Goal: Task Accomplishment & Management: Manage account settings

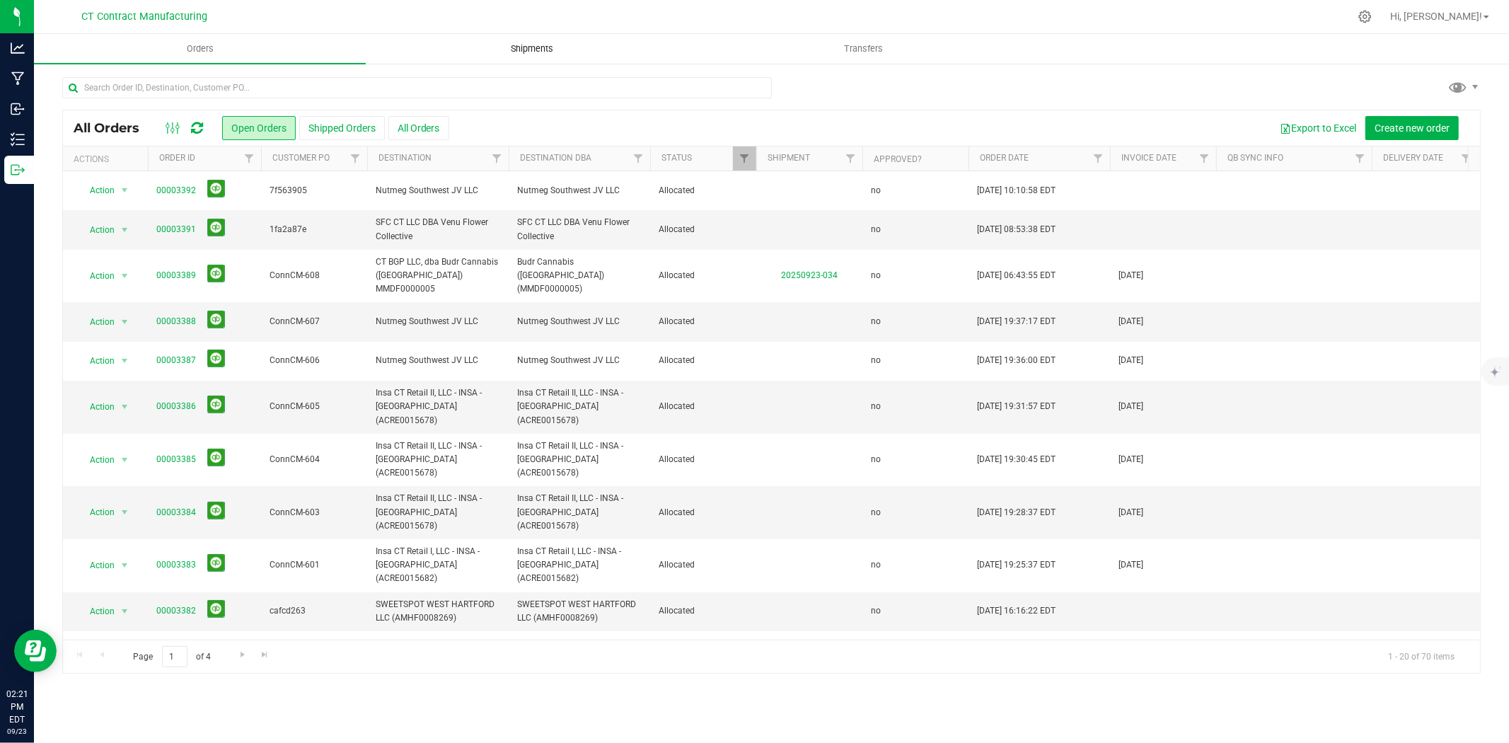
click at [535, 50] on span "Shipments" at bounding box center [532, 48] width 81 height 13
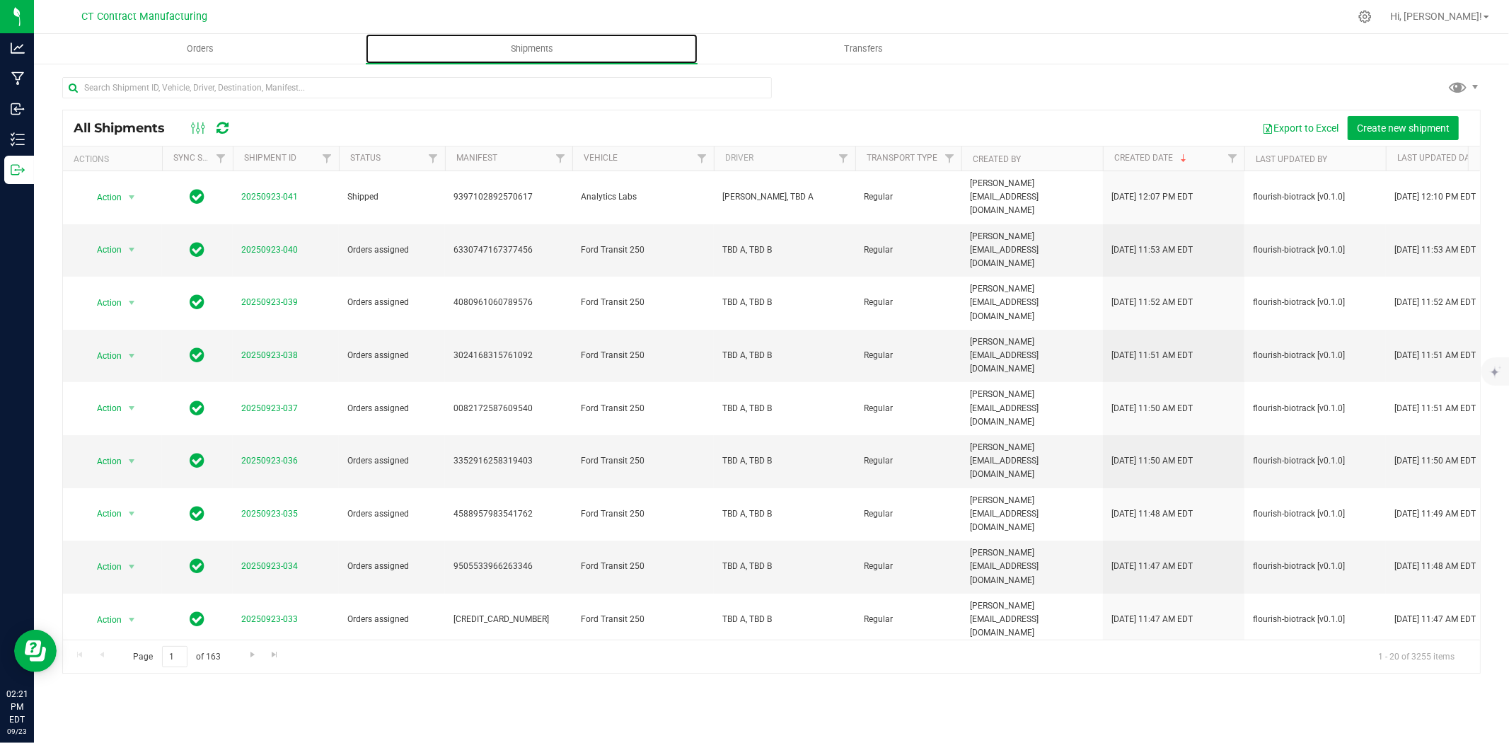
scroll to position [79, 0]
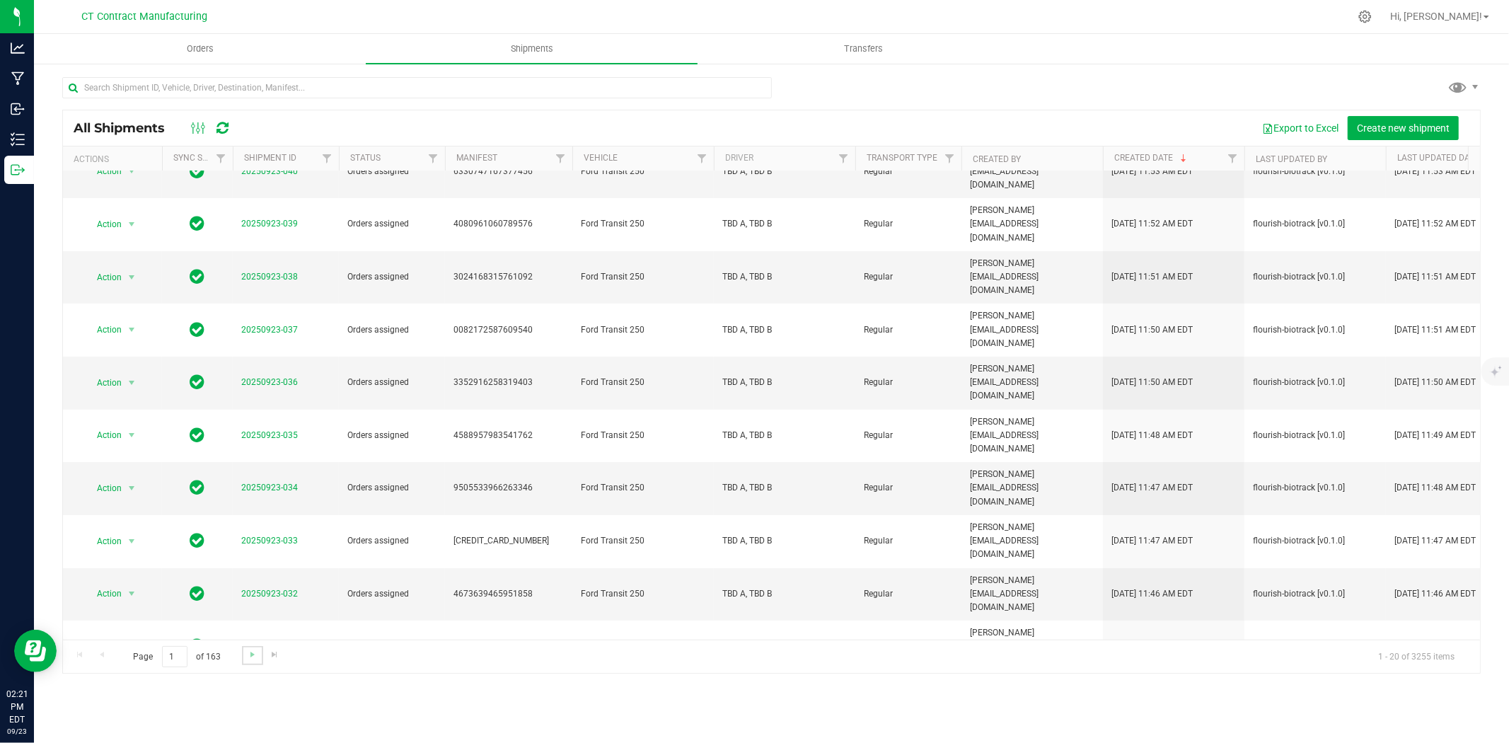
click at [257, 656] on link "Go to the next page" at bounding box center [252, 655] width 21 height 19
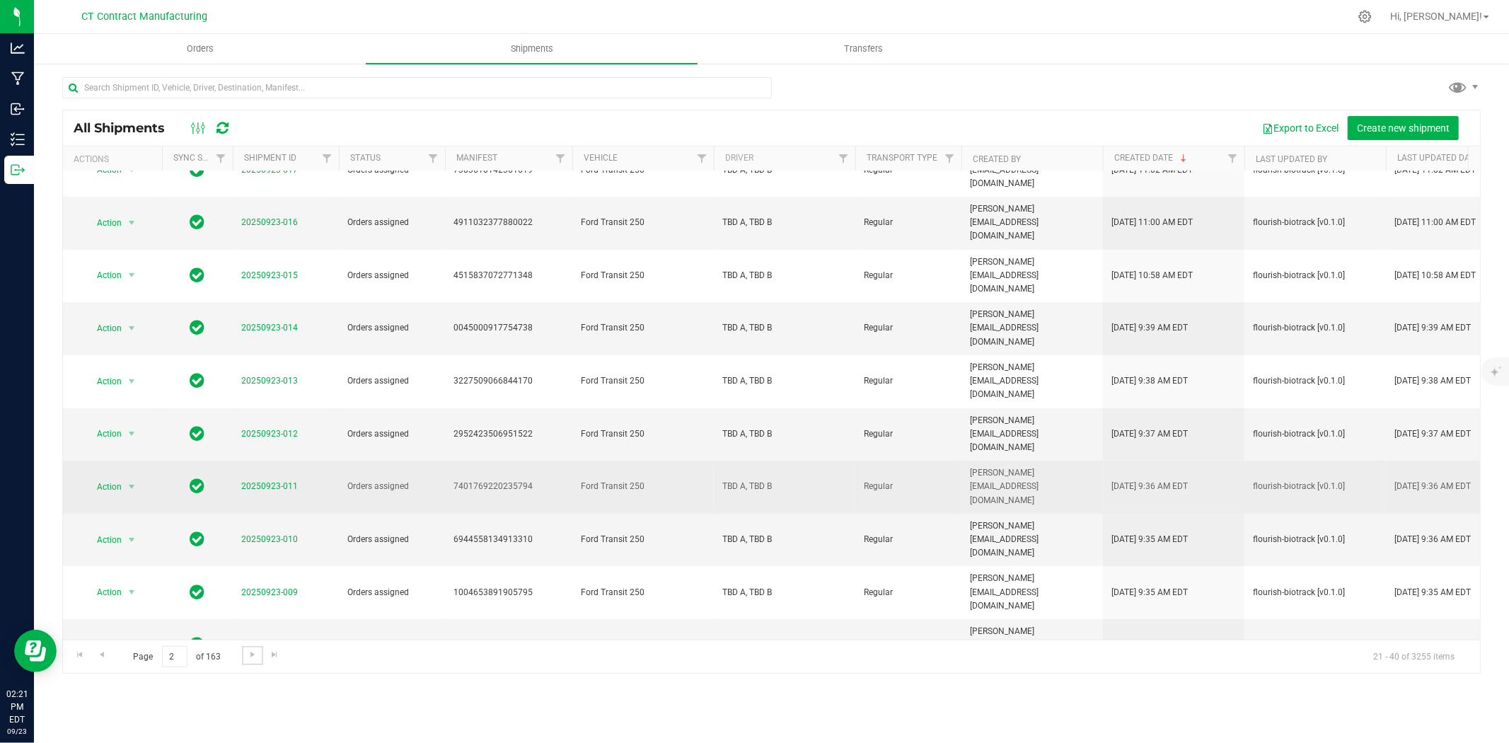
scroll to position [327, 0]
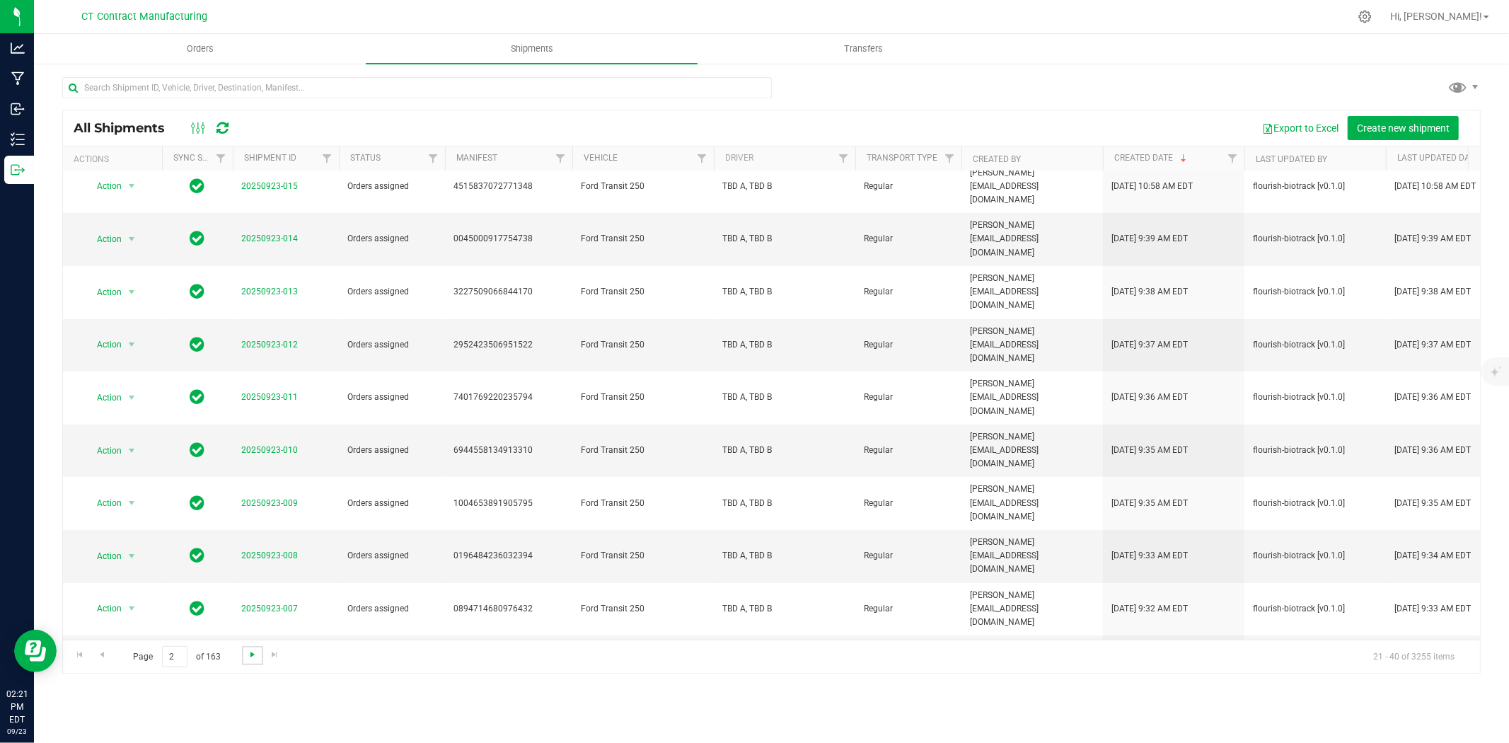
click at [255, 649] on span "Go to the next page" at bounding box center [252, 654] width 11 height 11
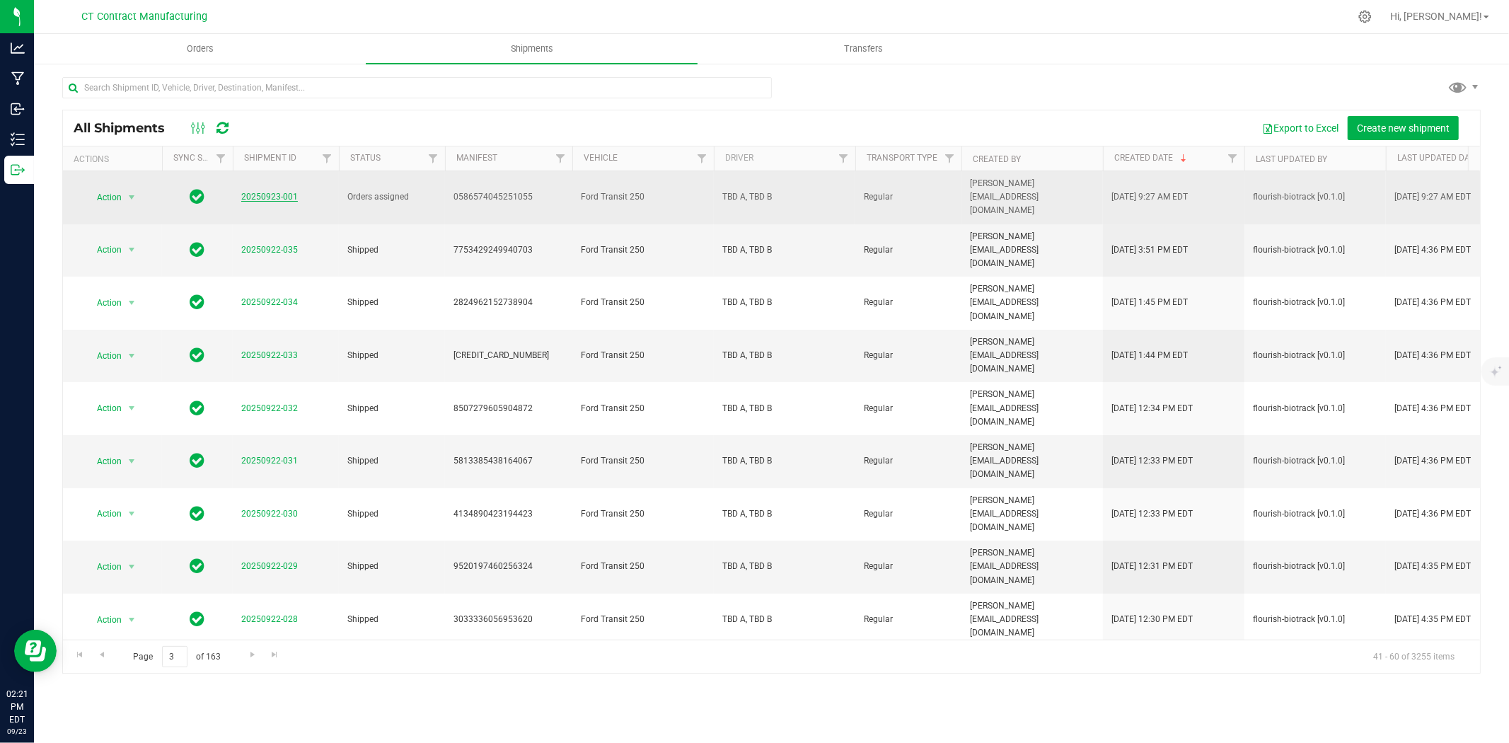
click at [286, 192] on link "20250923-001" at bounding box center [269, 197] width 57 height 10
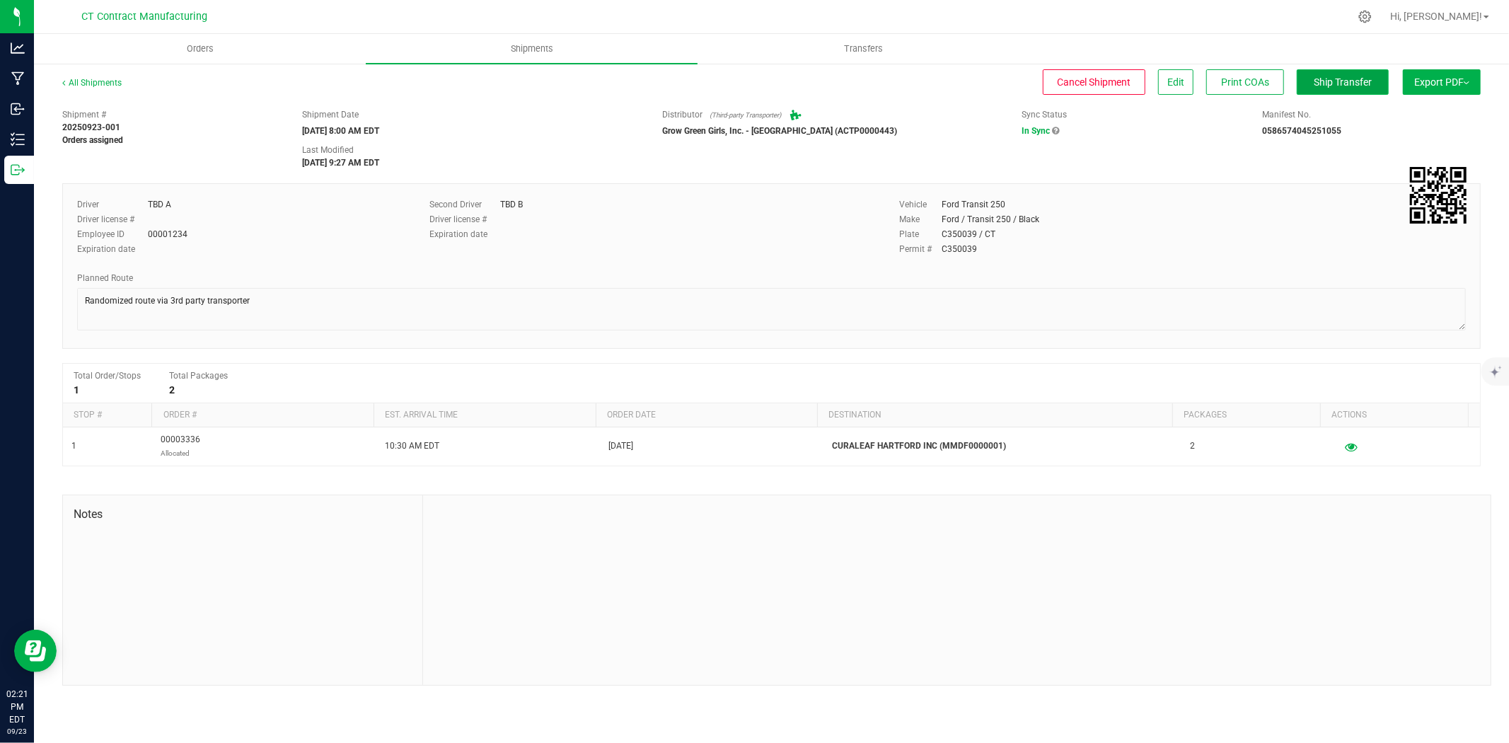
click at [1353, 83] on span "Ship Transfer" at bounding box center [1342, 81] width 58 height 11
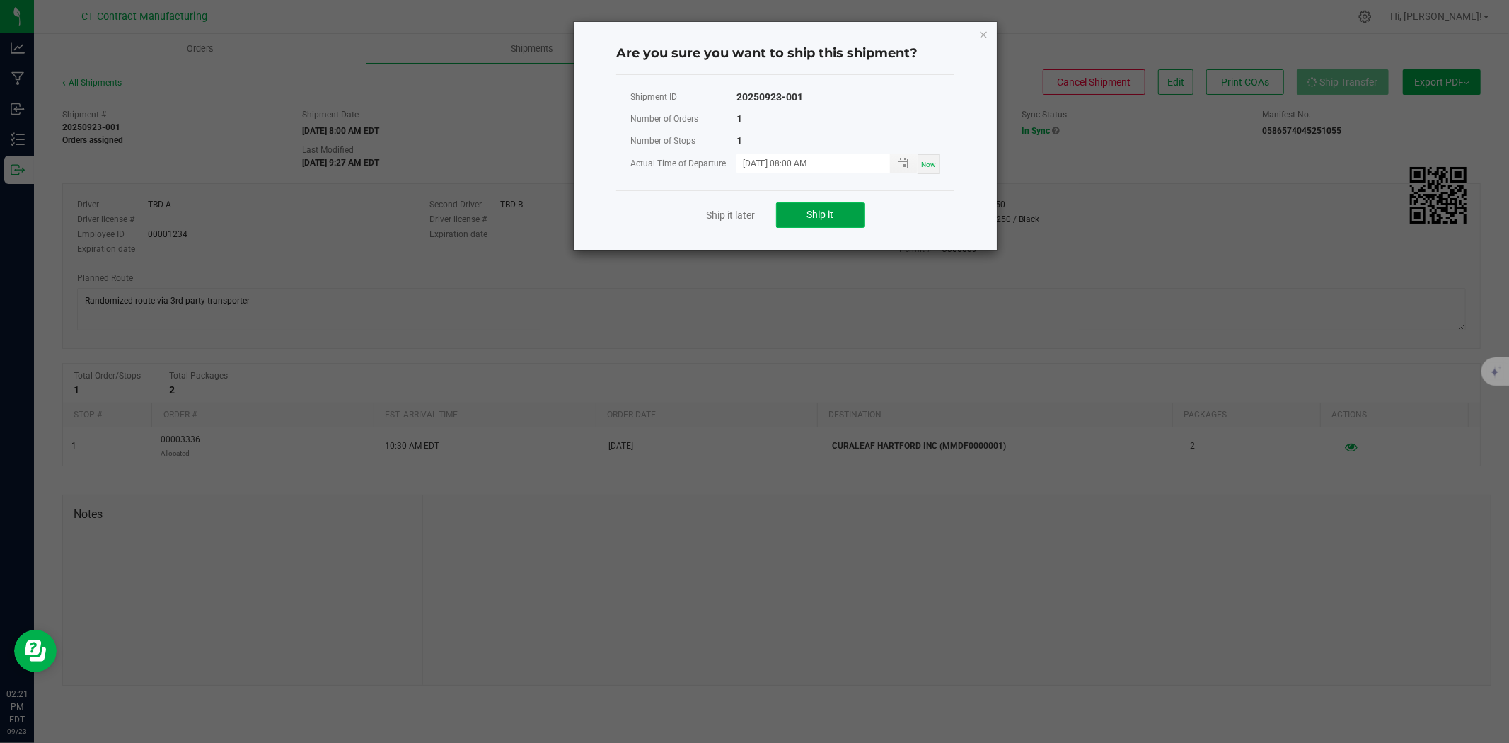
click at [797, 217] on button "Ship it" at bounding box center [820, 214] width 88 height 25
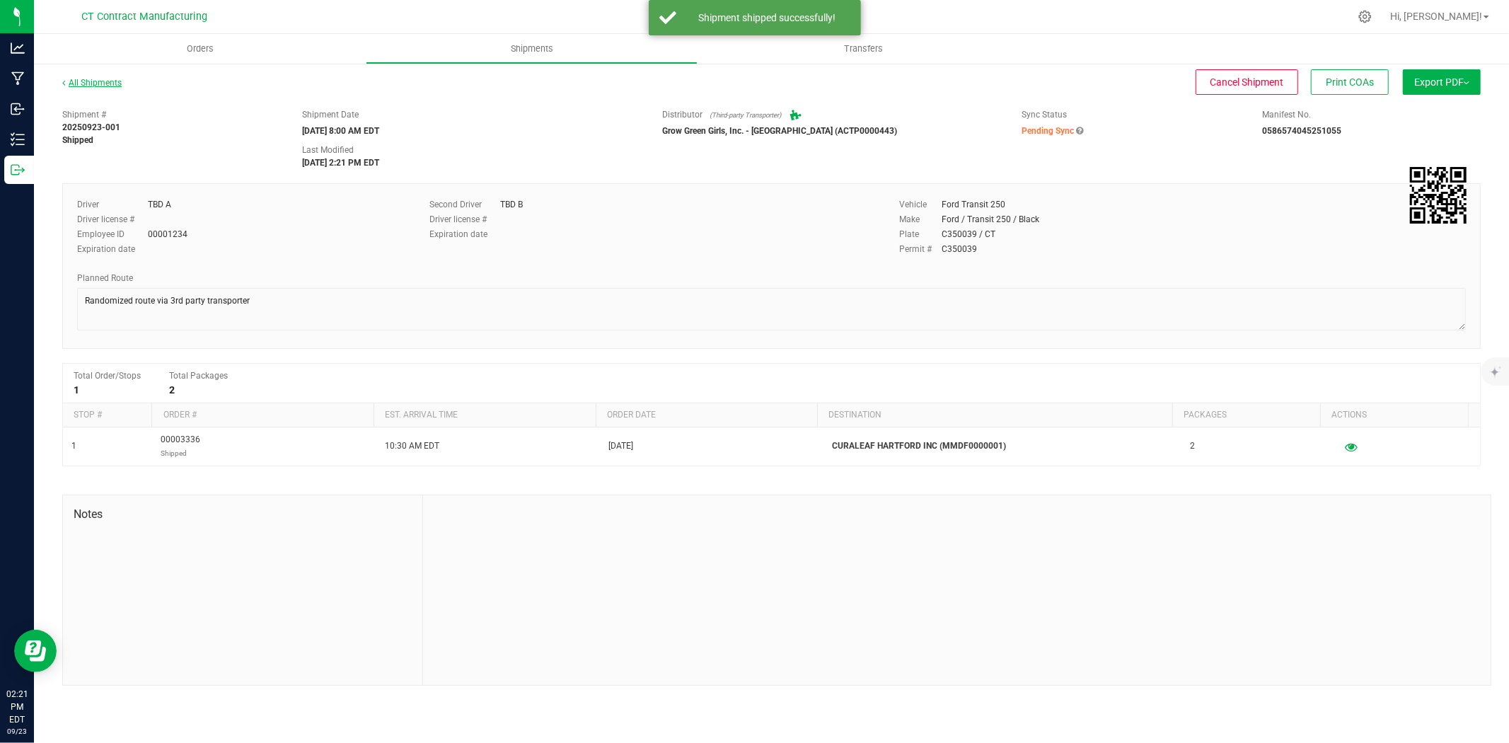
click at [102, 82] on link "All Shipments" at bounding box center [91, 83] width 59 height 10
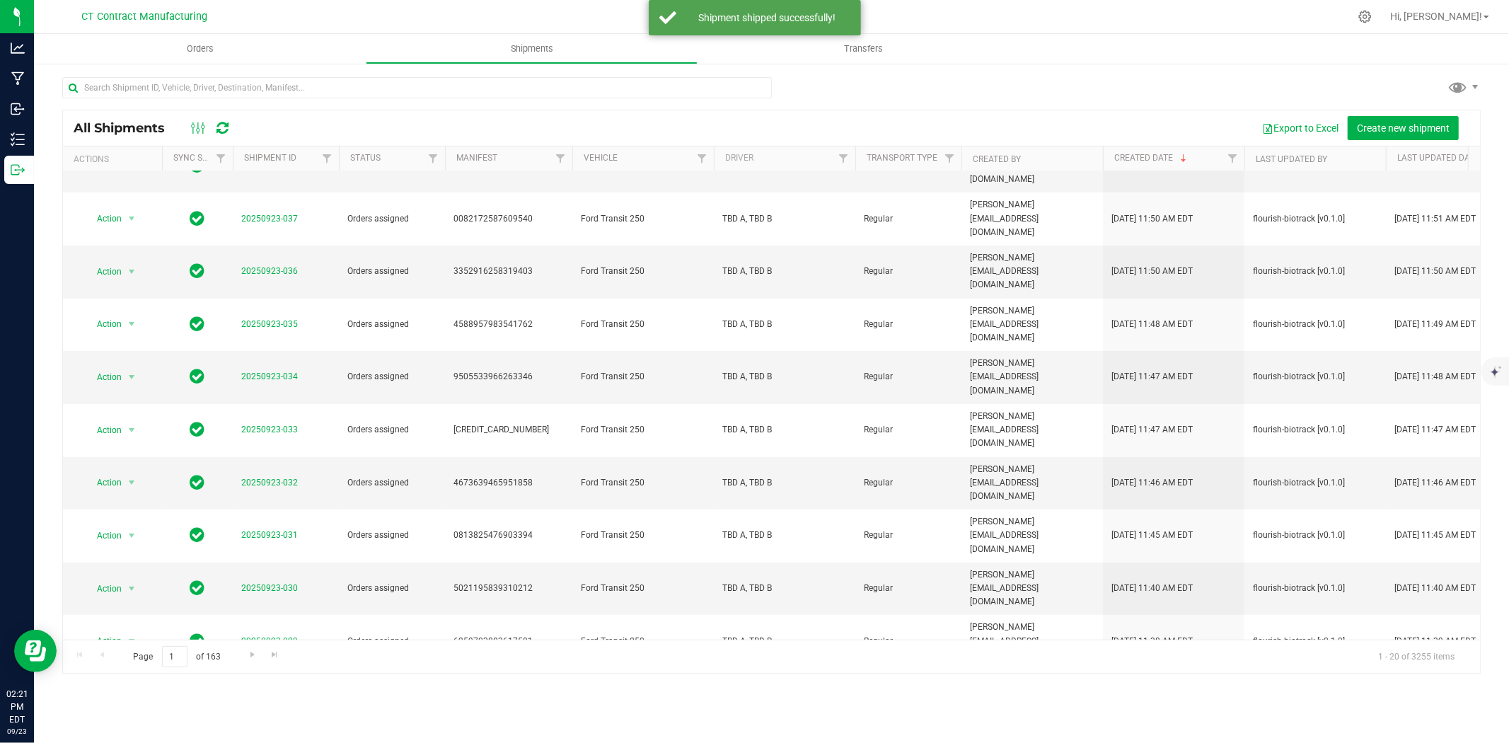
scroll to position [327, 0]
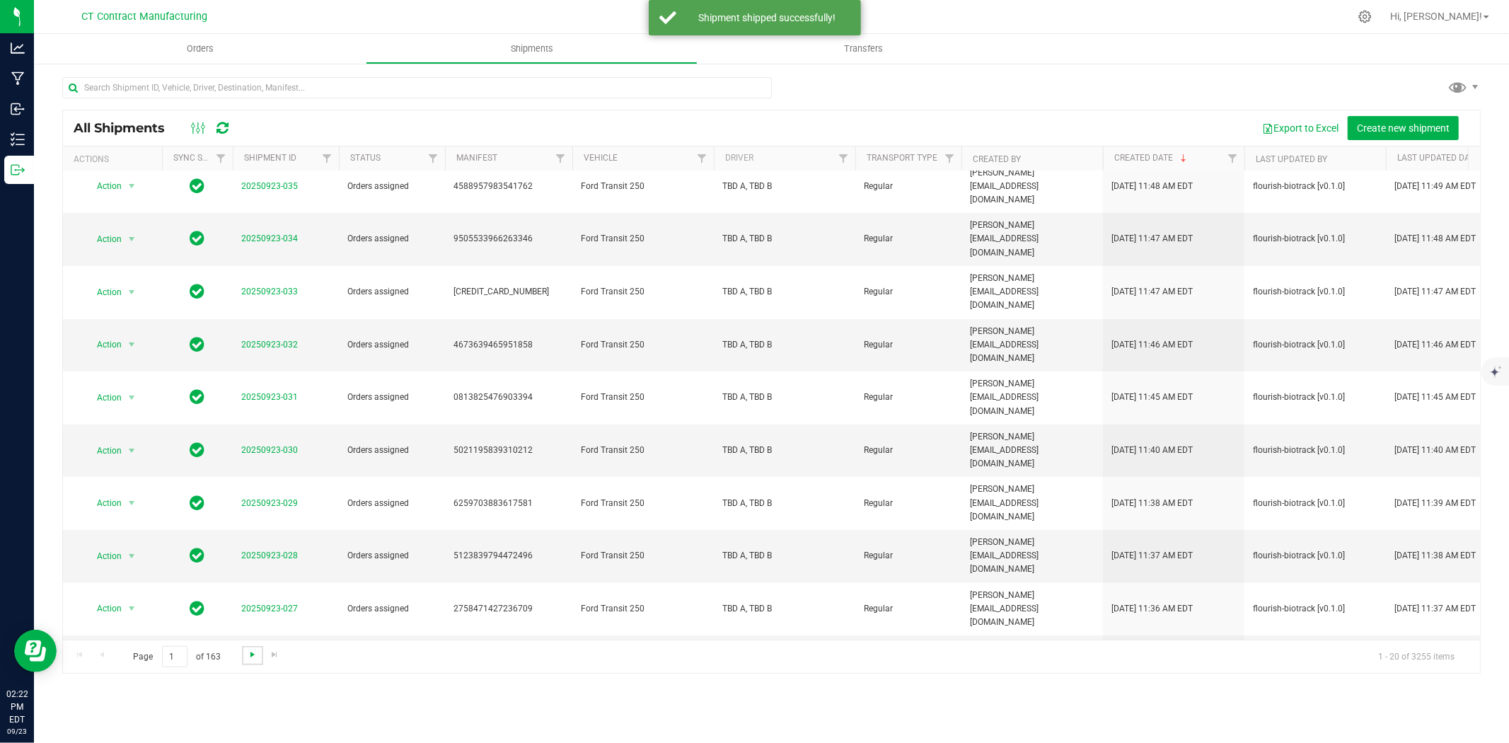
click at [256, 652] on span "Go to the next page" at bounding box center [252, 654] width 11 height 11
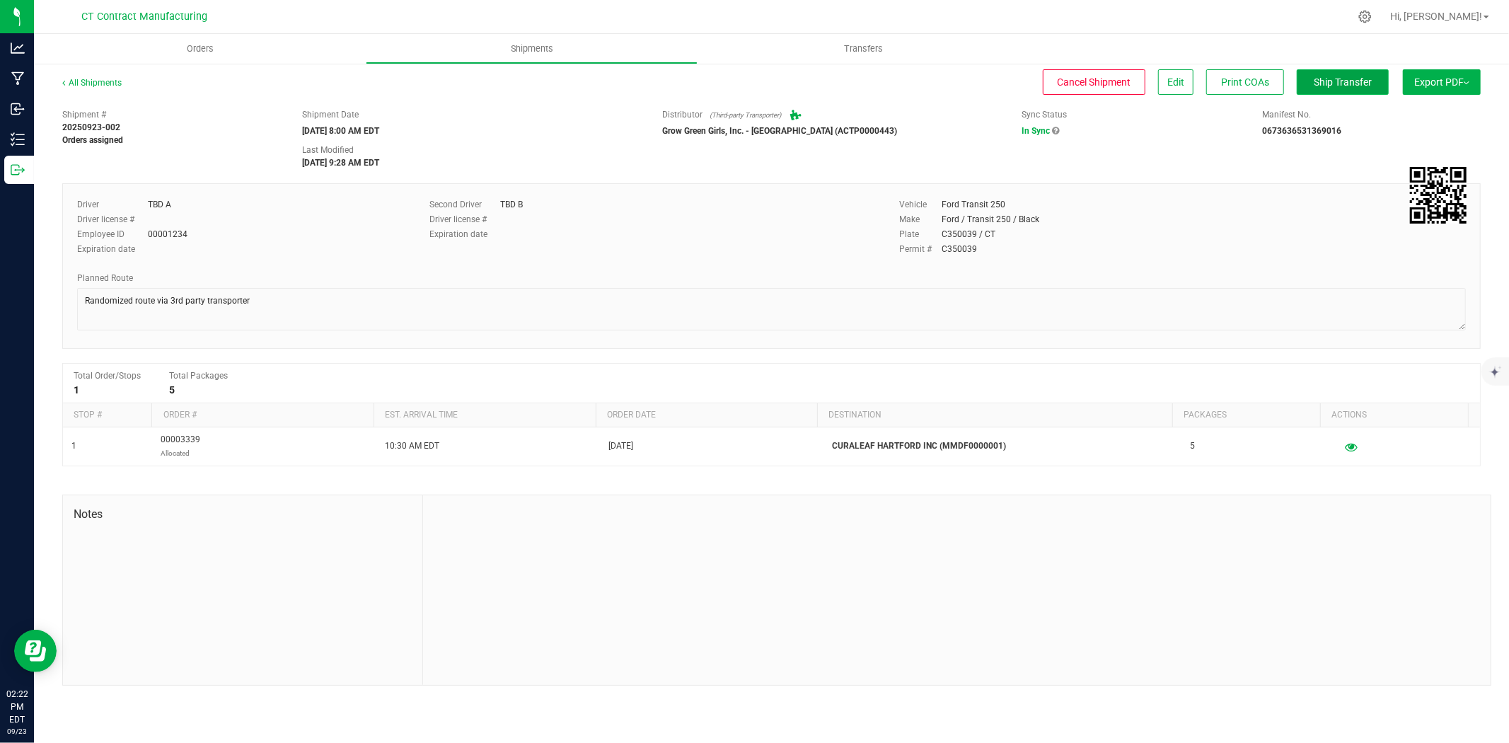
click at [1325, 71] on button "Ship Transfer" at bounding box center [1342, 81] width 92 height 25
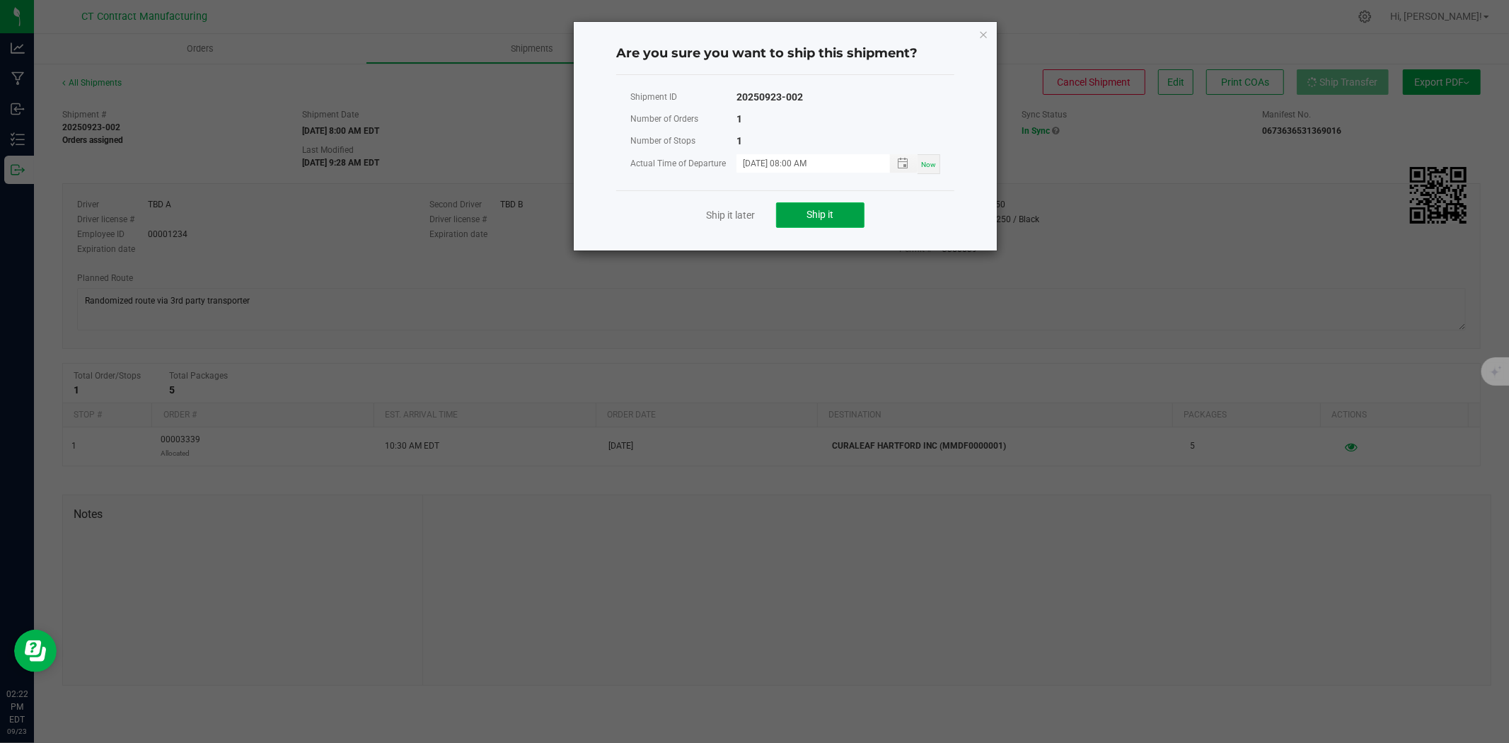
click at [829, 214] on span "Ship it" at bounding box center [820, 214] width 27 height 11
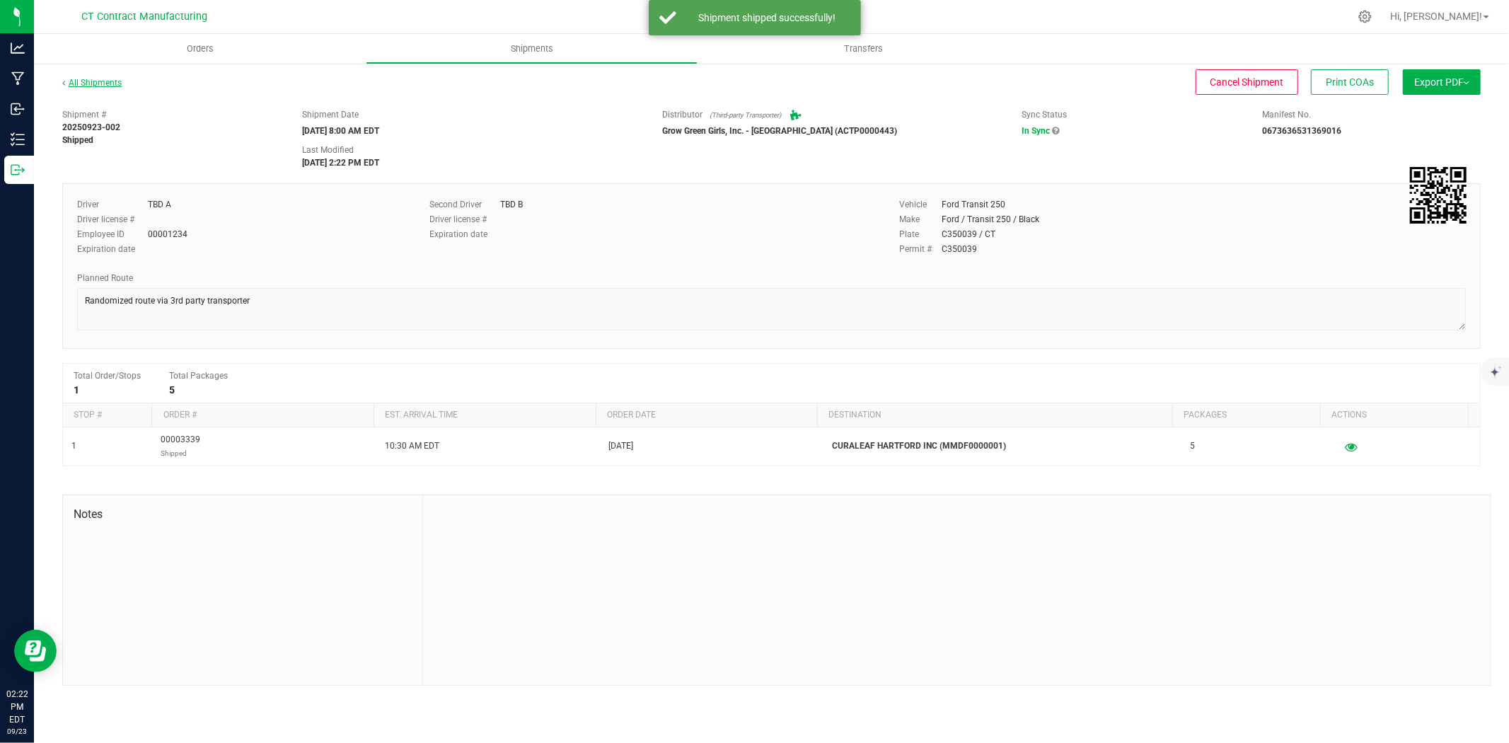
click at [104, 85] on link "All Shipments" at bounding box center [91, 83] width 59 height 10
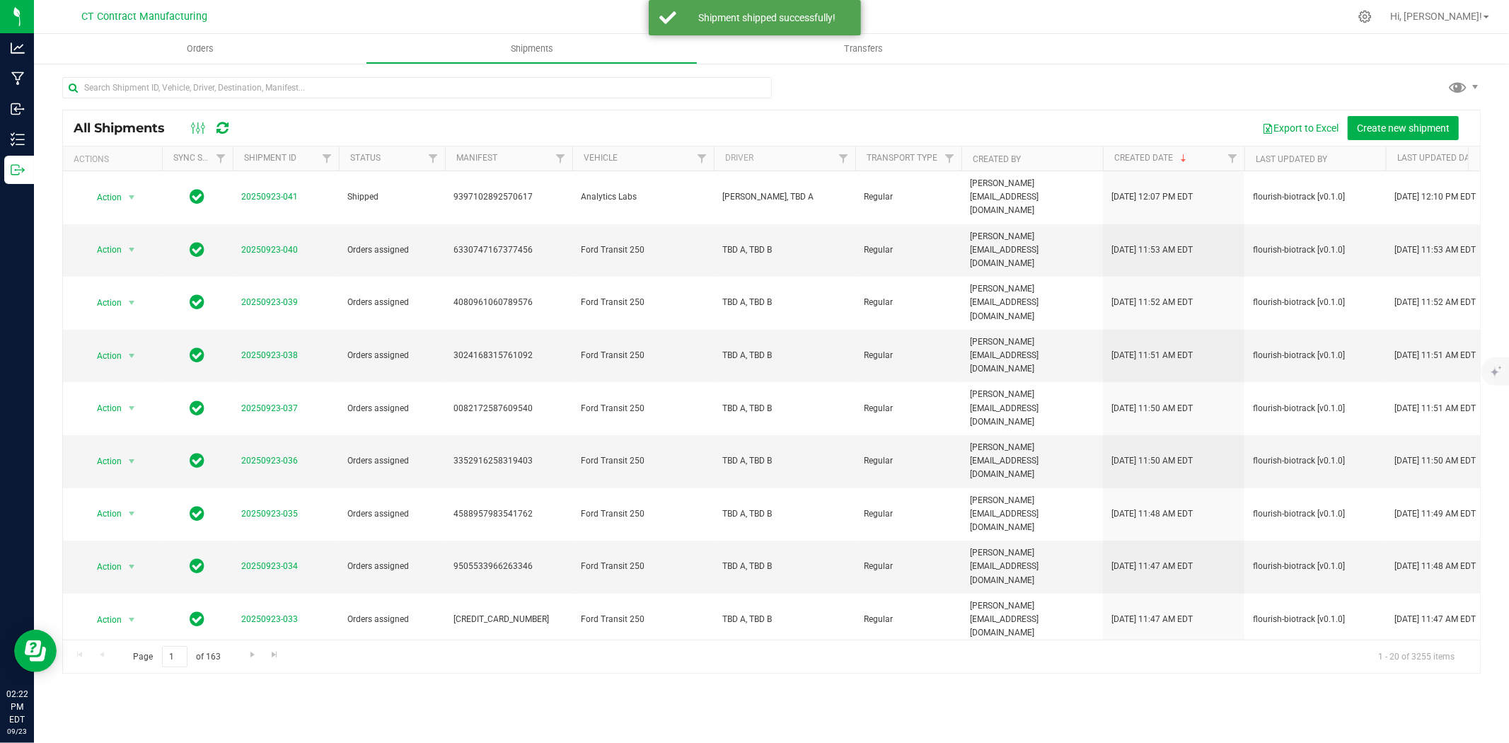
scroll to position [327, 0]
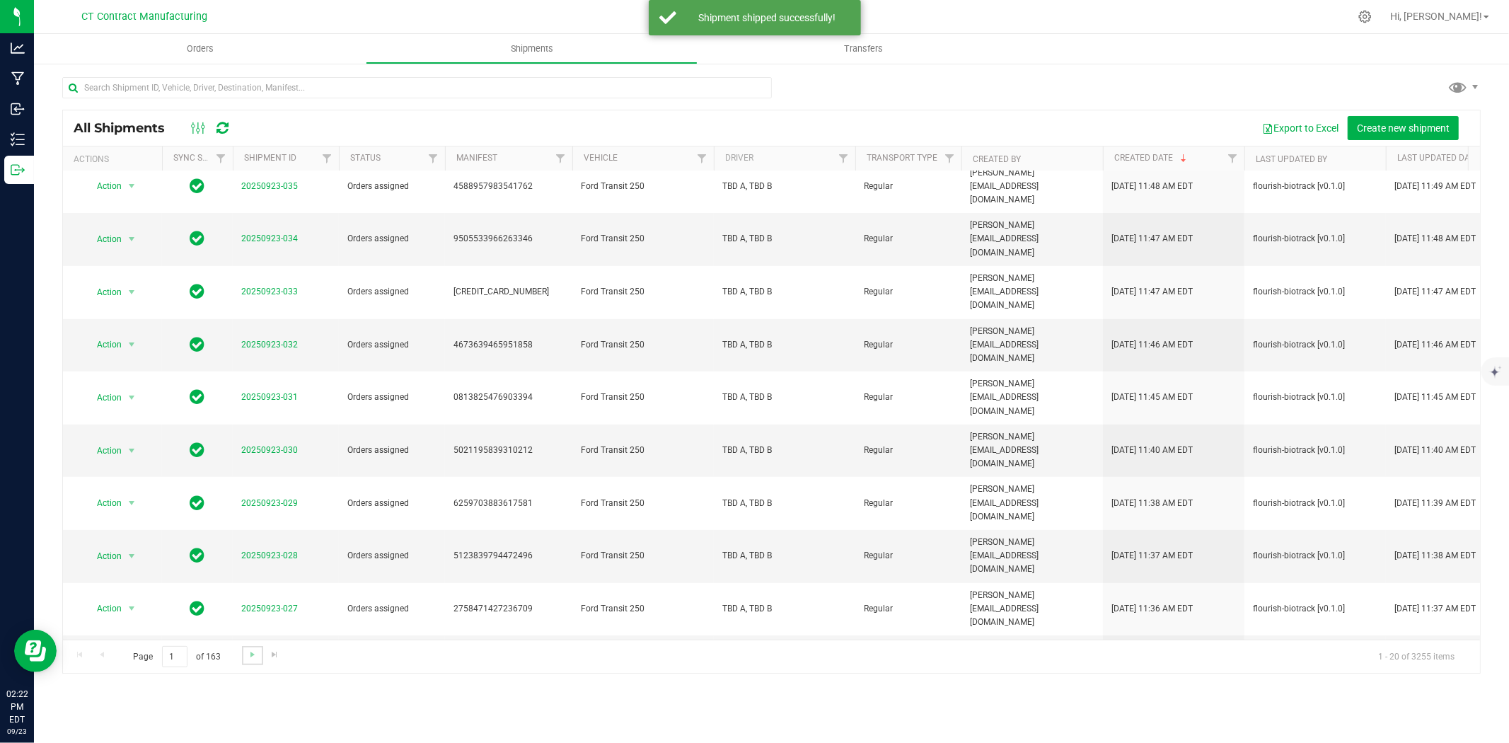
click at [244, 656] on link "Go to the next page" at bounding box center [252, 655] width 21 height 19
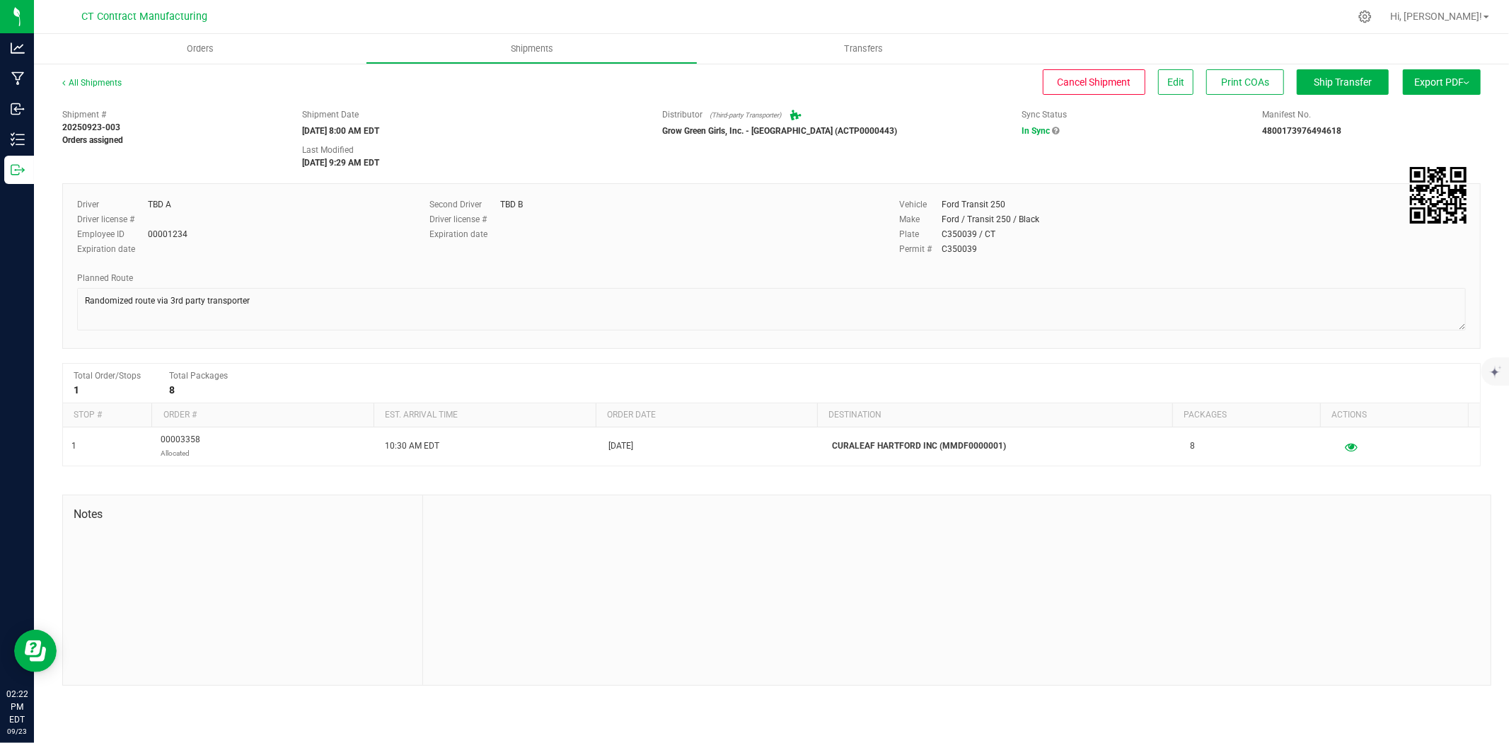
click at [1286, 83] on div "Ship Transfer" at bounding box center [1337, 81] width 103 height 25
click at [1316, 83] on span "Ship Transfer" at bounding box center [1342, 81] width 58 height 11
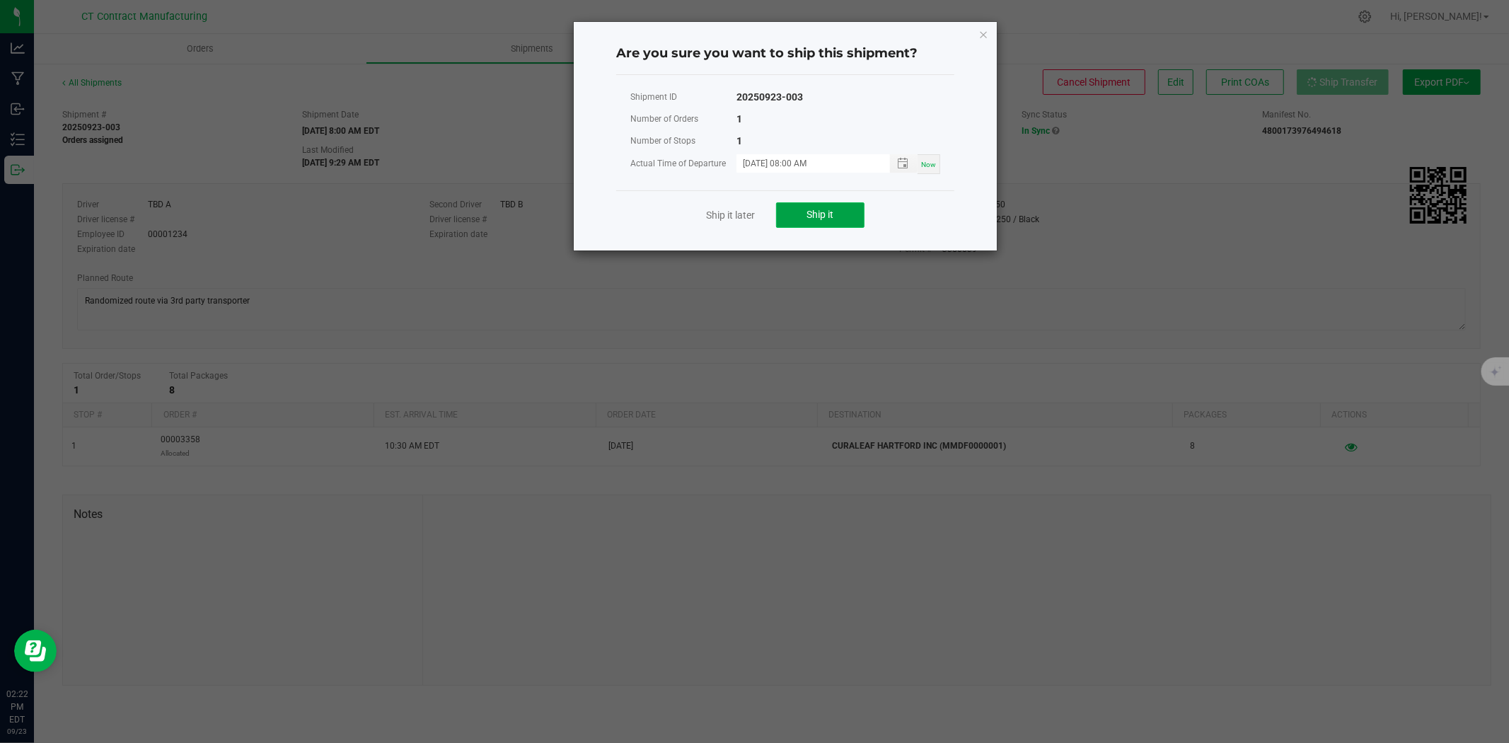
click at [849, 207] on button "Ship it" at bounding box center [820, 214] width 88 height 25
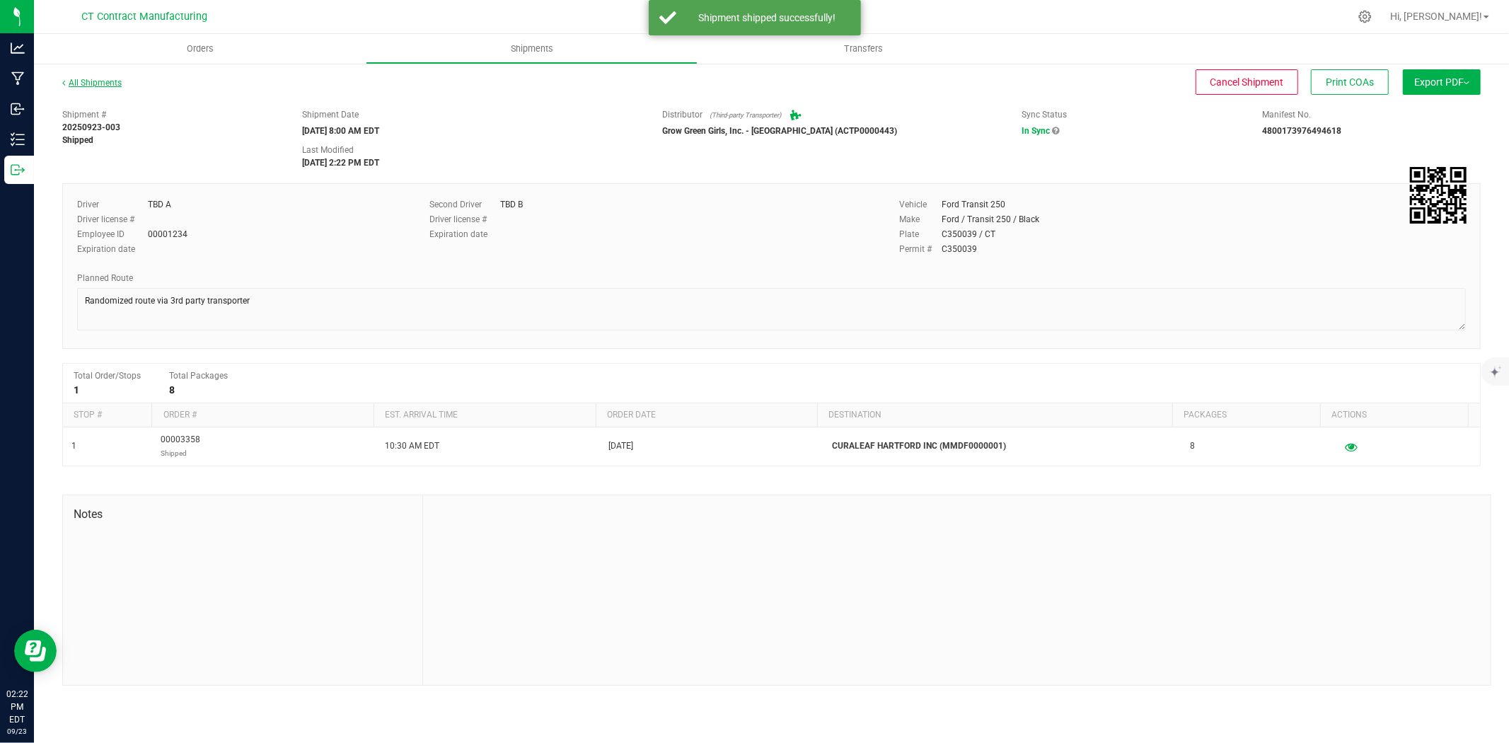
click at [93, 79] on link "All Shipments" at bounding box center [91, 83] width 59 height 10
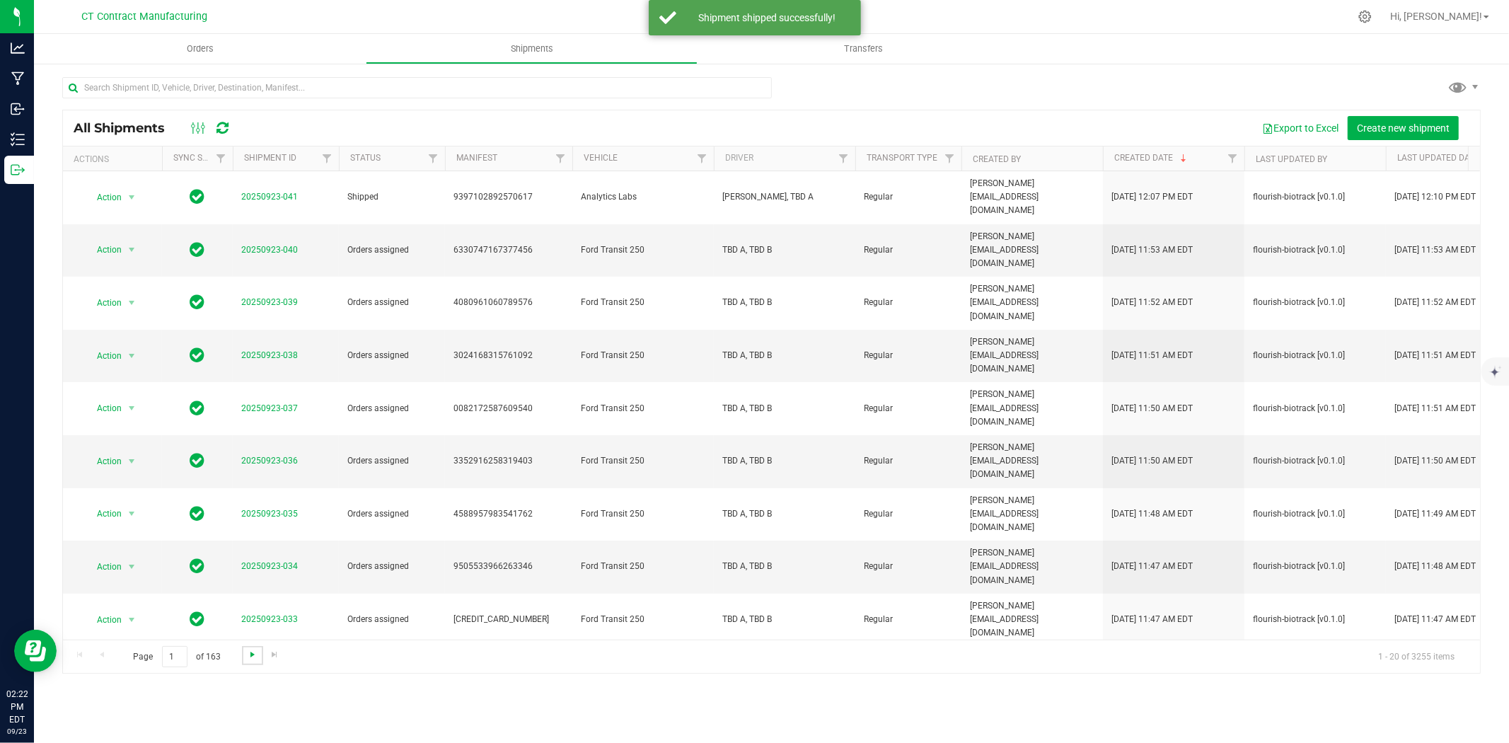
click at [248, 656] on span "Go to the next page" at bounding box center [252, 654] width 11 height 11
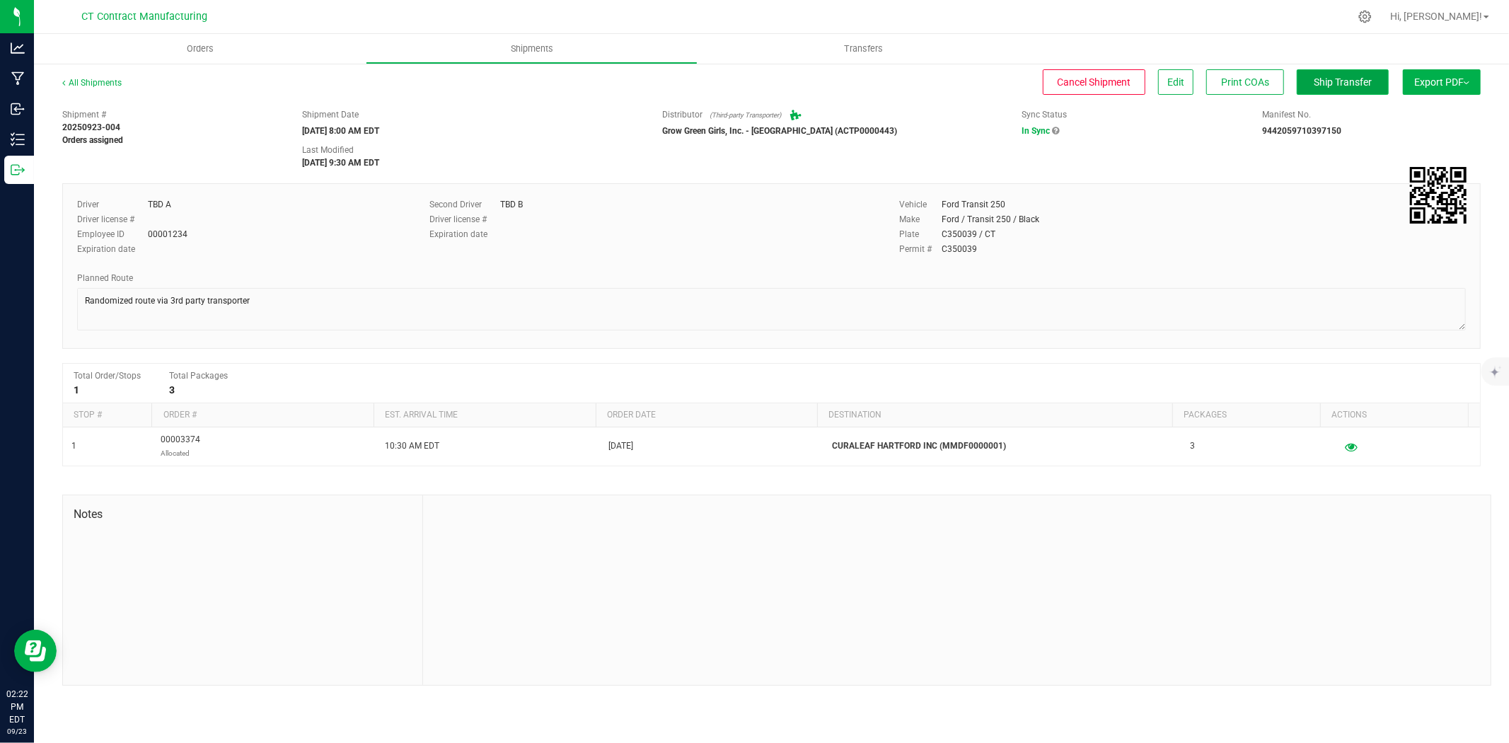
click at [1337, 86] on span "Ship Transfer" at bounding box center [1342, 81] width 58 height 11
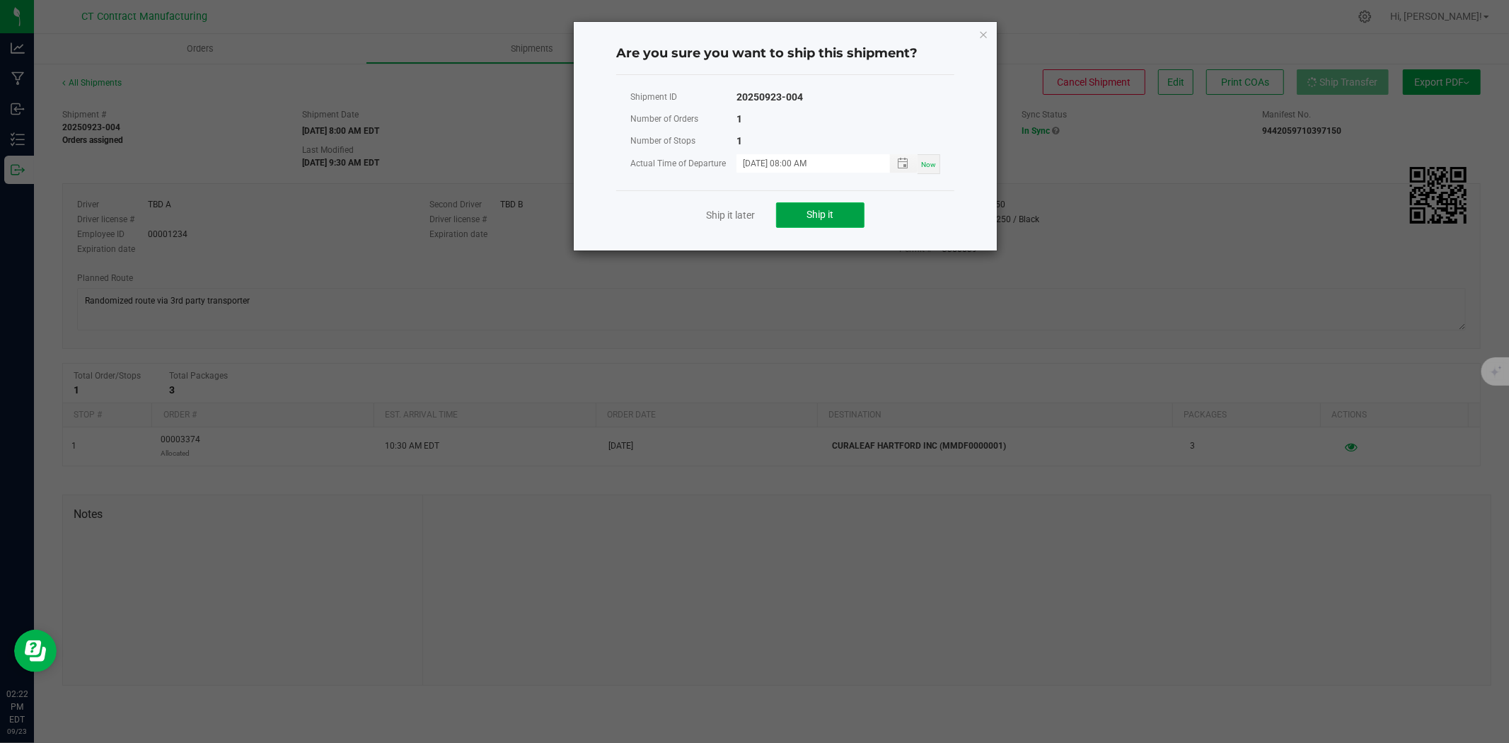
click at [807, 211] on span "Ship it" at bounding box center [820, 214] width 27 height 11
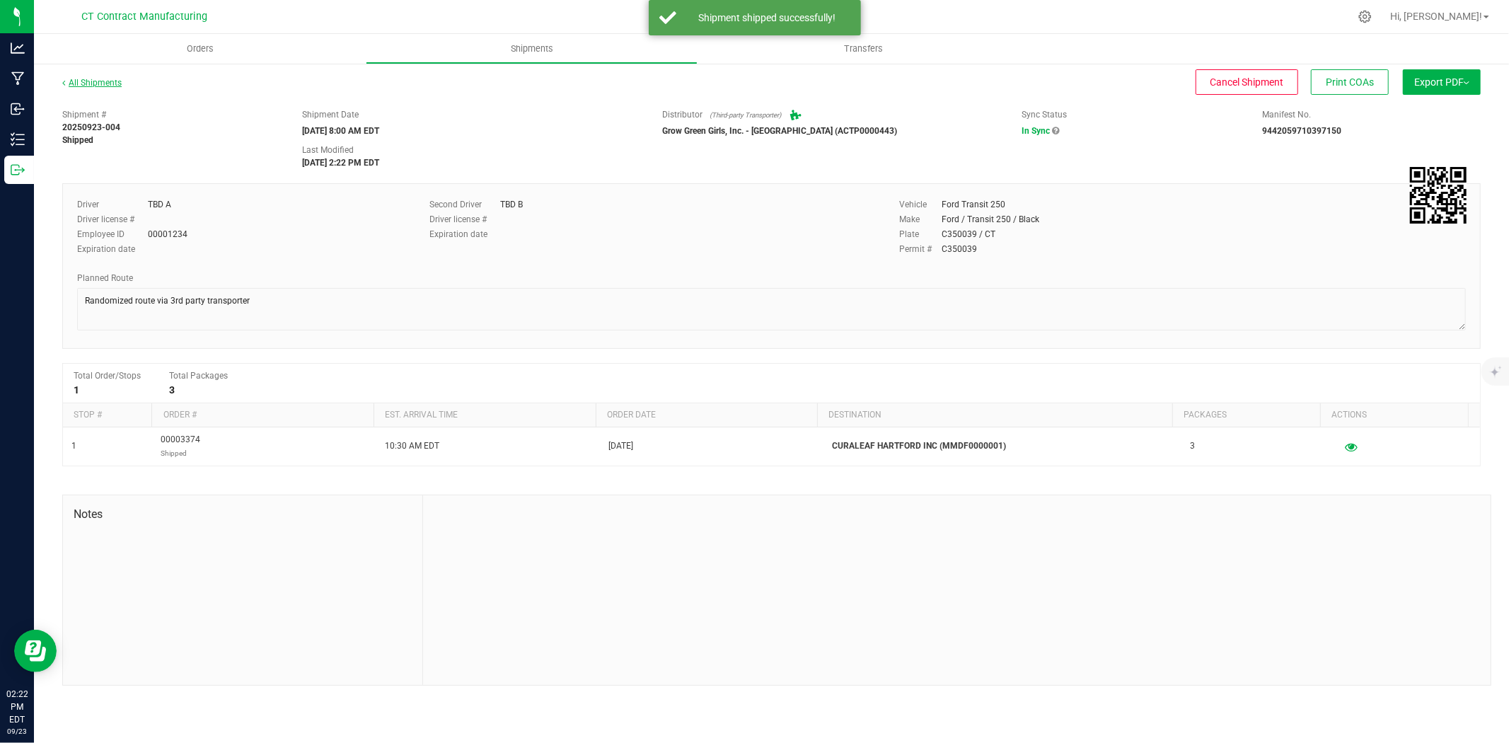
click at [100, 78] on link "All Shipments" at bounding box center [91, 83] width 59 height 10
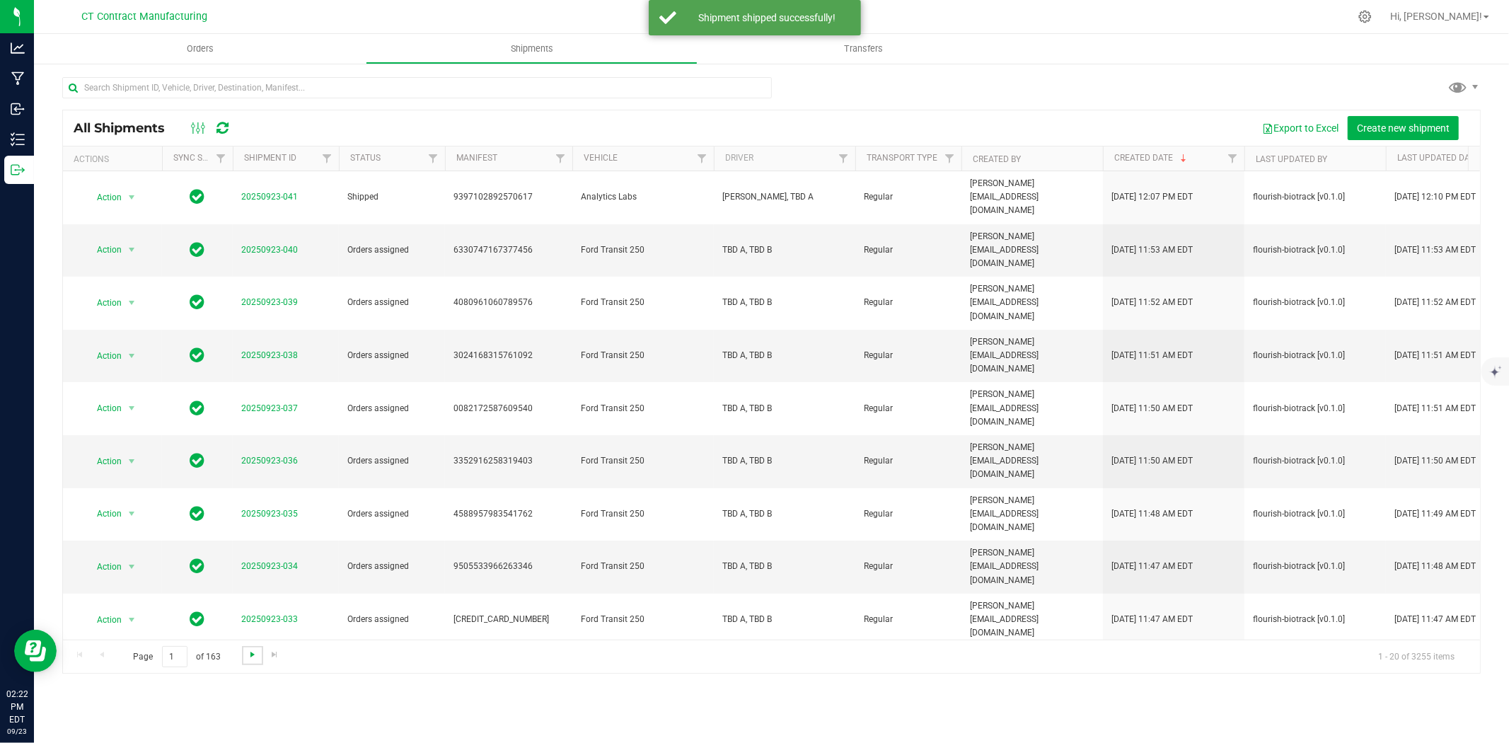
click at [248, 652] on span "Go to the next page" at bounding box center [252, 654] width 11 height 11
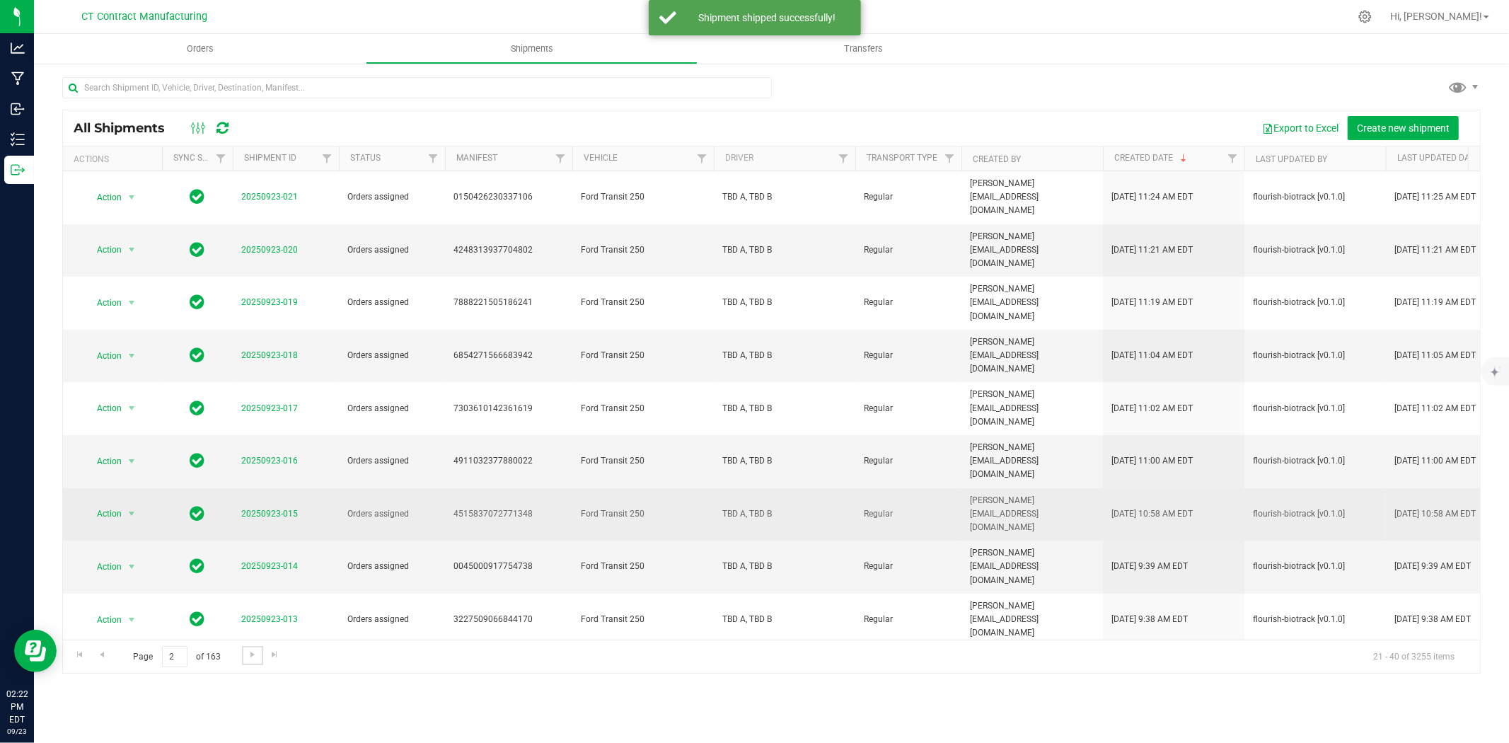
scroll to position [327, 0]
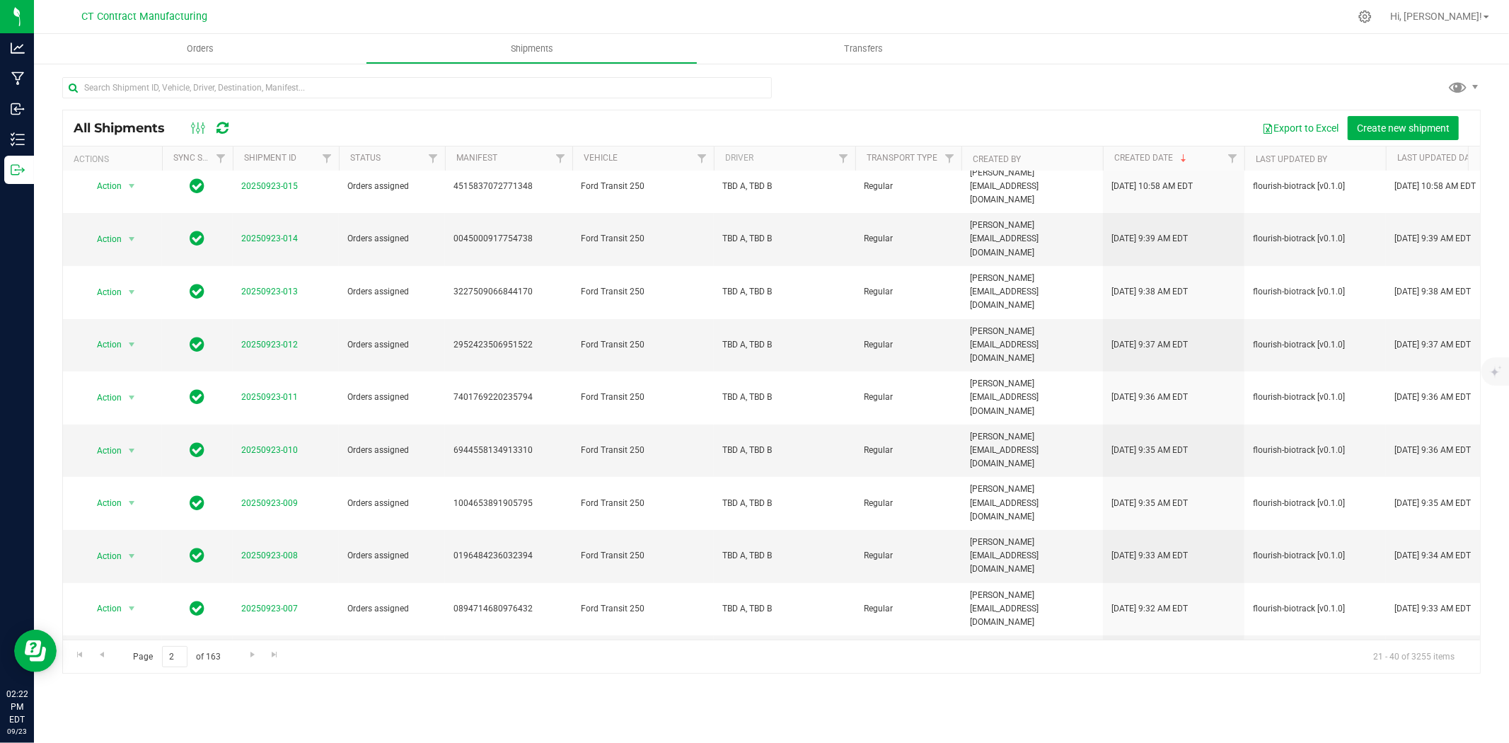
click at [276, 709] on link "20250923-005" at bounding box center [269, 714] width 57 height 10
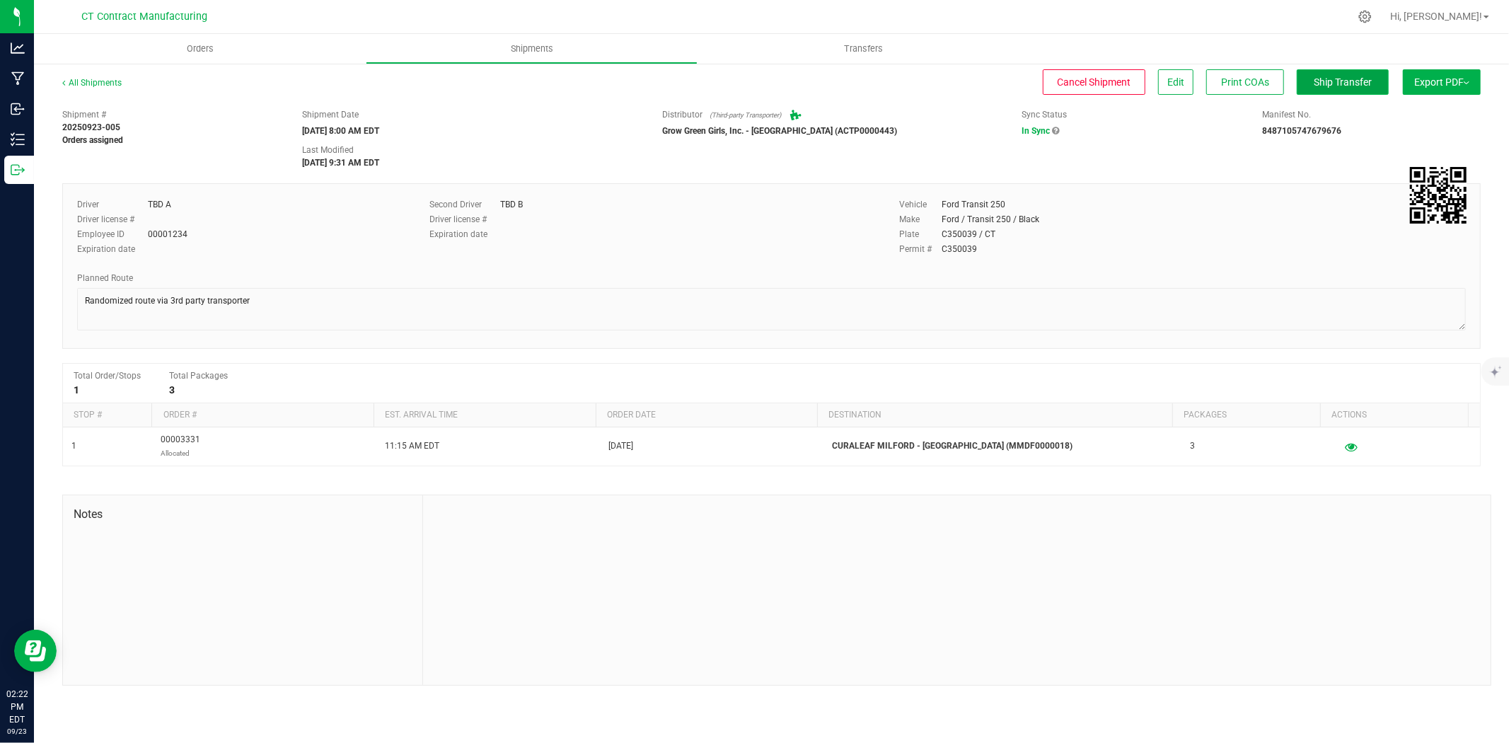
click at [1345, 86] on span "Ship Transfer" at bounding box center [1342, 81] width 58 height 11
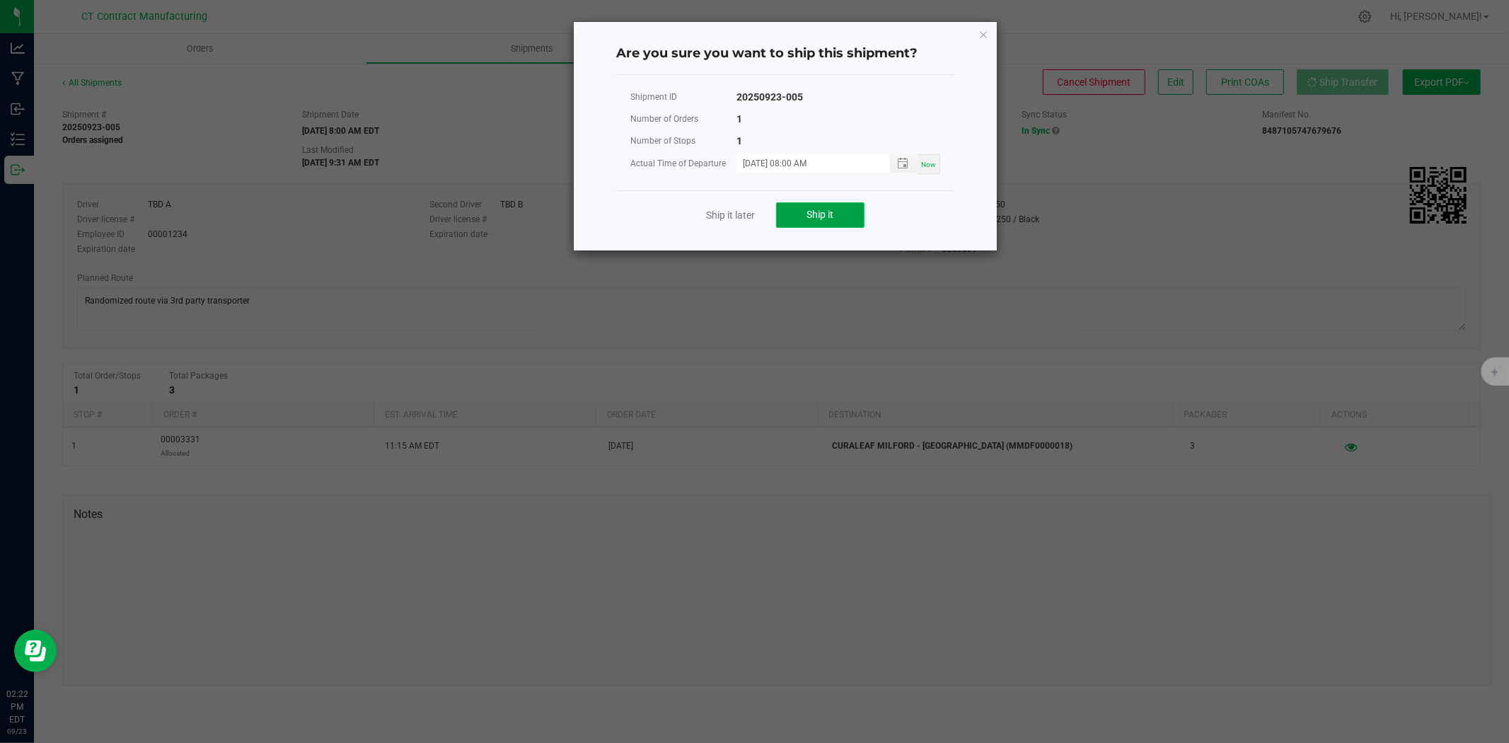
click at [816, 214] on span "Ship it" at bounding box center [820, 214] width 27 height 11
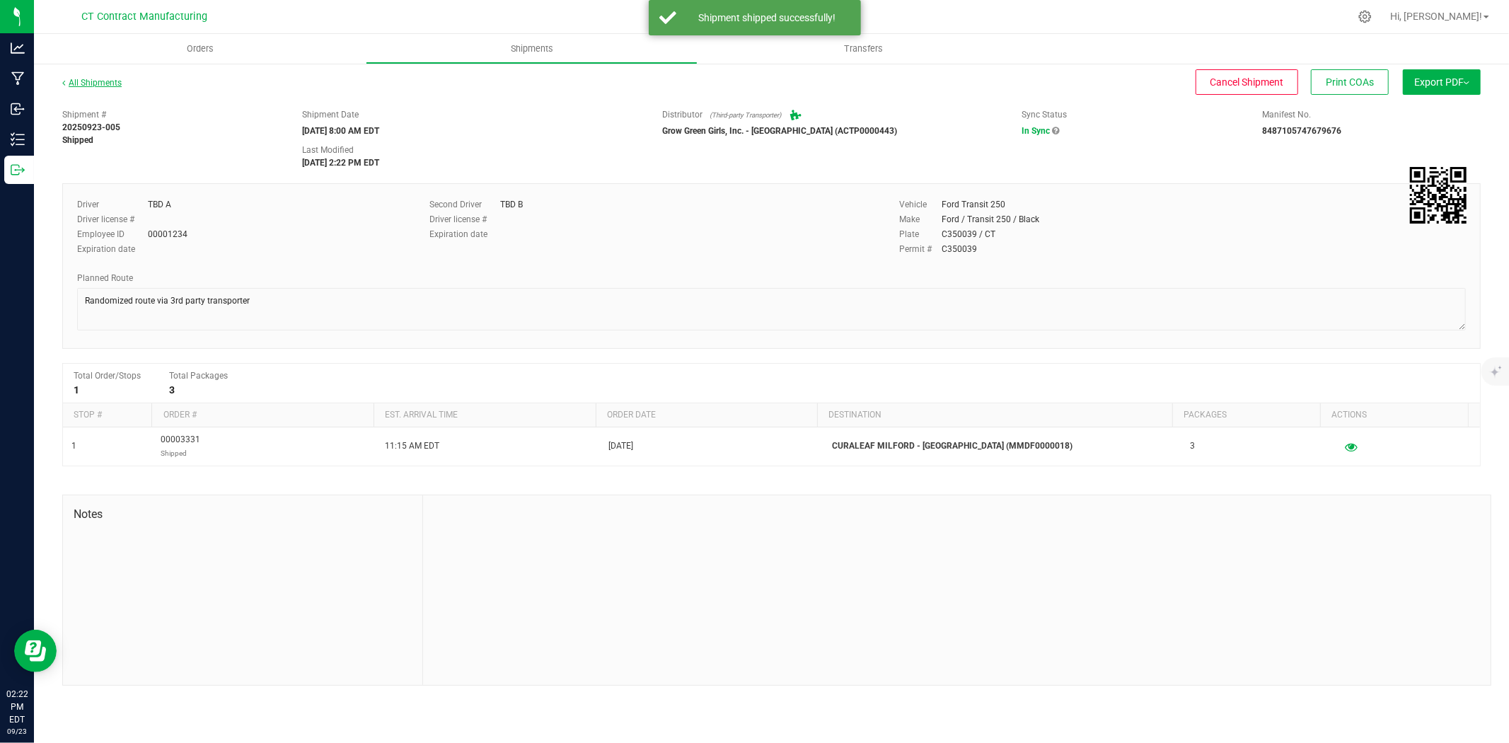
click at [93, 83] on link "All Shipments" at bounding box center [91, 83] width 59 height 10
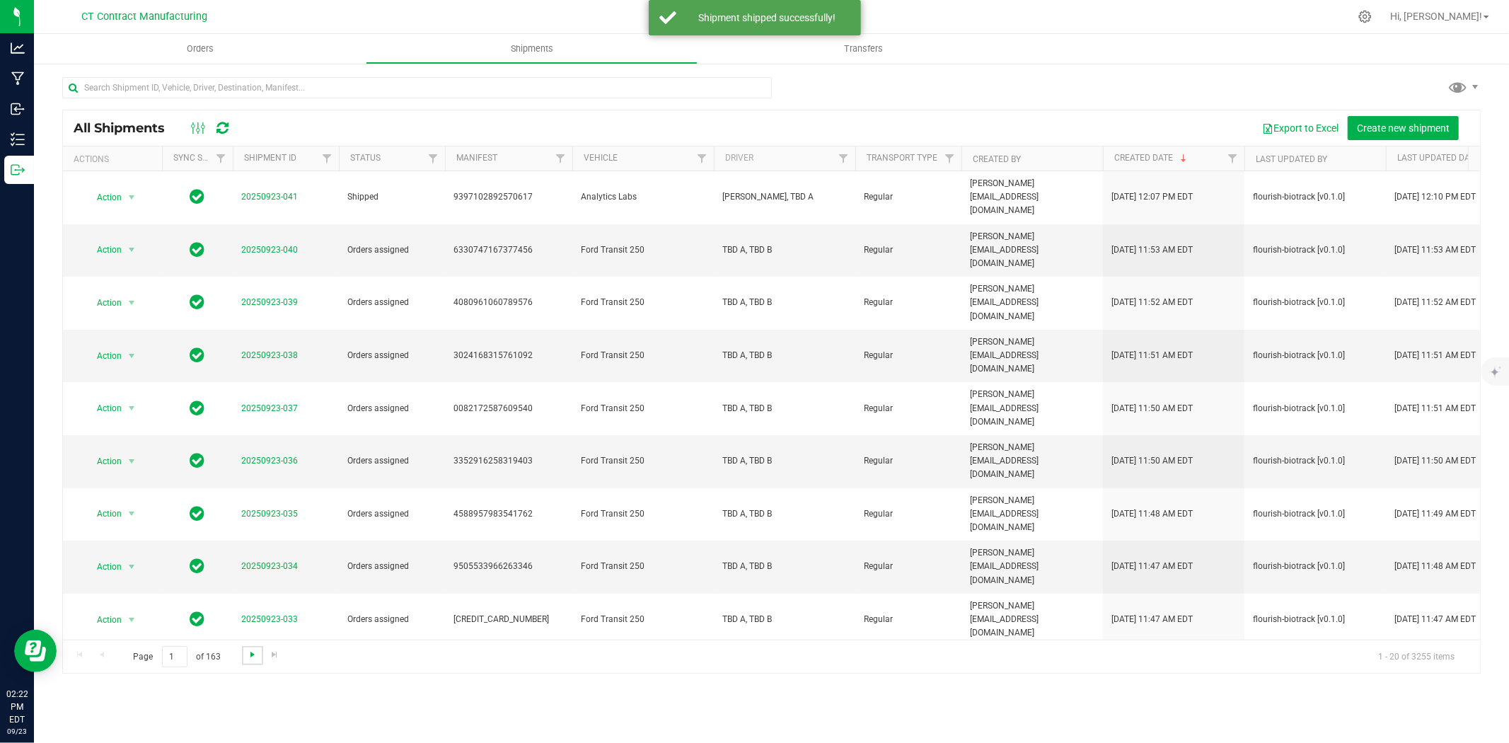
click at [250, 653] on span "Go to the next page" at bounding box center [252, 654] width 11 height 11
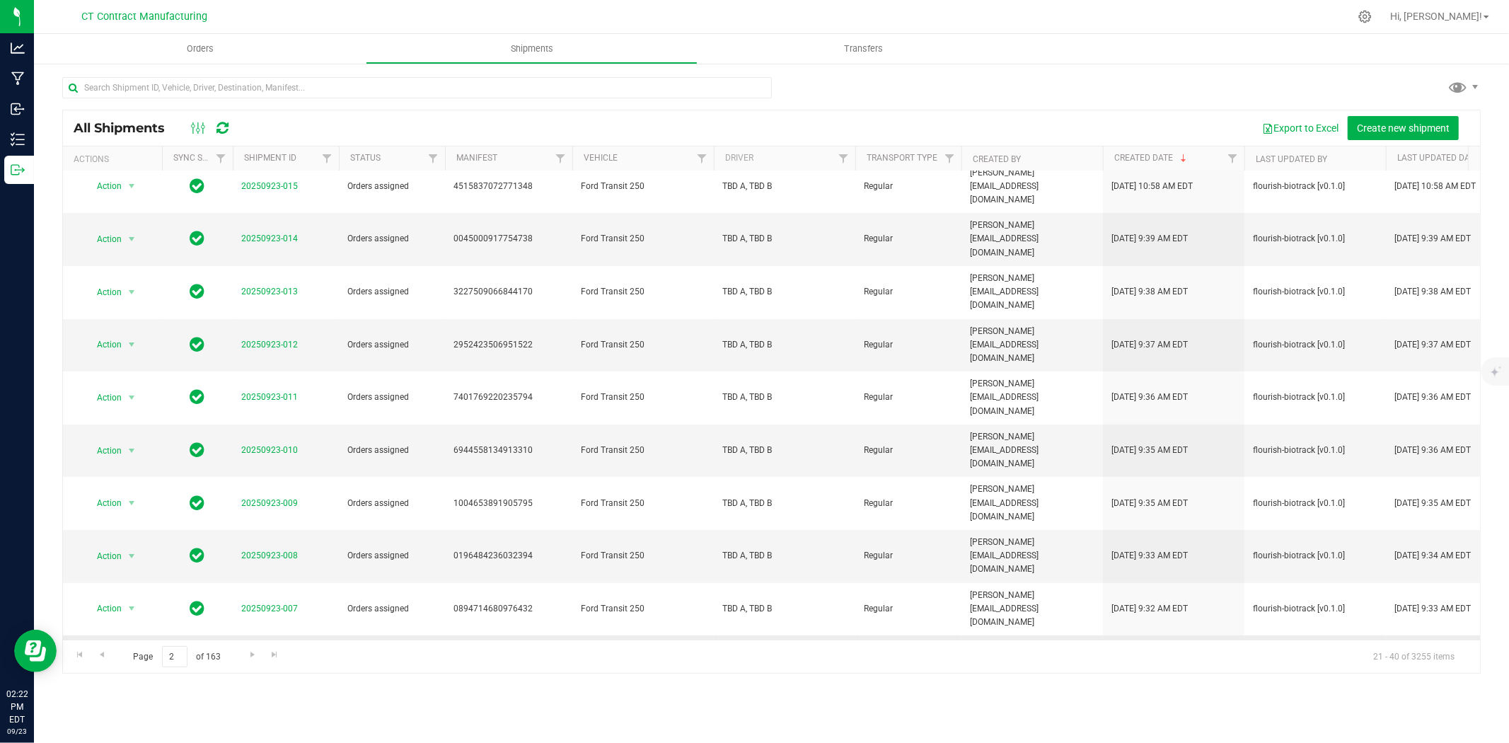
click at [278, 635] on td "20250923-006" at bounding box center [286, 661] width 106 height 53
click at [283, 656] on link "20250923-006" at bounding box center [269, 661] width 57 height 10
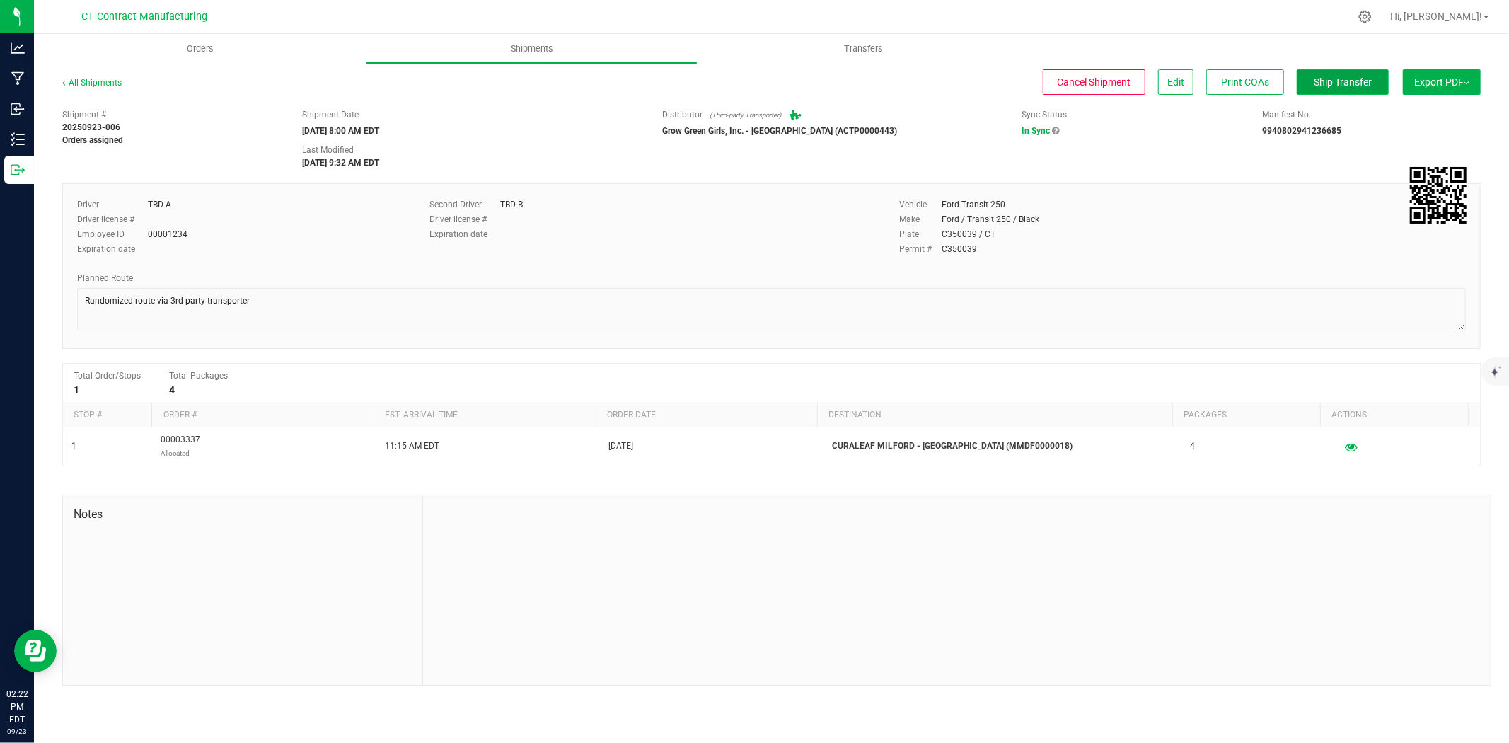
click at [1323, 69] on button "Ship Transfer" at bounding box center [1342, 81] width 92 height 25
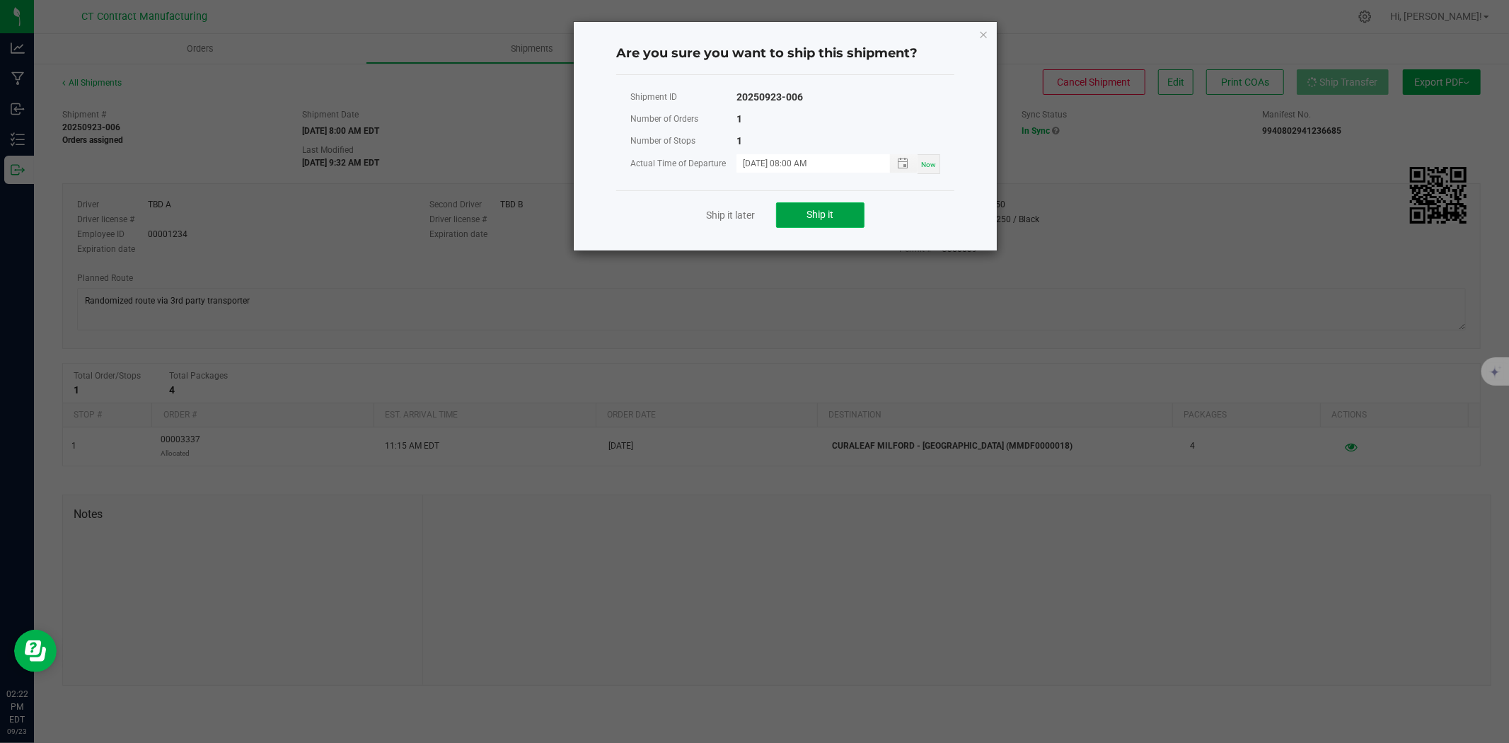
click at [807, 215] on span "Ship it" at bounding box center [820, 214] width 27 height 11
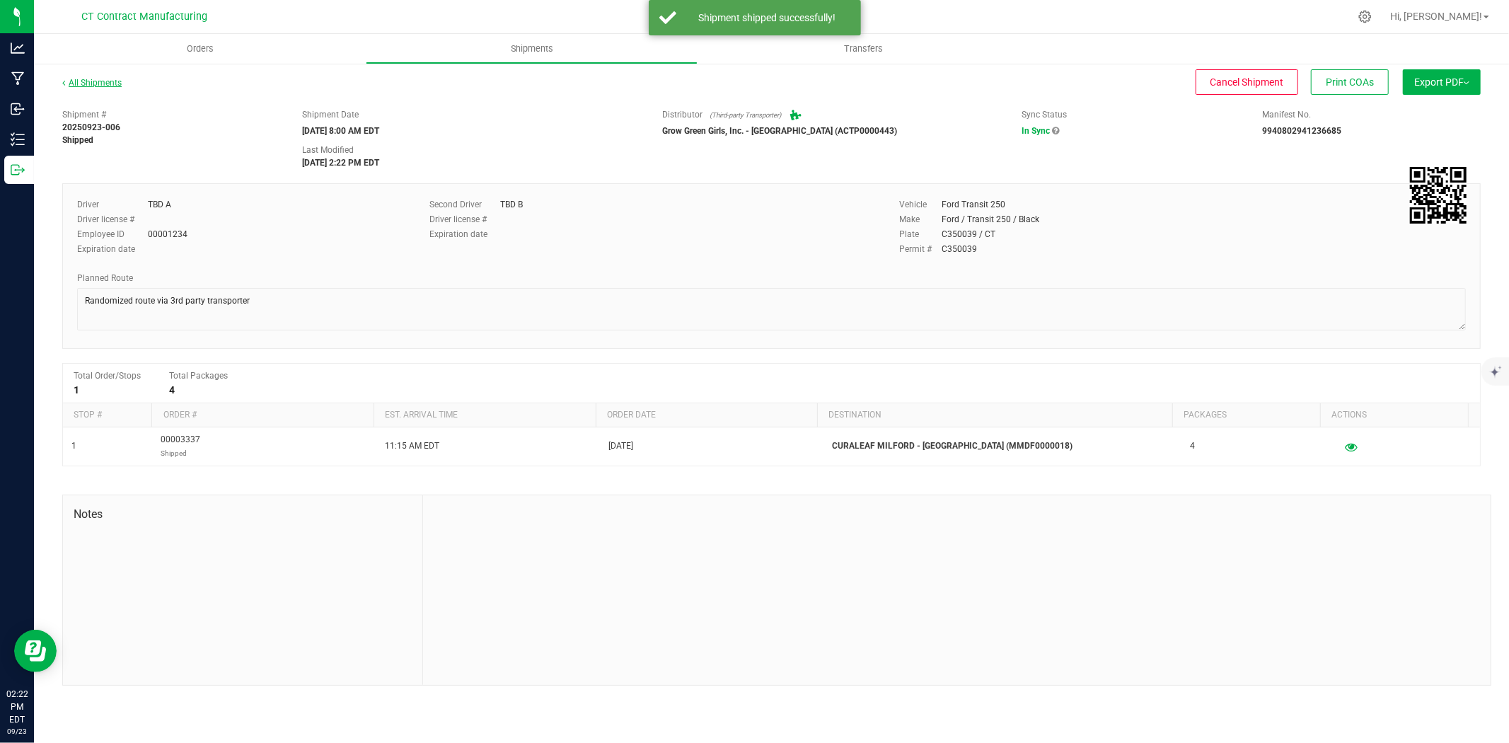
click at [110, 80] on link "All Shipments" at bounding box center [91, 83] width 59 height 10
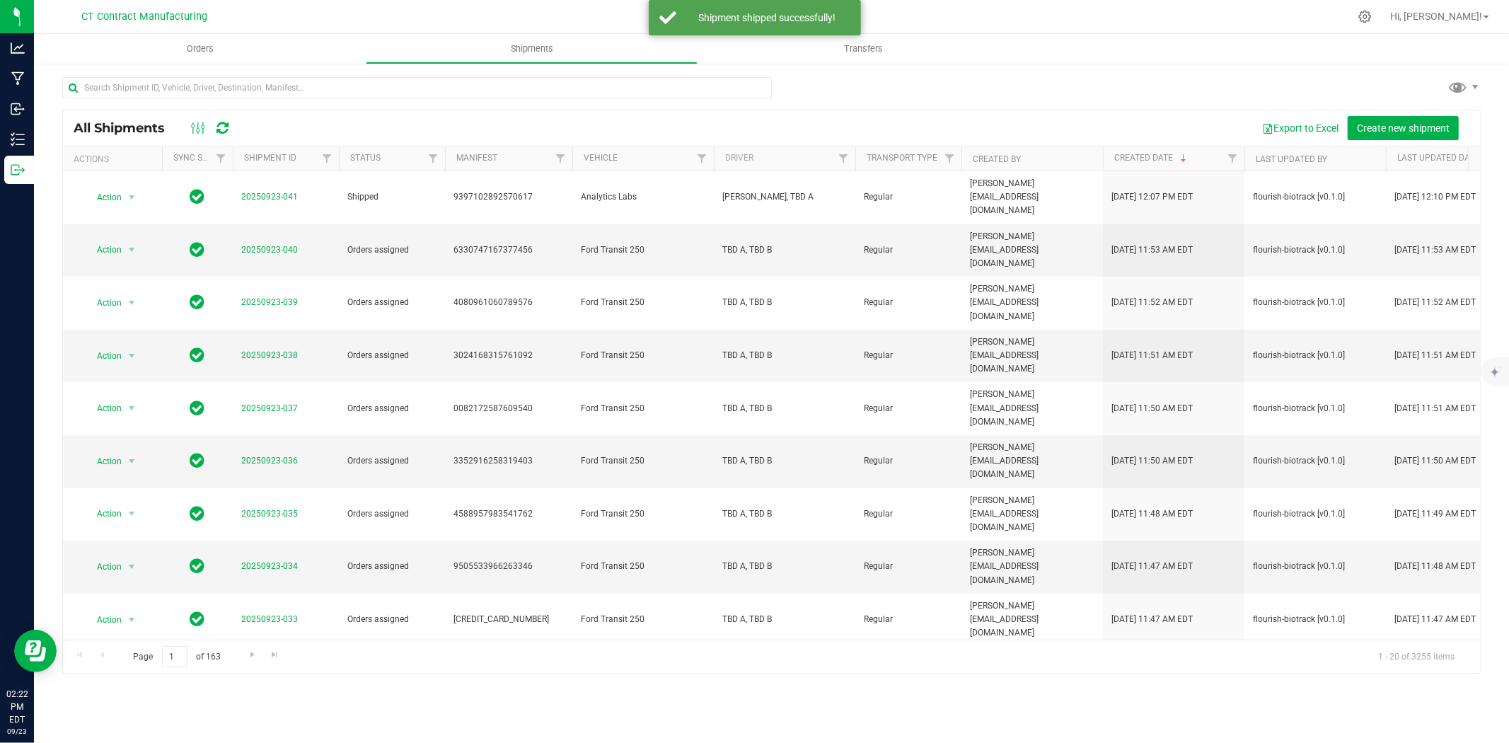
scroll to position [327, 0]
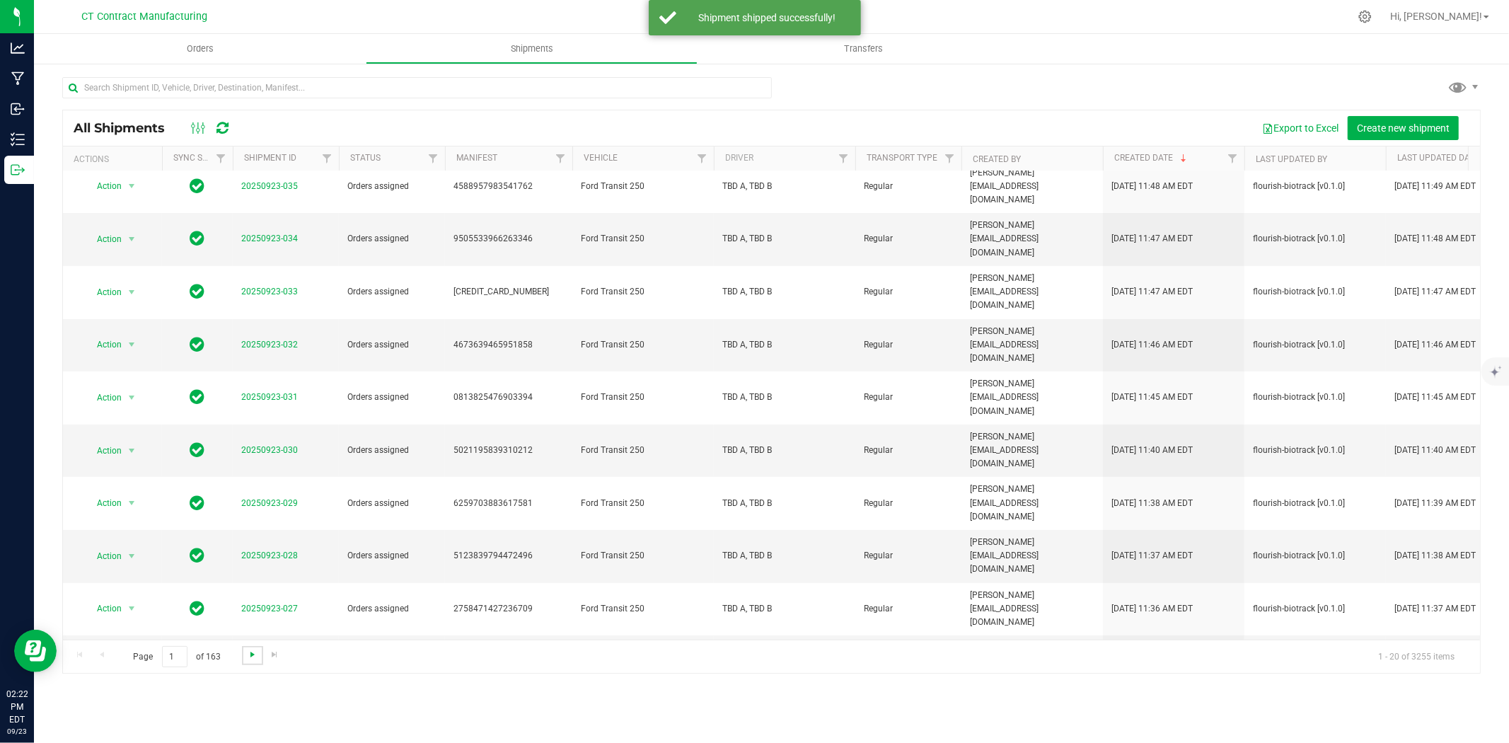
click at [255, 654] on span "Go to the next page" at bounding box center [252, 654] width 11 height 11
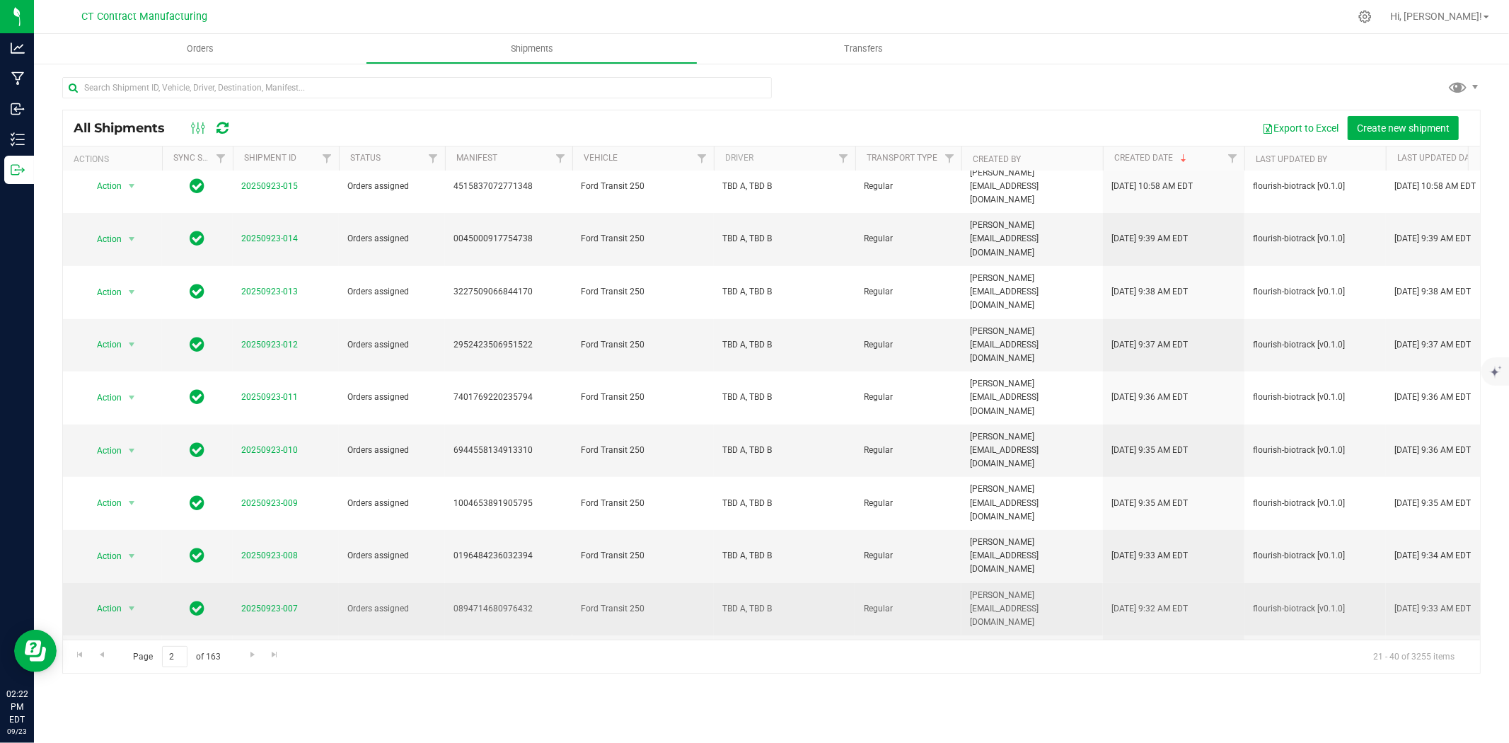
click at [283, 602] on span "20250923-007" at bounding box center [269, 608] width 57 height 13
click at [286, 603] on link "20250923-007" at bounding box center [269, 608] width 57 height 10
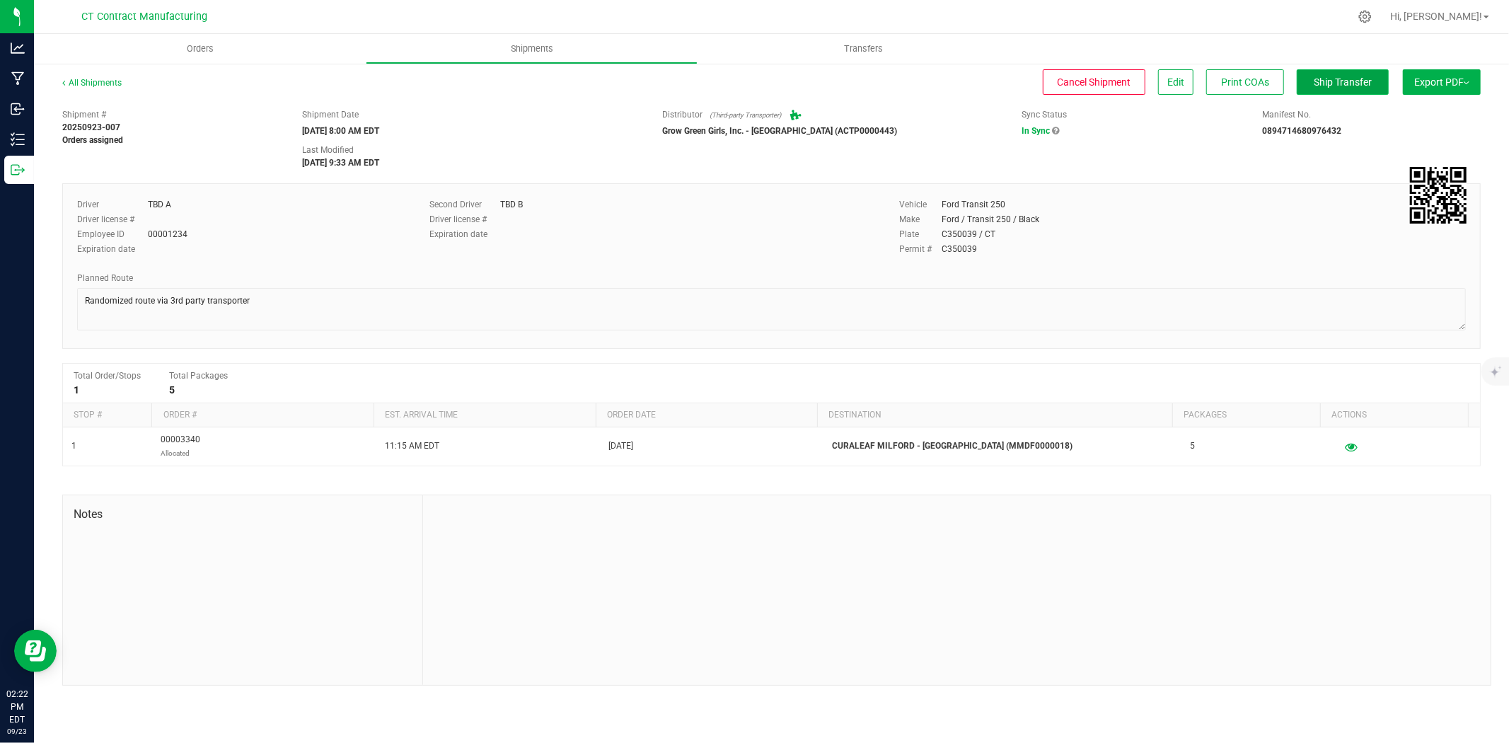
click at [1339, 85] on span "Ship Transfer" at bounding box center [1342, 81] width 58 height 11
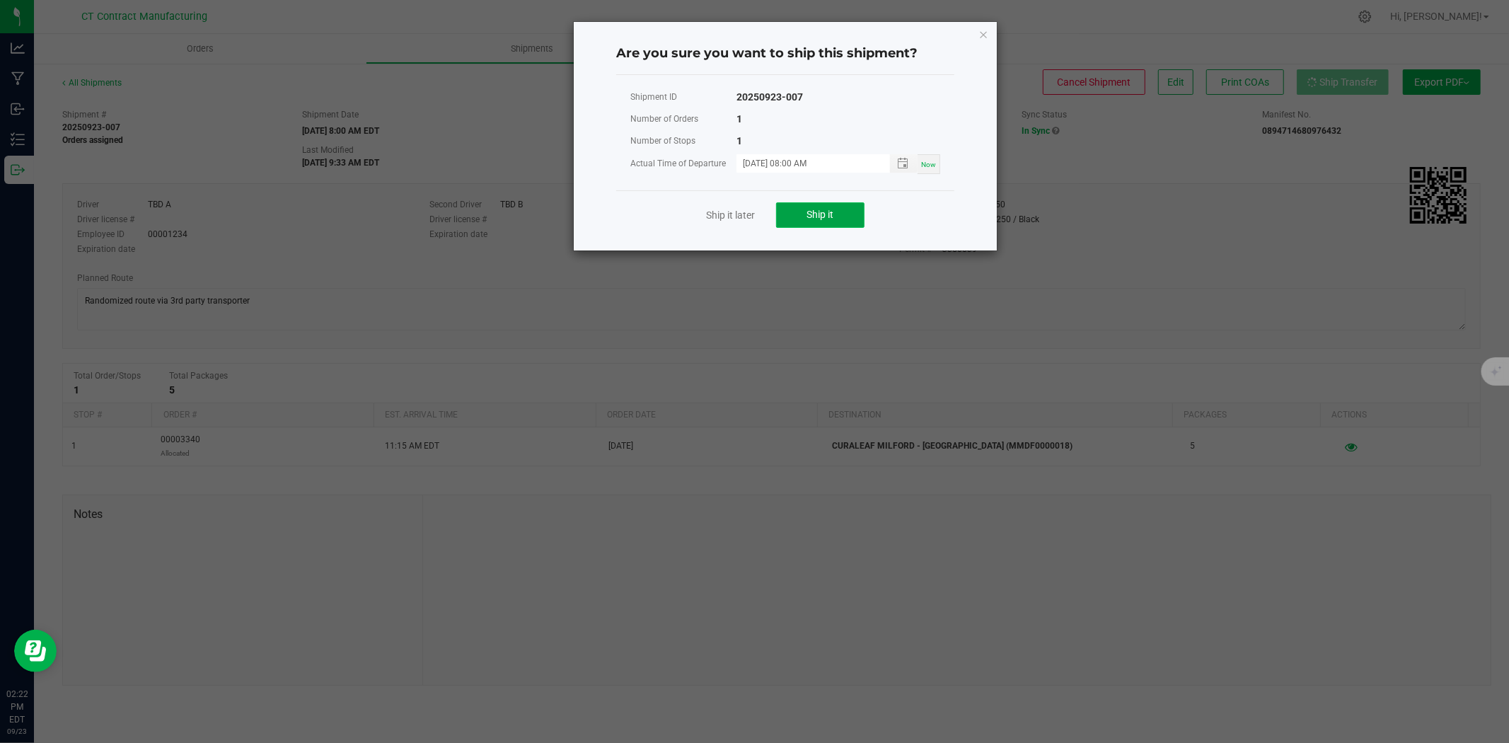
click at [849, 212] on button "Ship it" at bounding box center [820, 214] width 88 height 25
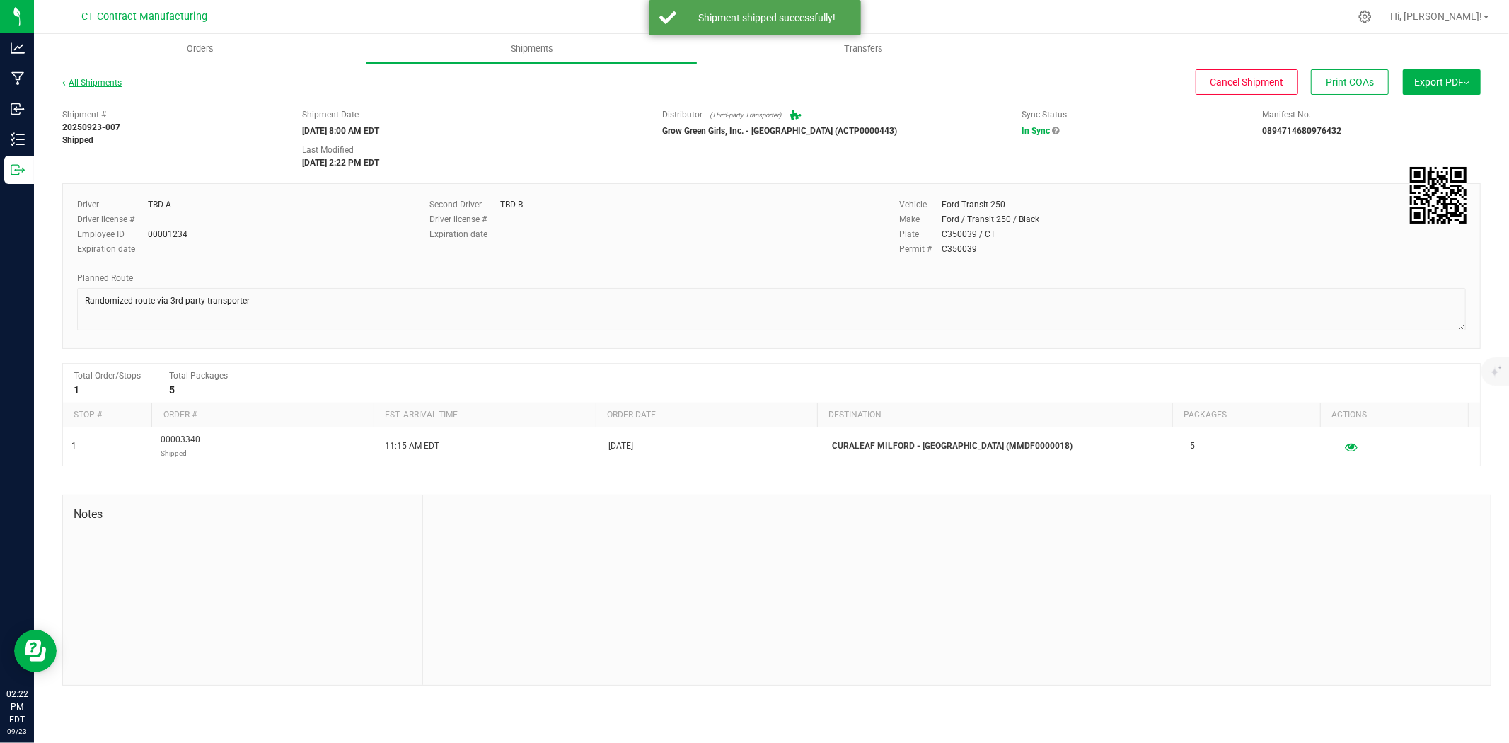
click at [109, 83] on link "All Shipments" at bounding box center [91, 83] width 59 height 10
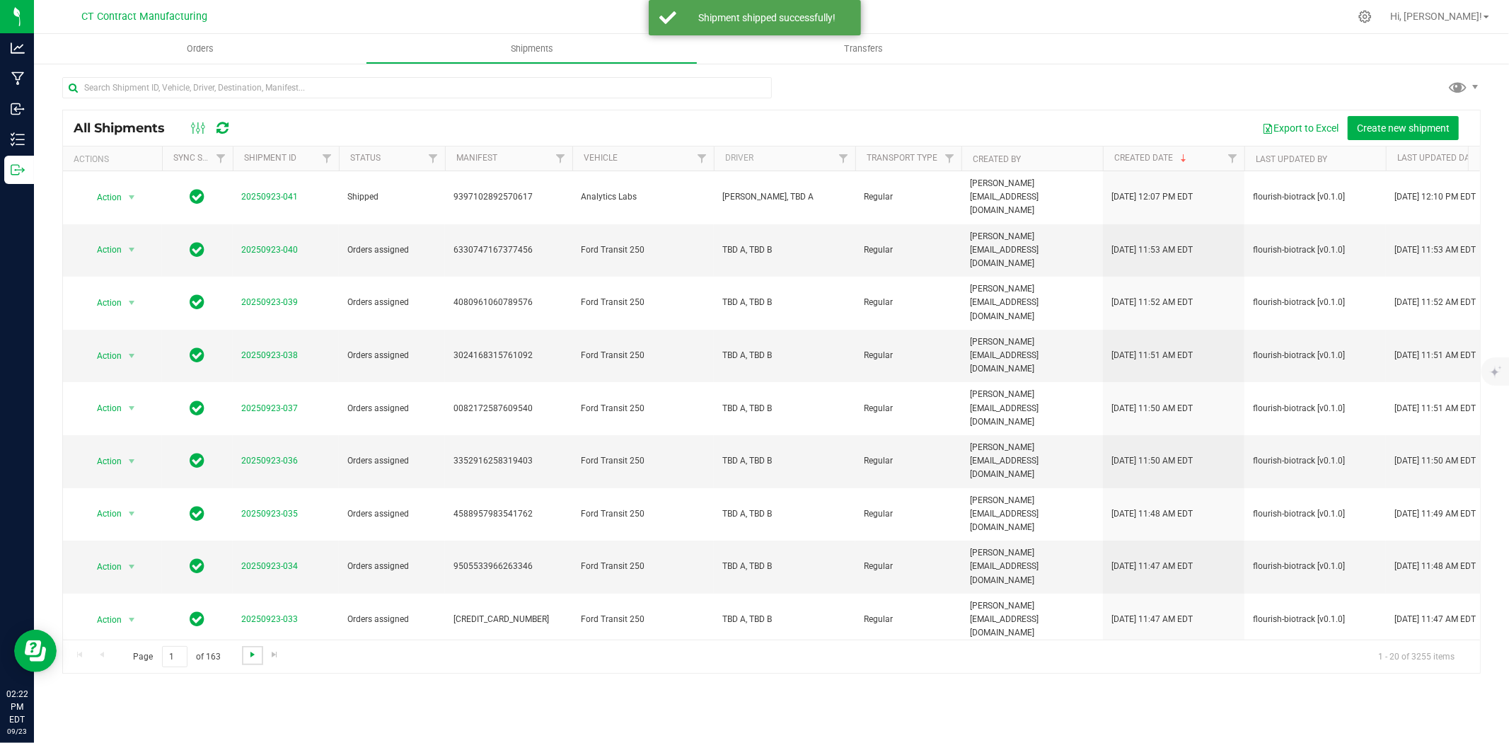
click at [247, 653] on span "Go to the next page" at bounding box center [252, 654] width 11 height 11
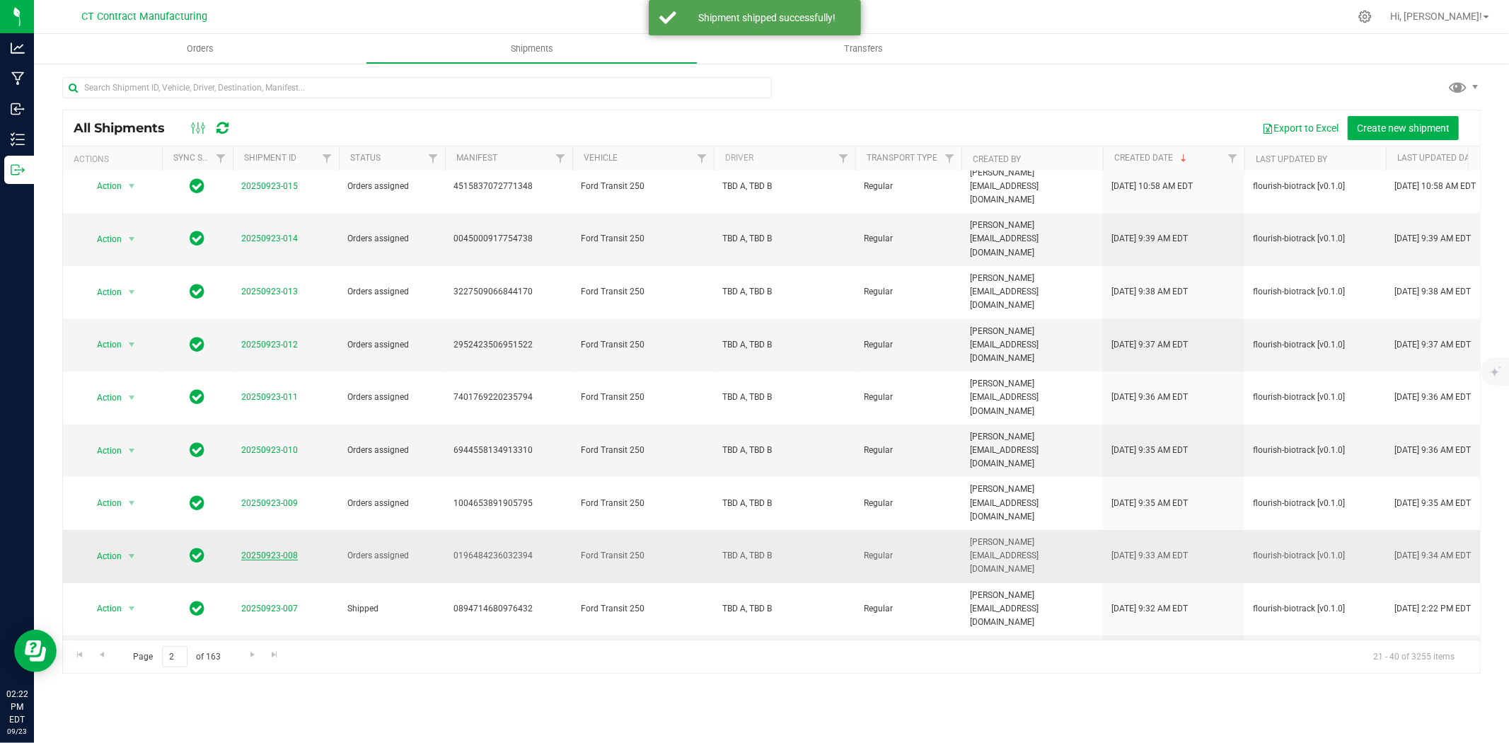
click at [256, 550] on link "20250923-008" at bounding box center [269, 555] width 57 height 10
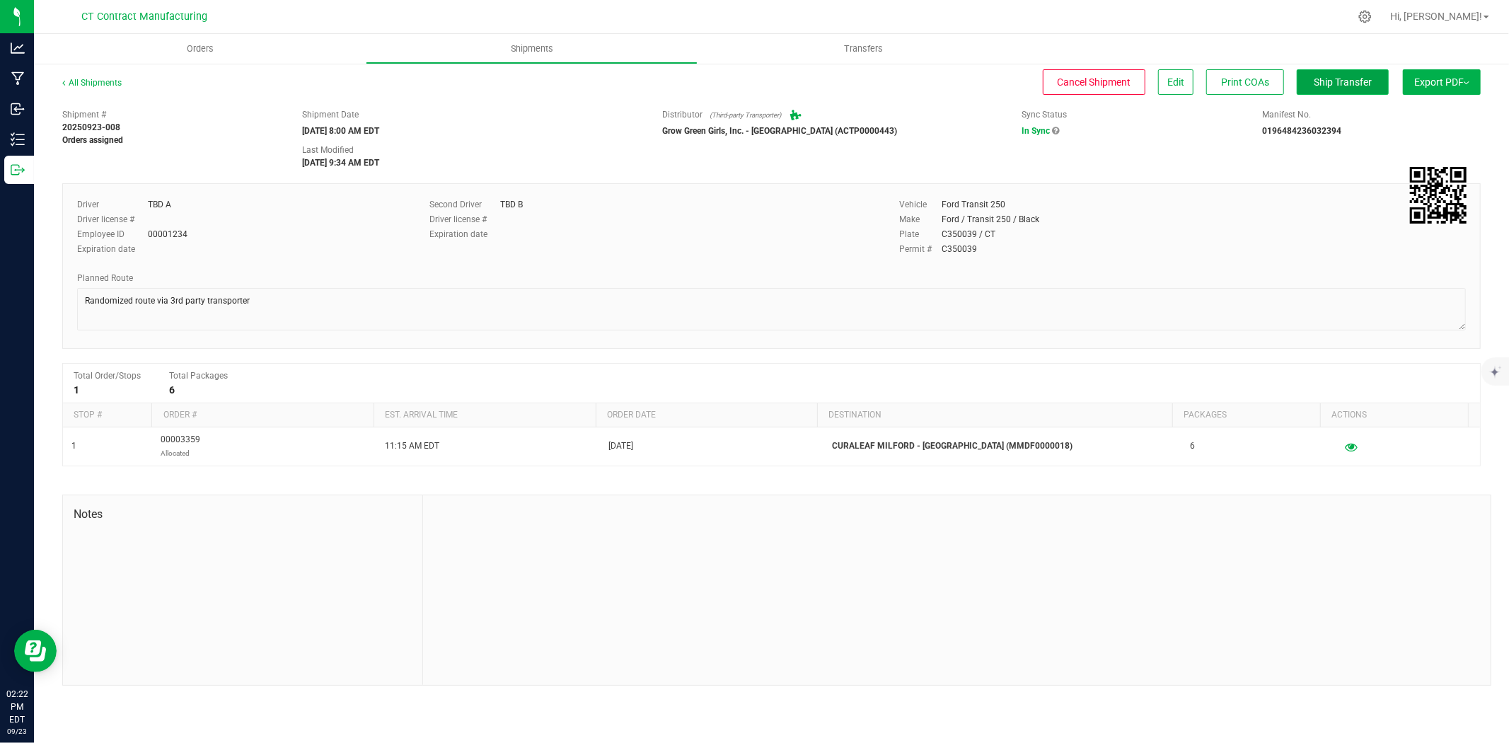
click at [1318, 82] on span "Ship Transfer" at bounding box center [1342, 81] width 58 height 11
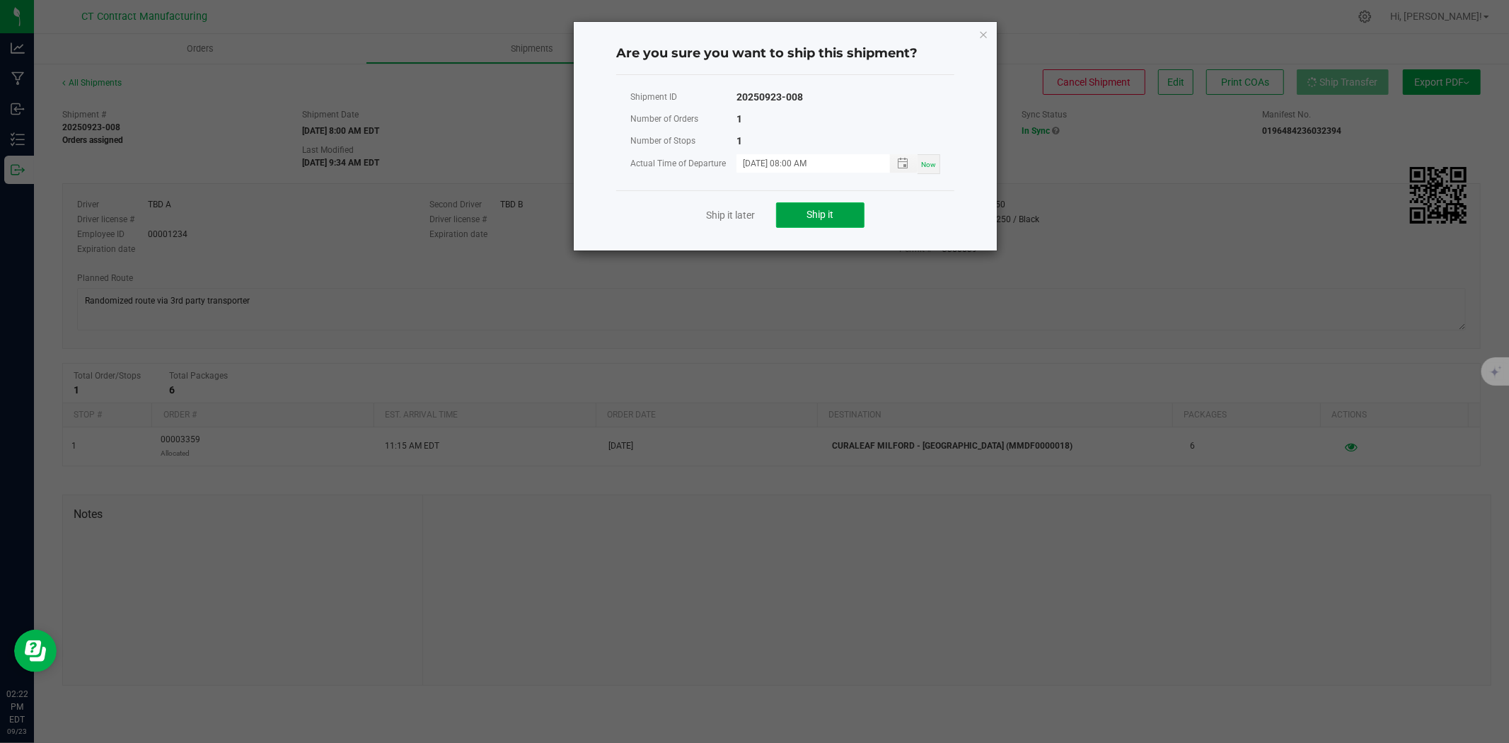
click at [852, 213] on button "Ship it" at bounding box center [820, 214] width 88 height 25
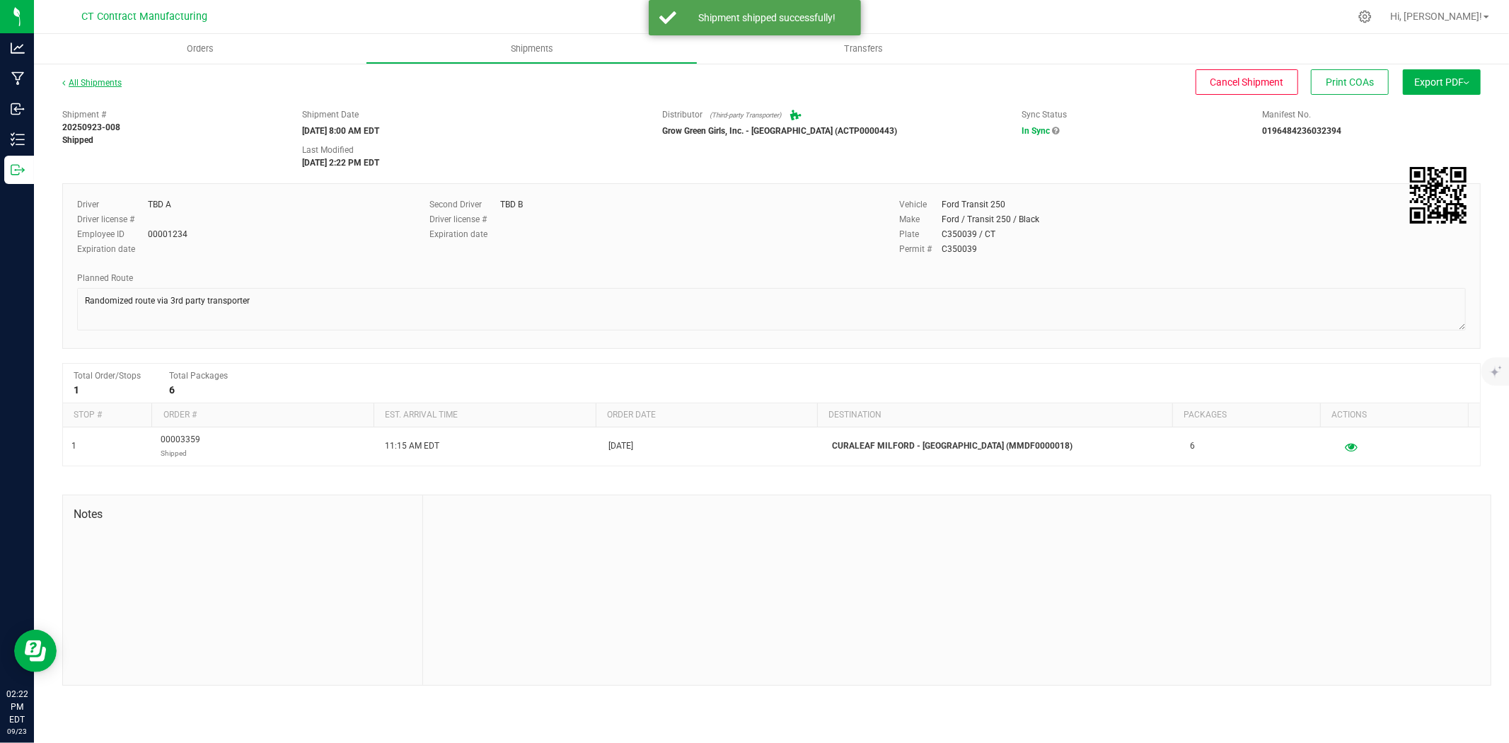
click at [105, 85] on link "All Shipments" at bounding box center [91, 83] width 59 height 10
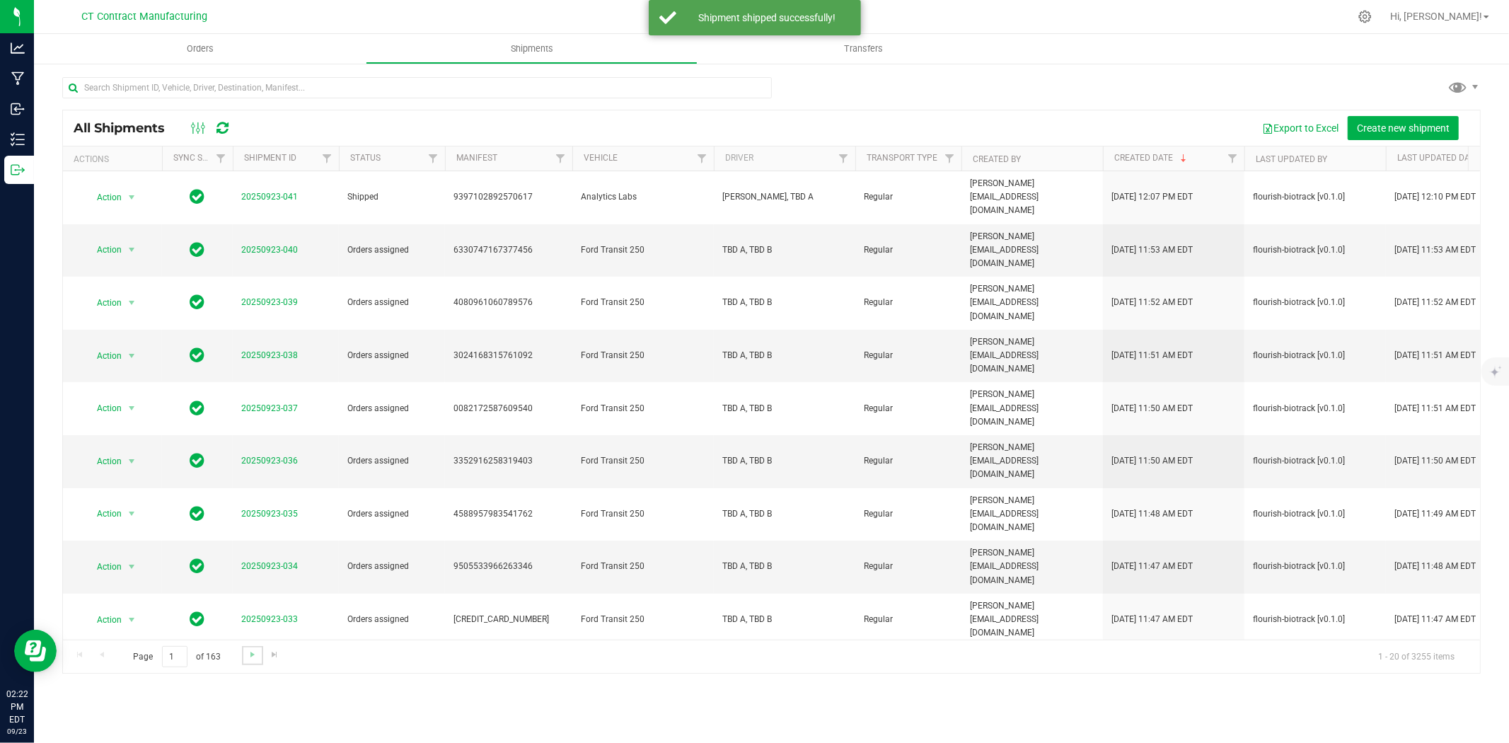
click at [244, 654] on link "Go to the next page" at bounding box center [252, 655] width 21 height 19
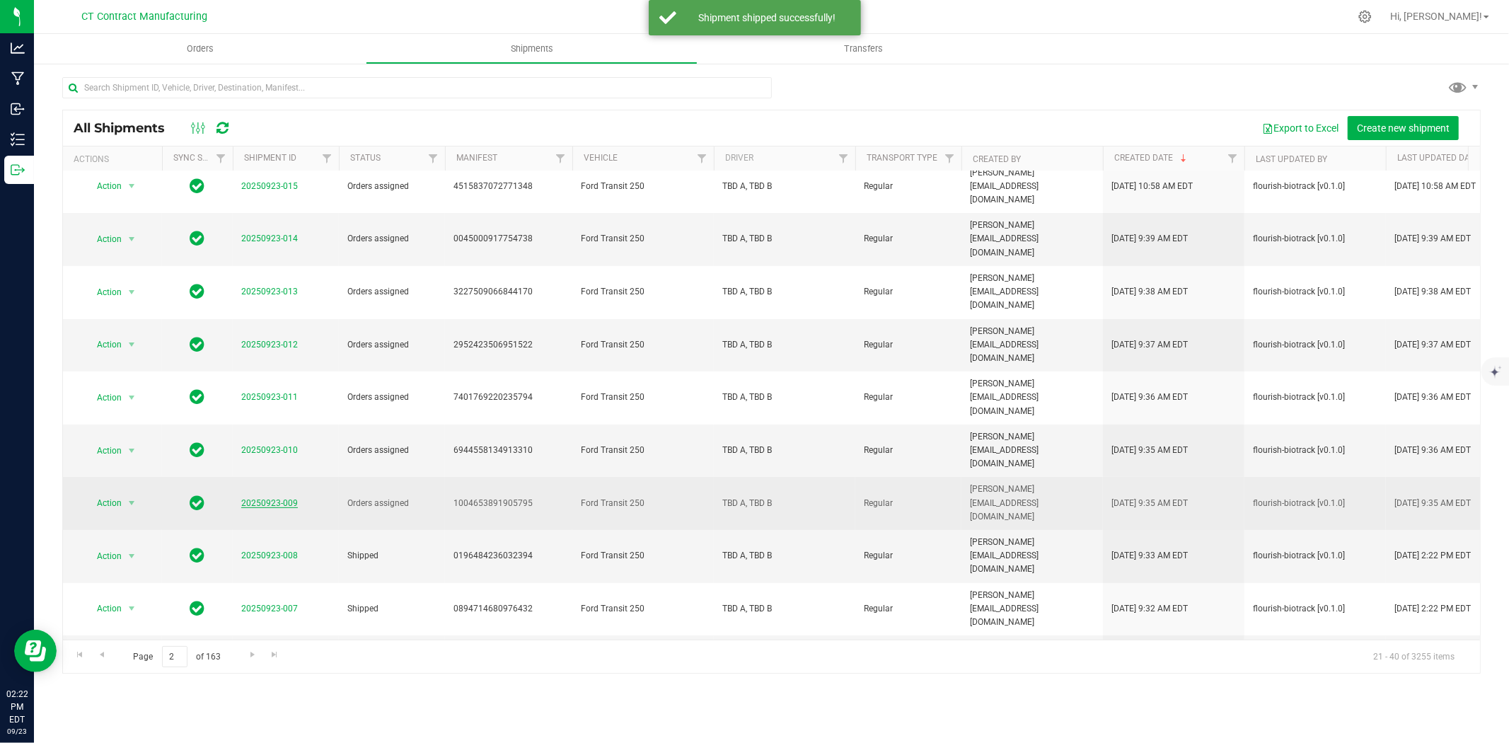
click at [272, 498] on link "20250923-009" at bounding box center [269, 503] width 57 height 10
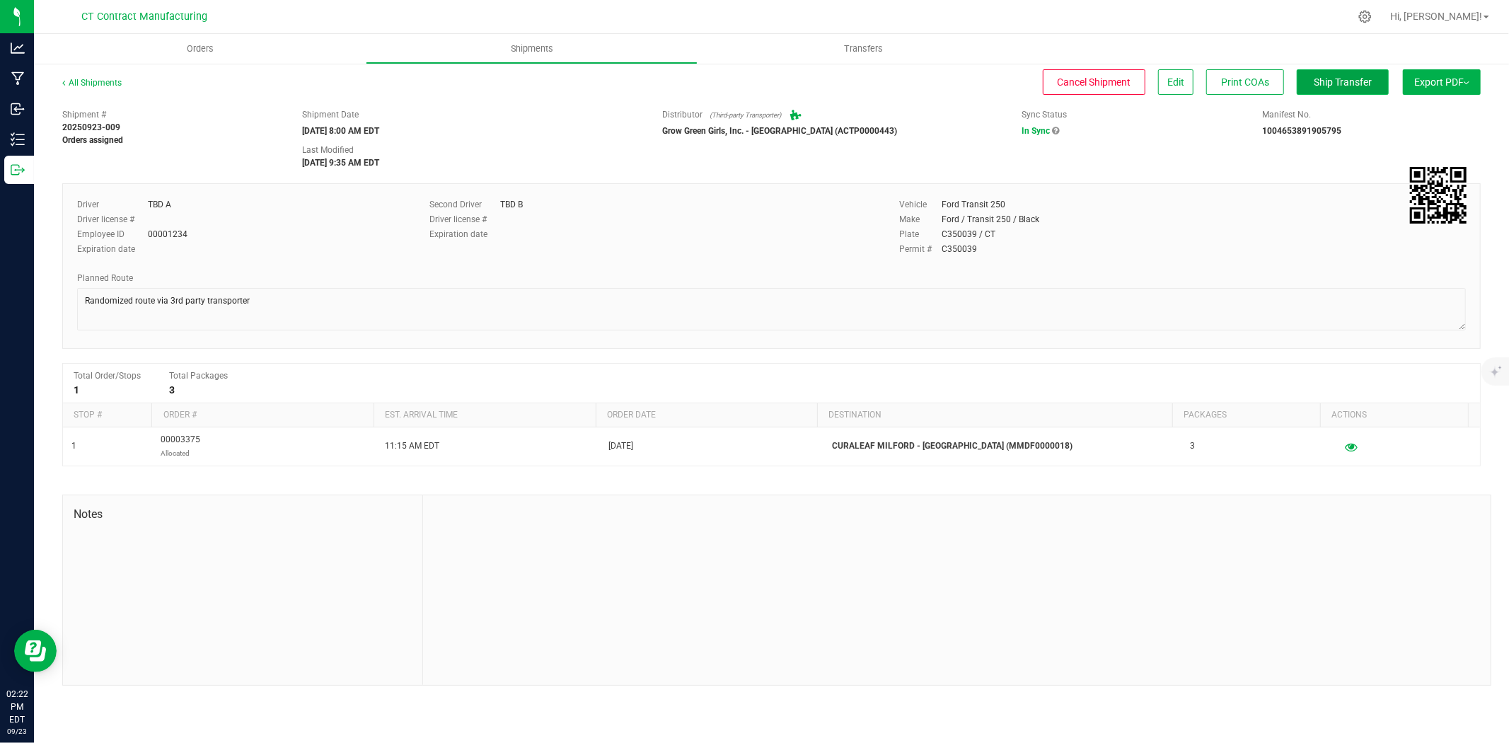
click at [1356, 83] on span "Ship Transfer" at bounding box center [1342, 81] width 58 height 11
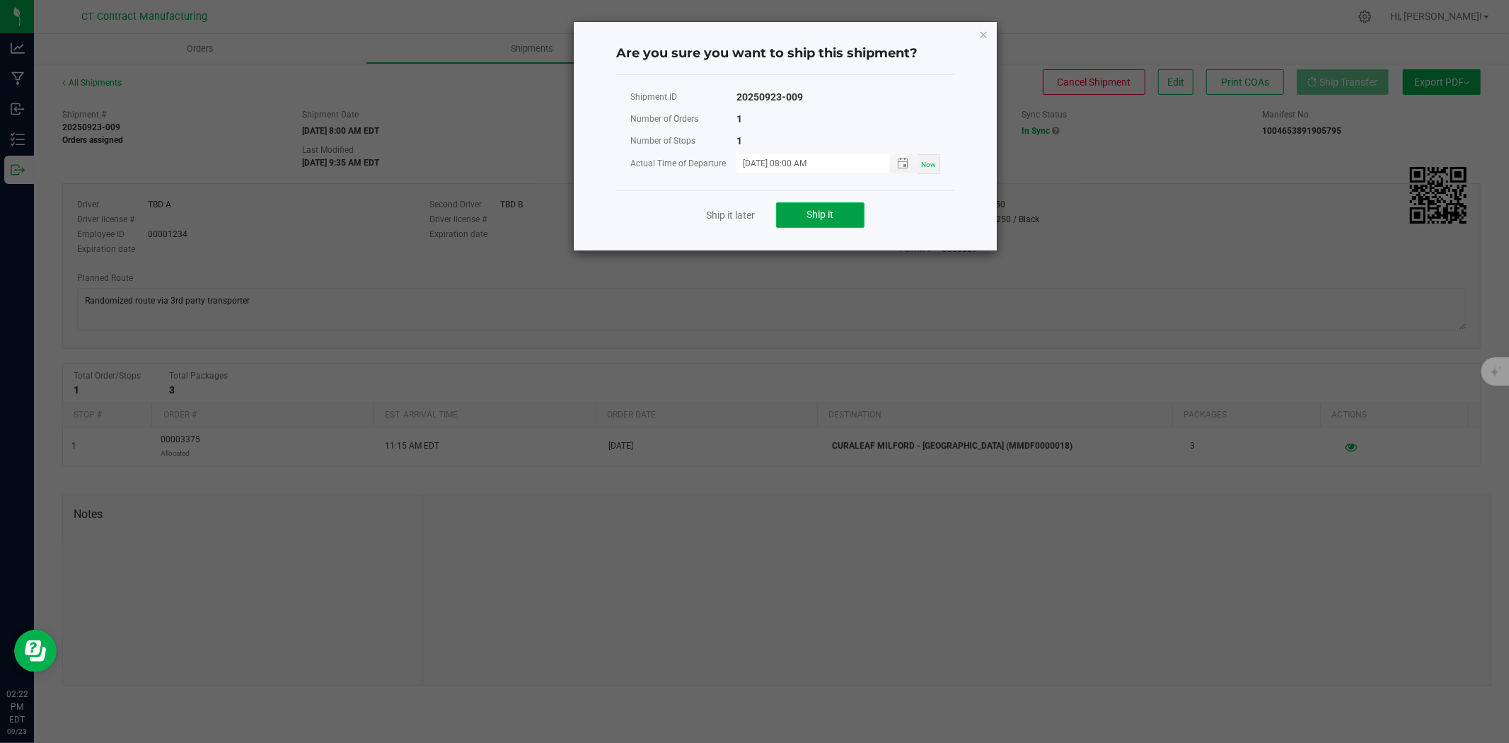
click at [800, 214] on button "Ship it" at bounding box center [820, 214] width 88 height 25
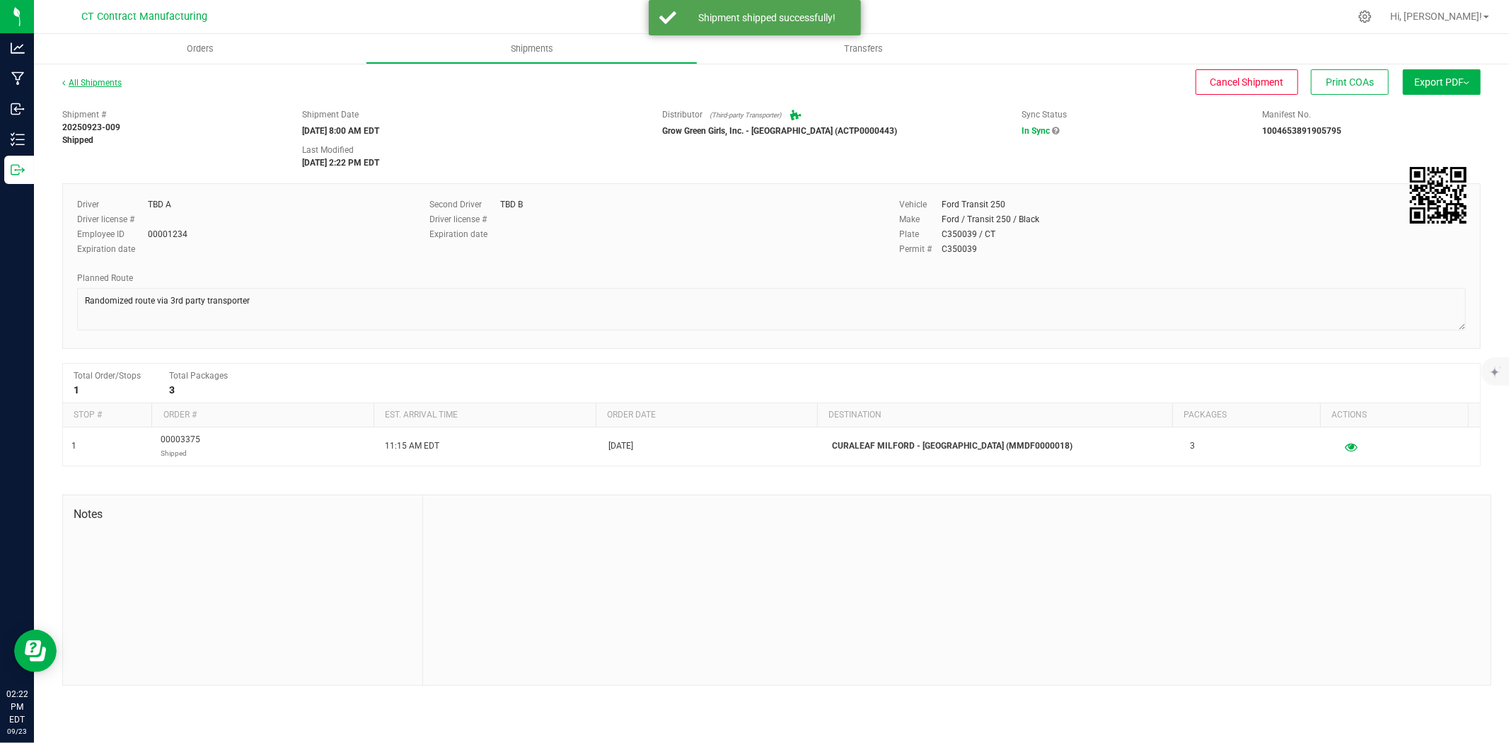
click at [111, 85] on link "All Shipments" at bounding box center [91, 83] width 59 height 10
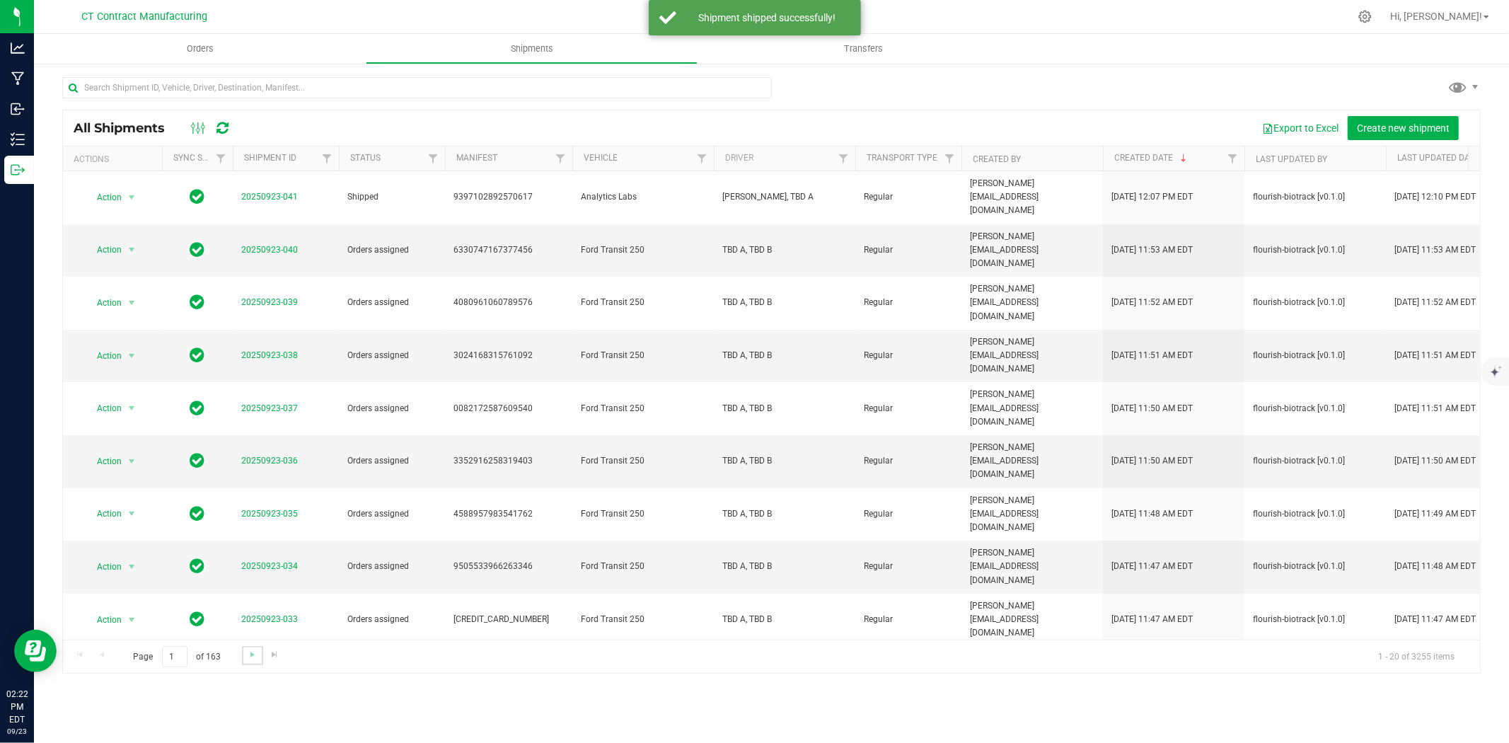
click at [253, 661] on link "Go to the next page" at bounding box center [252, 655] width 21 height 19
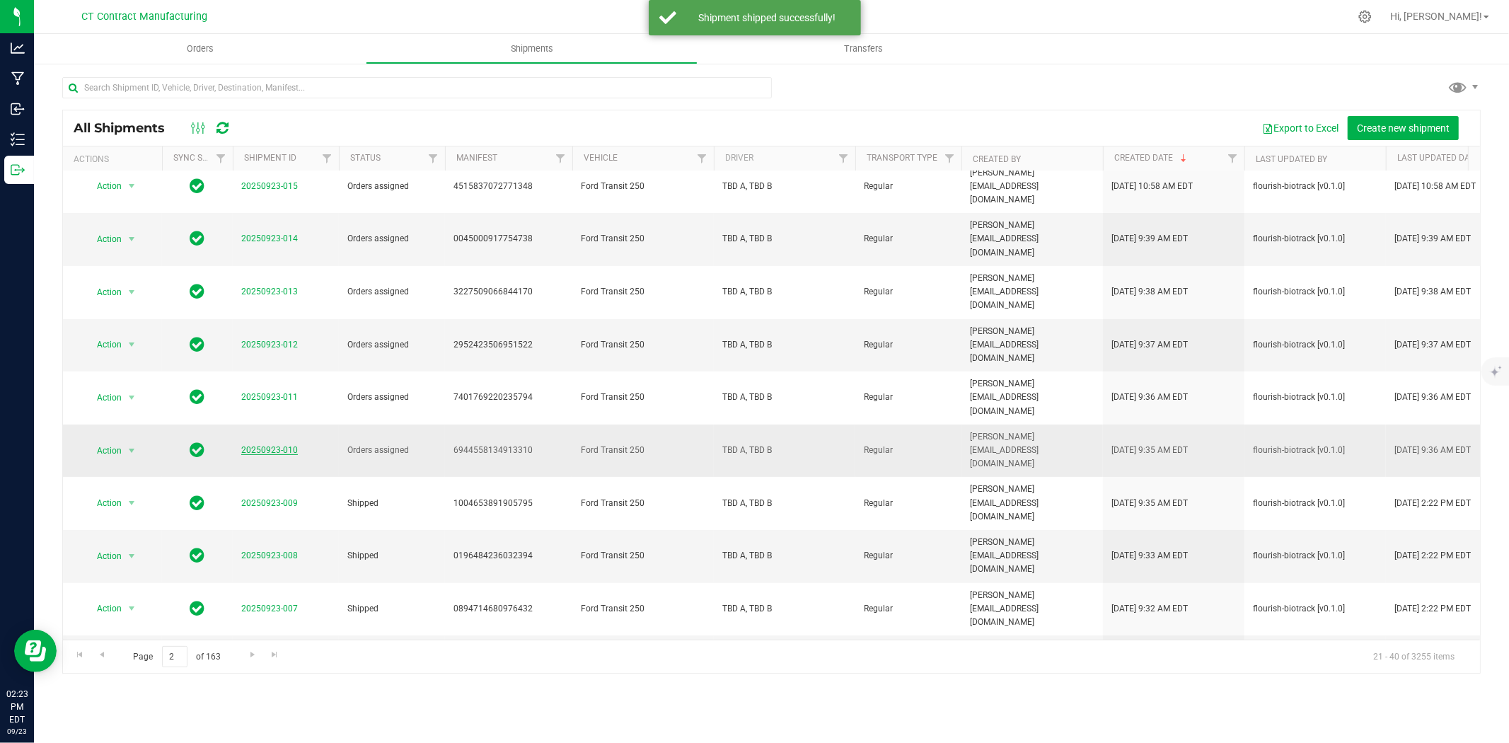
click at [277, 445] on link "20250923-010" at bounding box center [269, 450] width 57 height 10
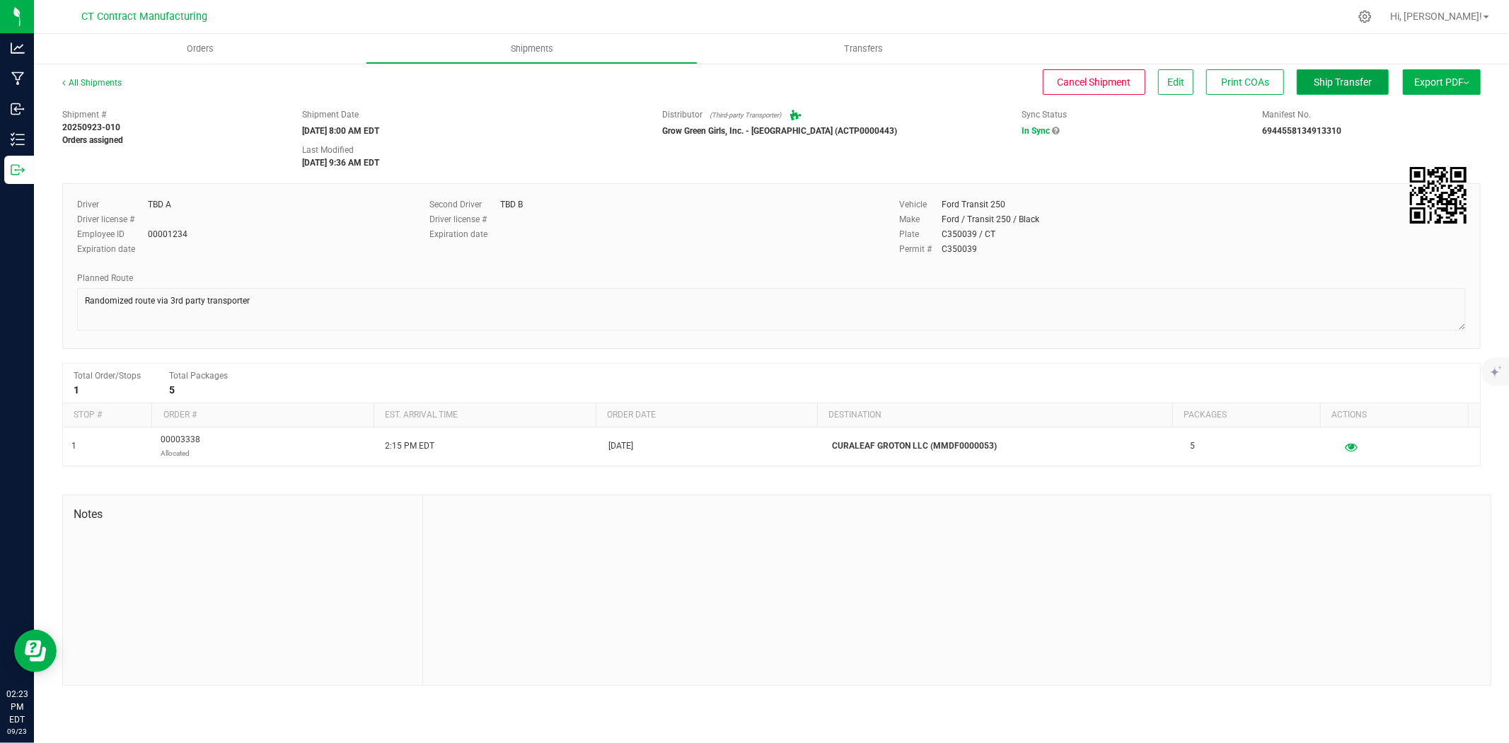
click at [1313, 78] on span "Ship Transfer" at bounding box center [1342, 81] width 58 height 11
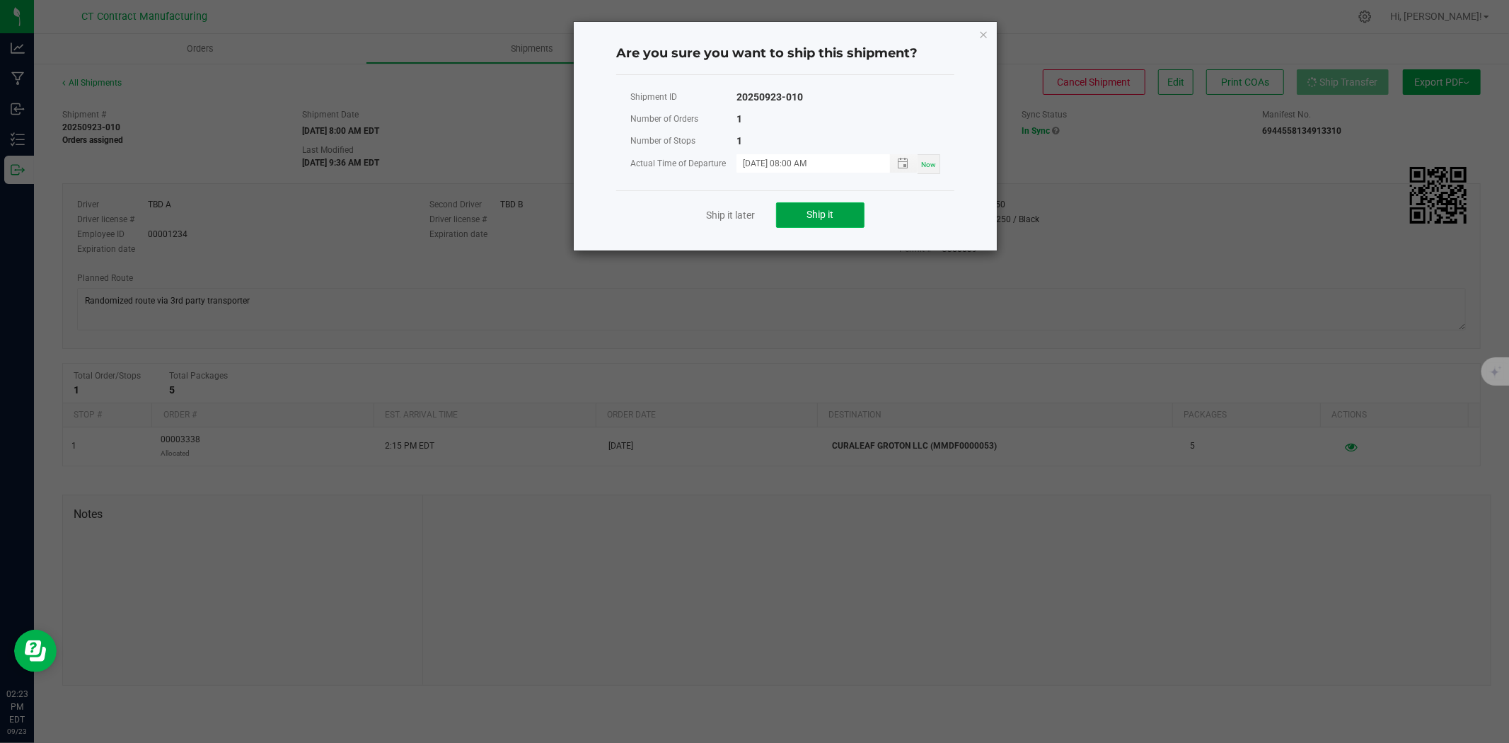
click at [819, 215] on span "Ship it" at bounding box center [820, 214] width 27 height 11
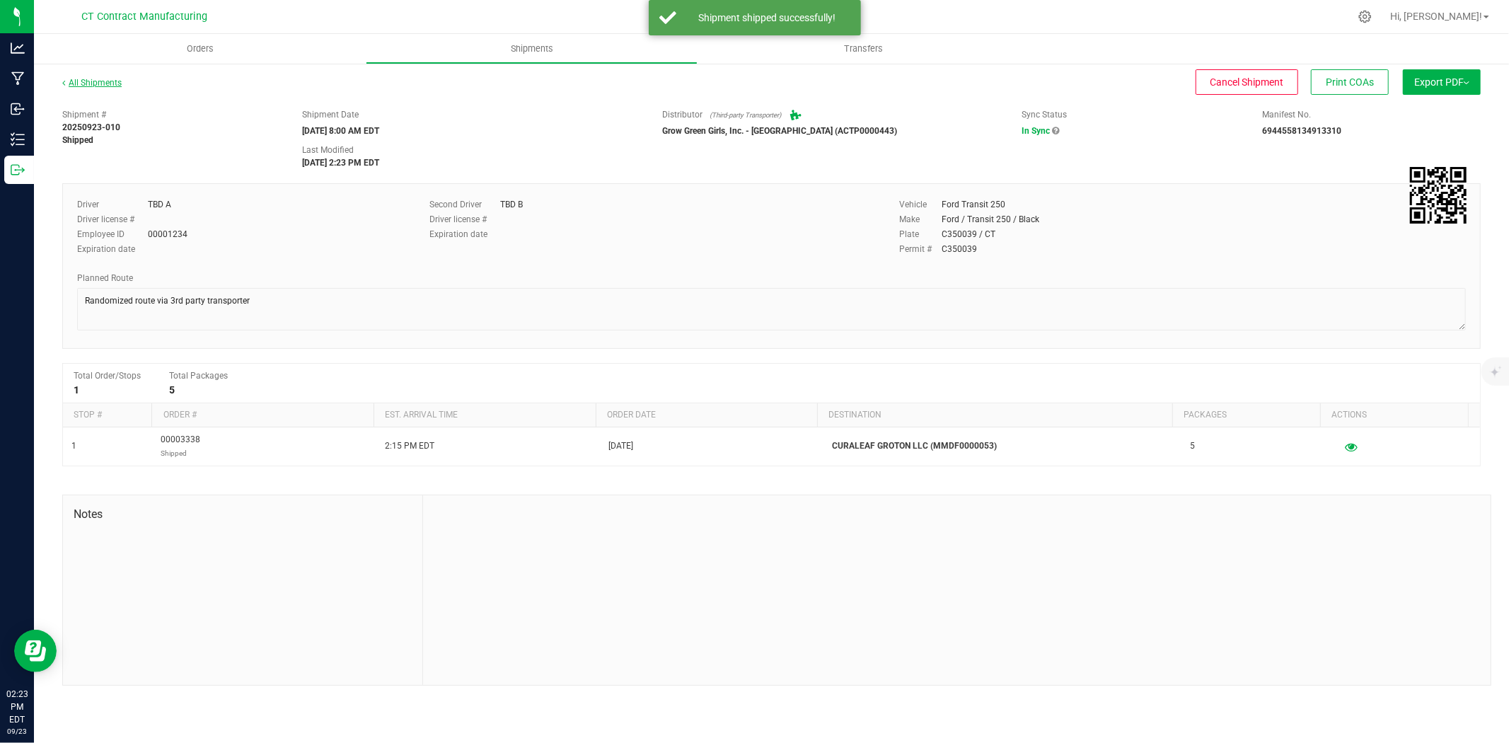
click at [117, 83] on link "All Shipments" at bounding box center [91, 83] width 59 height 10
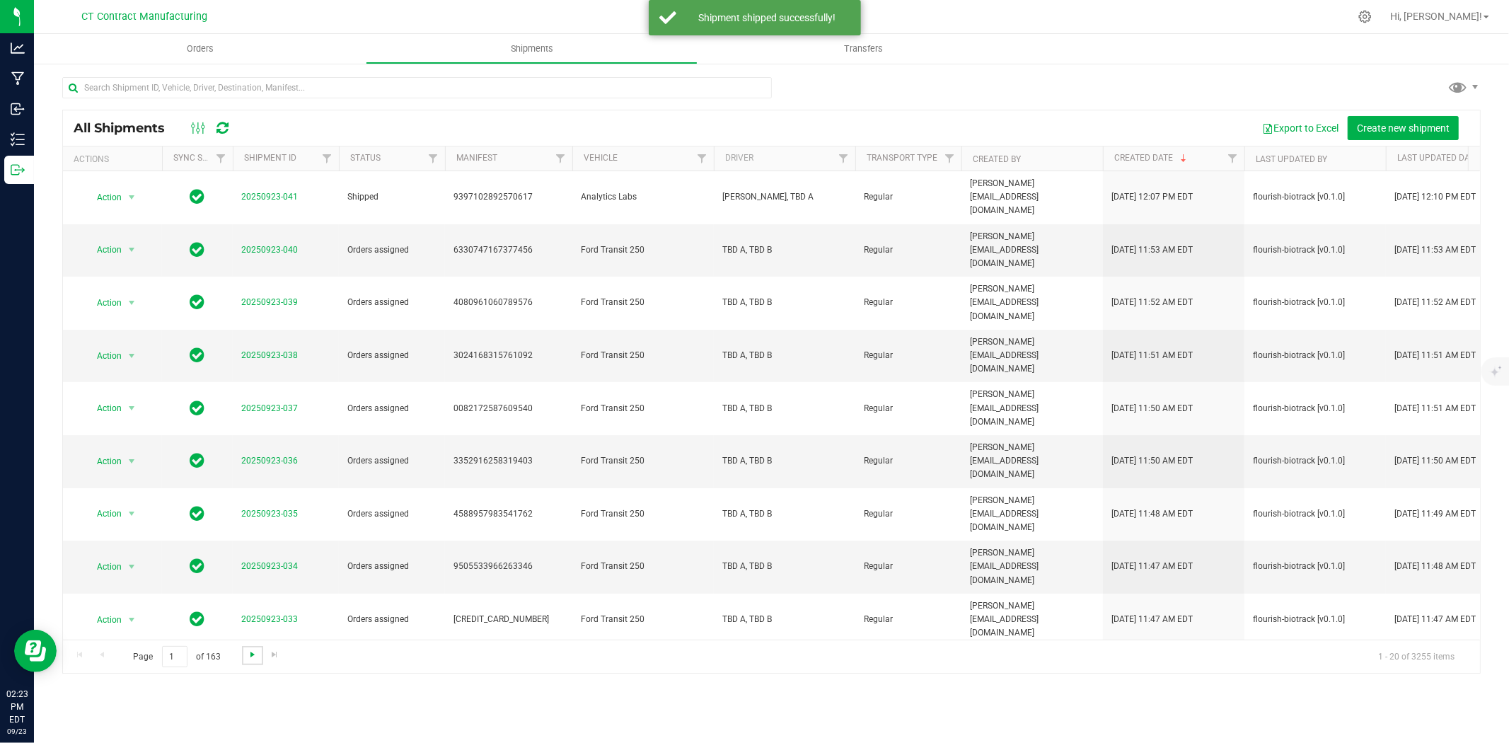
click at [248, 653] on span "Go to the next page" at bounding box center [252, 654] width 11 height 11
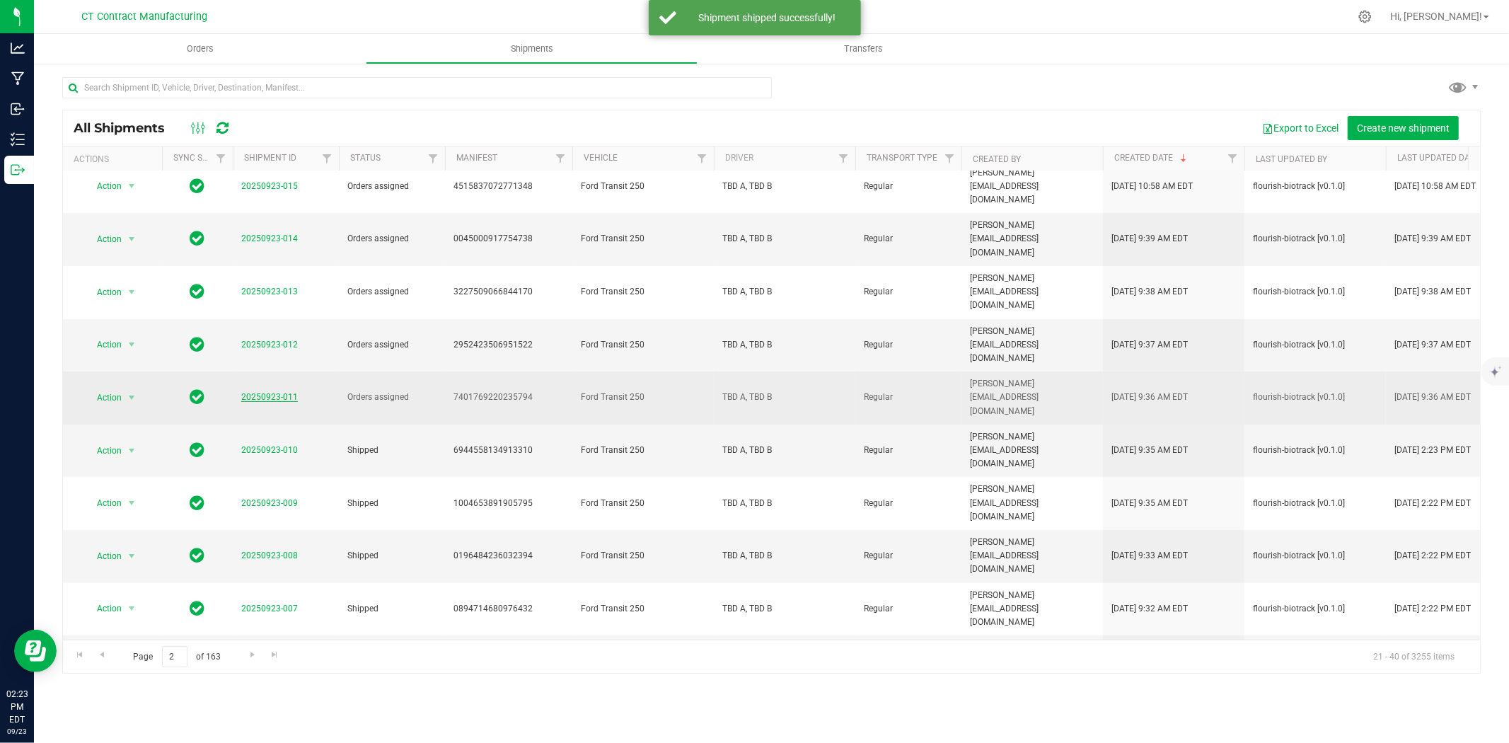
click at [283, 392] on link "20250923-011" at bounding box center [269, 397] width 57 height 10
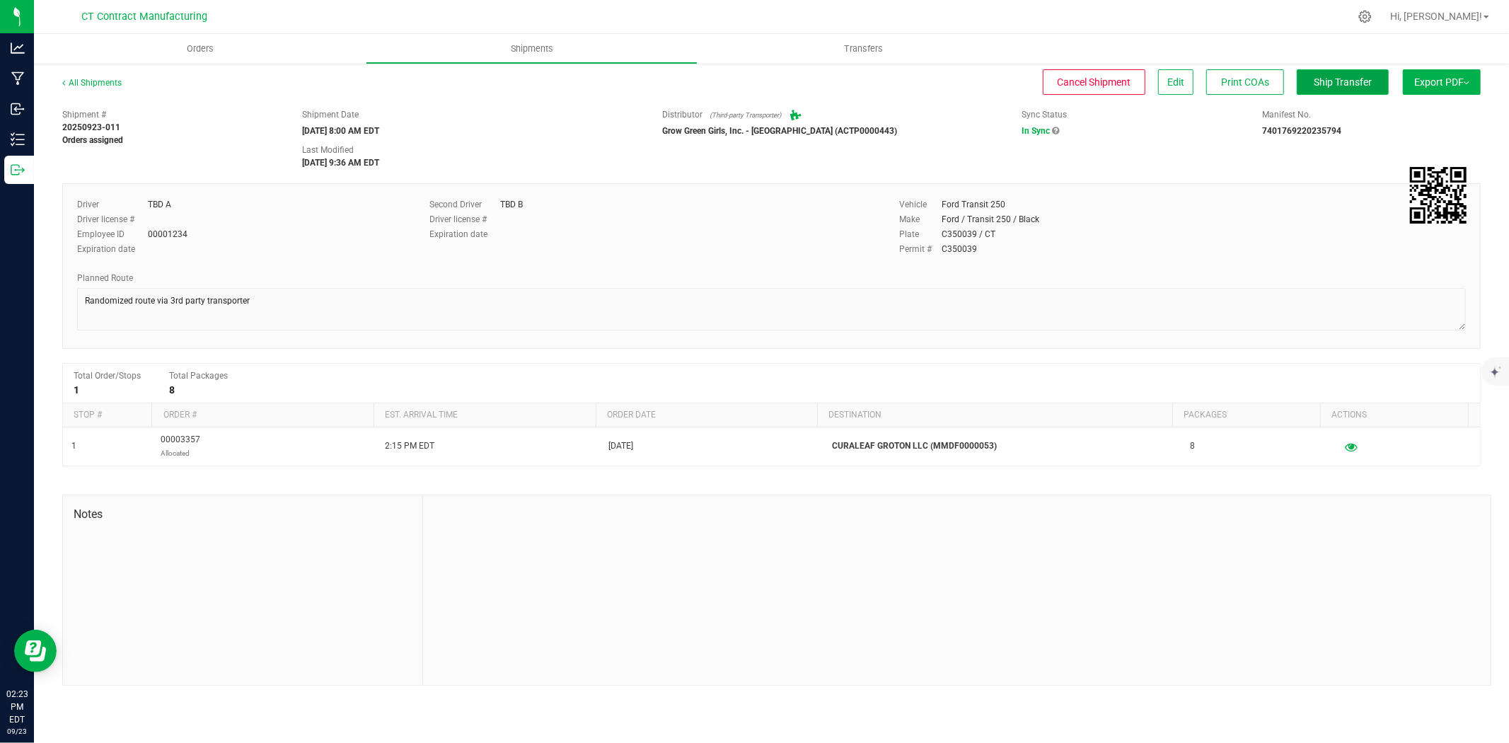
click at [1328, 82] on span "Ship Transfer" at bounding box center [1342, 81] width 58 height 11
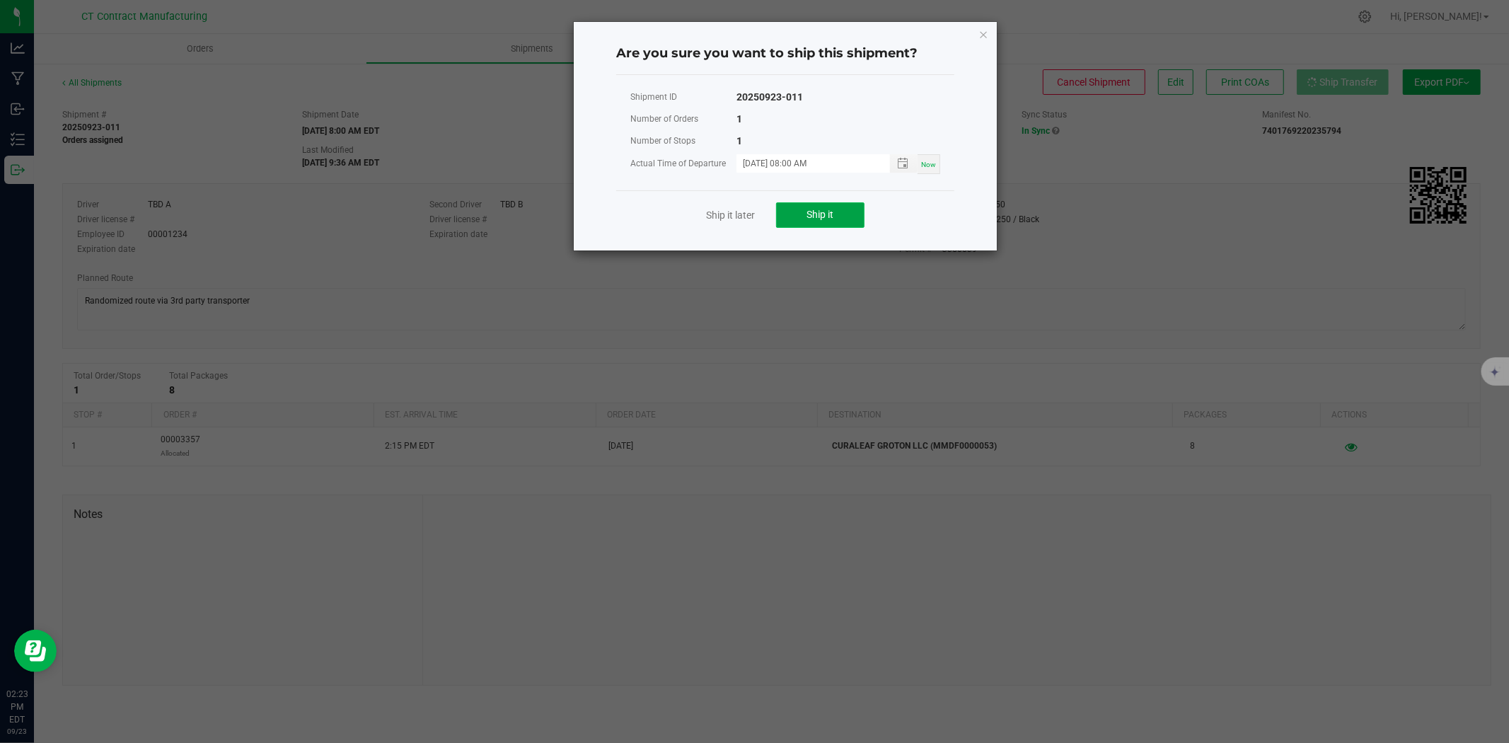
click at [825, 215] on span "Ship it" at bounding box center [820, 214] width 27 height 11
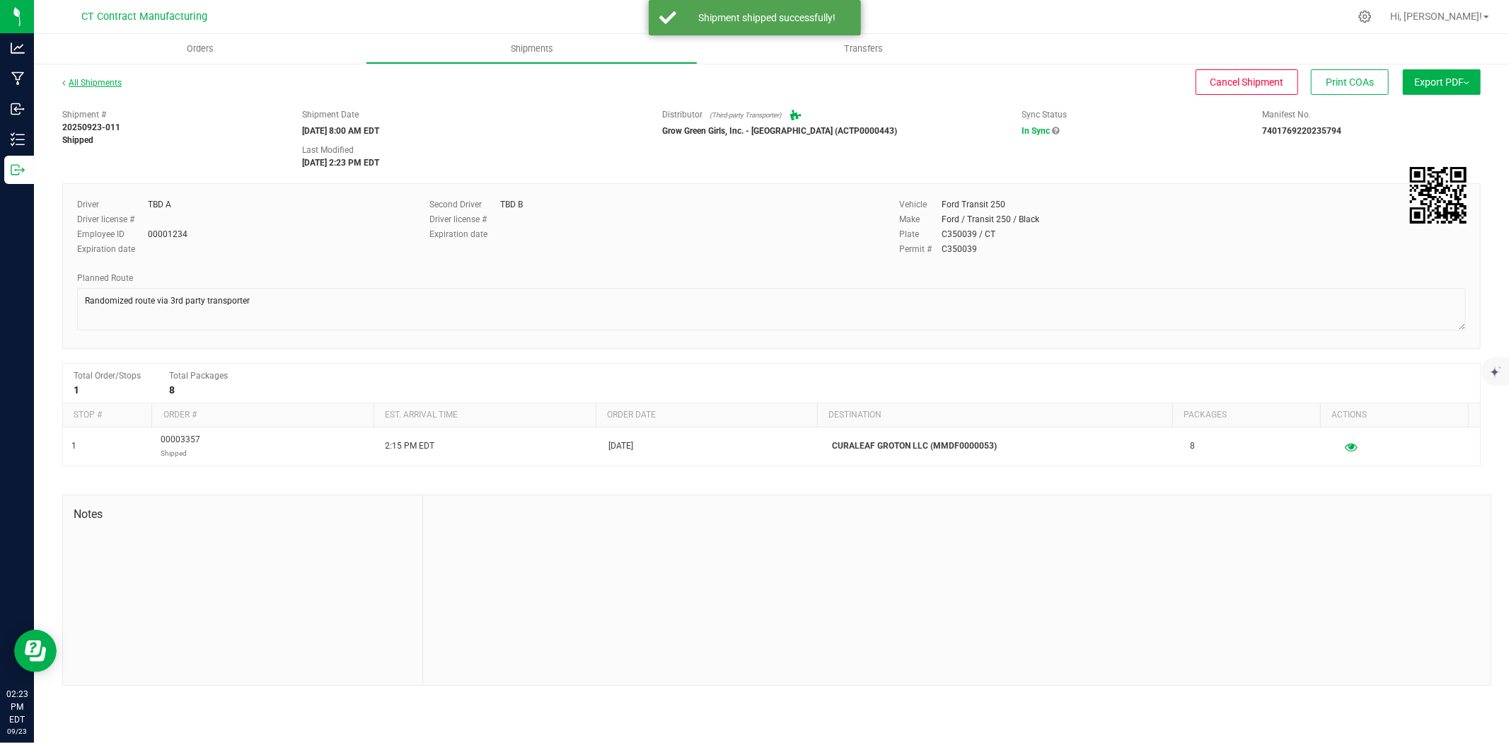
click at [107, 81] on link "All Shipments" at bounding box center [91, 83] width 59 height 10
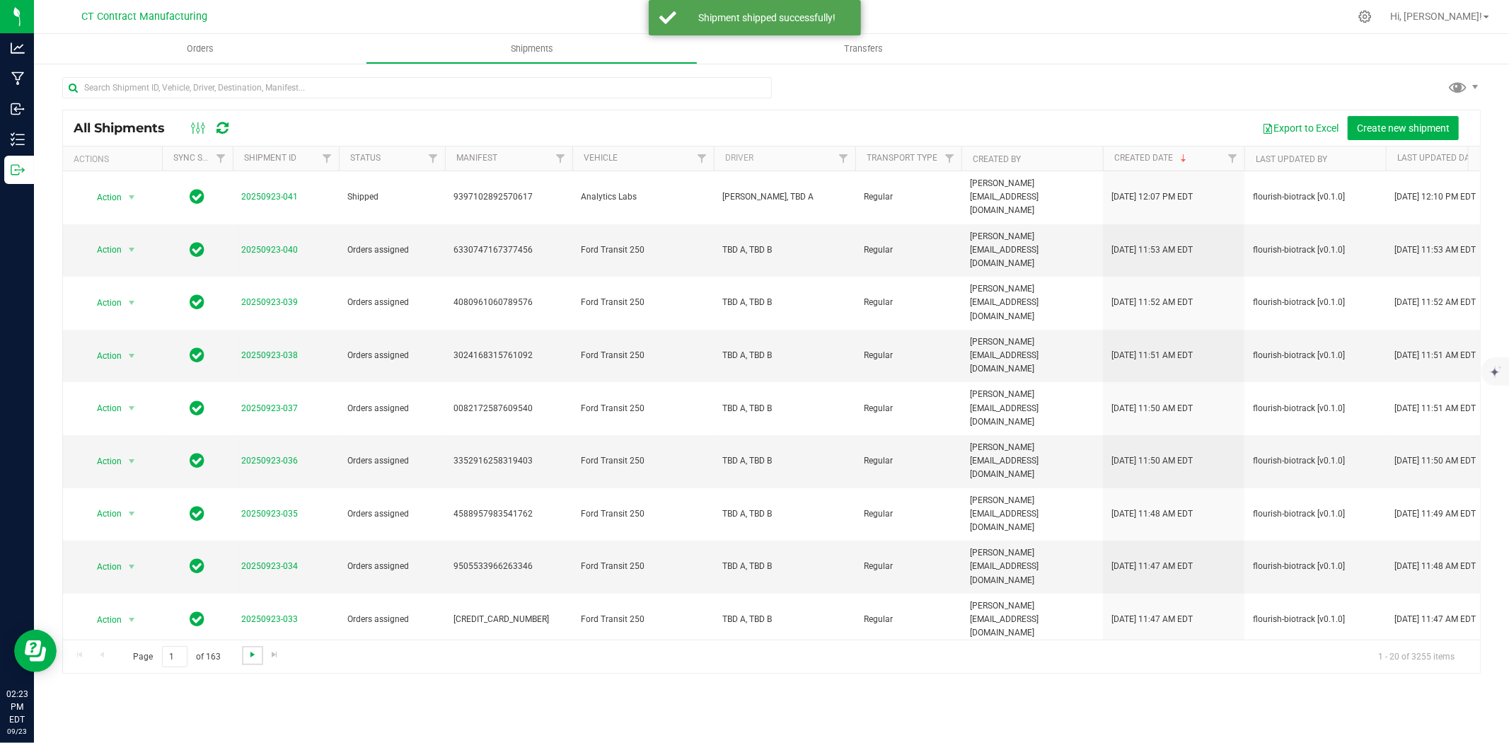
click at [255, 653] on span "Go to the next page" at bounding box center [252, 654] width 11 height 11
click at [272, 666] on span "20250923-012" at bounding box center [269, 672] width 57 height 13
click at [274, 667] on link "20250923-012" at bounding box center [269, 672] width 57 height 10
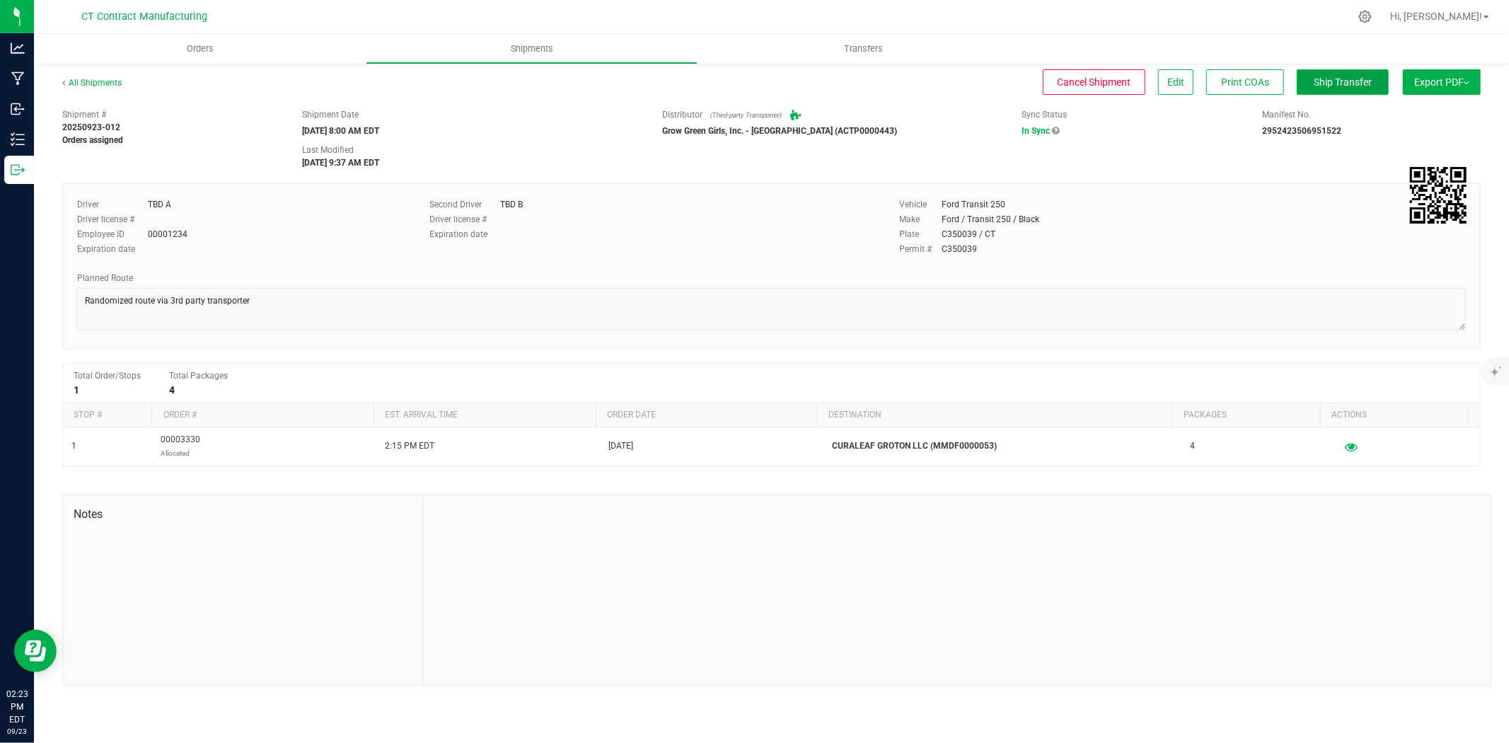
click at [1330, 79] on span "Ship Transfer" at bounding box center [1342, 81] width 58 height 11
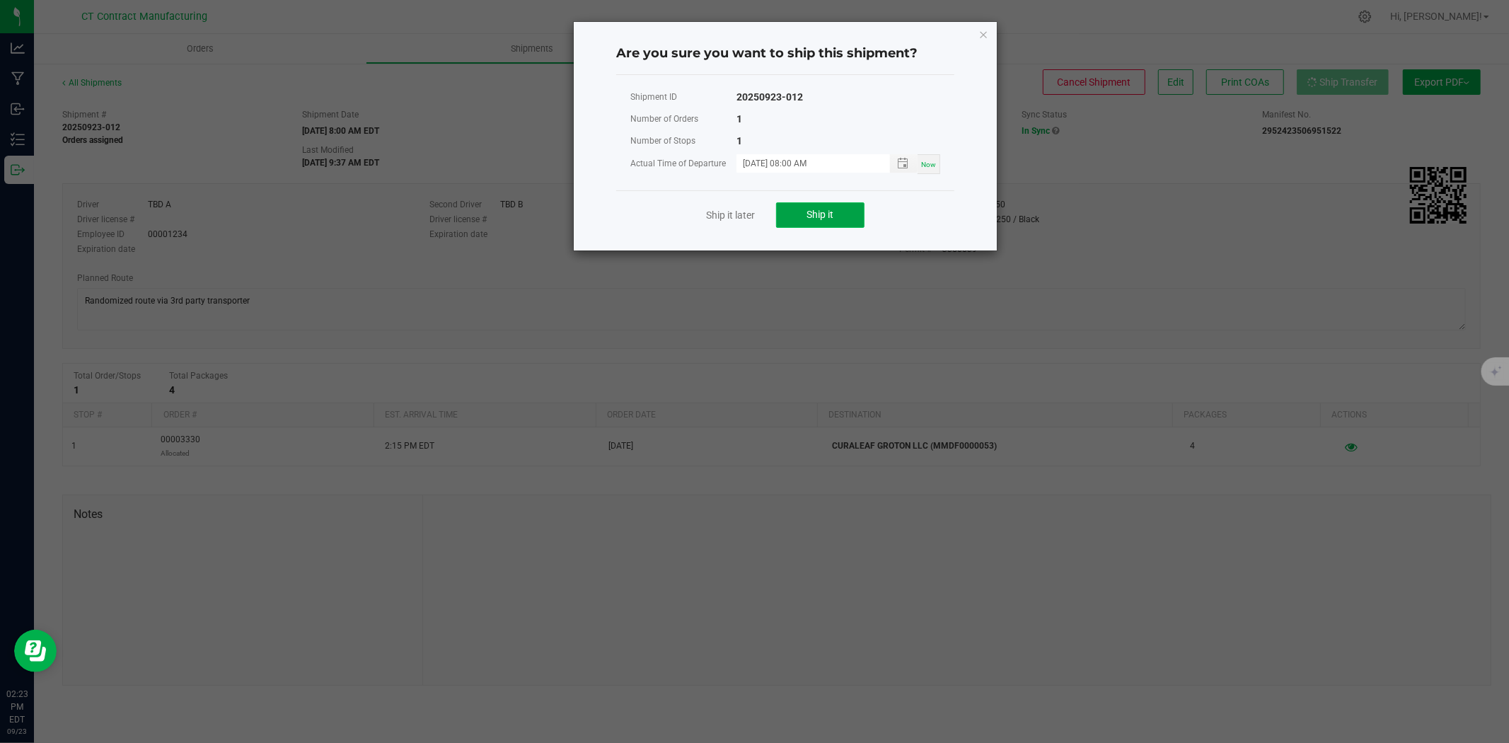
click at [829, 214] on span "Ship it" at bounding box center [820, 214] width 27 height 11
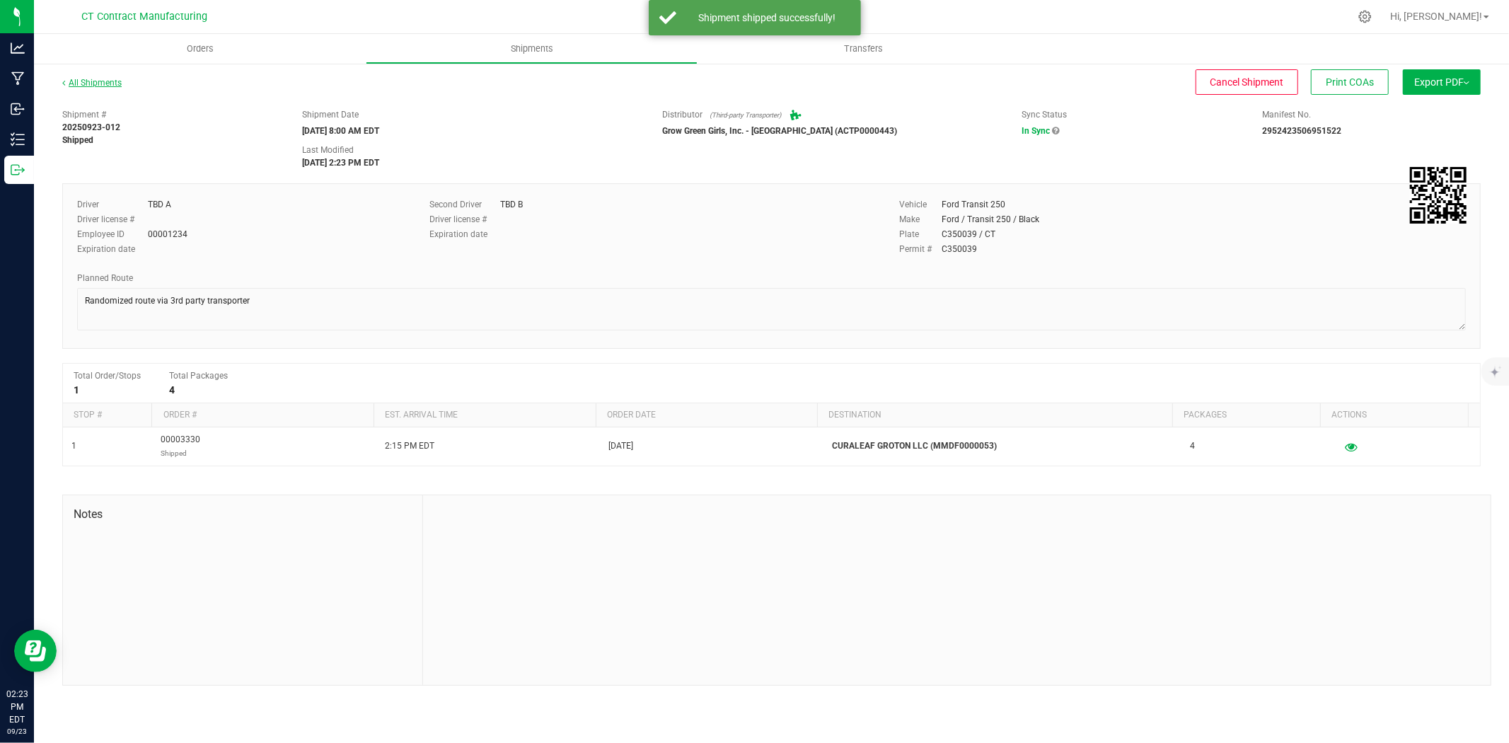
click at [97, 86] on link "All Shipments" at bounding box center [91, 83] width 59 height 10
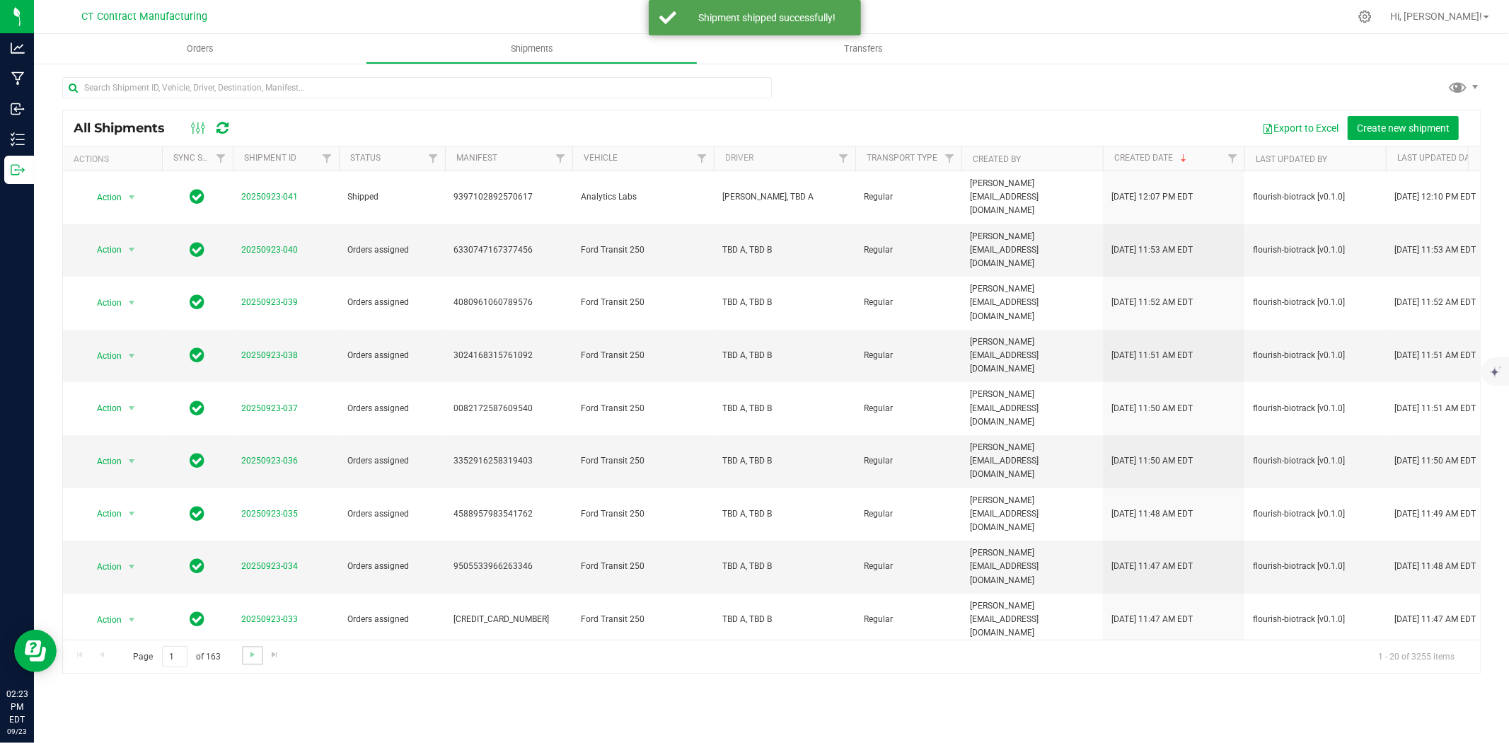
click at [243, 656] on link "Go to the next page" at bounding box center [252, 655] width 21 height 19
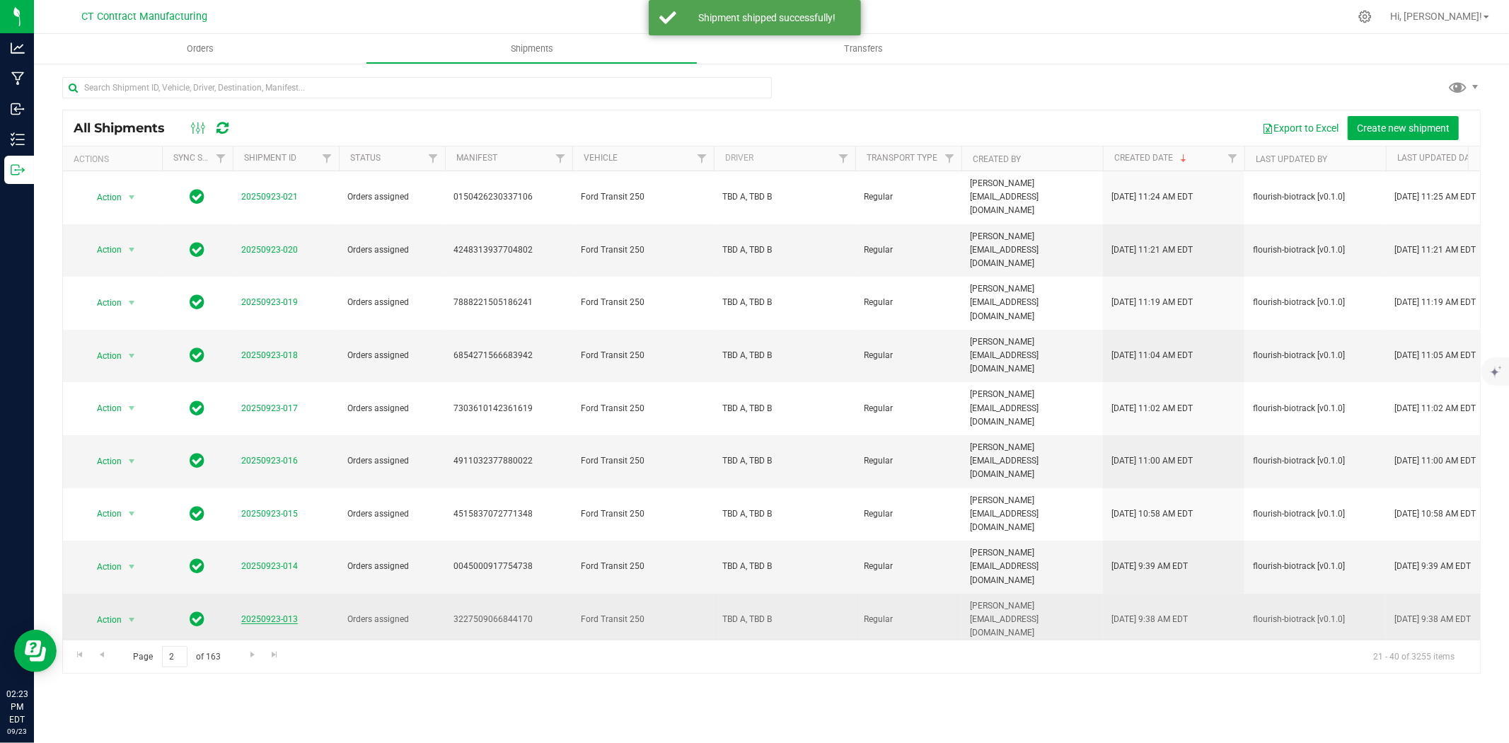
click at [272, 614] on link "20250923-013" at bounding box center [269, 619] width 57 height 10
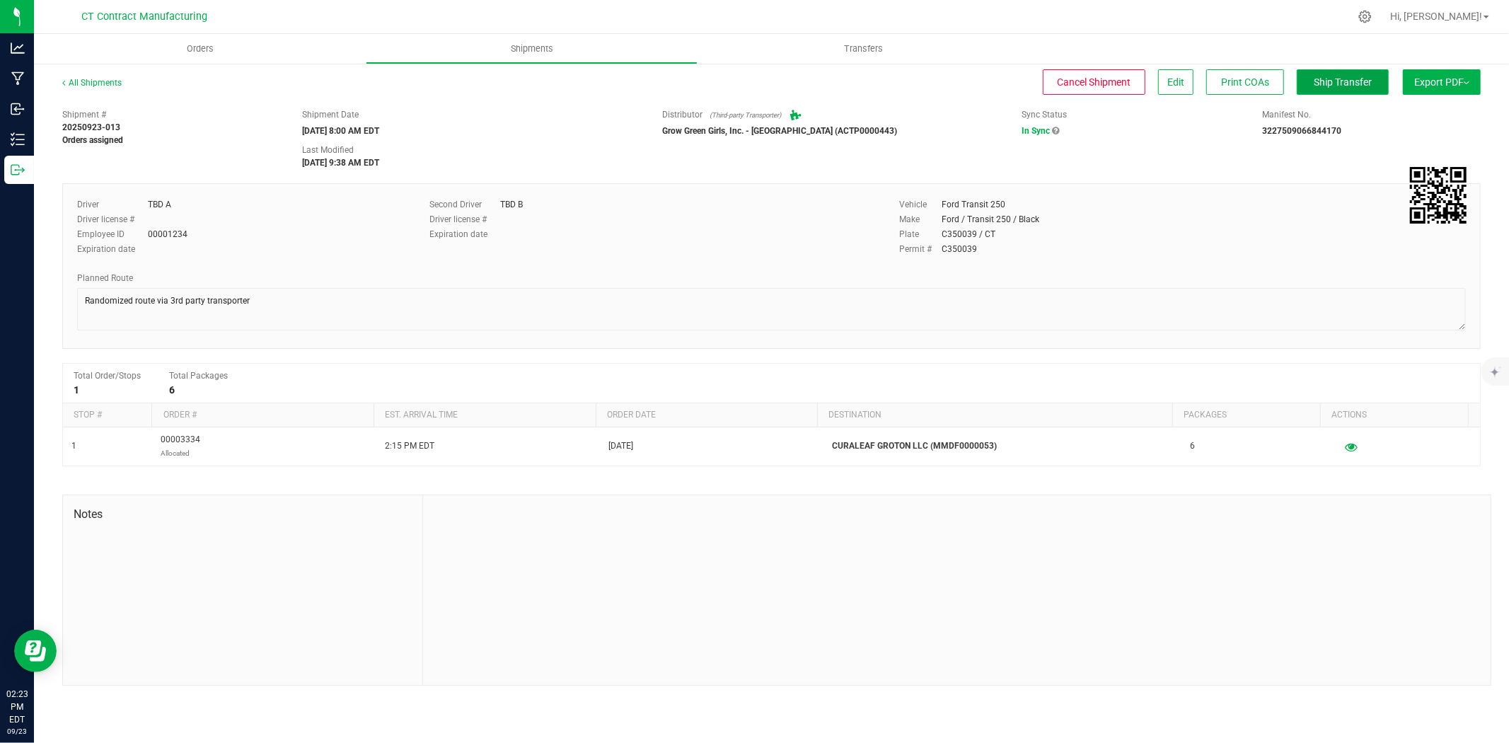
click at [1332, 76] on span "Ship Transfer" at bounding box center [1342, 81] width 58 height 11
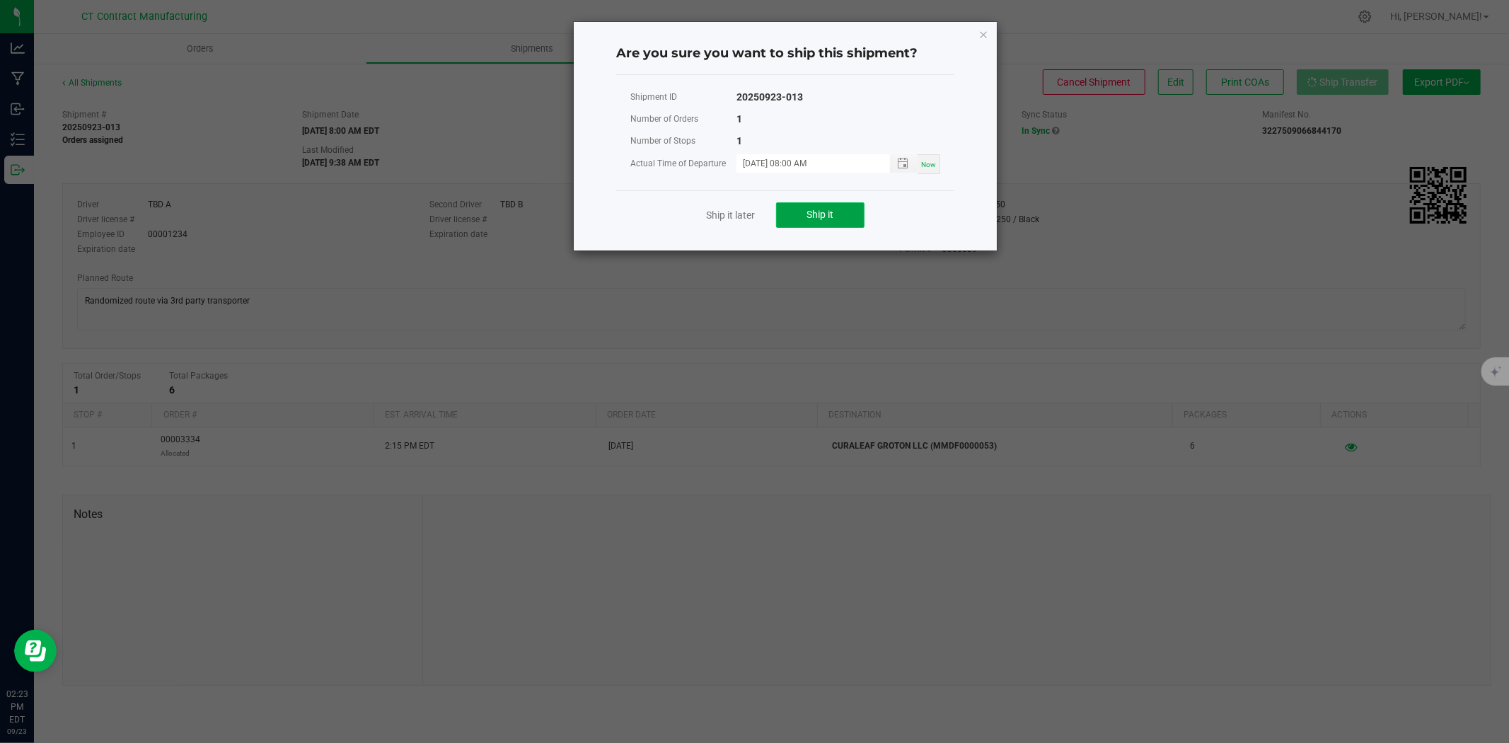
click at [838, 206] on button "Ship it" at bounding box center [820, 214] width 88 height 25
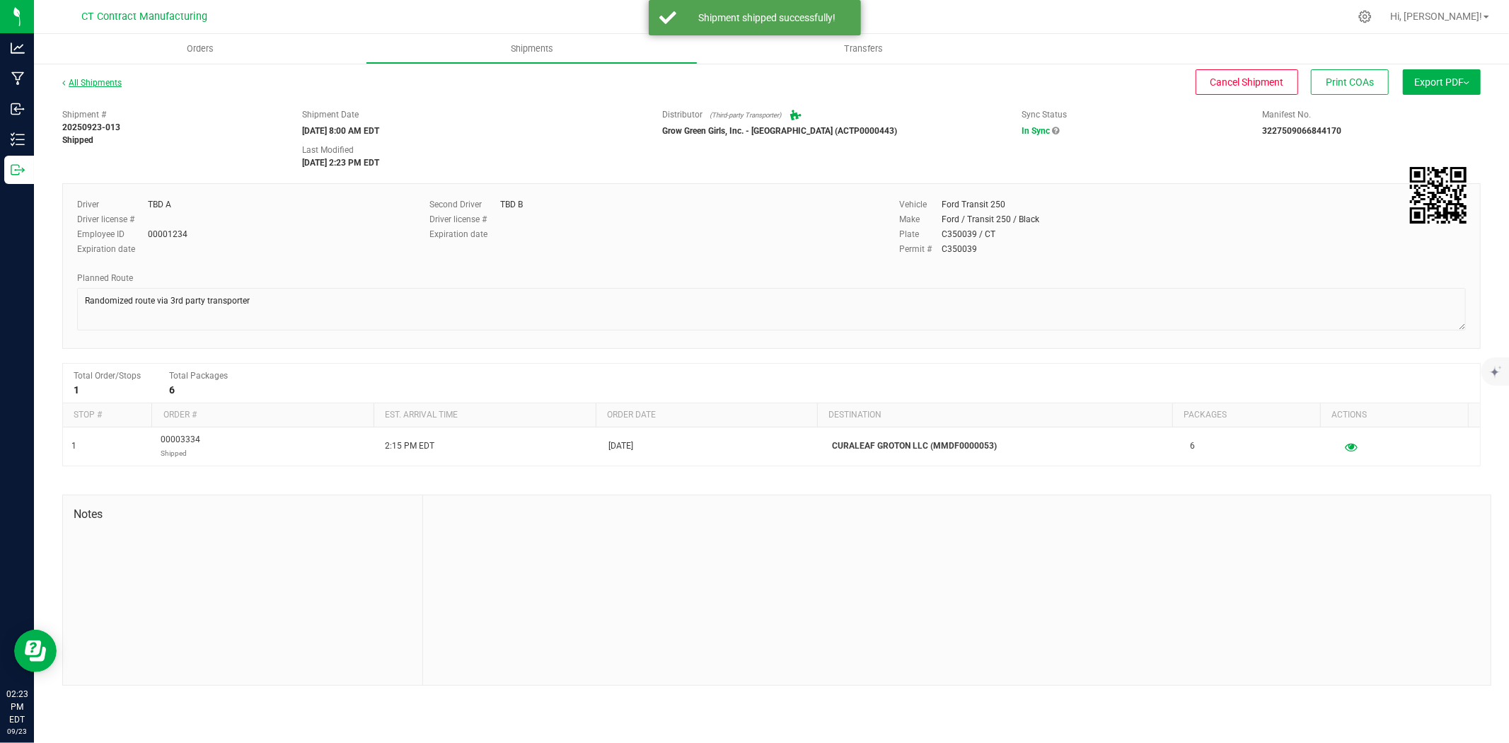
click at [115, 83] on link "All Shipments" at bounding box center [91, 83] width 59 height 10
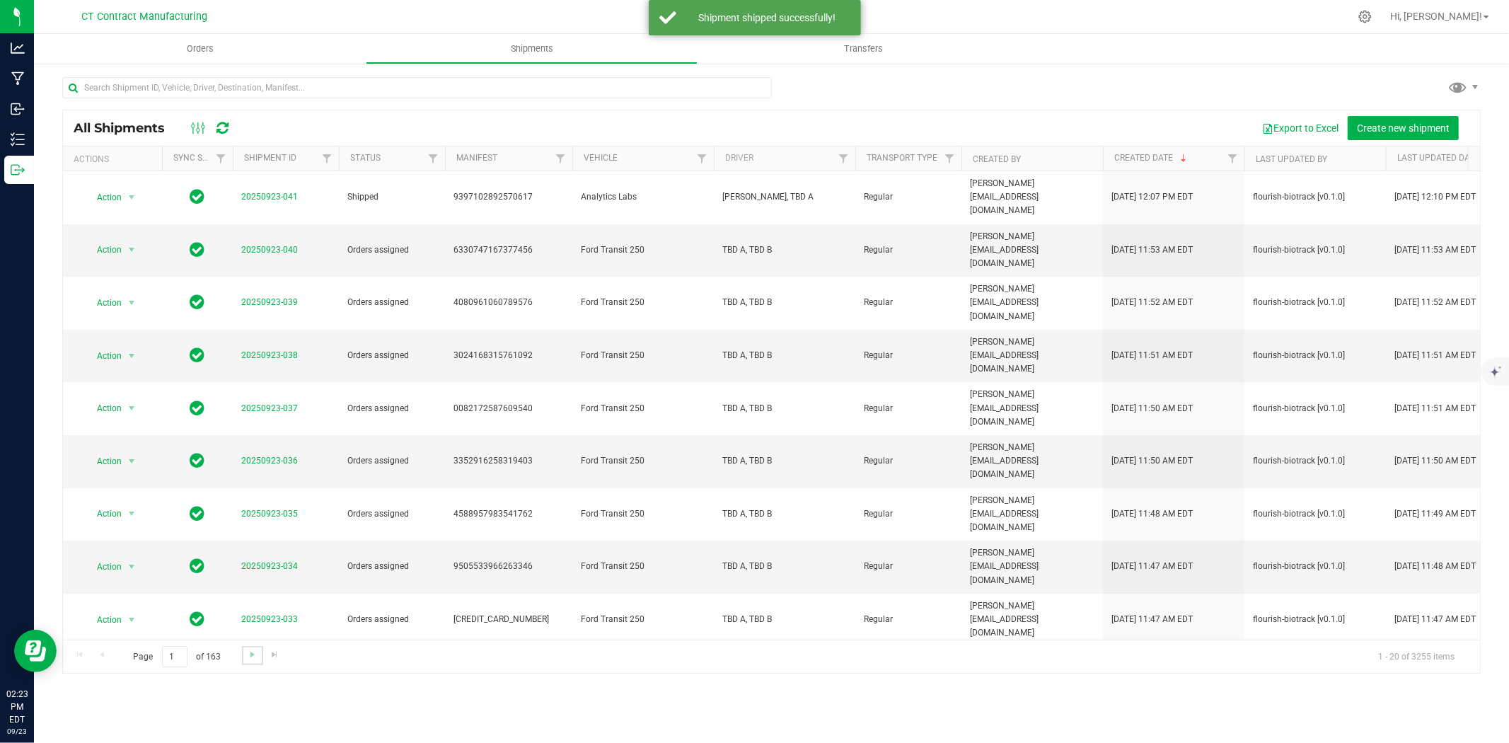
click at [243, 653] on link "Go to the next page" at bounding box center [252, 655] width 21 height 19
click at [272, 561] on link "20250923-014" at bounding box center [269, 566] width 57 height 10
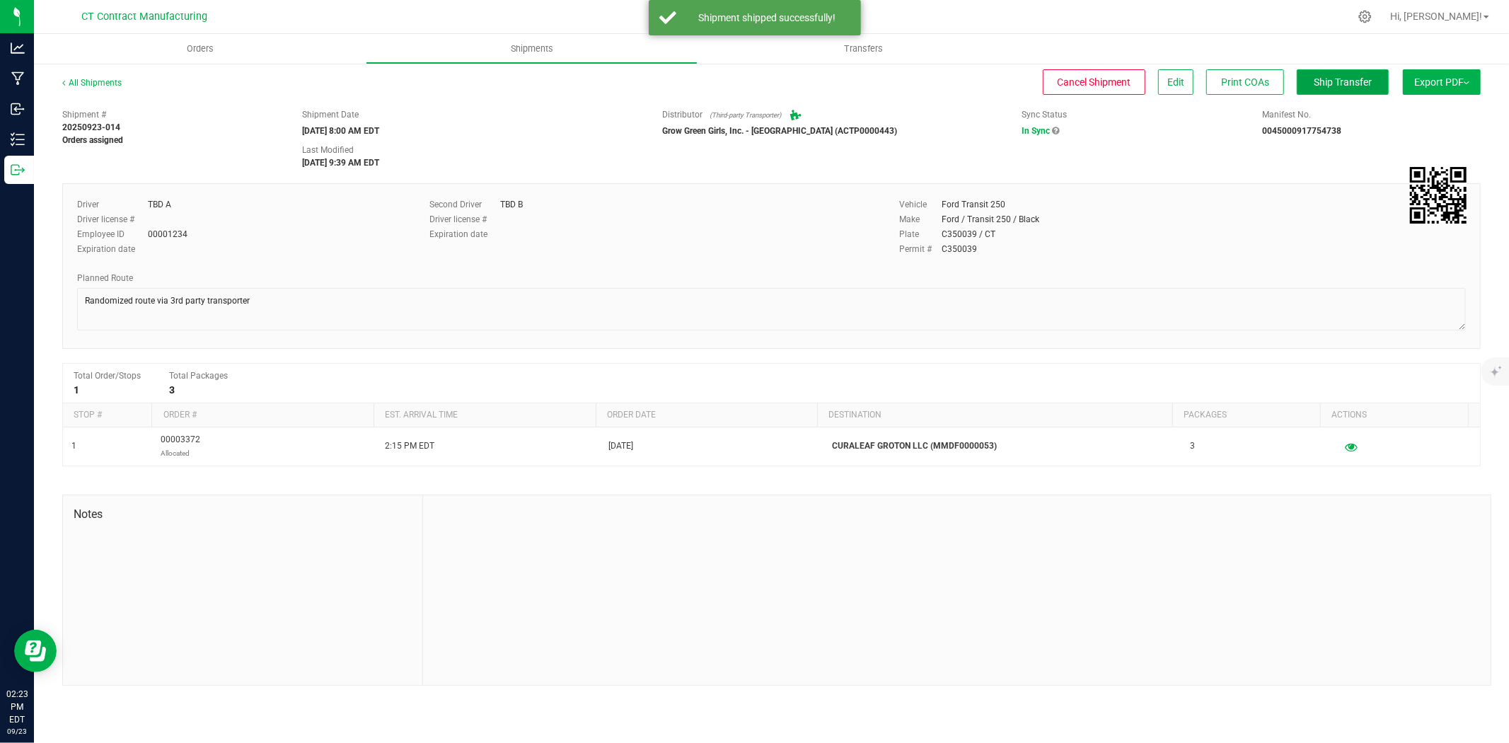
click at [1354, 89] on button "Ship Transfer" at bounding box center [1342, 81] width 92 height 25
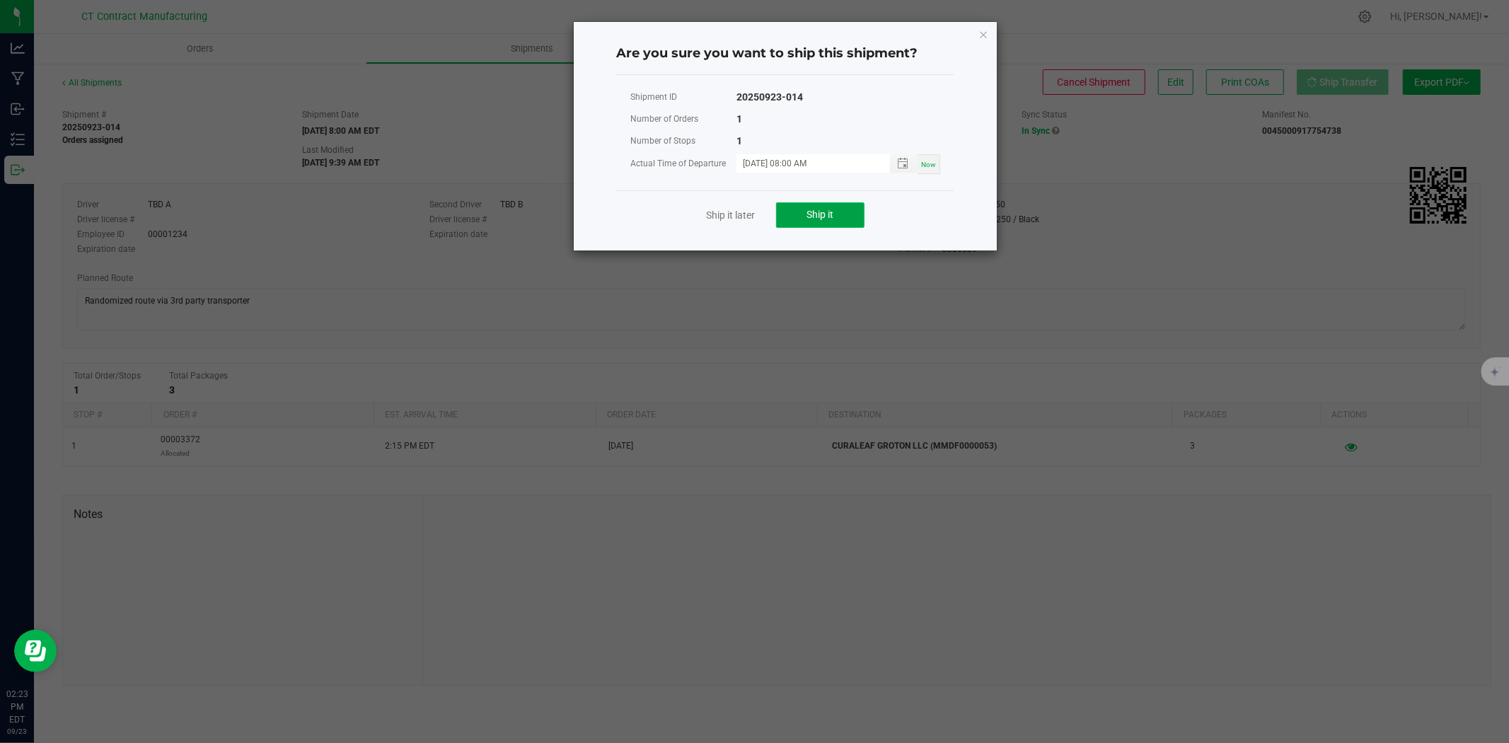
click at [798, 220] on button "Ship it" at bounding box center [820, 214] width 88 height 25
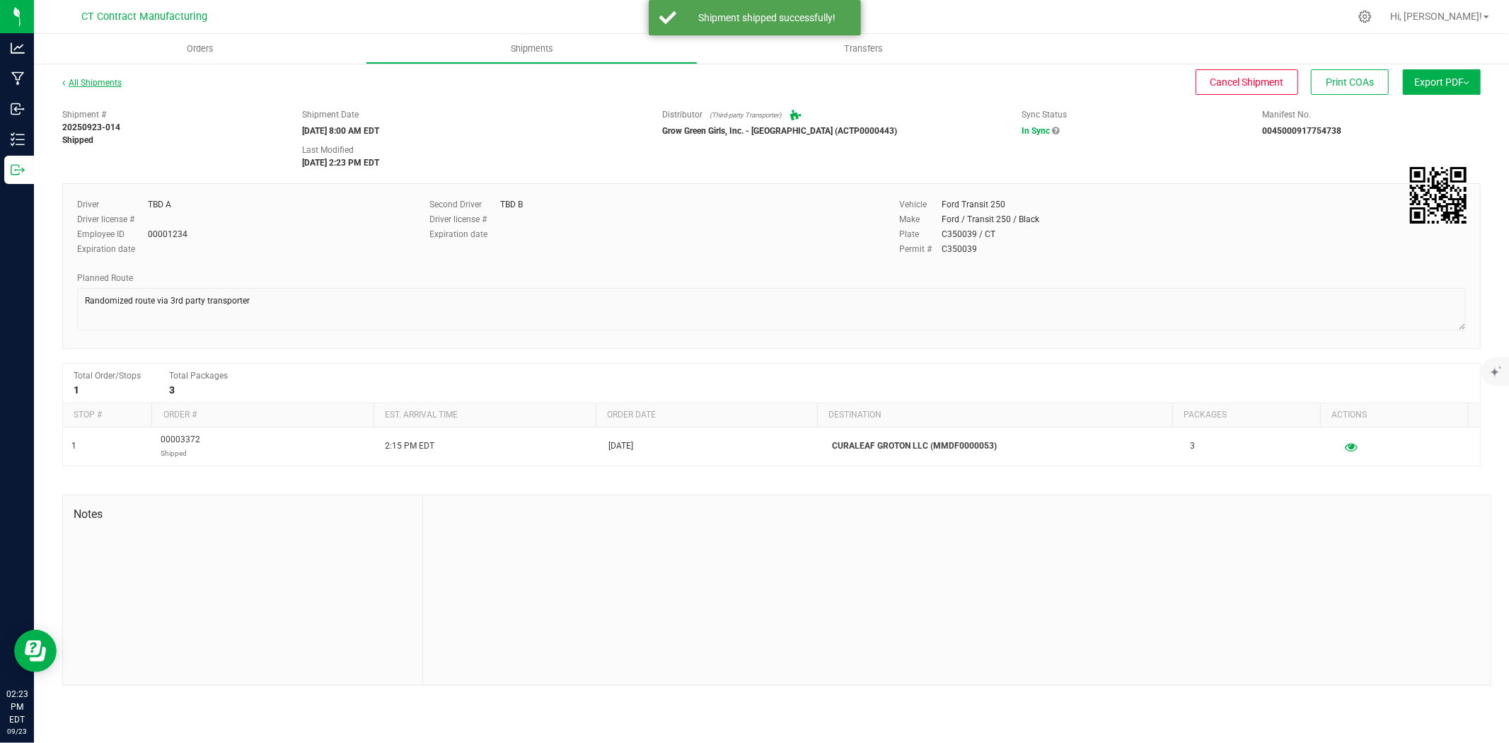
click at [95, 82] on link "All Shipments" at bounding box center [91, 83] width 59 height 10
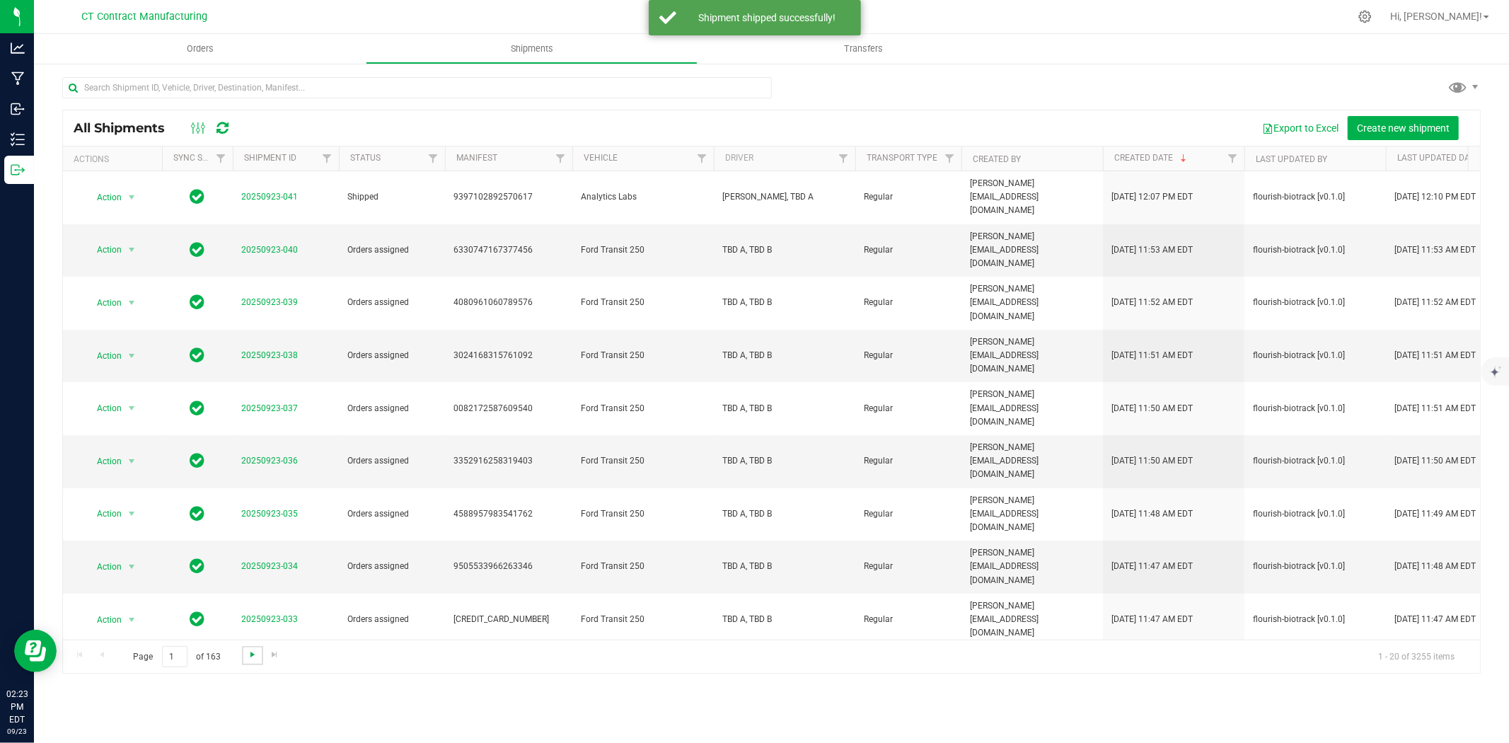
click at [247, 658] on span "Go to the next page" at bounding box center [252, 654] width 11 height 11
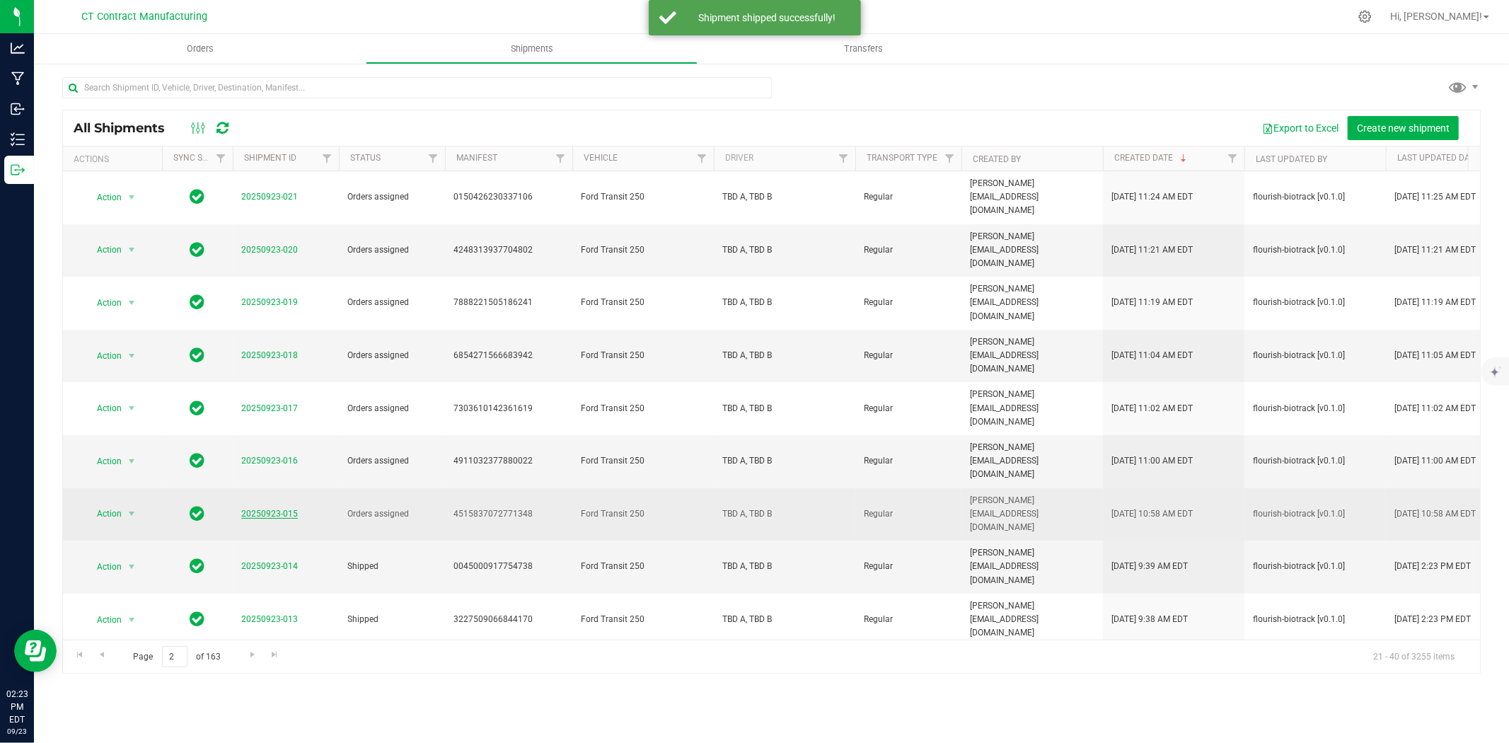
click at [257, 509] on link "20250923-015" at bounding box center [269, 514] width 57 height 10
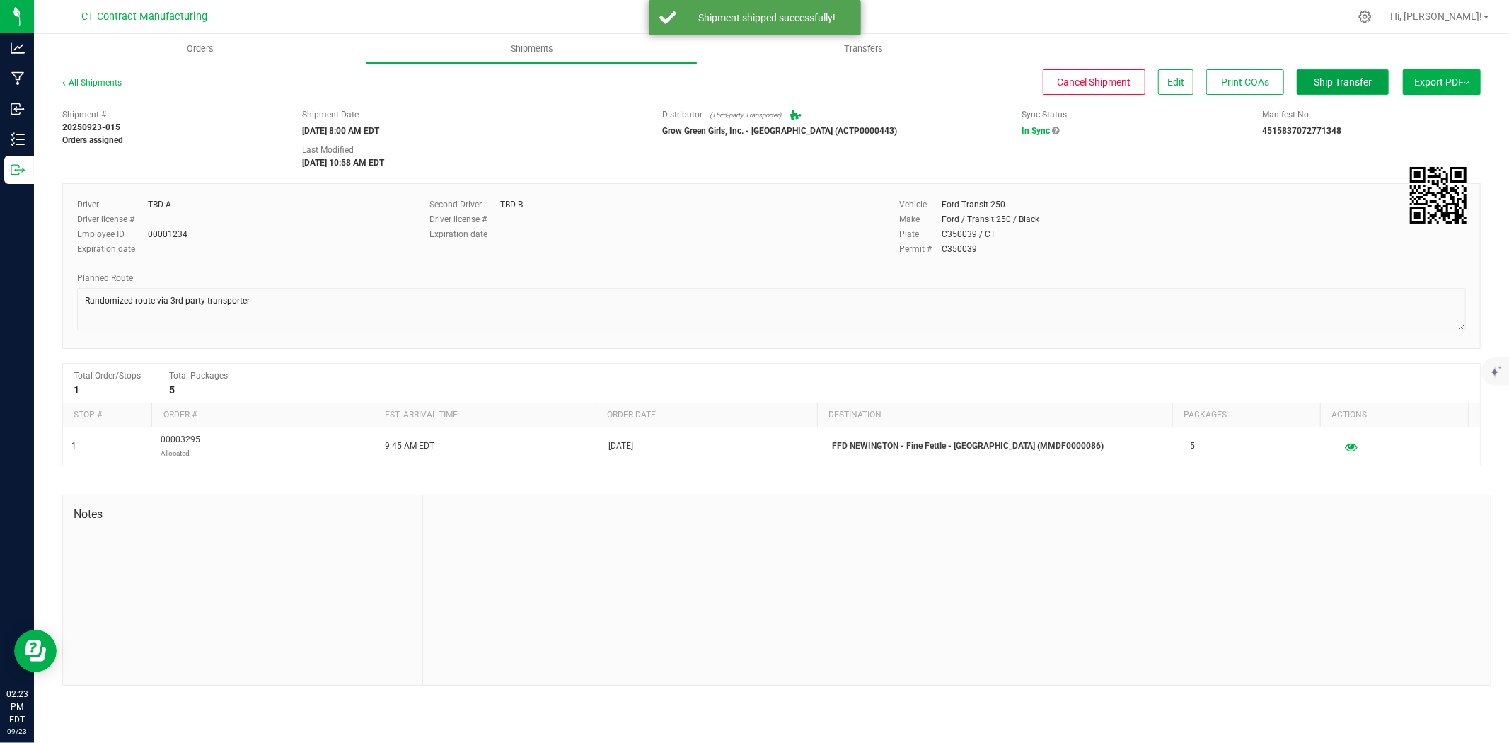
click at [1363, 79] on span "Ship Transfer" at bounding box center [1342, 81] width 58 height 11
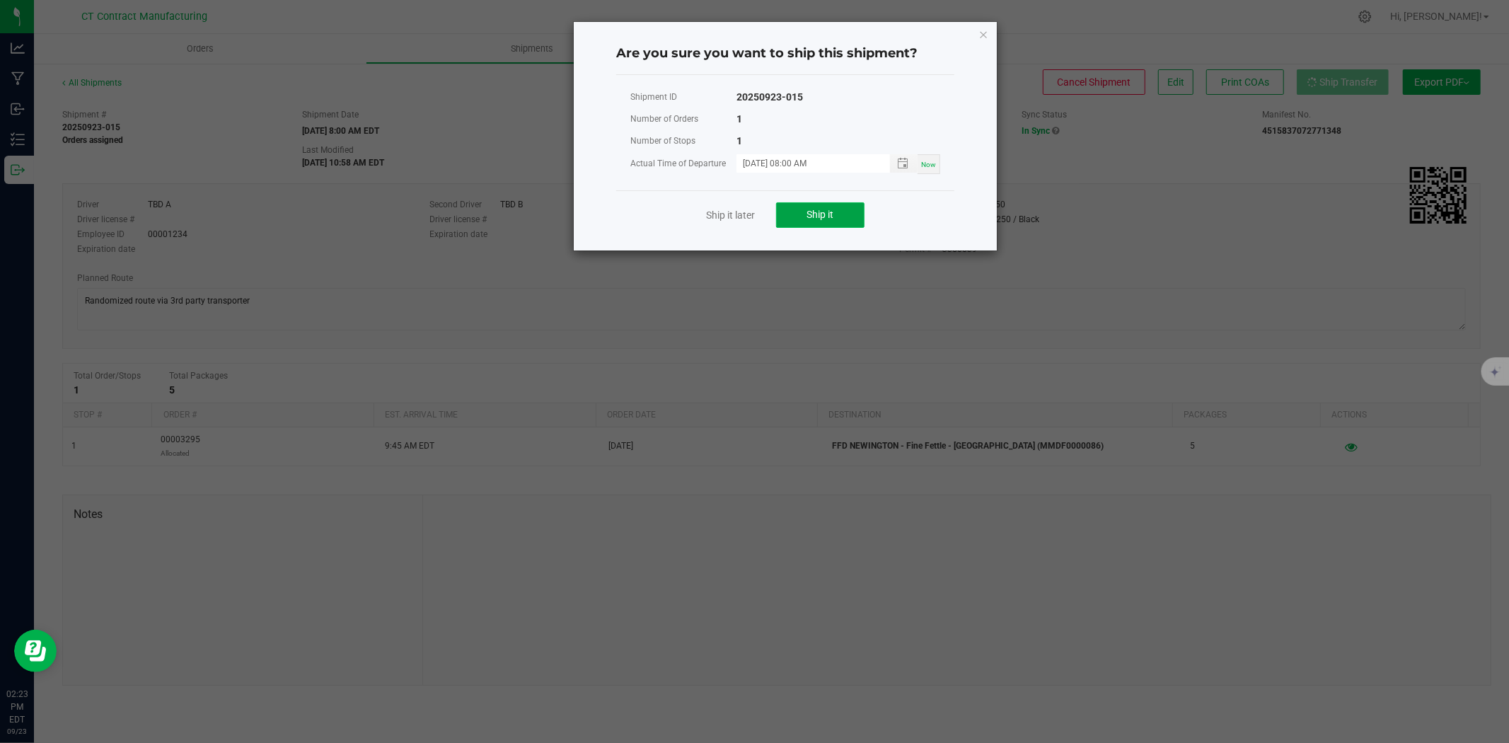
click at [789, 217] on button "Ship it" at bounding box center [820, 214] width 88 height 25
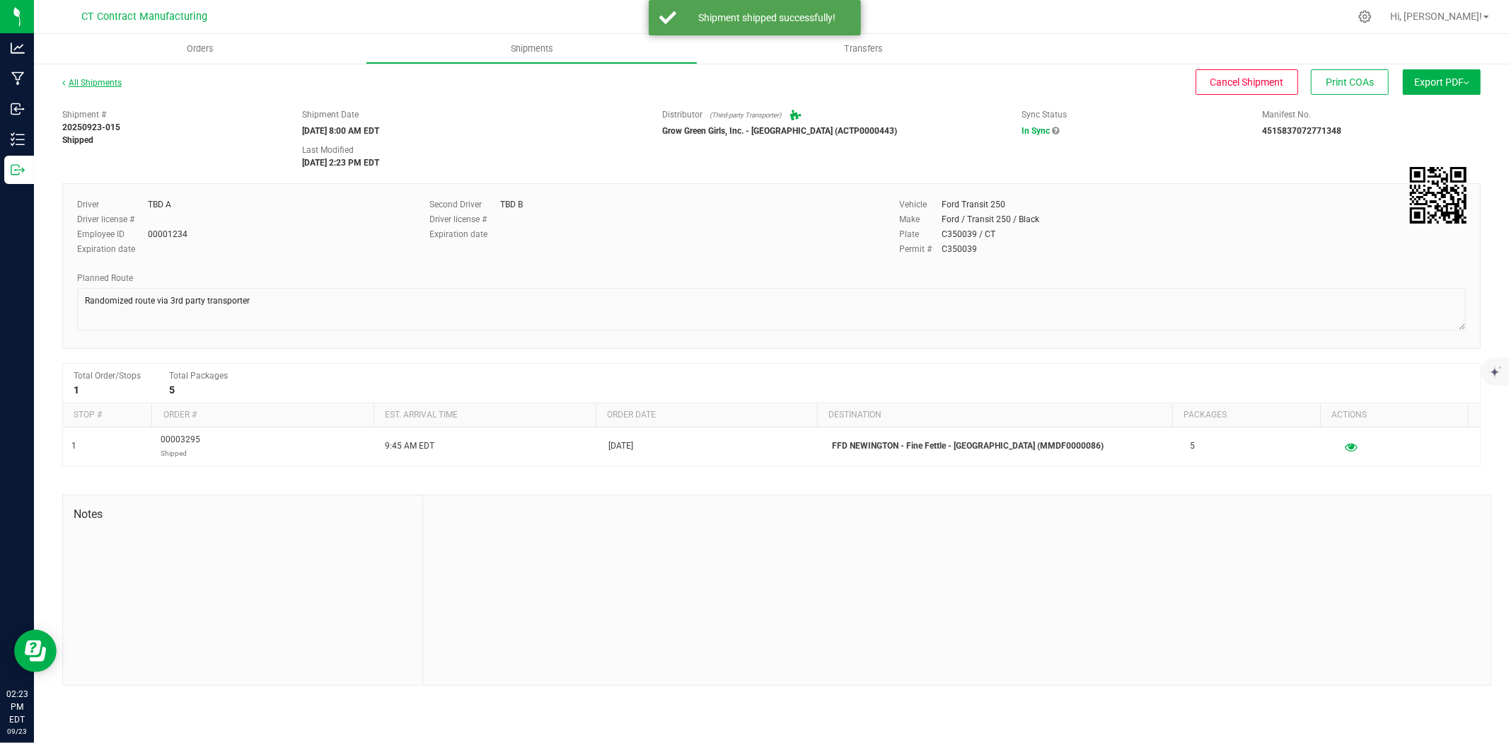
click at [80, 82] on link "All Shipments" at bounding box center [91, 83] width 59 height 10
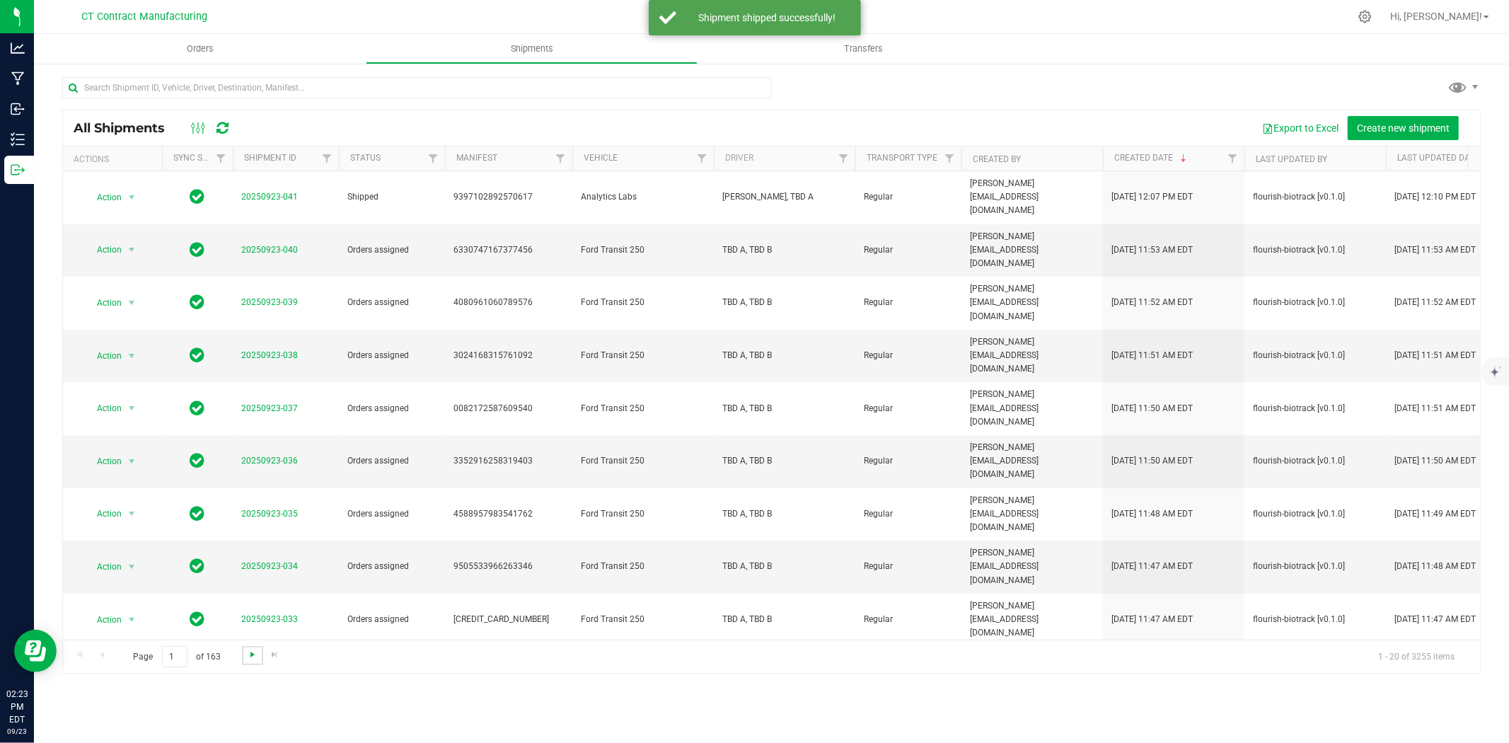
click at [255, 654] on span "Go to the next page" at bounding box center [252, 654] width 11 height 11
click at [263, 455] on link "20250923-016" at bounding box center [269, 460] width 57 height 10
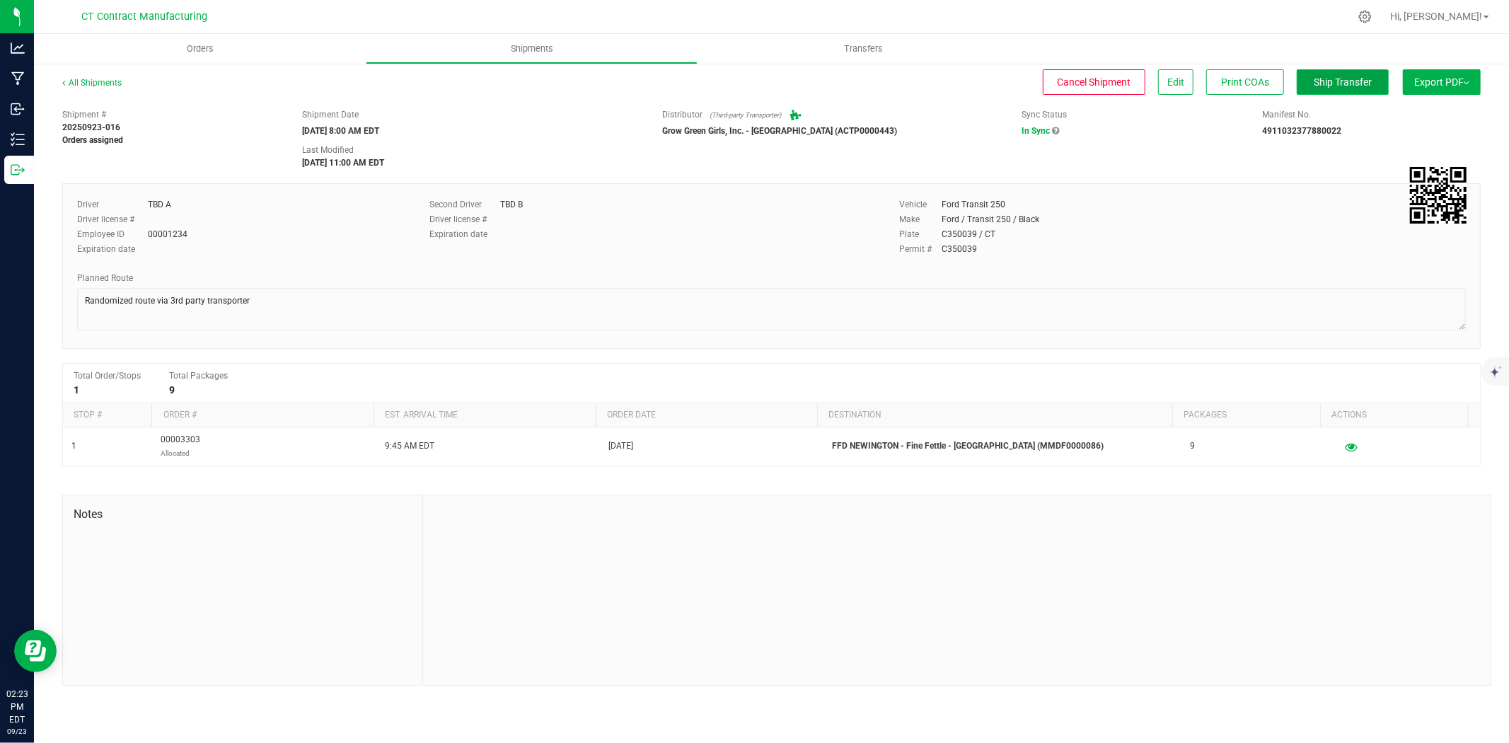
click at [1348, 86] on span "Ship Transfer" at bounding box center [1342, 81] width 58 height 11
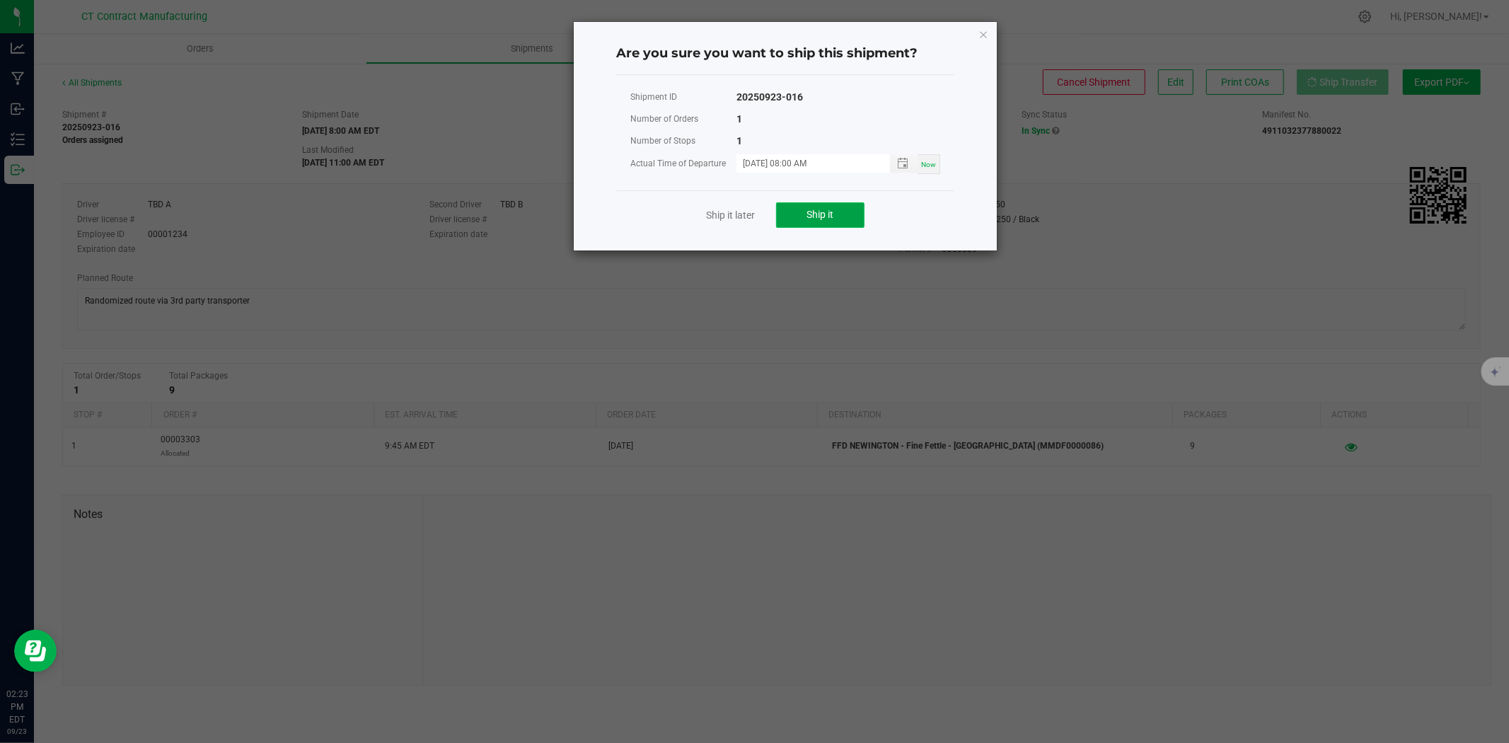
click at [857, 214] on button "Ship it" at bounding box center [820, 214] width 88 height 25
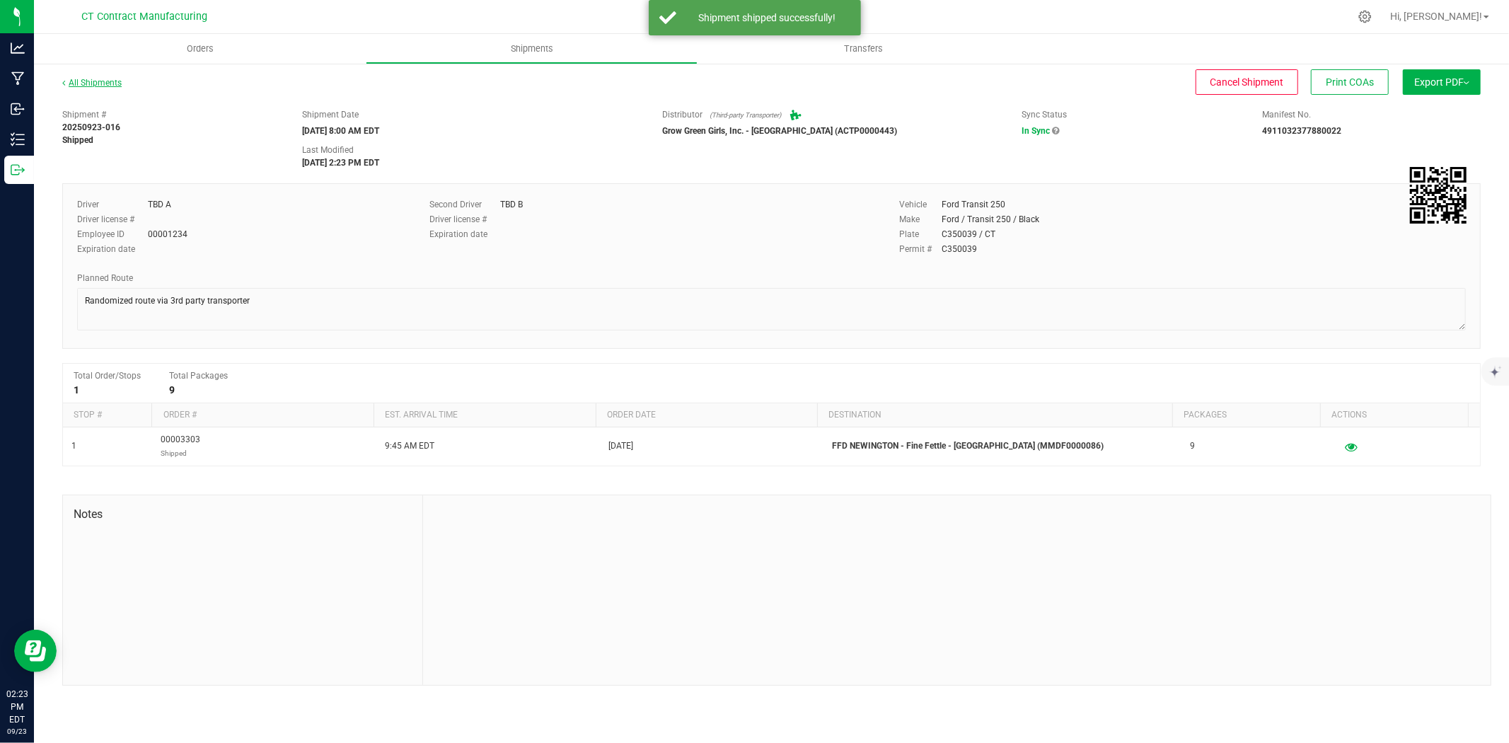
click at [99, 82] on link "All Shipments" at bounding box center [91, 83] width 59 height 10
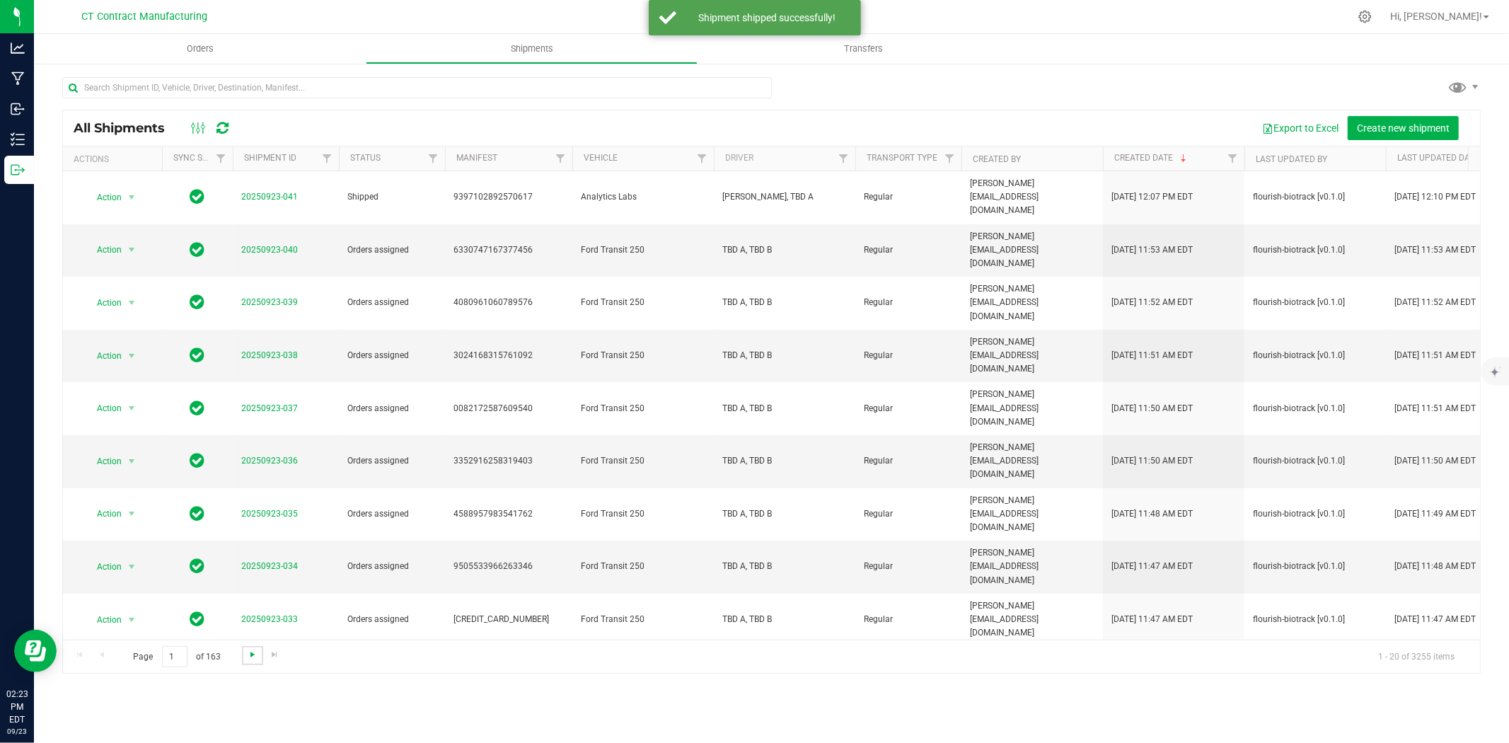
click at [250, 649] on span "Go to the next page" at bounding box center [252, 654] width 11 height 11
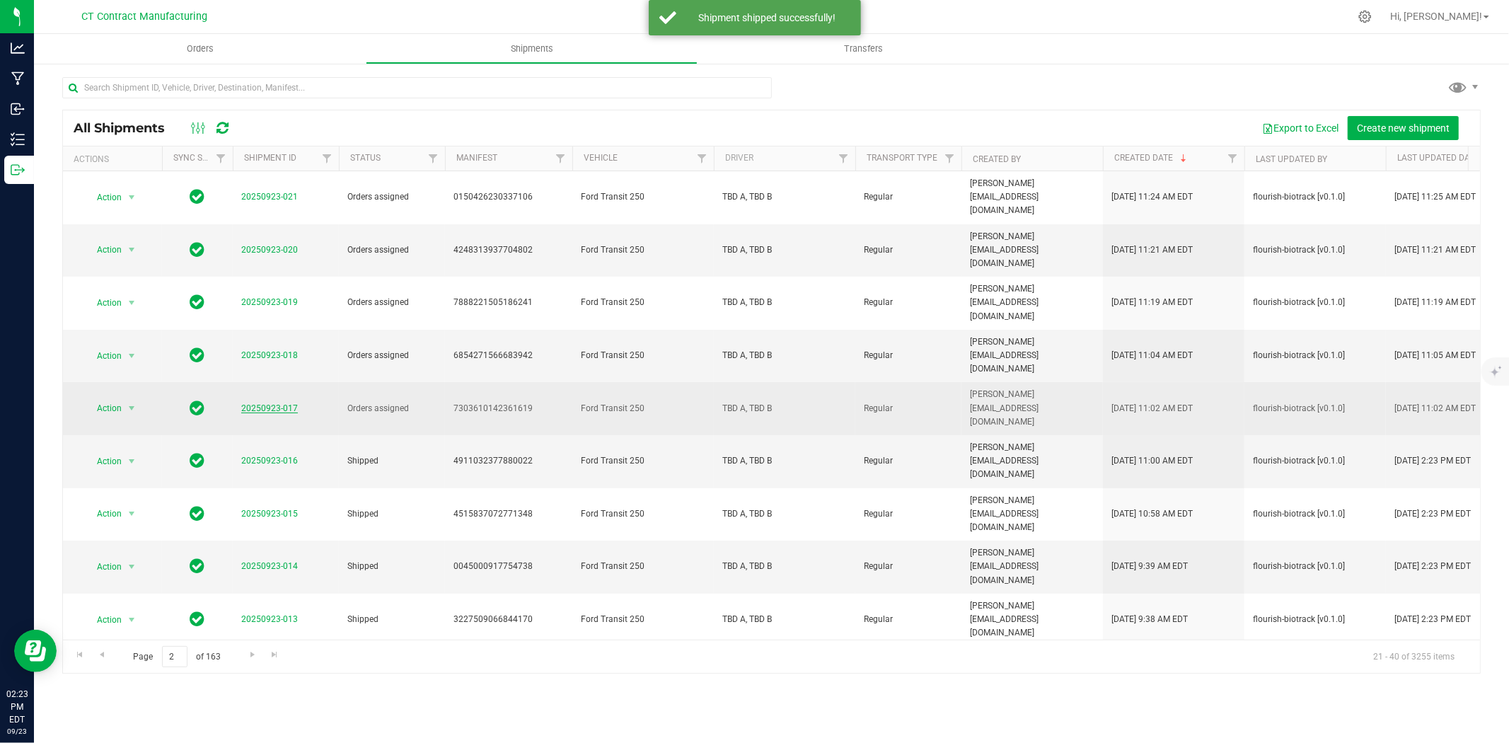
click at [282, 403] on link "20250923-017" at bounding box center [269, 408] width 57 height 10
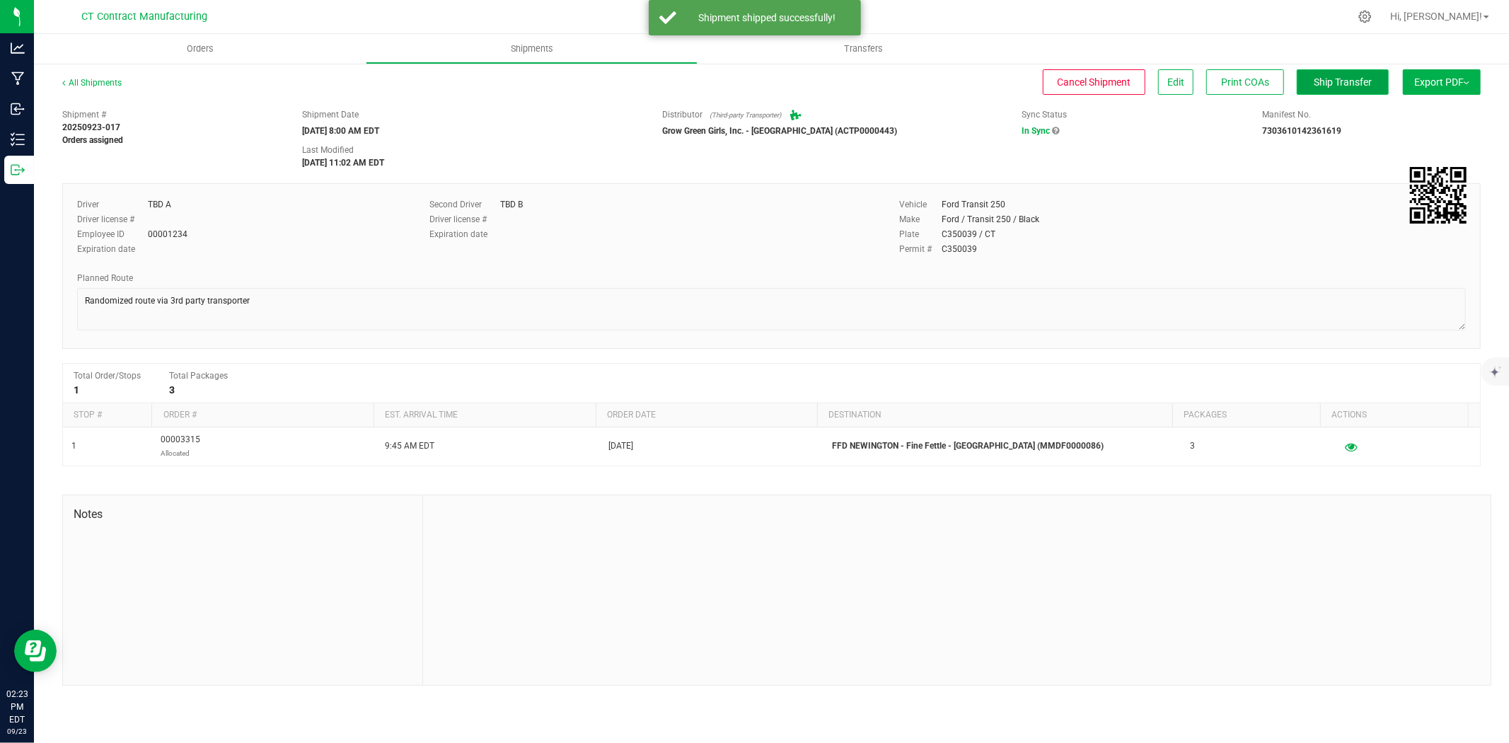
click at [1324, 92] on button "Ship Transfer" at bounding box center [1342, 81] width 92 height 25
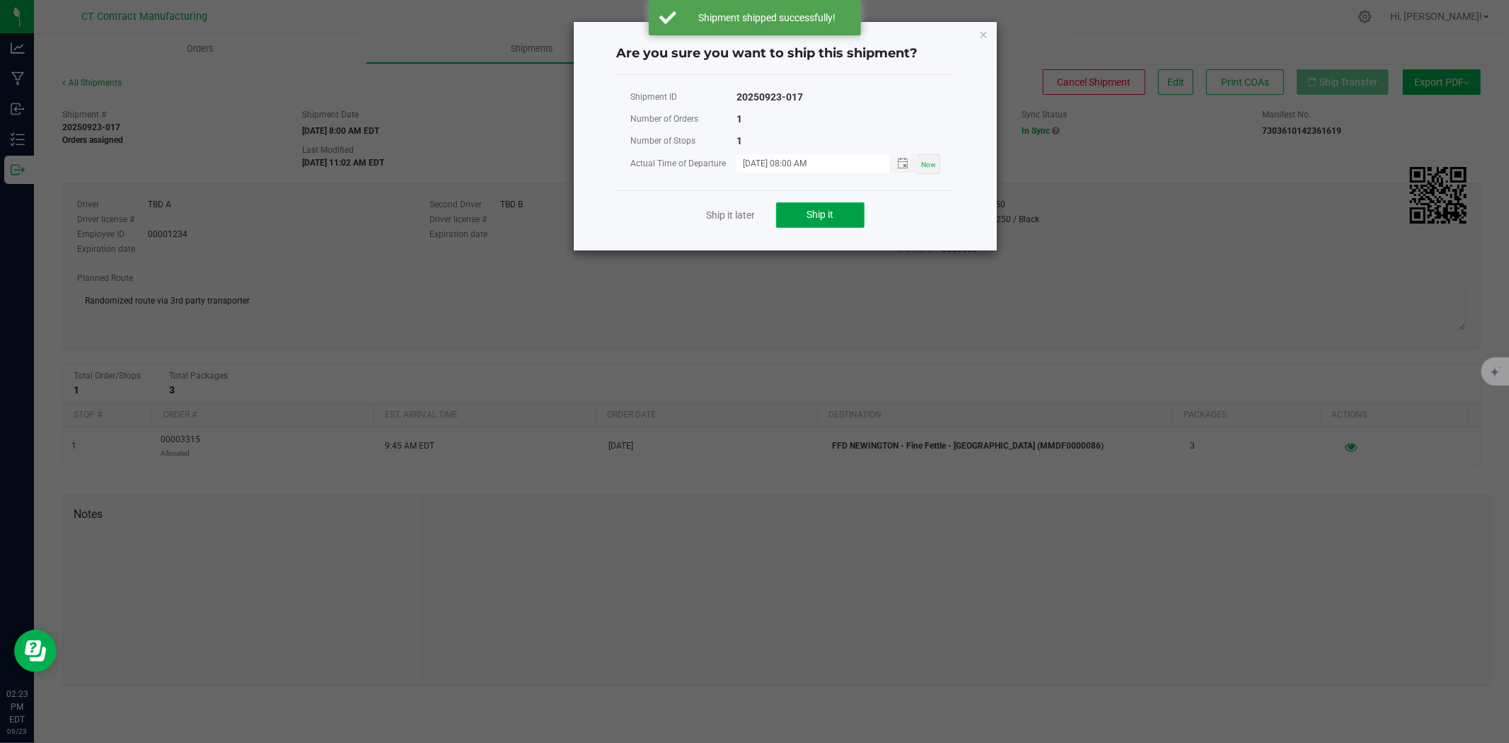
click at [813, 219] on span "Ship it" at bounding box center [820, 214] width 27 height 11
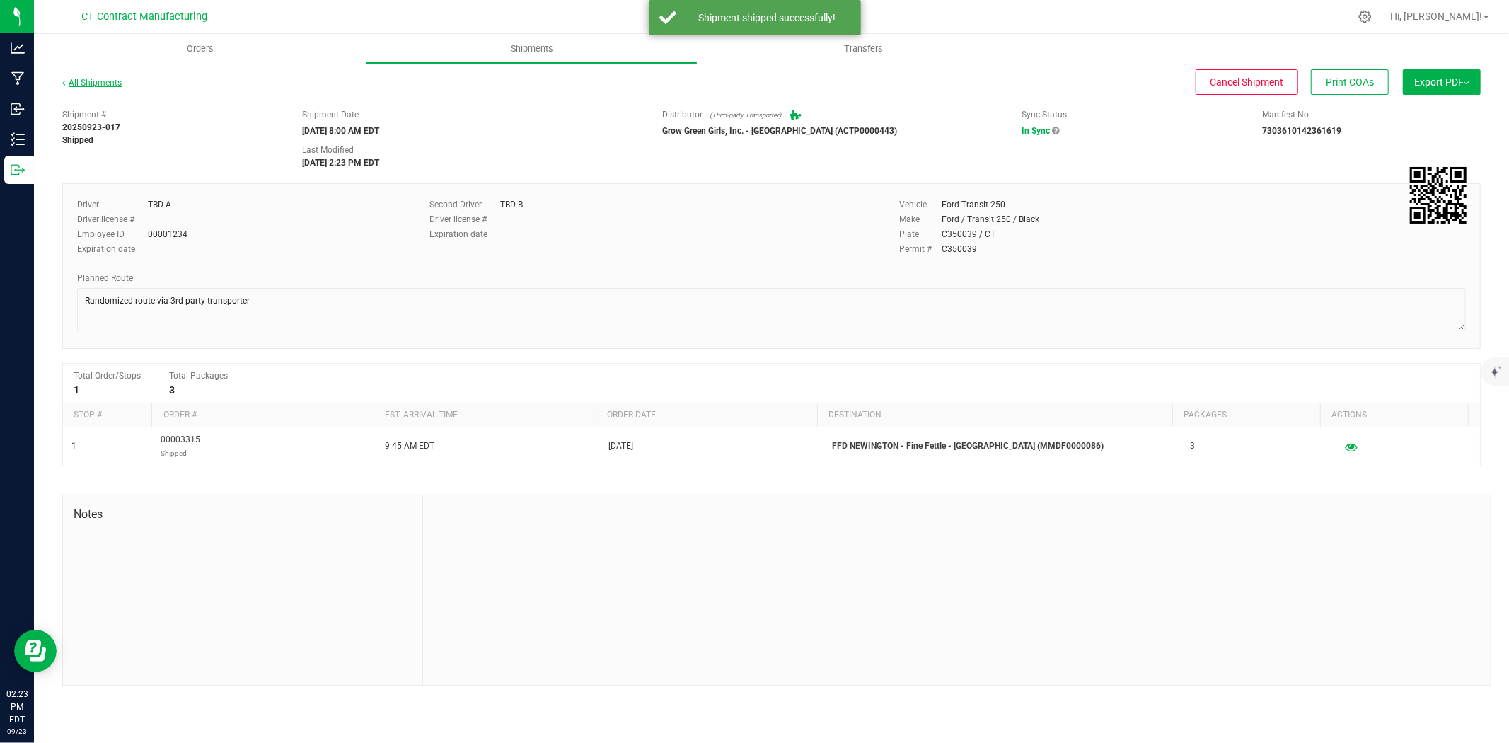
click at [92, 83] on link "All Shipments" at bounding box center [91, 83] width 59 height 10
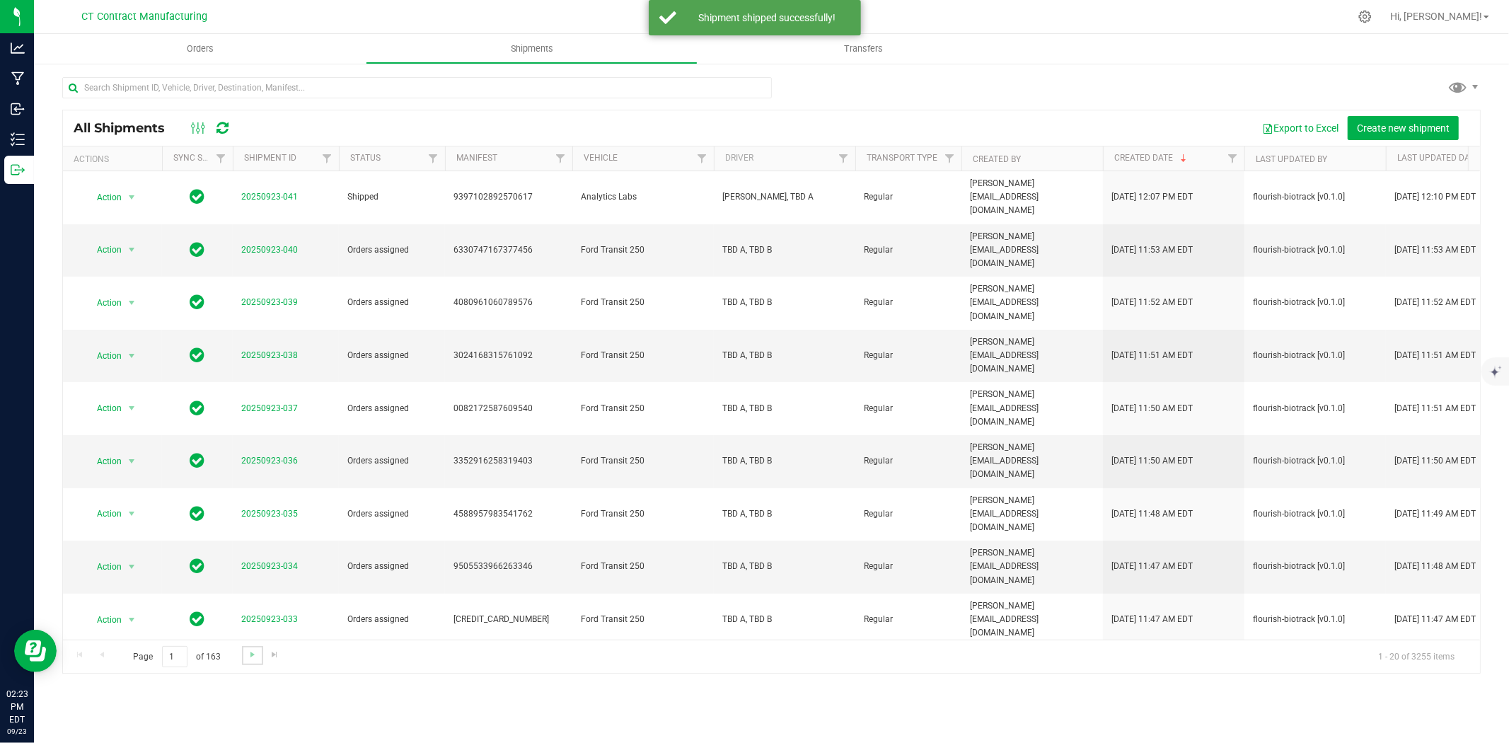
click at [250, 646] on link "Go to the next page" at bounding box center [252, 655] width 21 height 19
click at [265, 350] on link "20250923-018" at bounding box center [269, 355] width 57 height 10
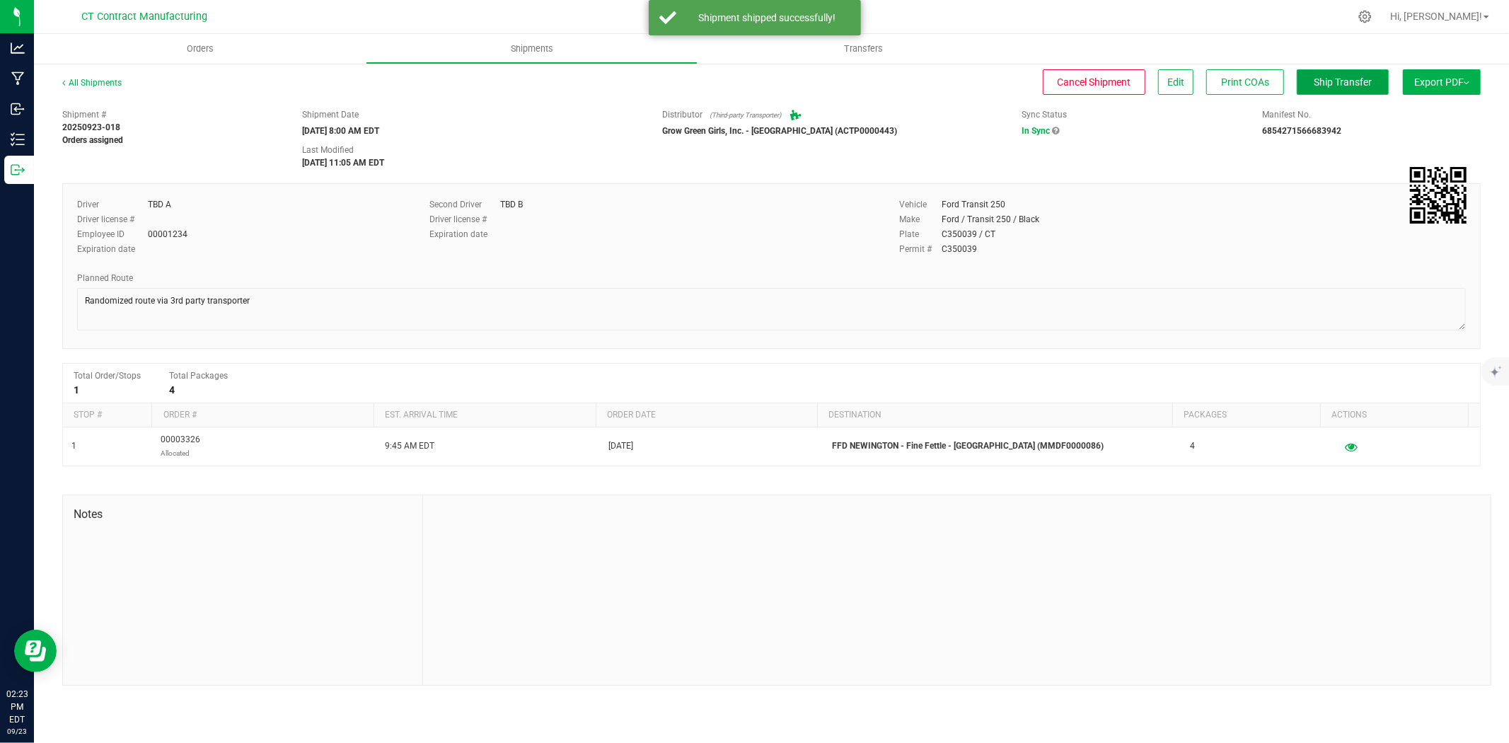
click at [1340, 85] on span "Ship Transfer" at bounding box center [1342, 81] width 58 height 11
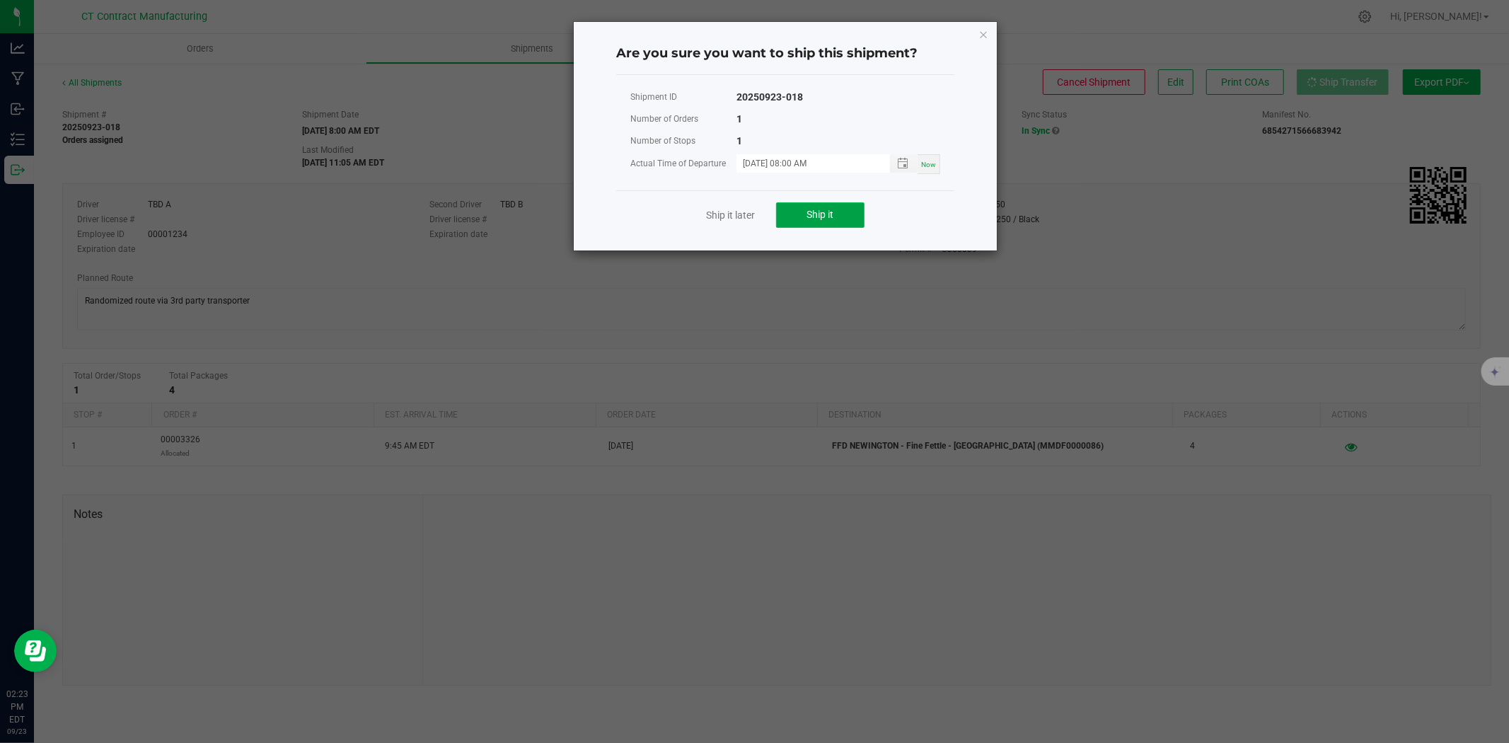
click at [822, 213] on span "Ship it" at bounding box center [820, 214] width 27 height 11
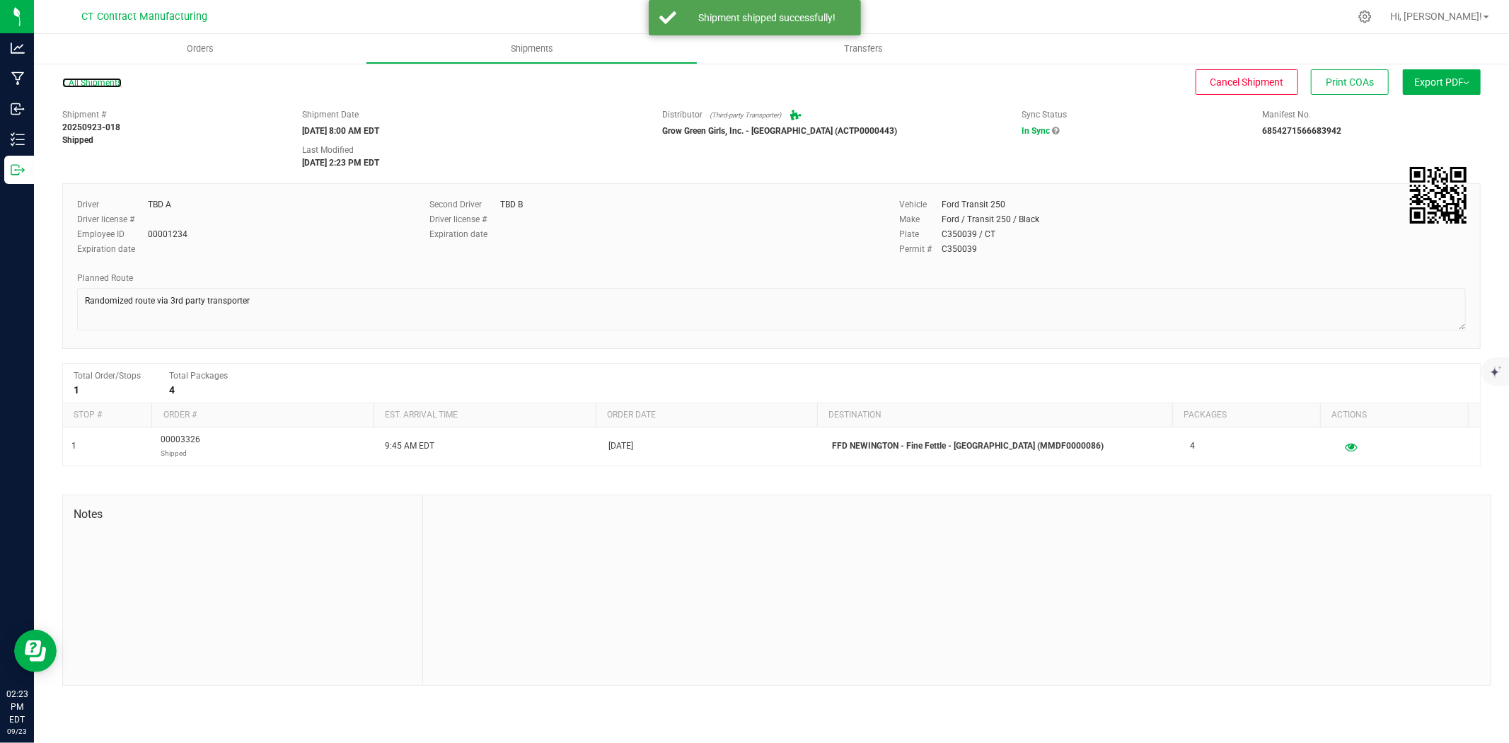
click at [93, 86] on link "All Shipments" at bounding box center [91, 83] width 59 height 10
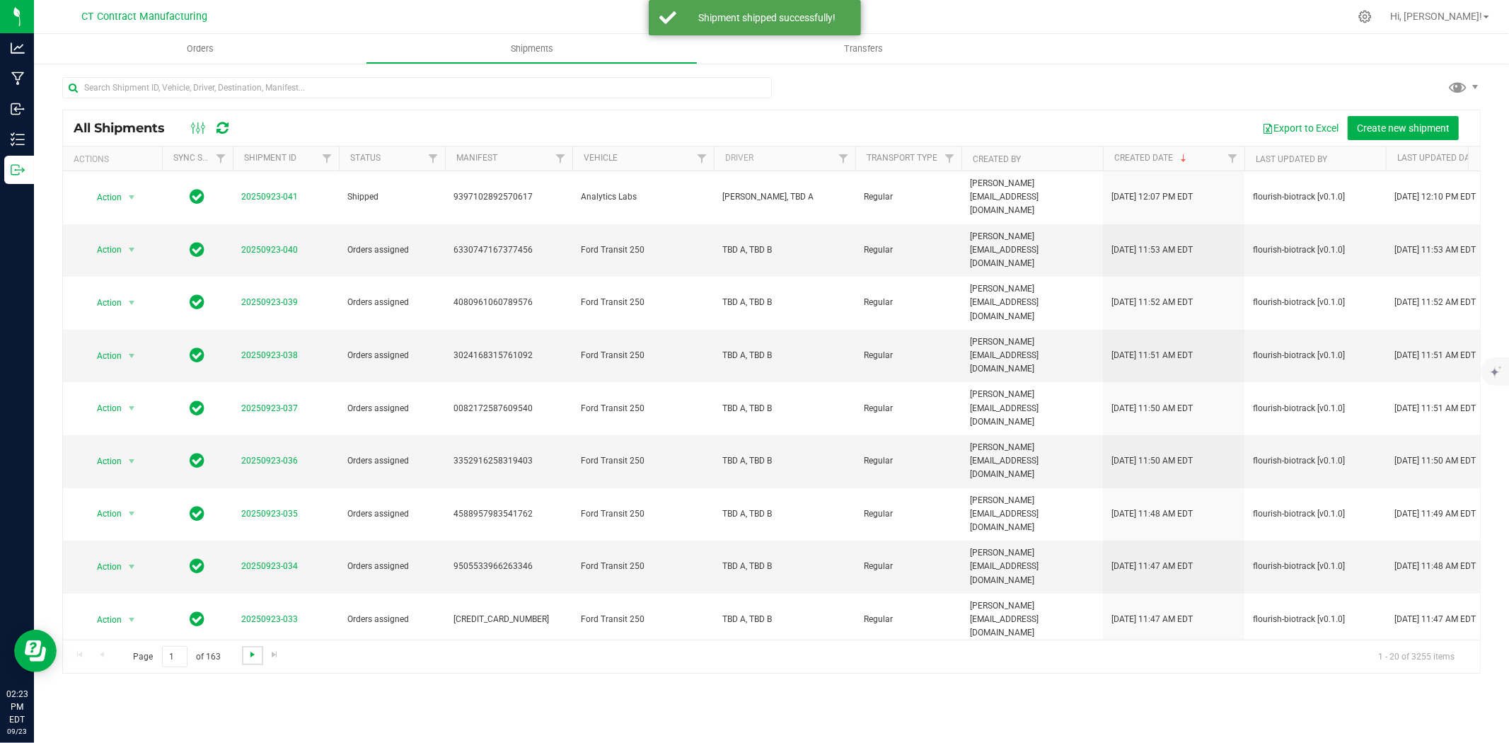
click at [248, 654] on span "Go to the next page" at bounding box center [252, 654] width 11 height 11
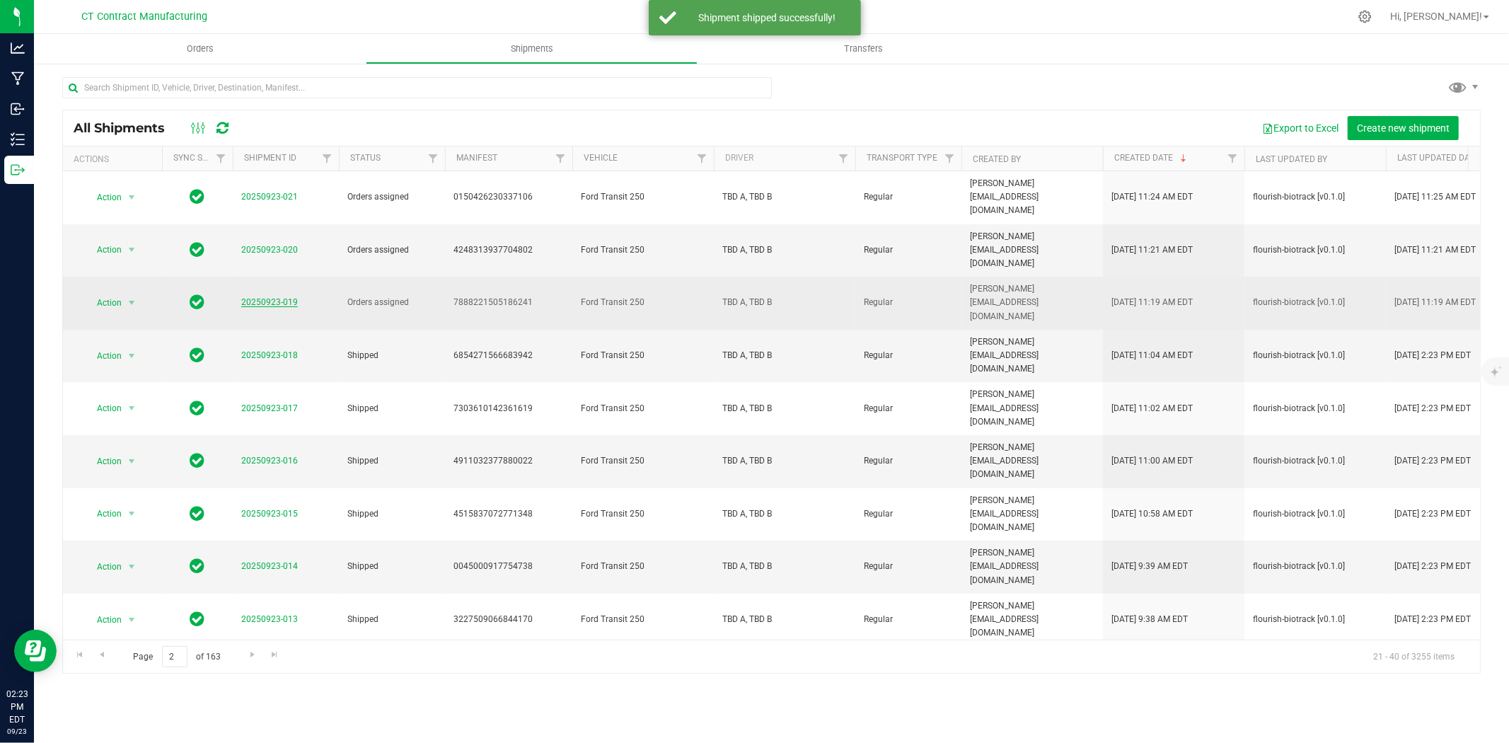
click at [249, 297] on link "20250923-019" at bounding box center [269, 302] width 57 height 10
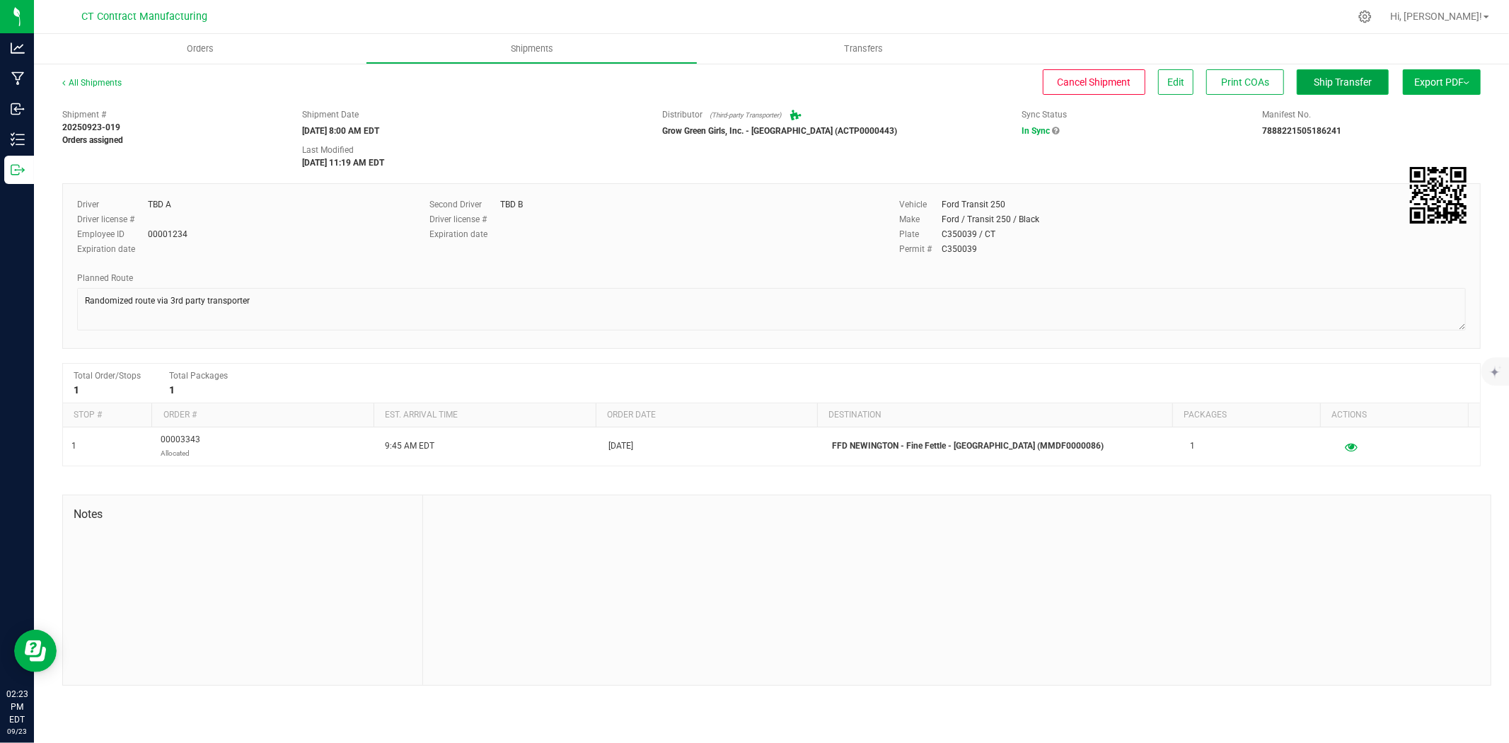
click at [1333, 83] on span "Ship Transfer" at bounding box center [1342, 81] width 58 height 11
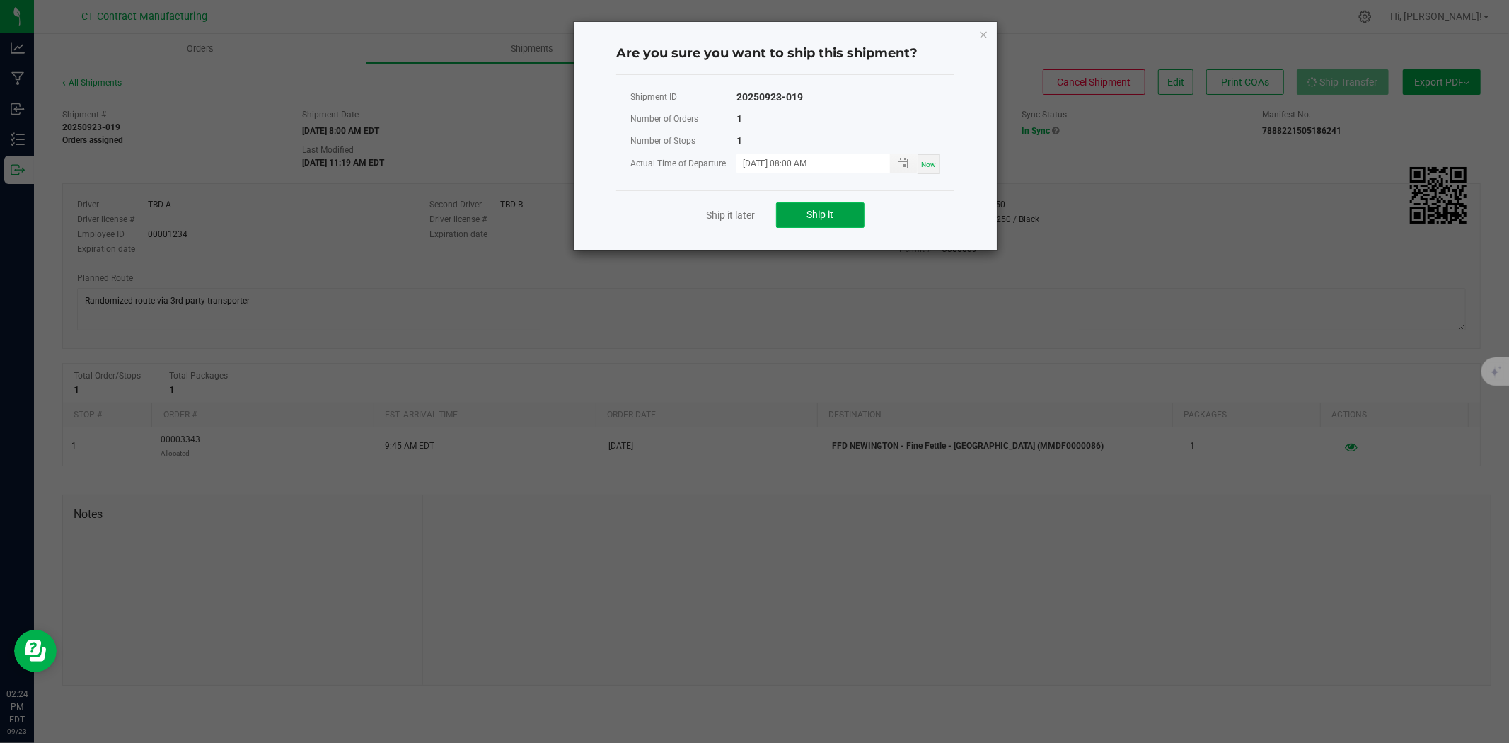
click at [830, 214] on span "Ship it" at bounding box center [820, 214] width 27 height 11
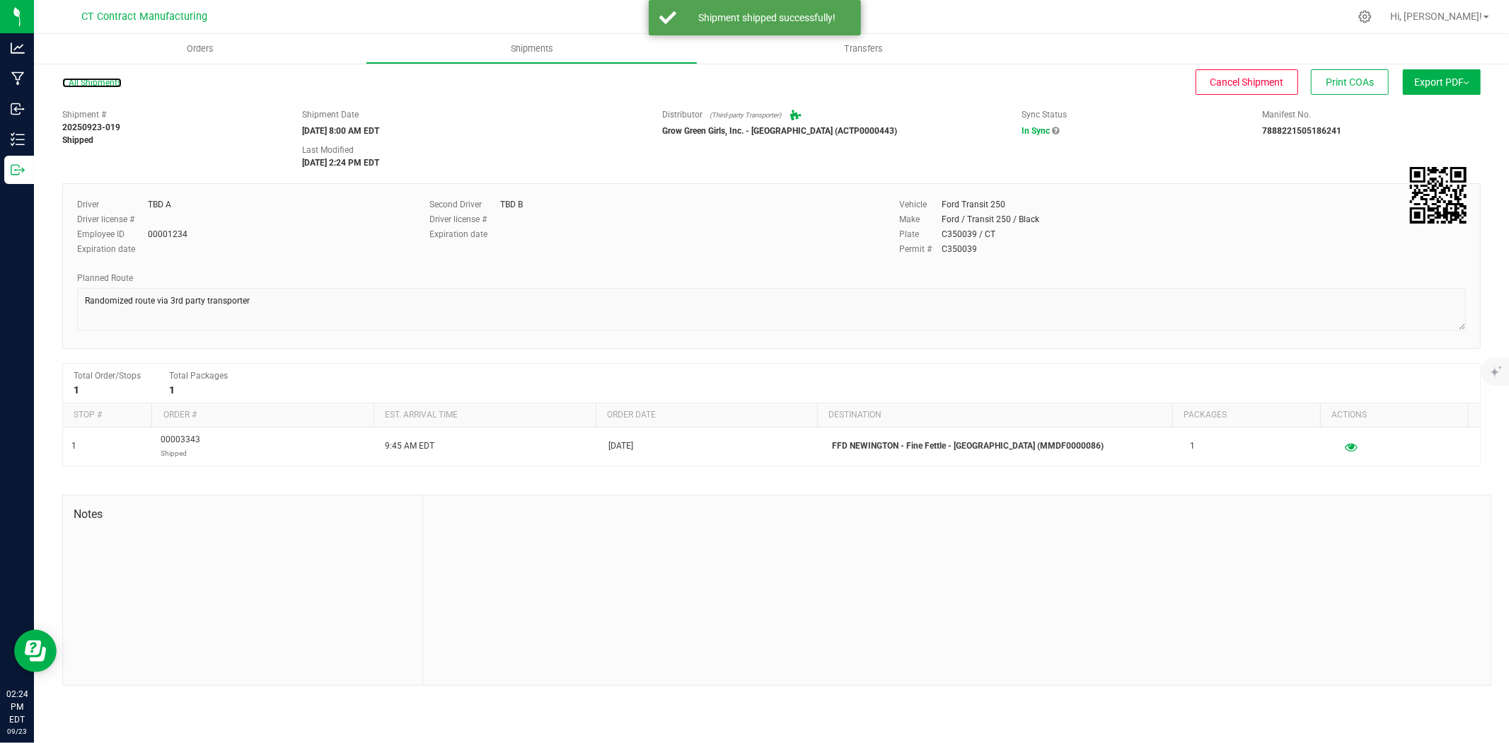
click at [97, 86] on link "All Shipments" at bounding box center [91, 83] width 59 height 10
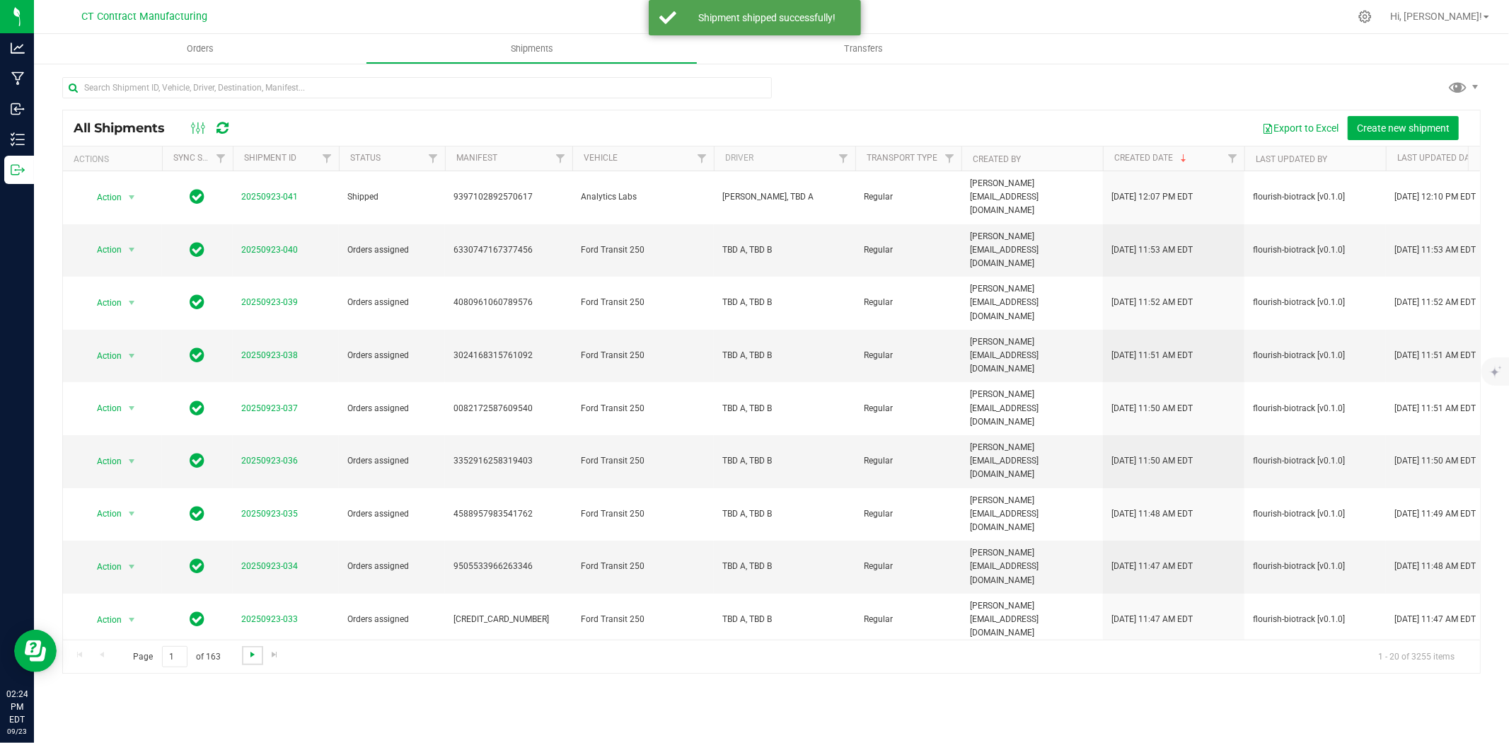
click at [247, 652] on span "Go to the next page" at bounding box center [252, 654] width 11 height 11
click at [280, 245] on link "20250923-020" at bounding box center [269, 250] width 57 height 10
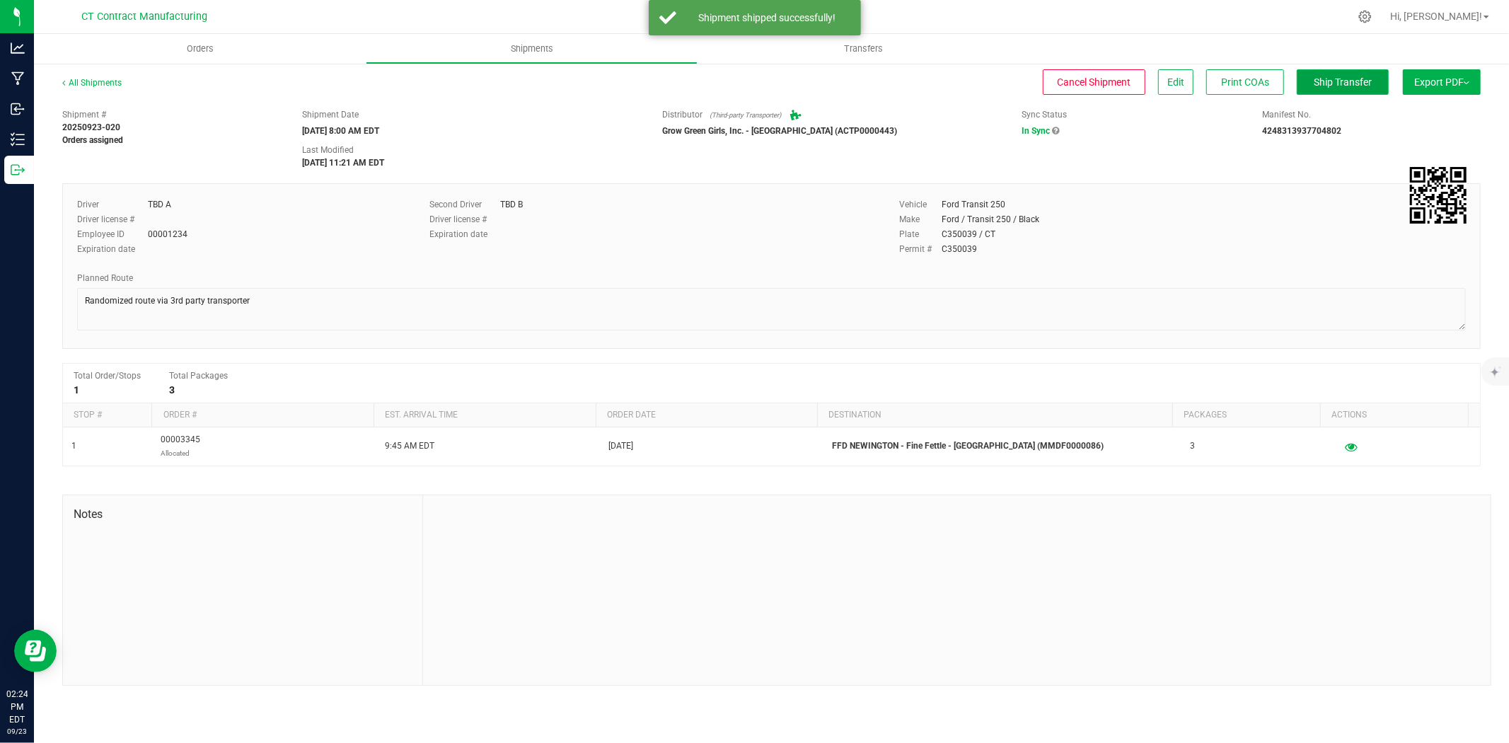
click at [1369, 87] on span "Ship Transfer" at bounding box center [1342, 81] width 58 height 11
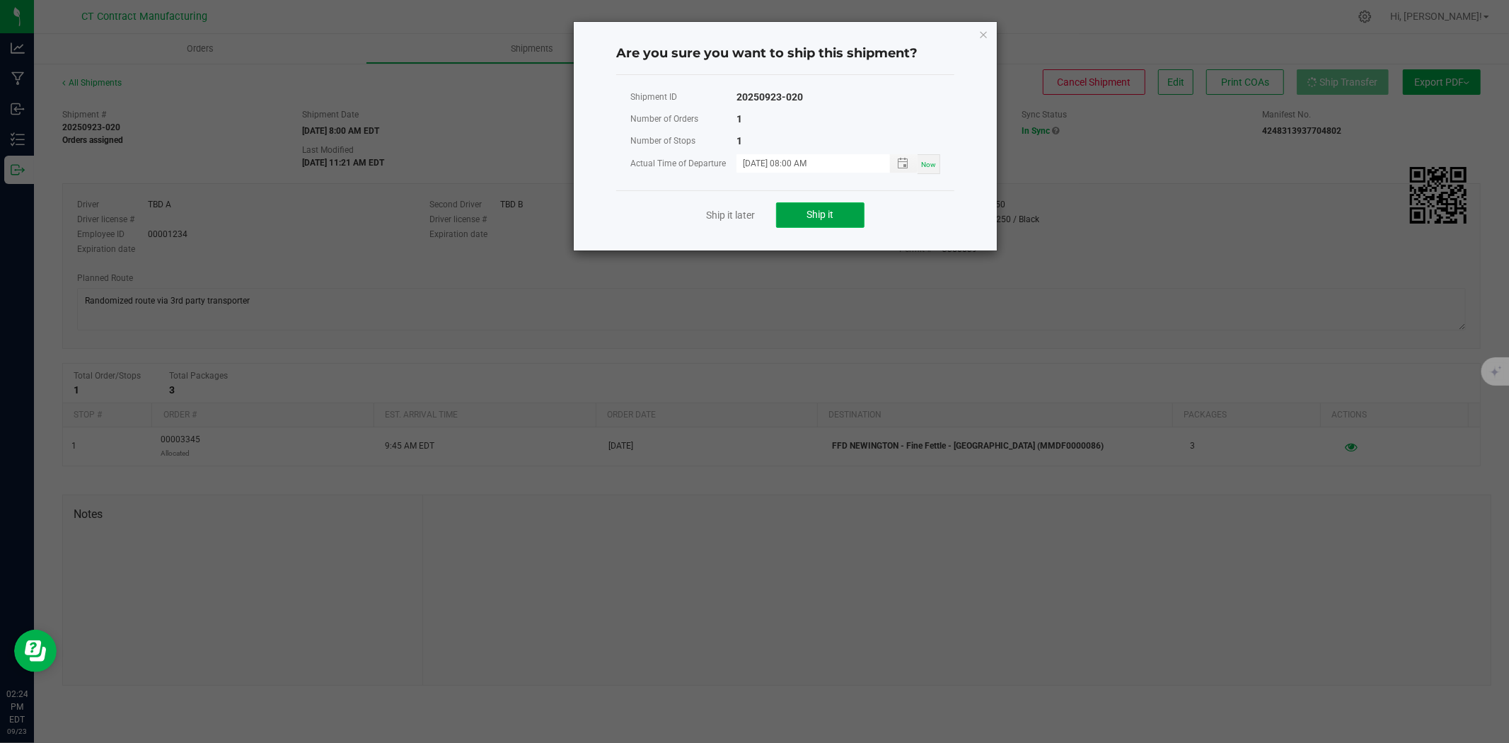
click at [823, 203] on button "Ship it" at bounding box center [820, 214] width 88 height 25
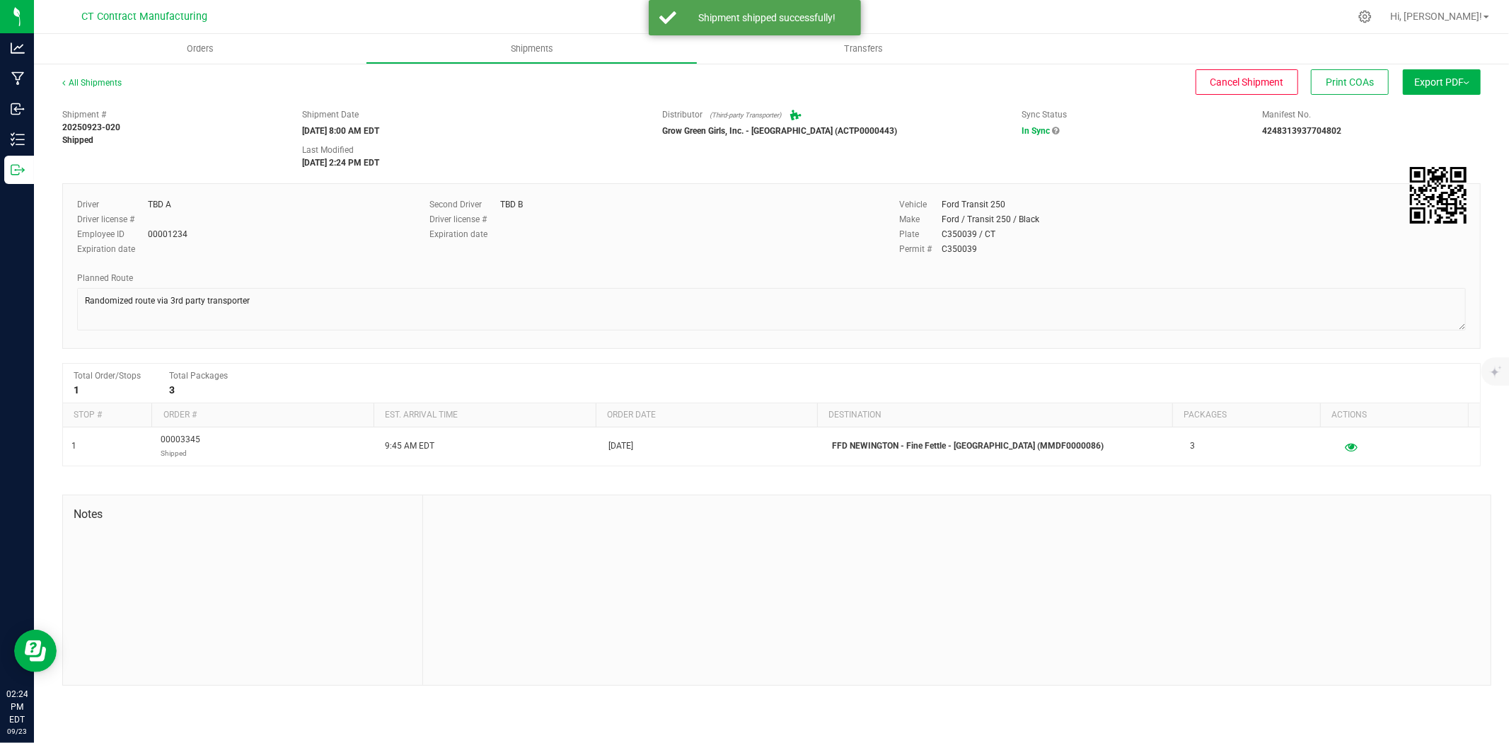
click at [114, 88] on div "All Shipments" at bounding box center [104, 86] width 85 height 21
click at [114, 86] on link "All Shipments" at bounding box center [91, 83] width 59 height 10
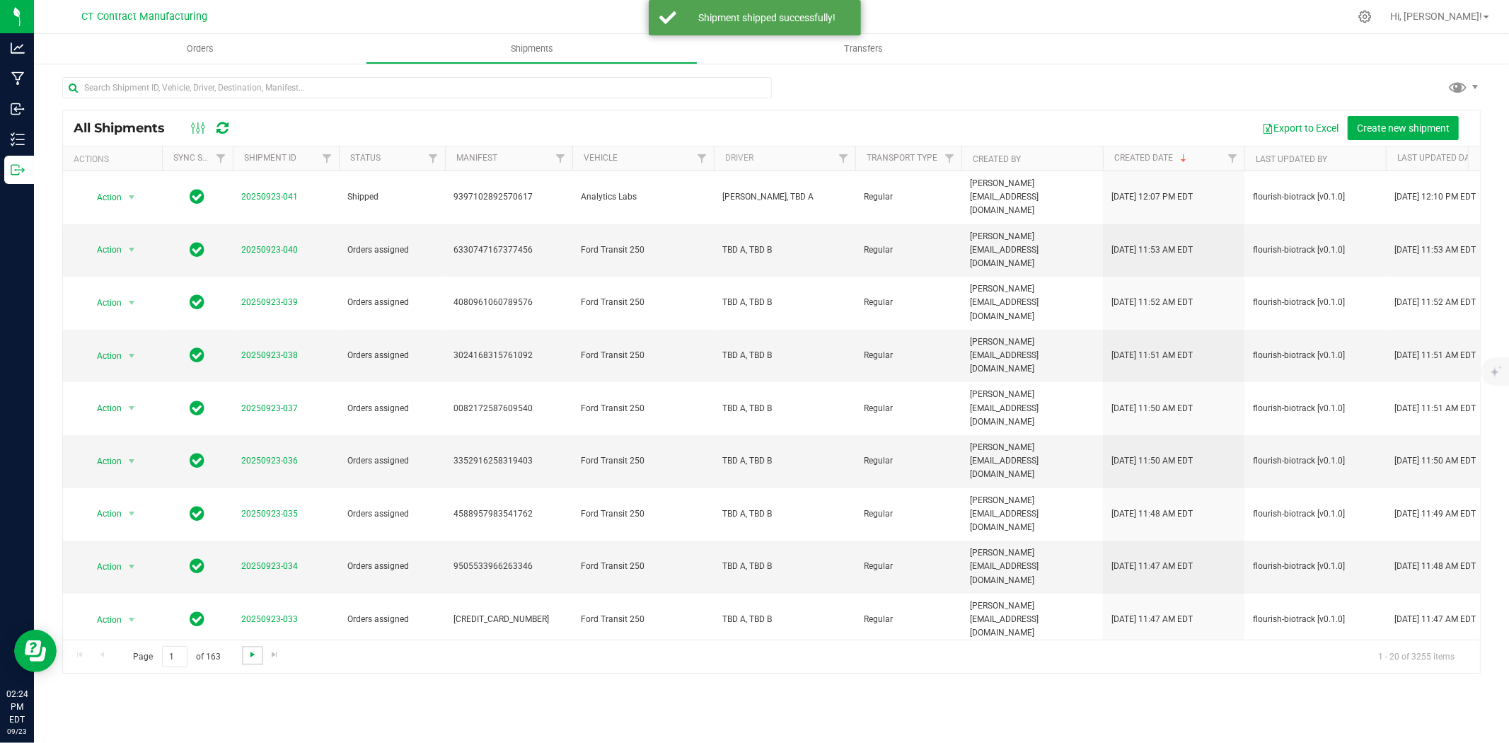
click at [248, 651] on span "Go to the next page" at bounding box center [252, 654] width 11 height 11
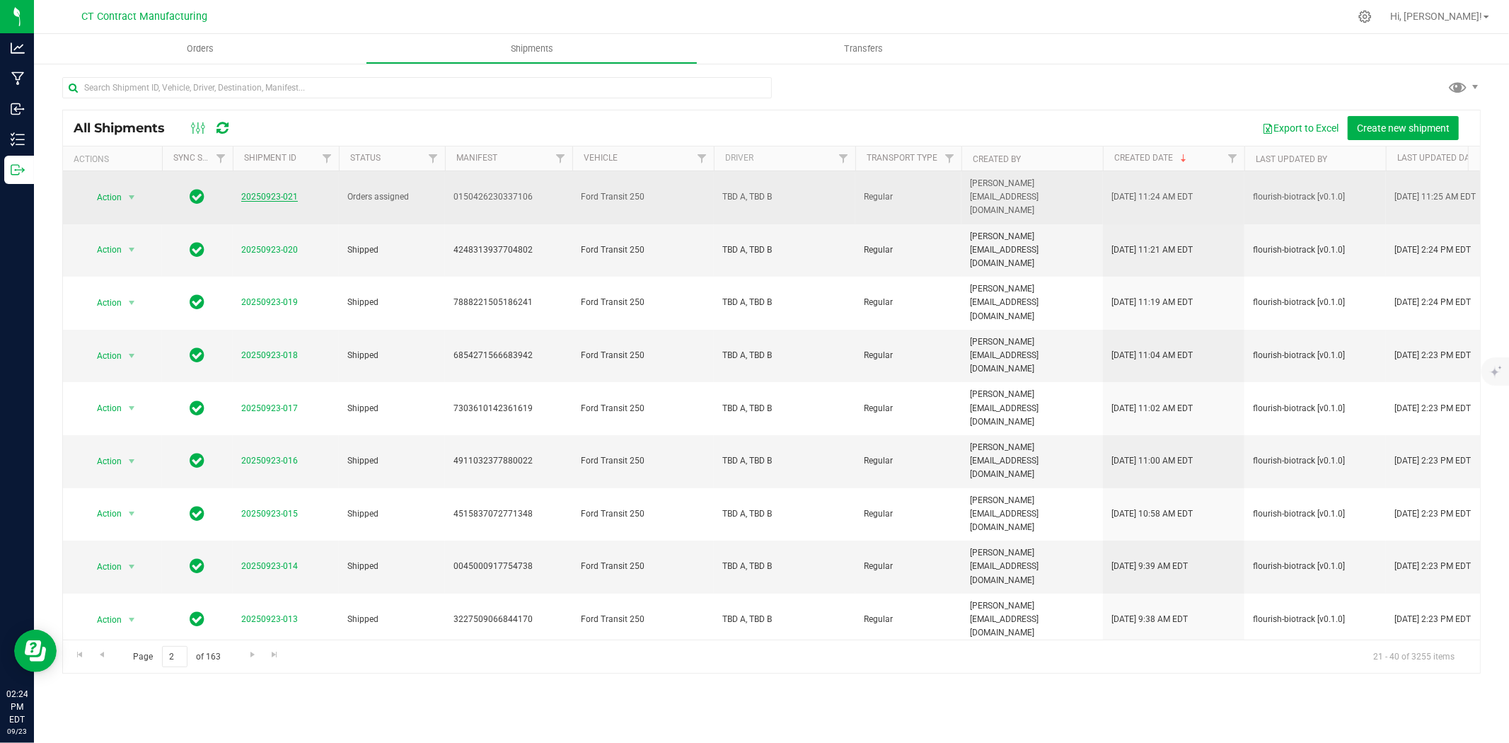
click at [253, 195] on link "20250923-021" at bounding box center [269, 197] width 57 height 10
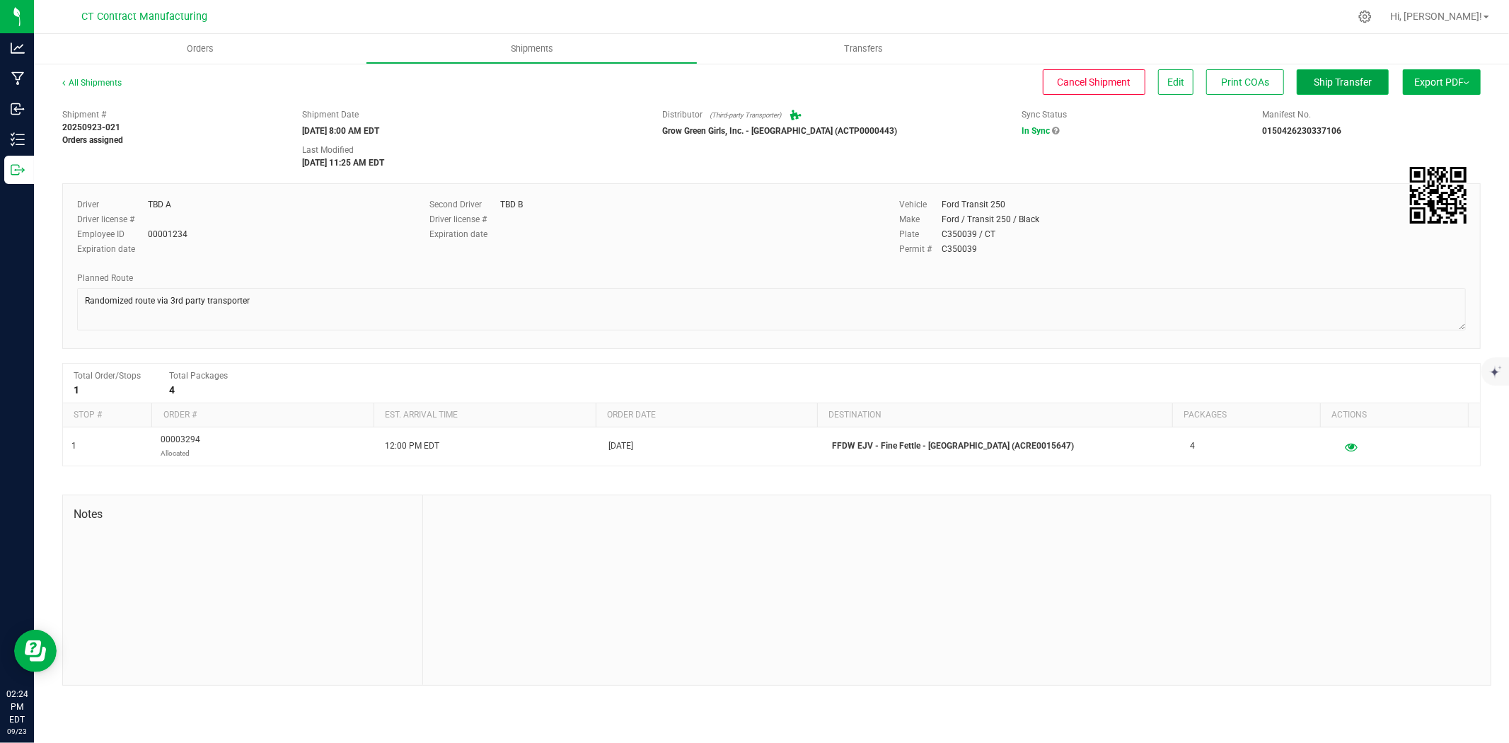
click at [1352, 82] on span "Ship Transfer" at bounding box center [1342, 81] width 58 height 11
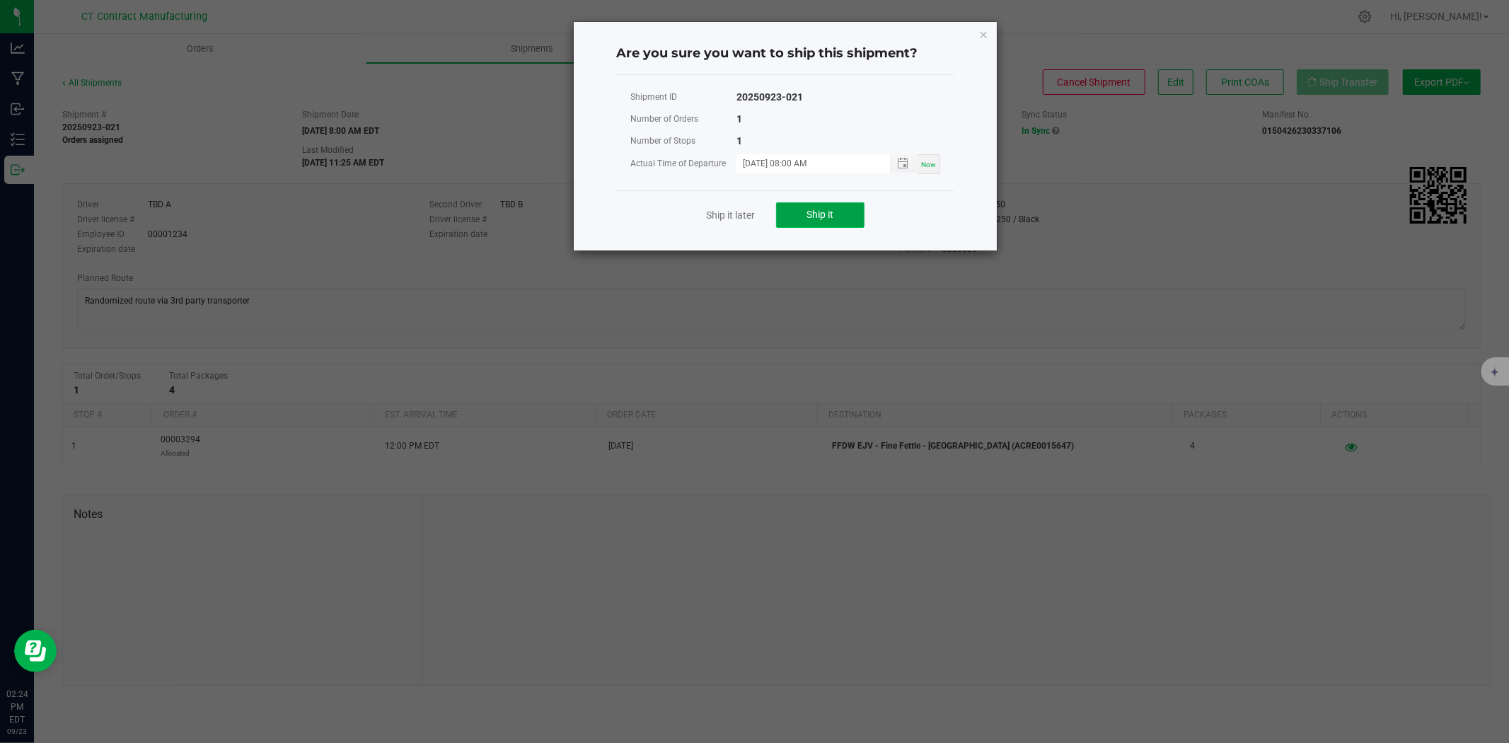
click at [820, 216] on span "Ship it" at bounding box center [820, 214] width 27 height 11
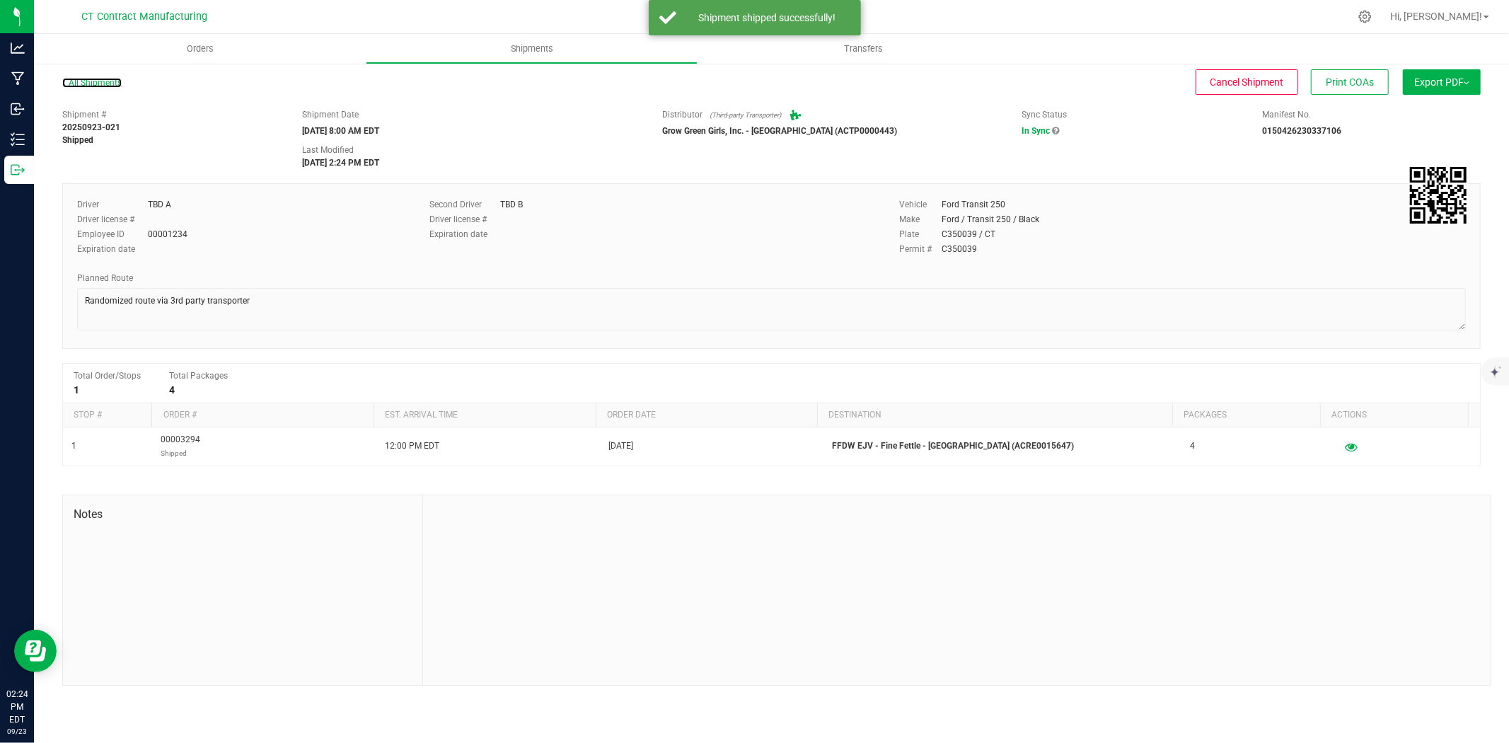
click at [113, 85] on link "All Shipments" at bounding box center [91, 83] width 59 height 10
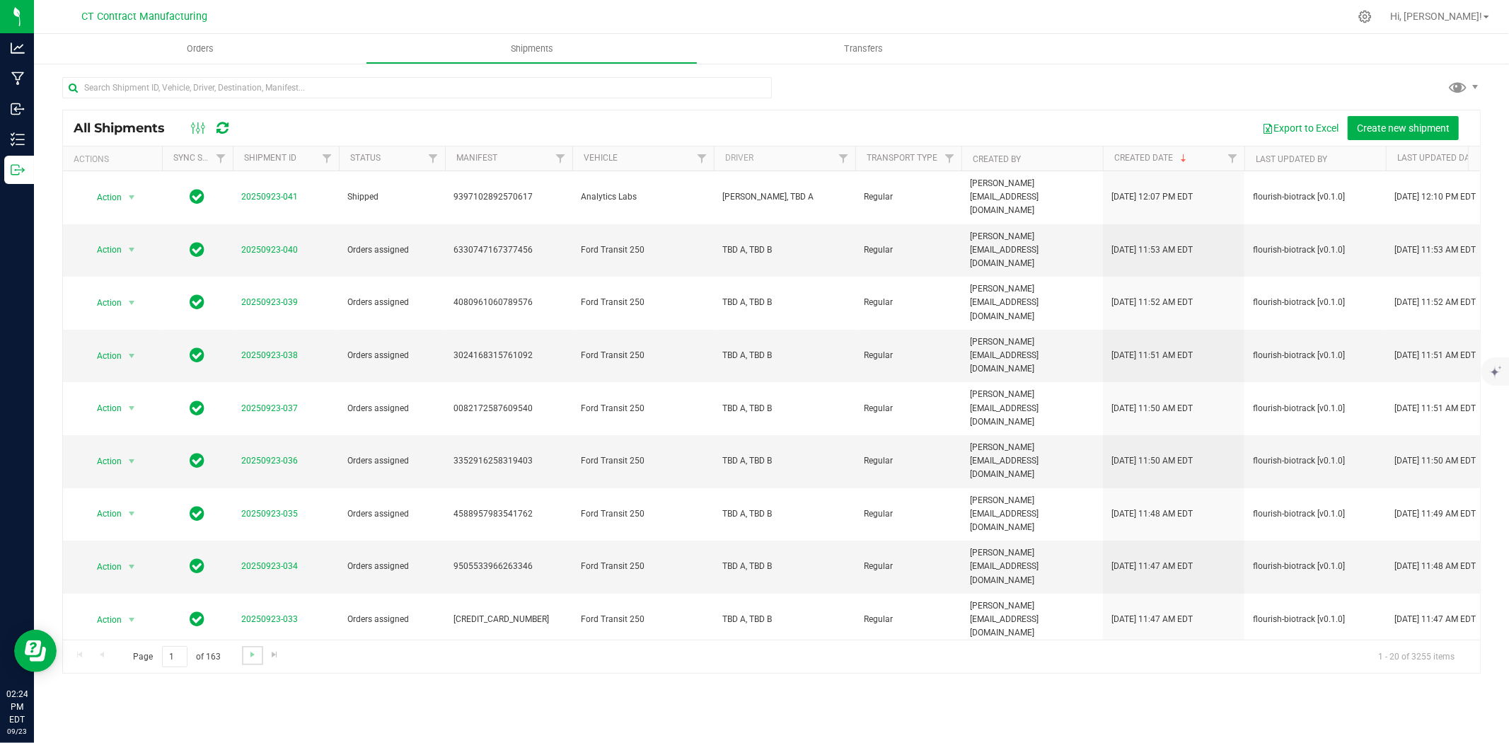
click at [243, 661] on link "Go to the next page" at bounding box center [252, 655] width 21 height 19
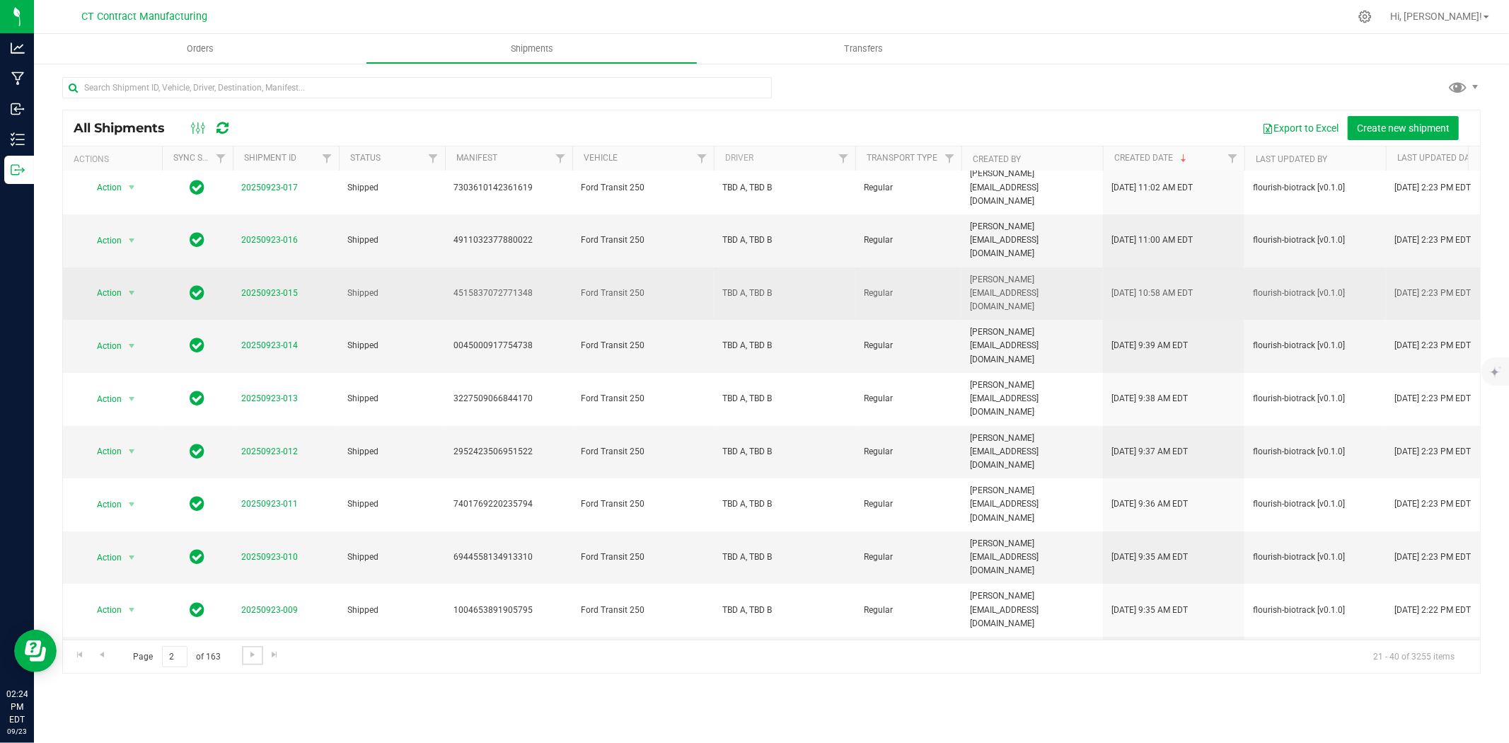
scroll to position [327, 0]
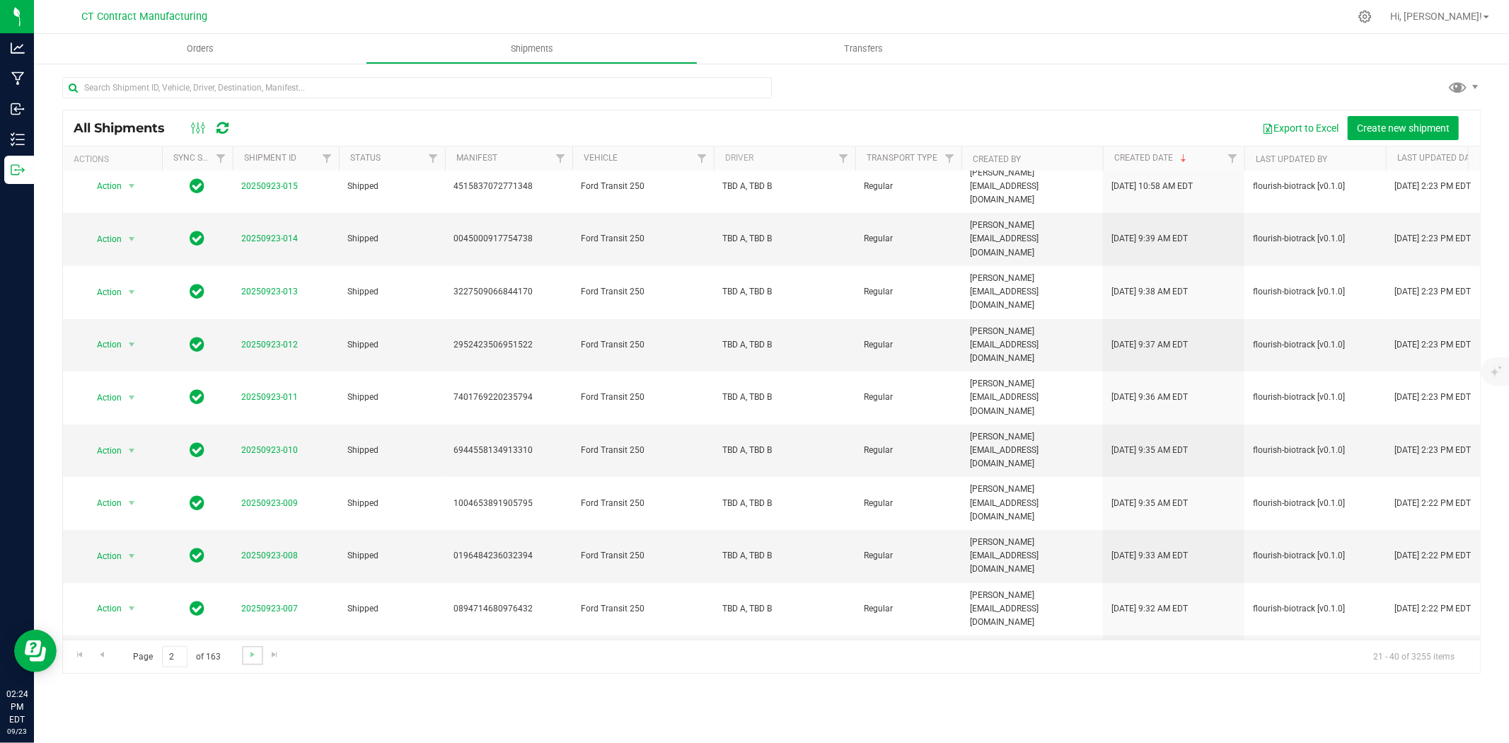
click at [243, 651] on link "Go to the next page" at bounding box center [252, 655] width 21 height 19
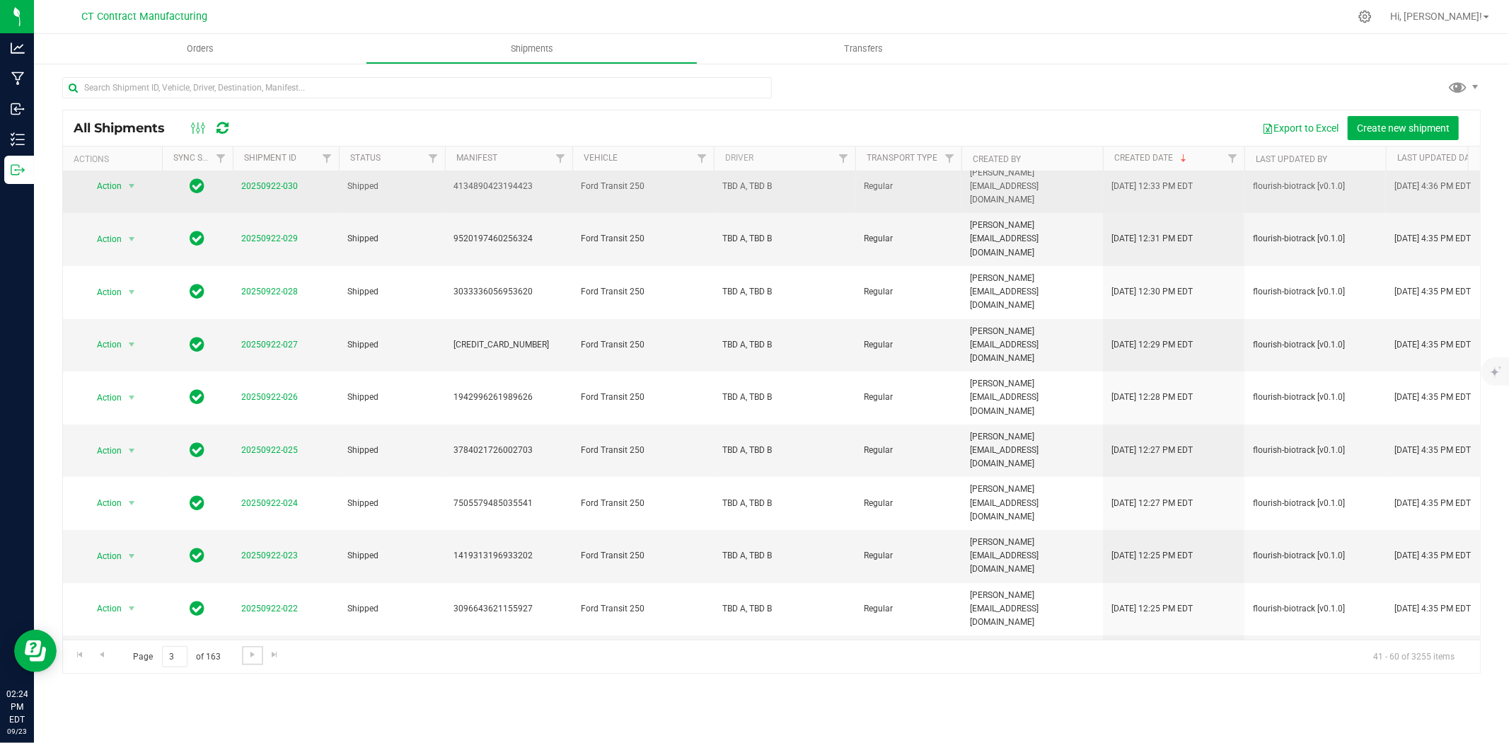
scroll to position [0, 0]
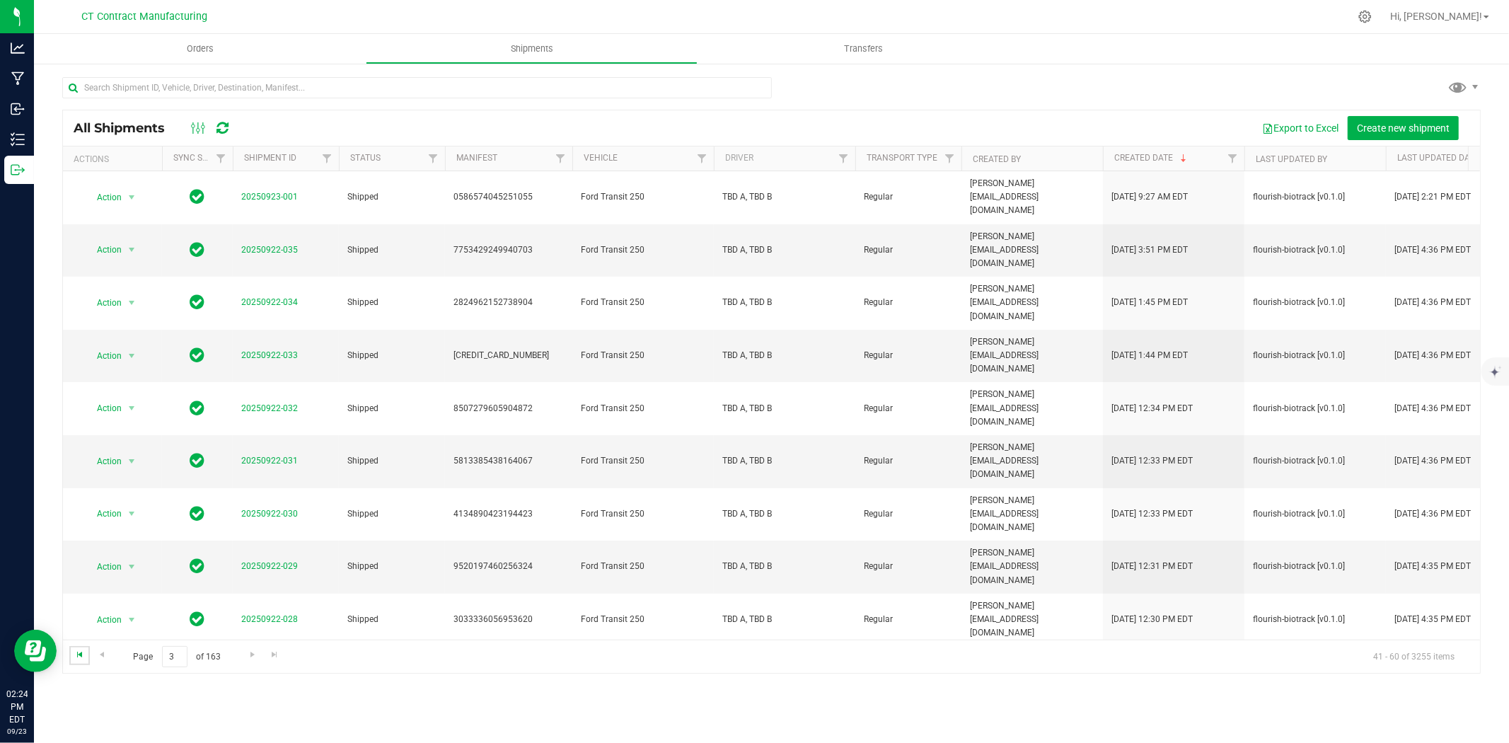
click at [81, 653] on span "Go to the first page" at bounding box center [79, 654] width 11 height 11
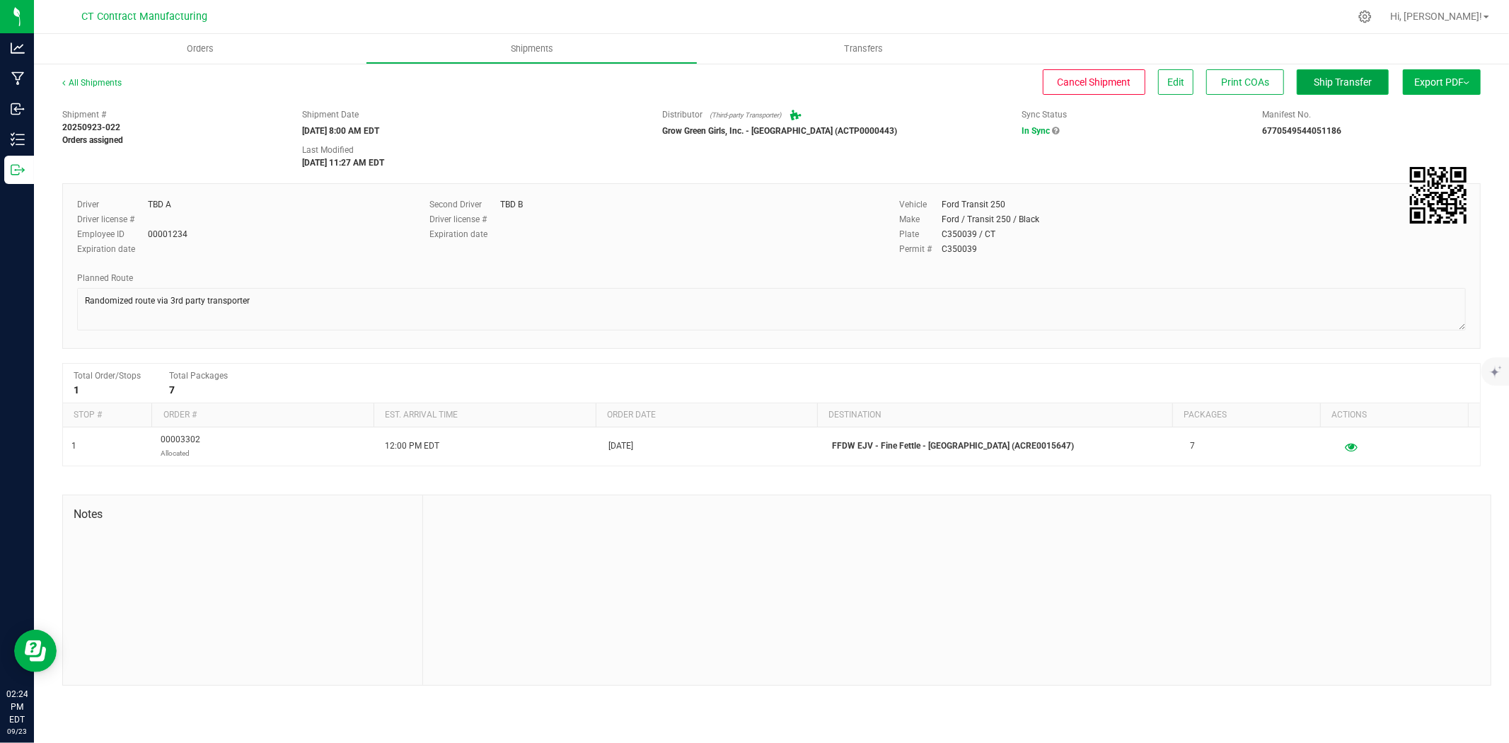
click at [1367, 76] on span "Ship Transfer" at bounding box center [1342, 81] width 58 height 11
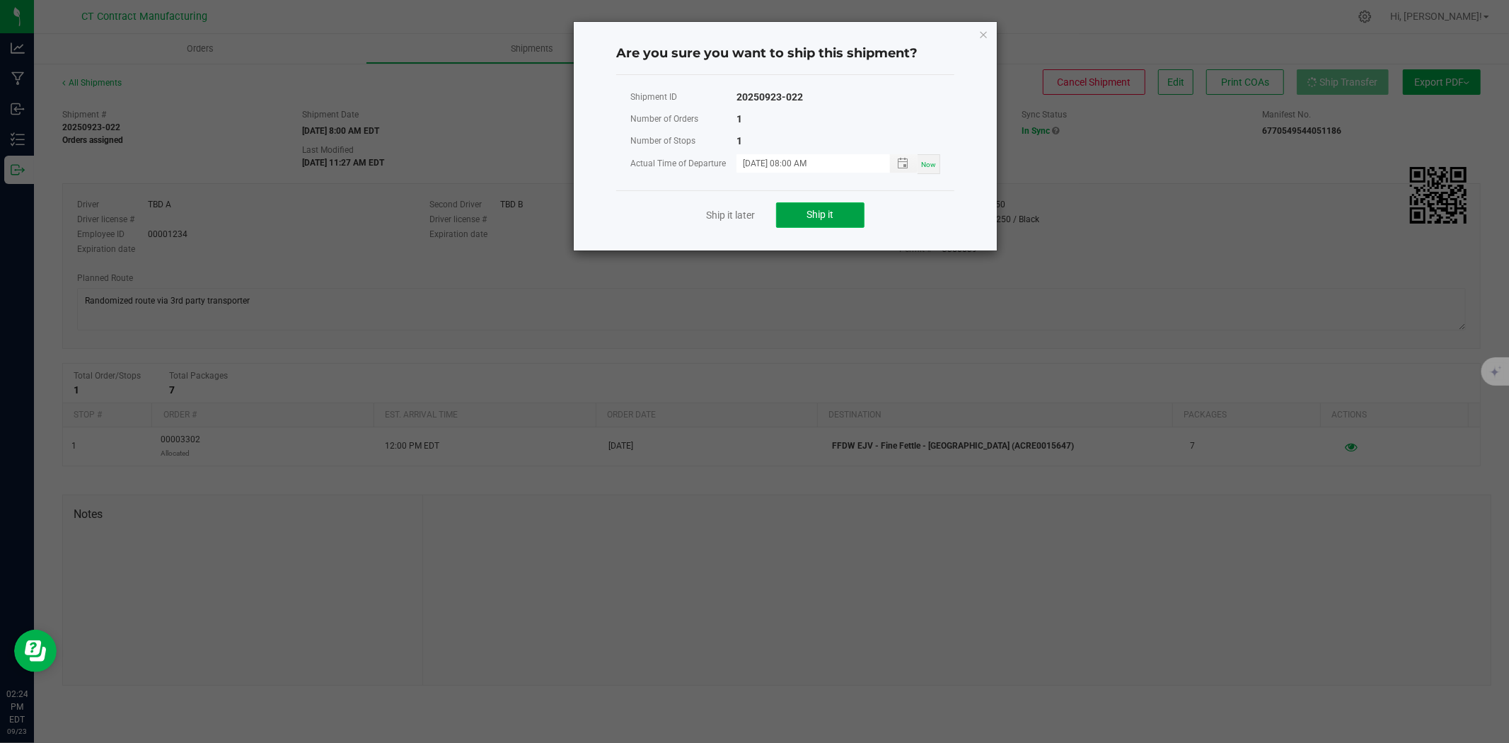
click at [849, 216] on button "Ship it" at bounding box center [820, 214] width 88 height 25
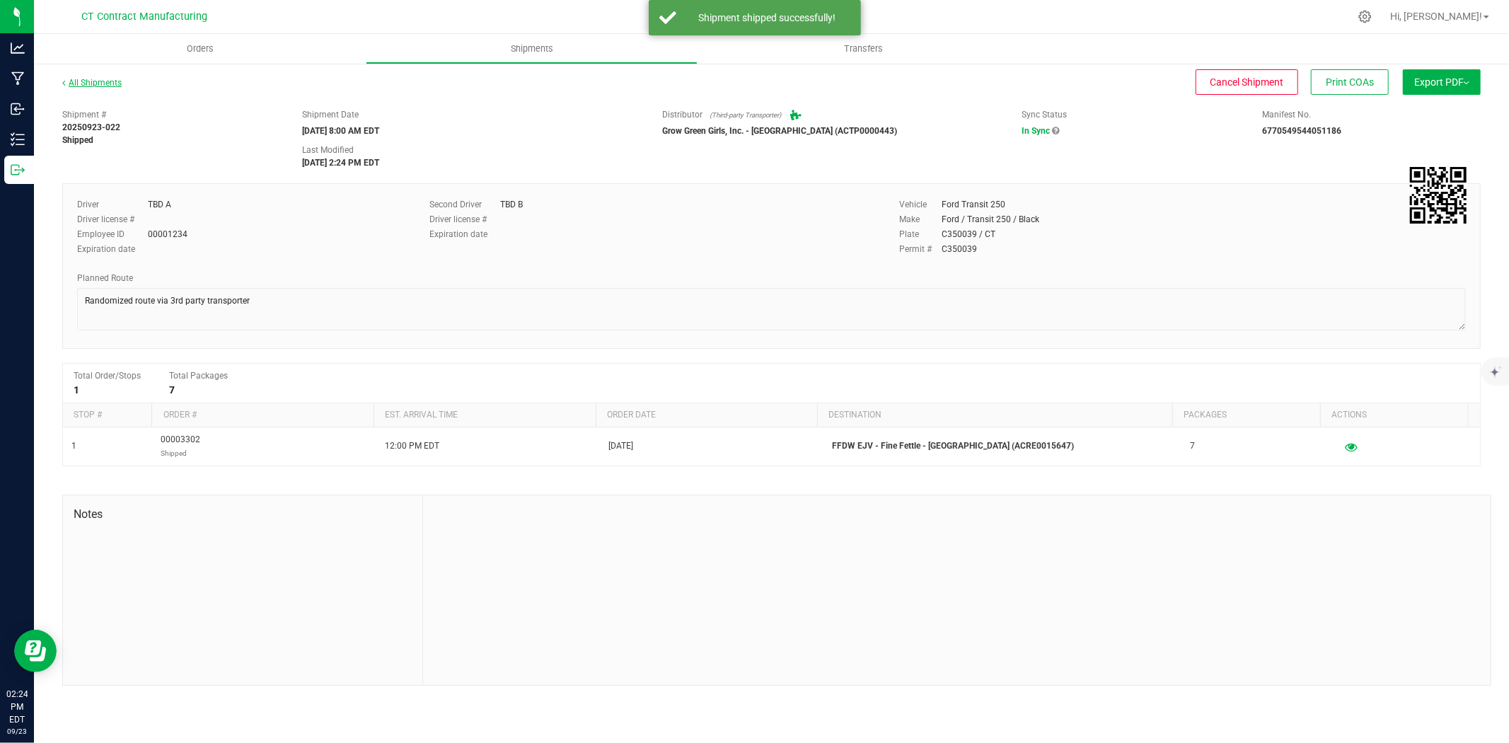
click at [98, 79] on link "All Shipments" at bounding box center [91, 83] width 59 height 10
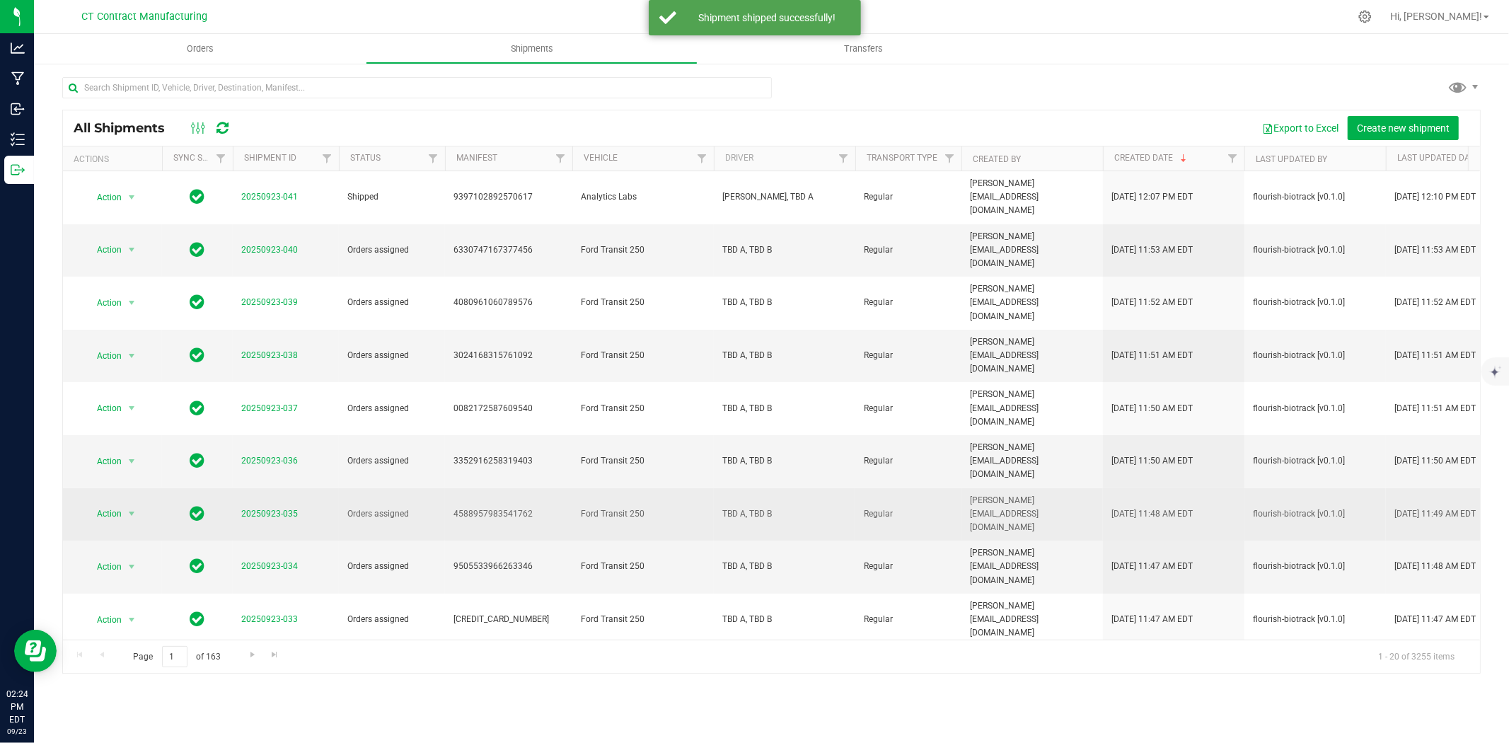
scroll to position [327, 0]
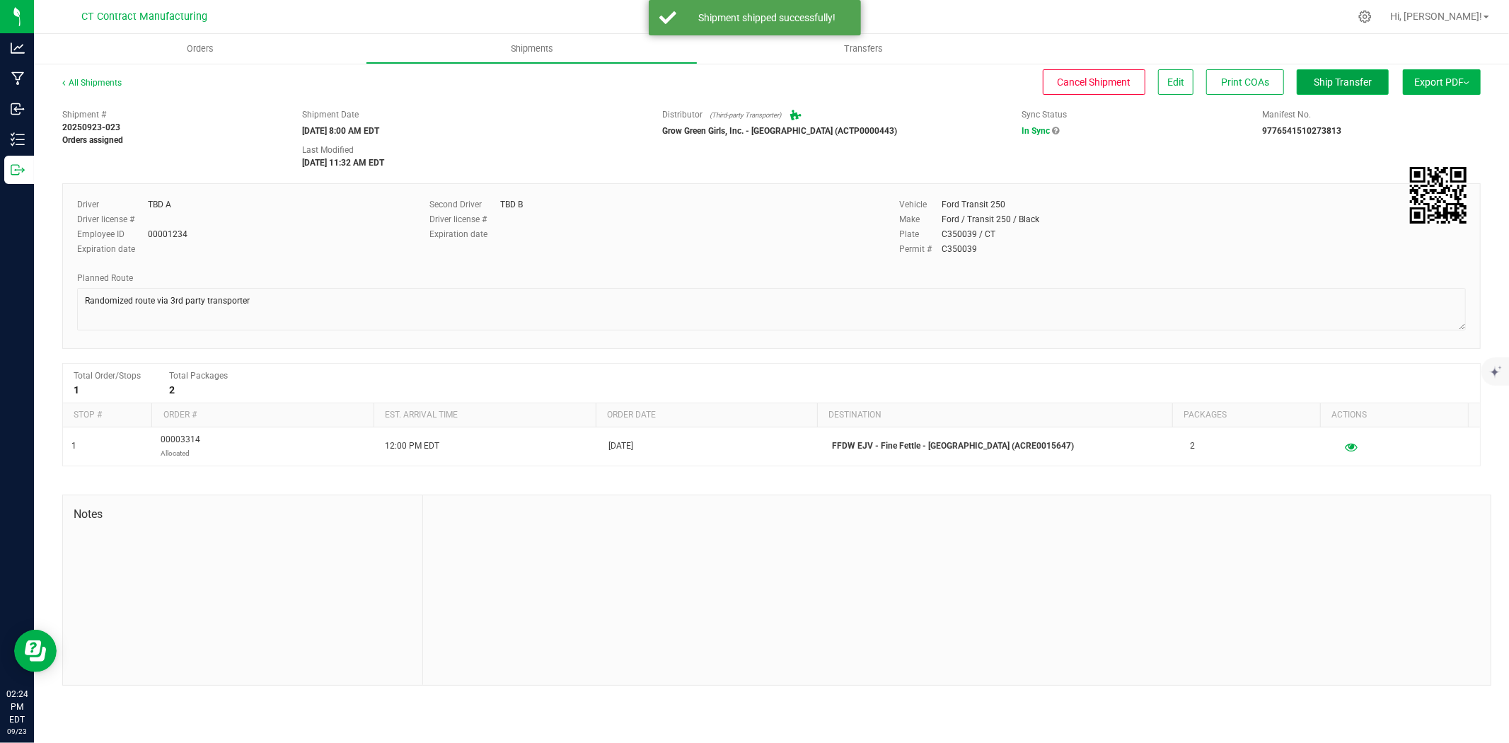
click at [1359, 74] on button "Ship Transfer" at bounding box center [1342, 81] width 92 height 25
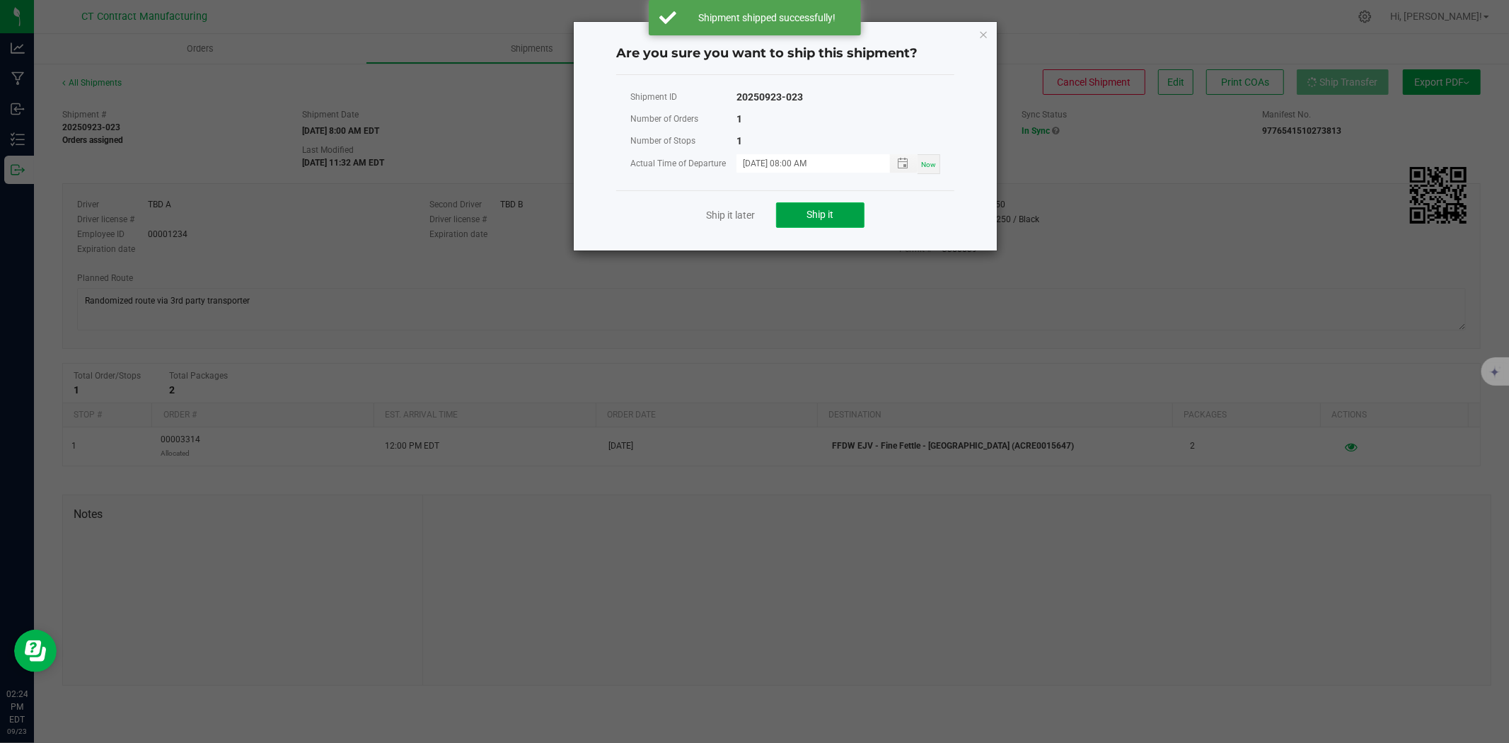
click at [829, 213] on span "Ship it" at bounding box center [820, 214] width 27 height 11
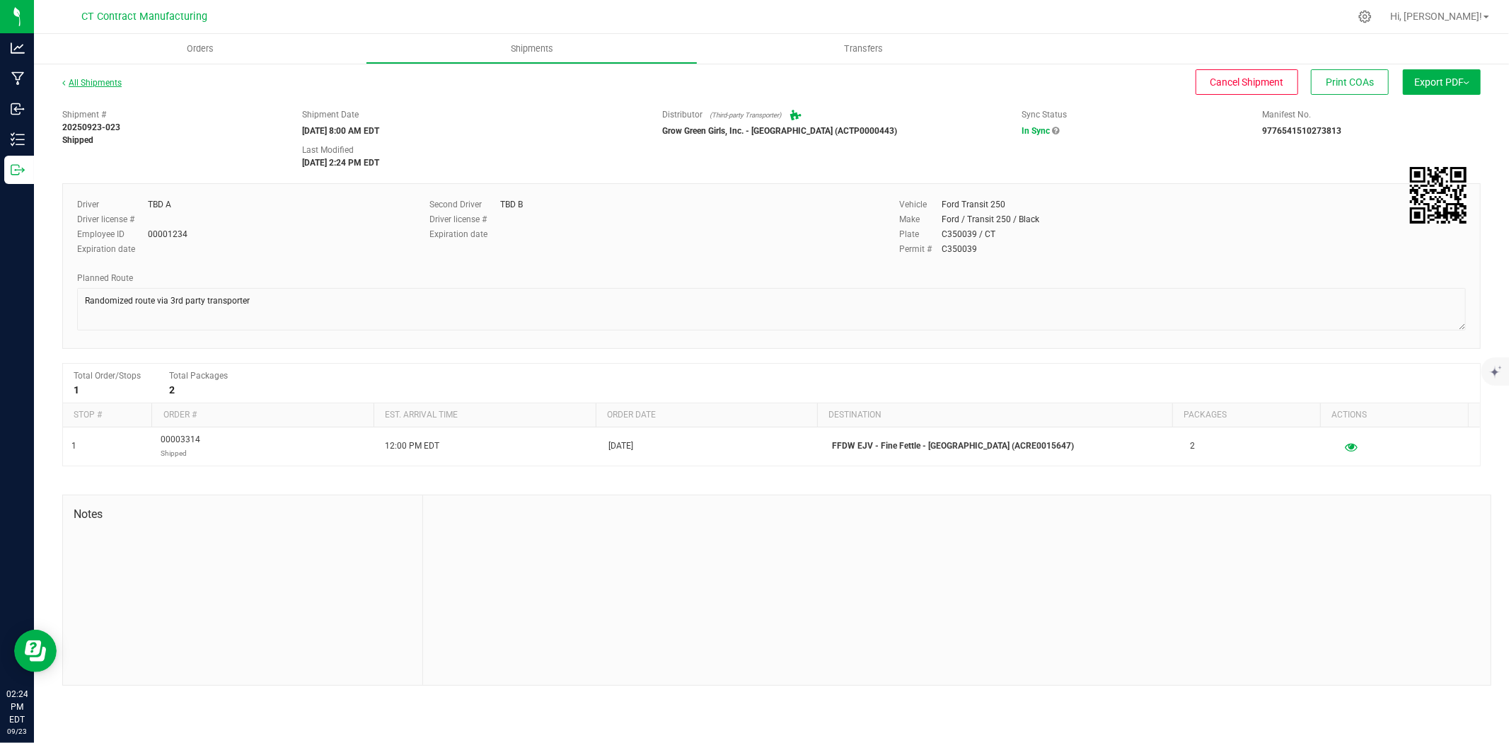
click at [106, 81] on link "All Shipments" at bounding box center [91, 83] width 59 height 10
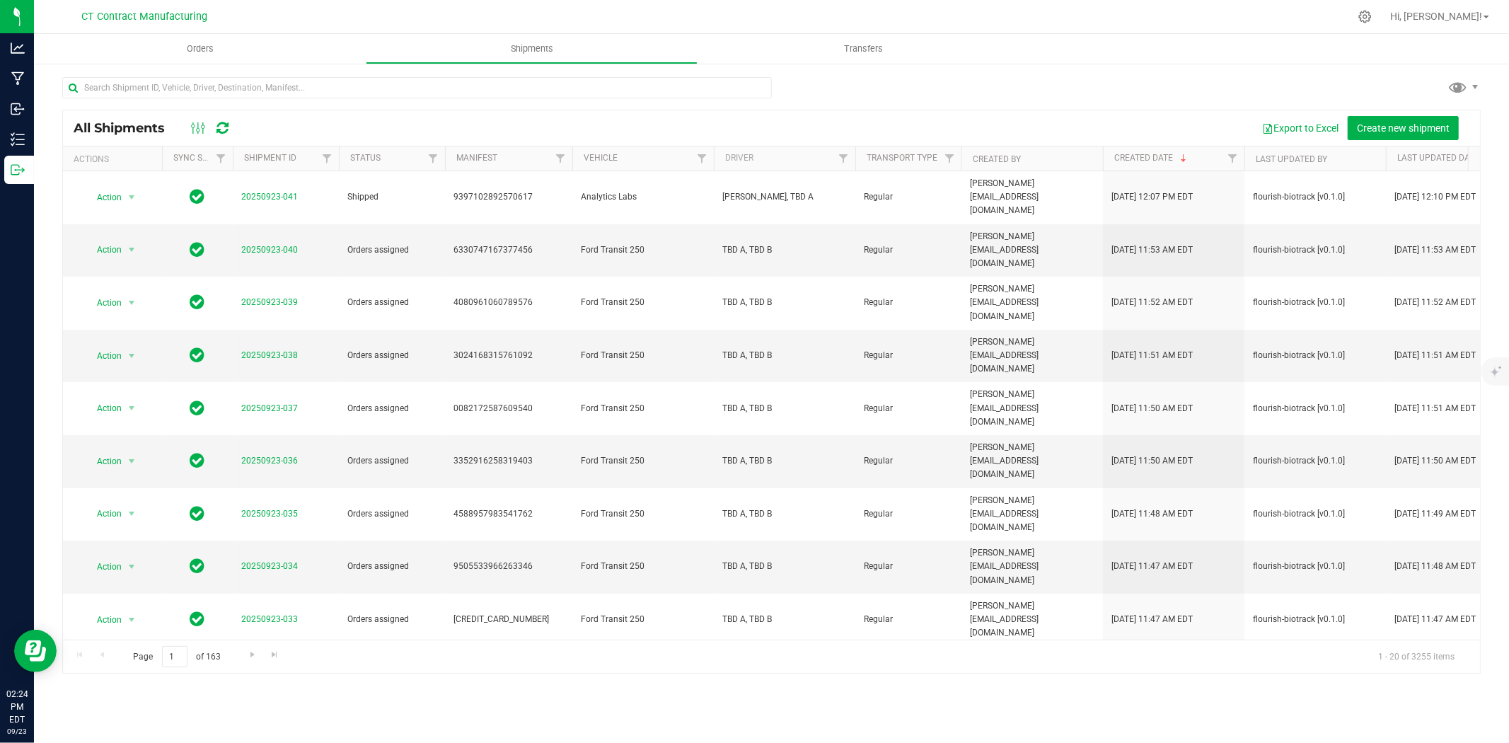
scroll to position [327, 0]
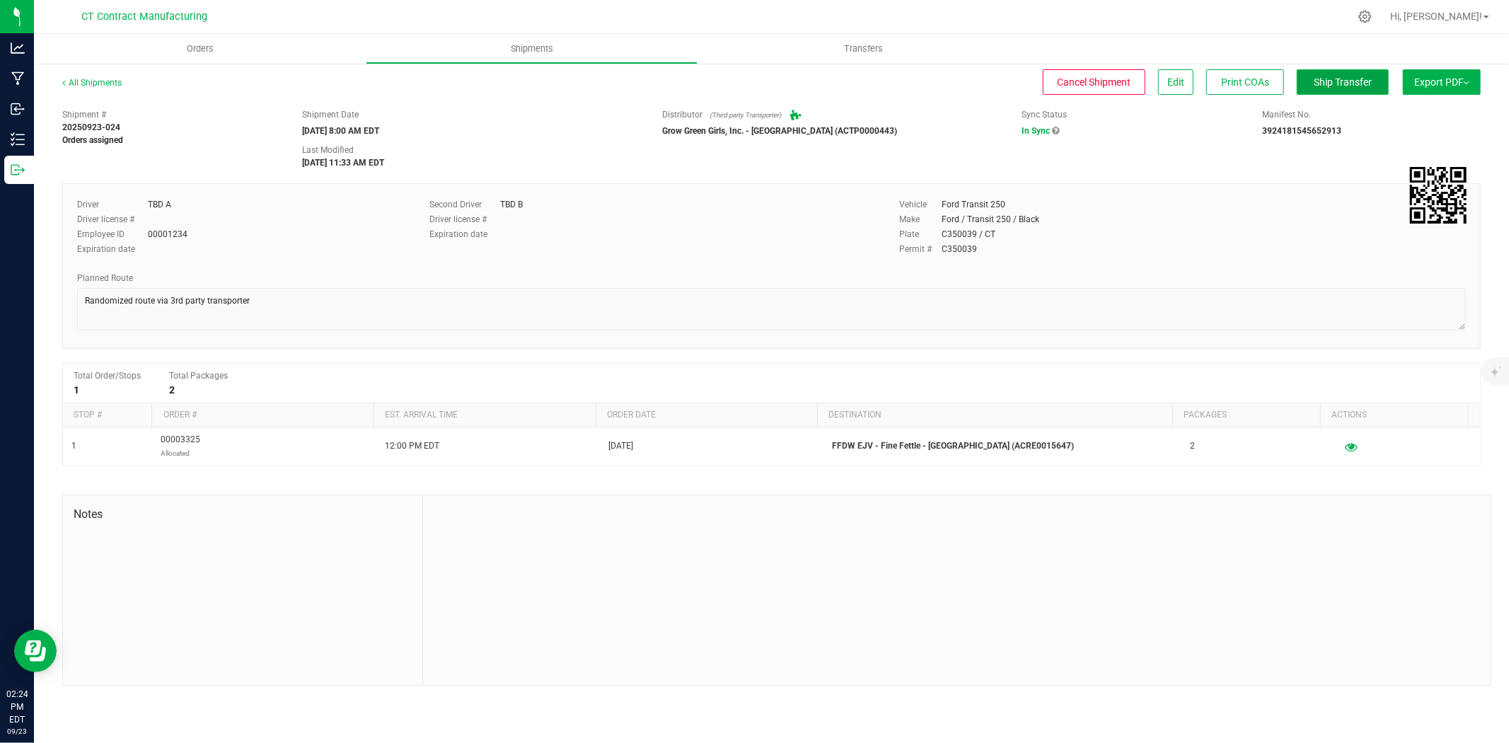
click at [1359, 81] on span "Ship Transfer" at bounding box center [1342, 81] width 58 height 11
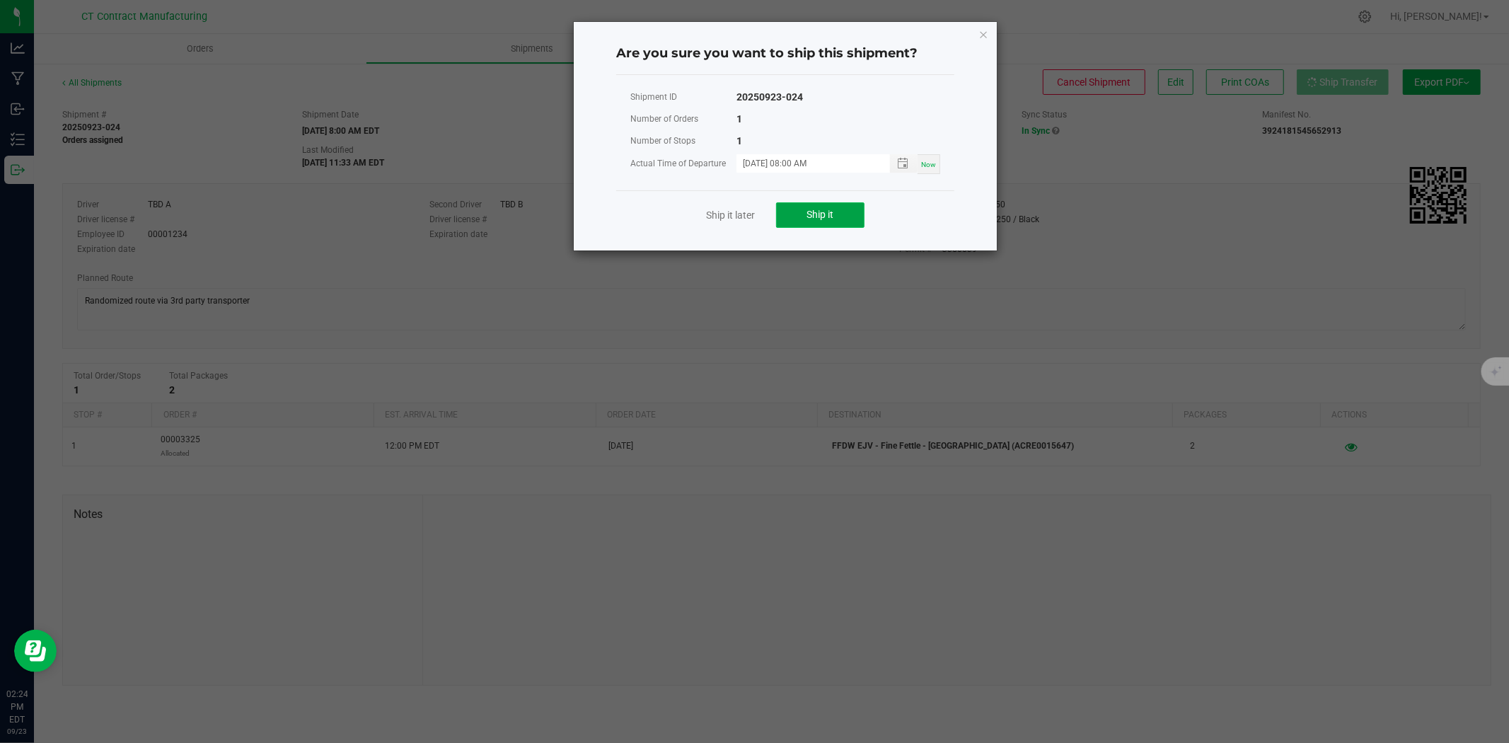
click at [808, 206] on button "Ship it" at bounding box center [820, 214] width 88 height 25
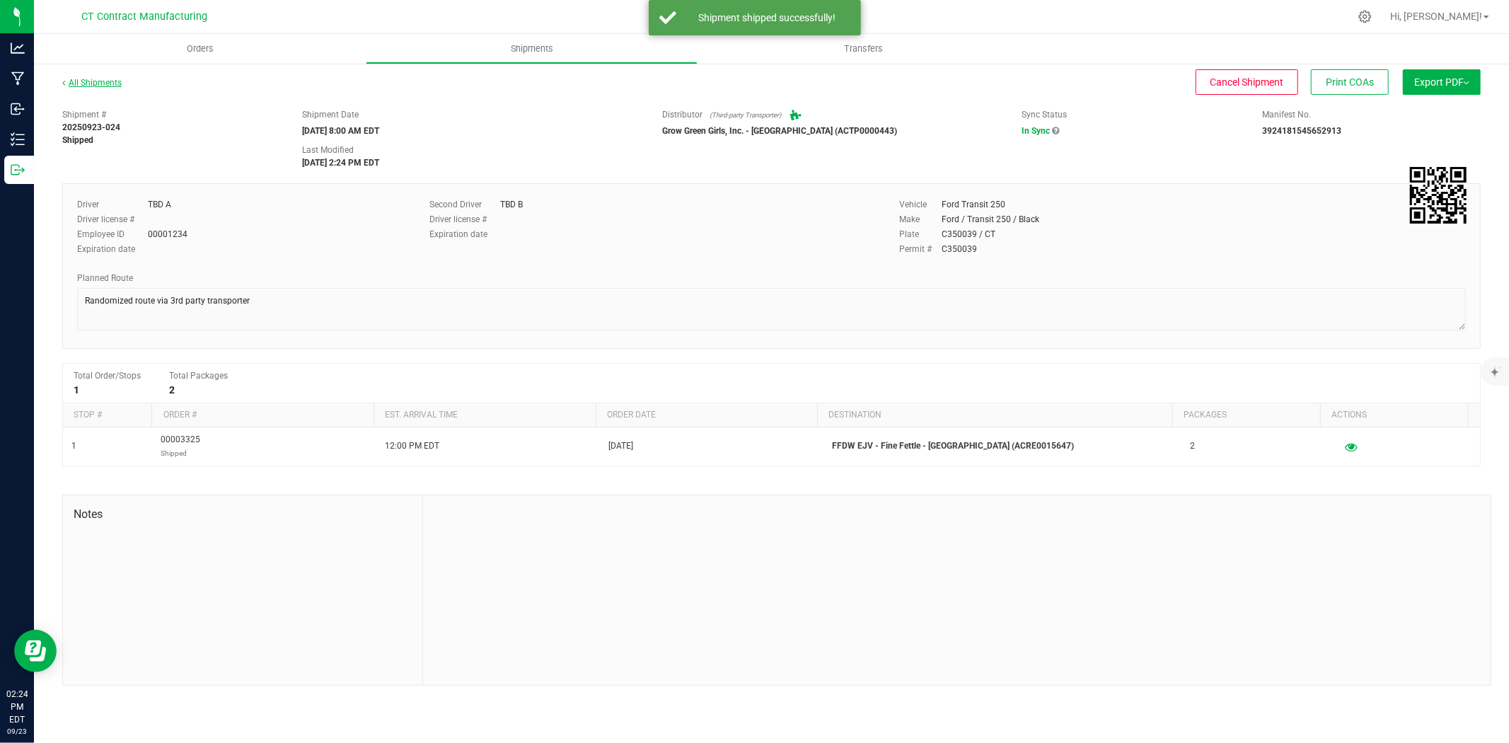
click at [90, 79] on link "All Shipments" at bounding box center [91, 83] width 59 height 10
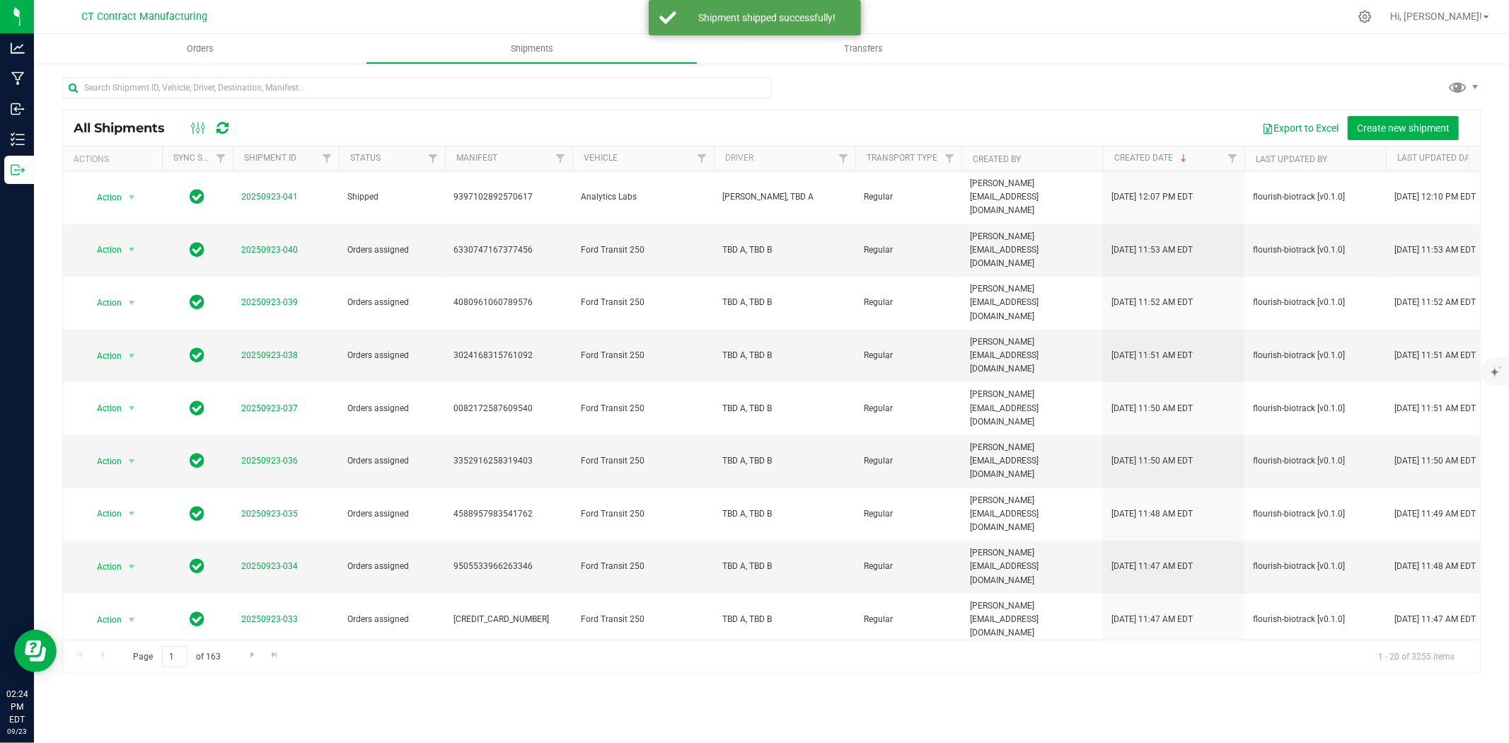
scroll to position [327, 0]
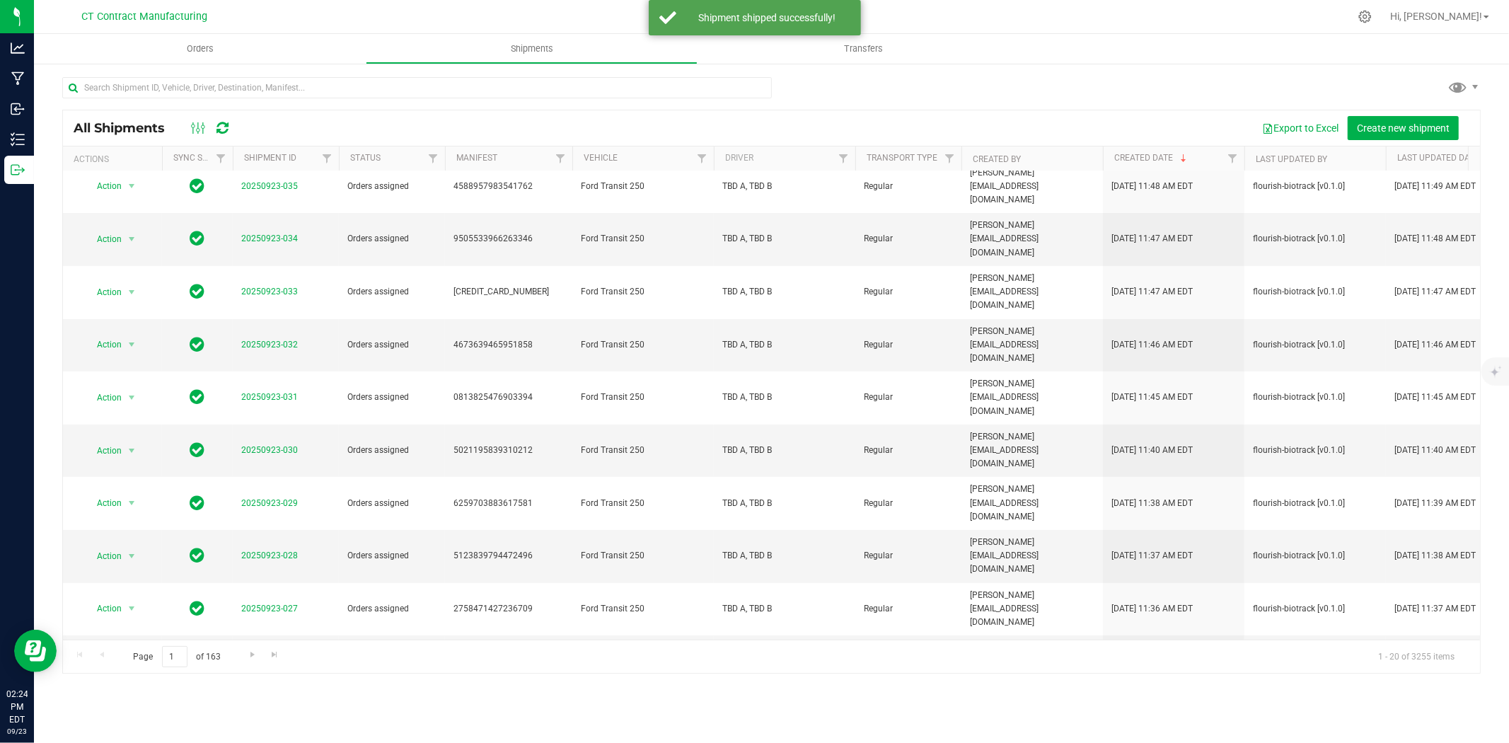
click at [279, 709] on link "20250923-025" at bounding box center [269, 714] width 57 height 10
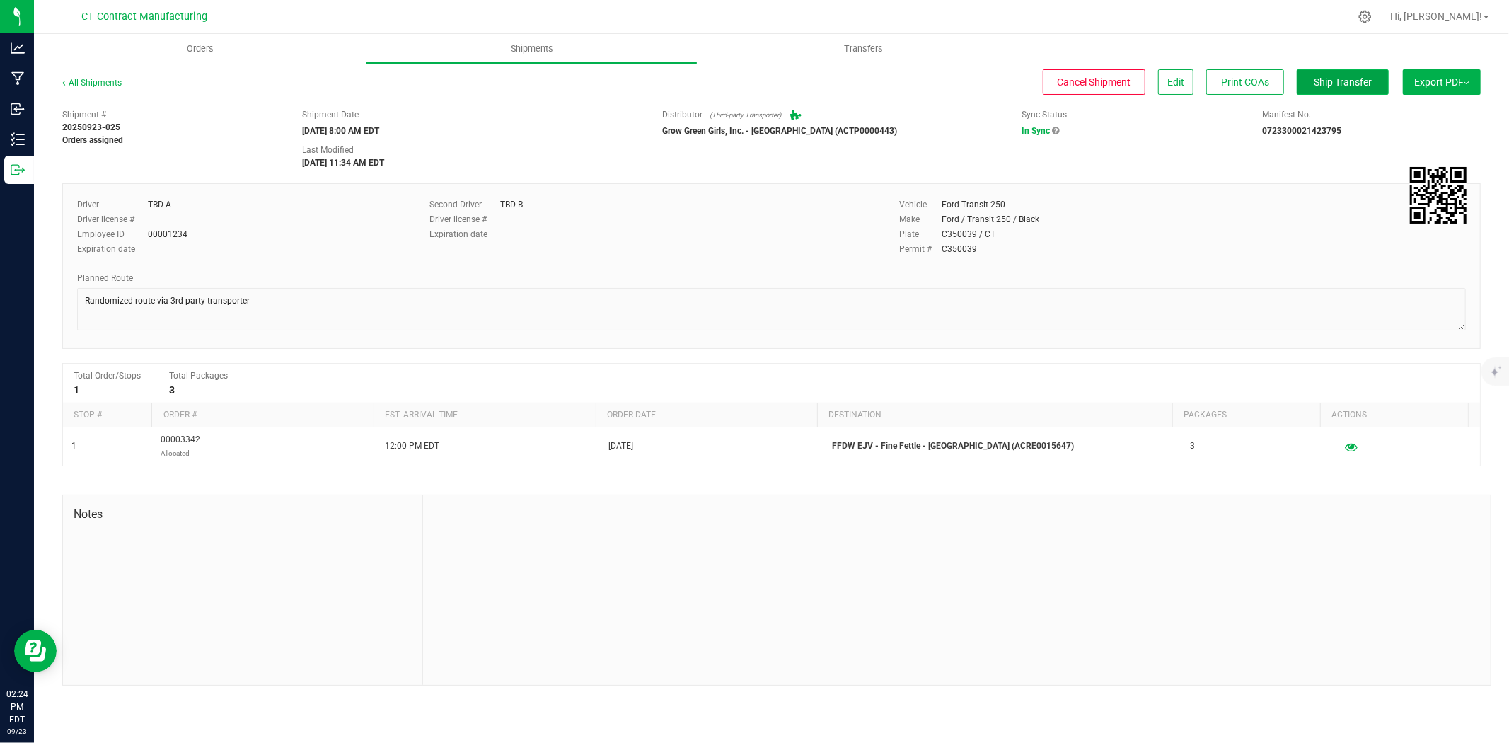
click at [1359, 81] on span "Ship Transfer" at bounding box center [1342, 81] width 58 height 11
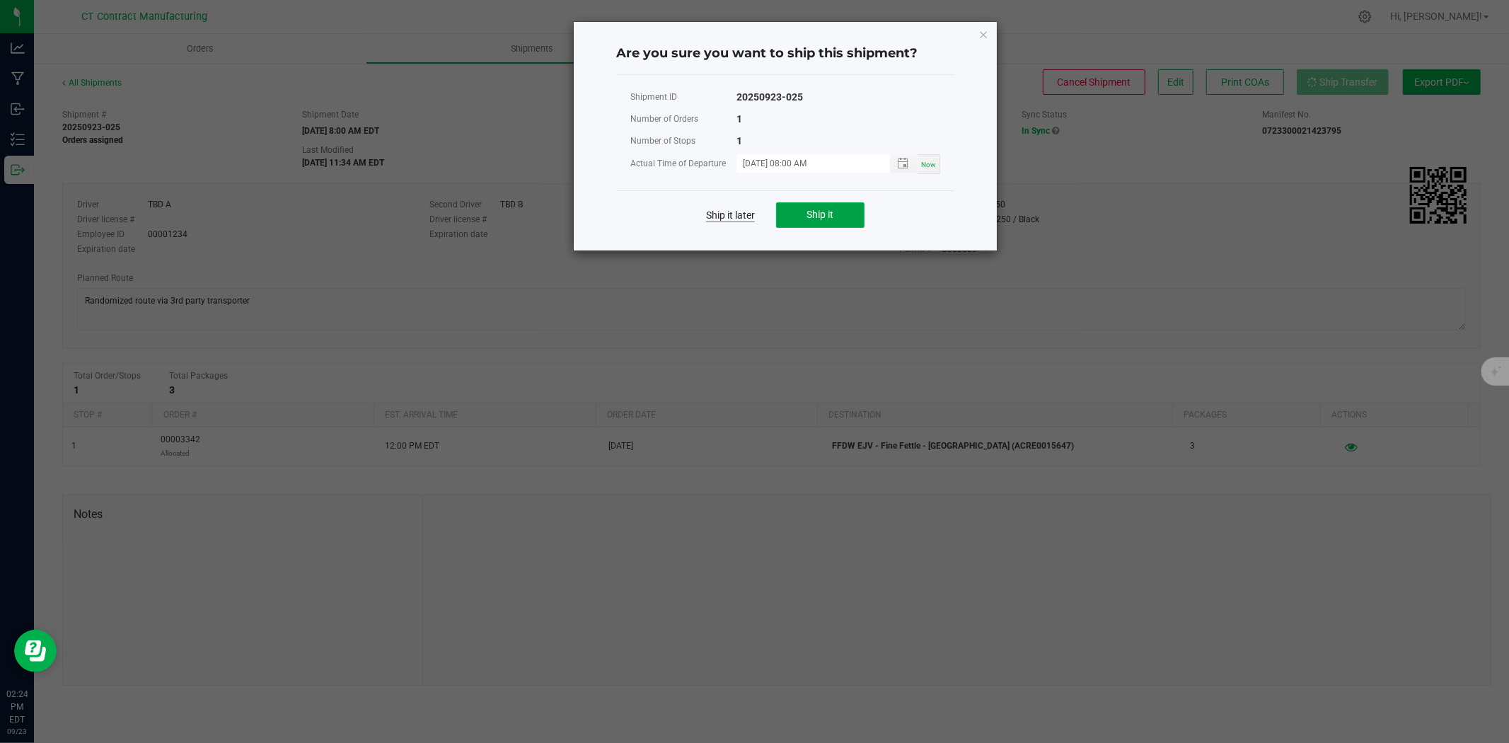
click at [801, 212] on button "Ship it" at bounding box center [820, 214] width 88 height 25
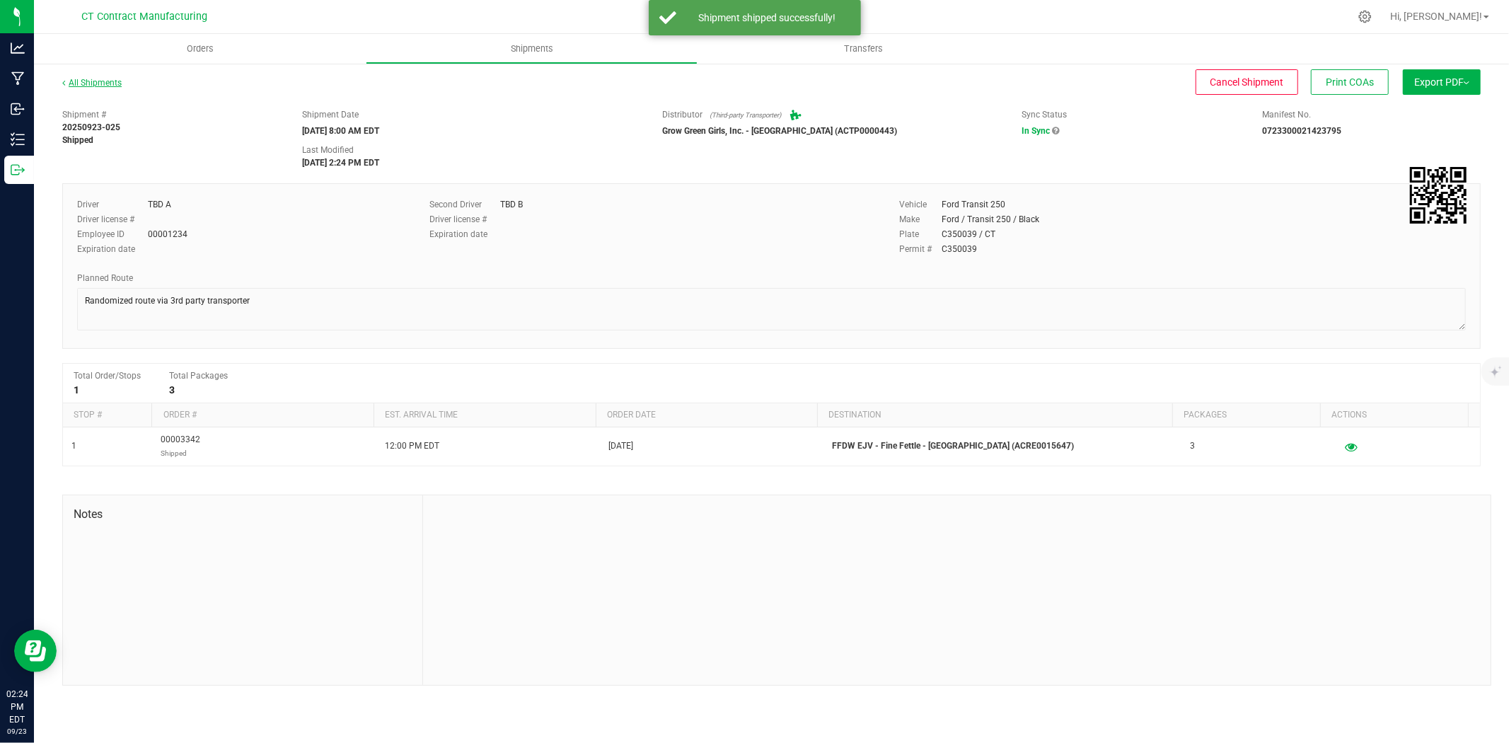
click at [91, 80] on link "All Shipments" at bounding box center [91, 83] width 59 height 10
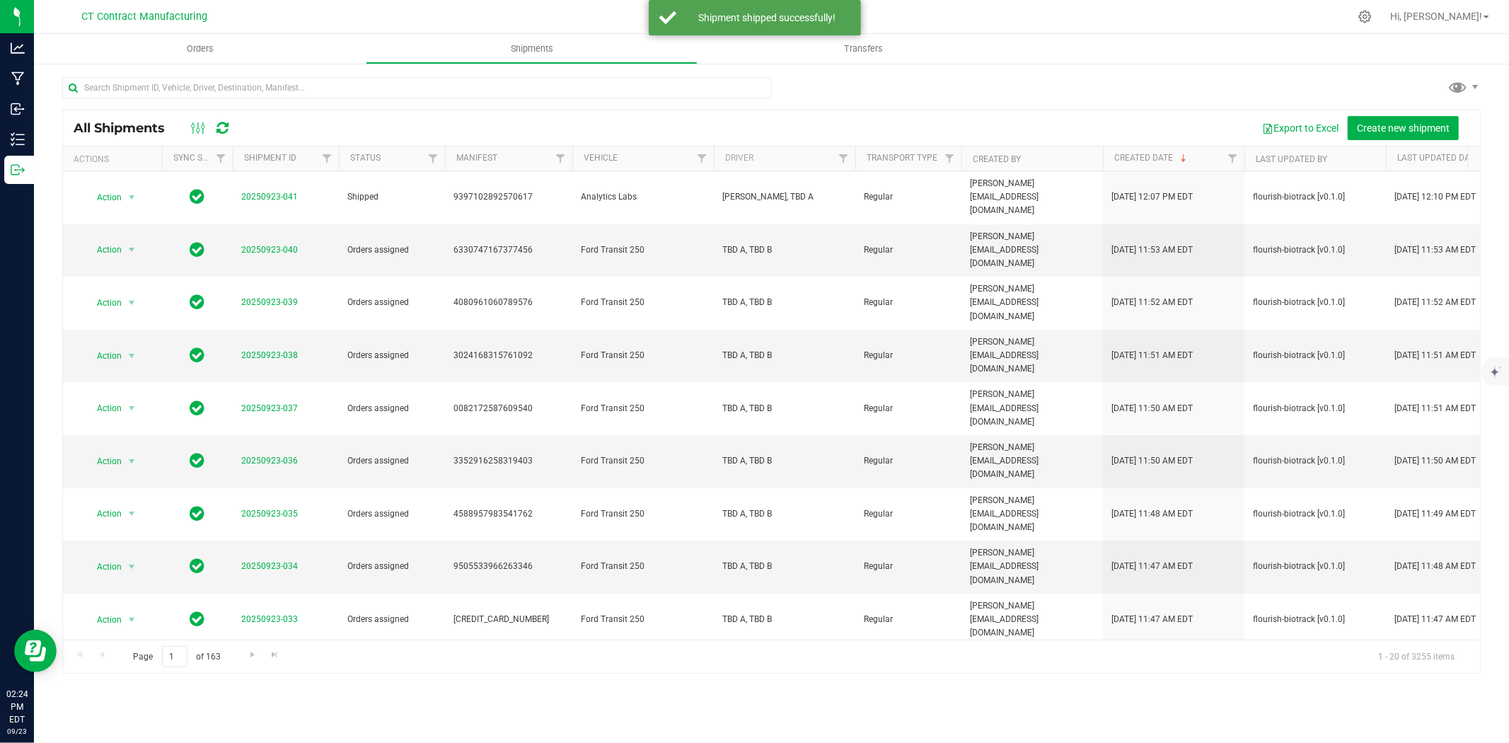
scroll to position [327, 0]
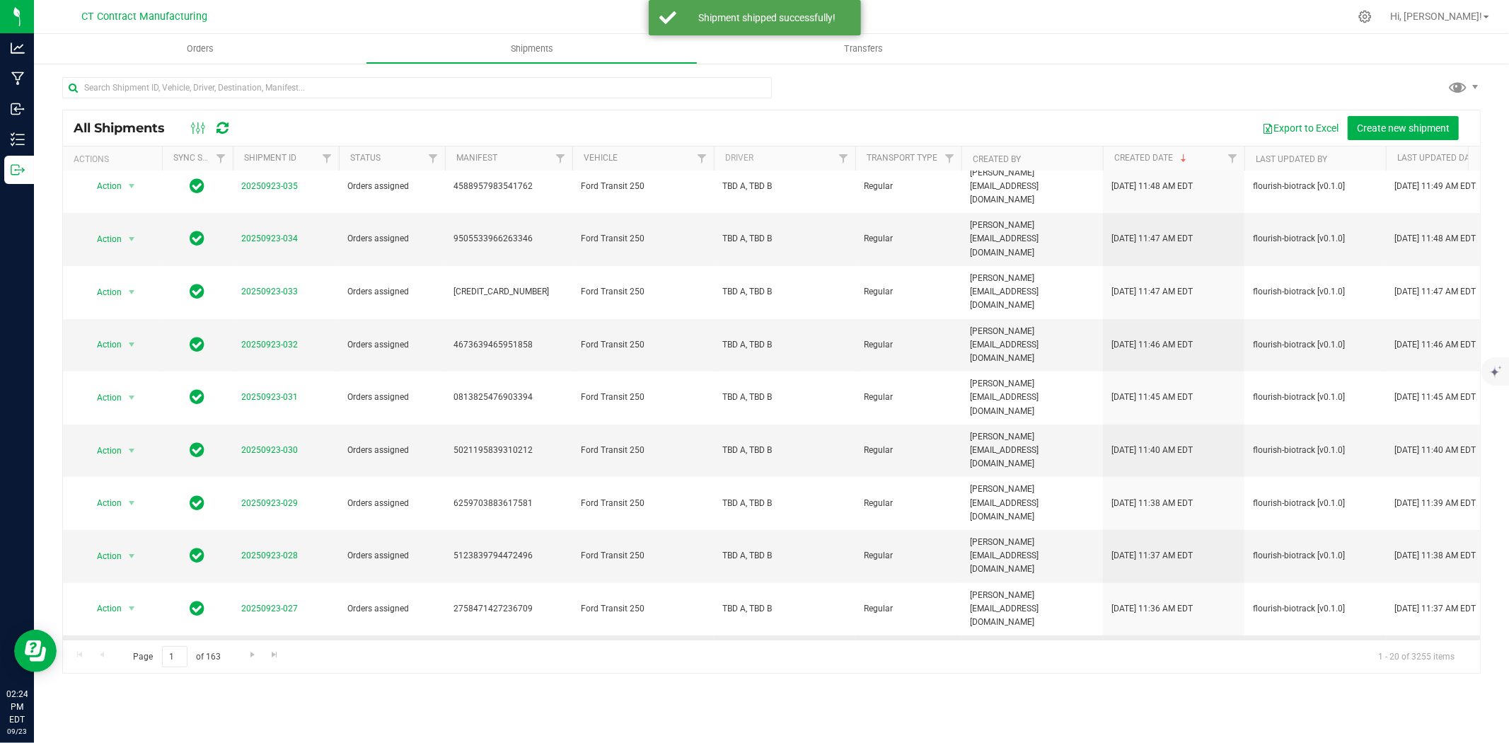
click at [277, 656] on link "20250923-026" at bounding box center [269, 661] width 57 height 10
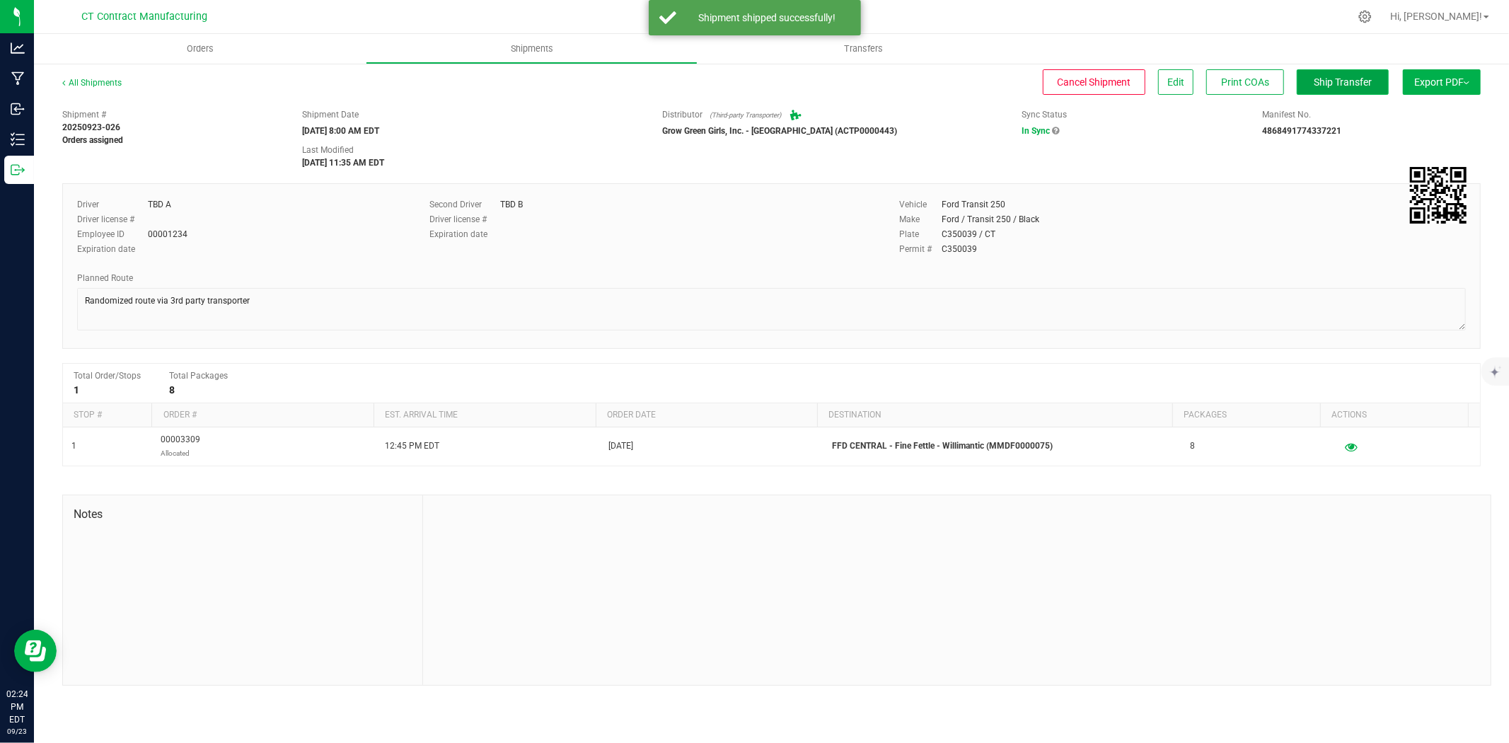
click at [1354, 87] on span "Ship Transfer" at bounding box center [1342, 81] width 58 height 11
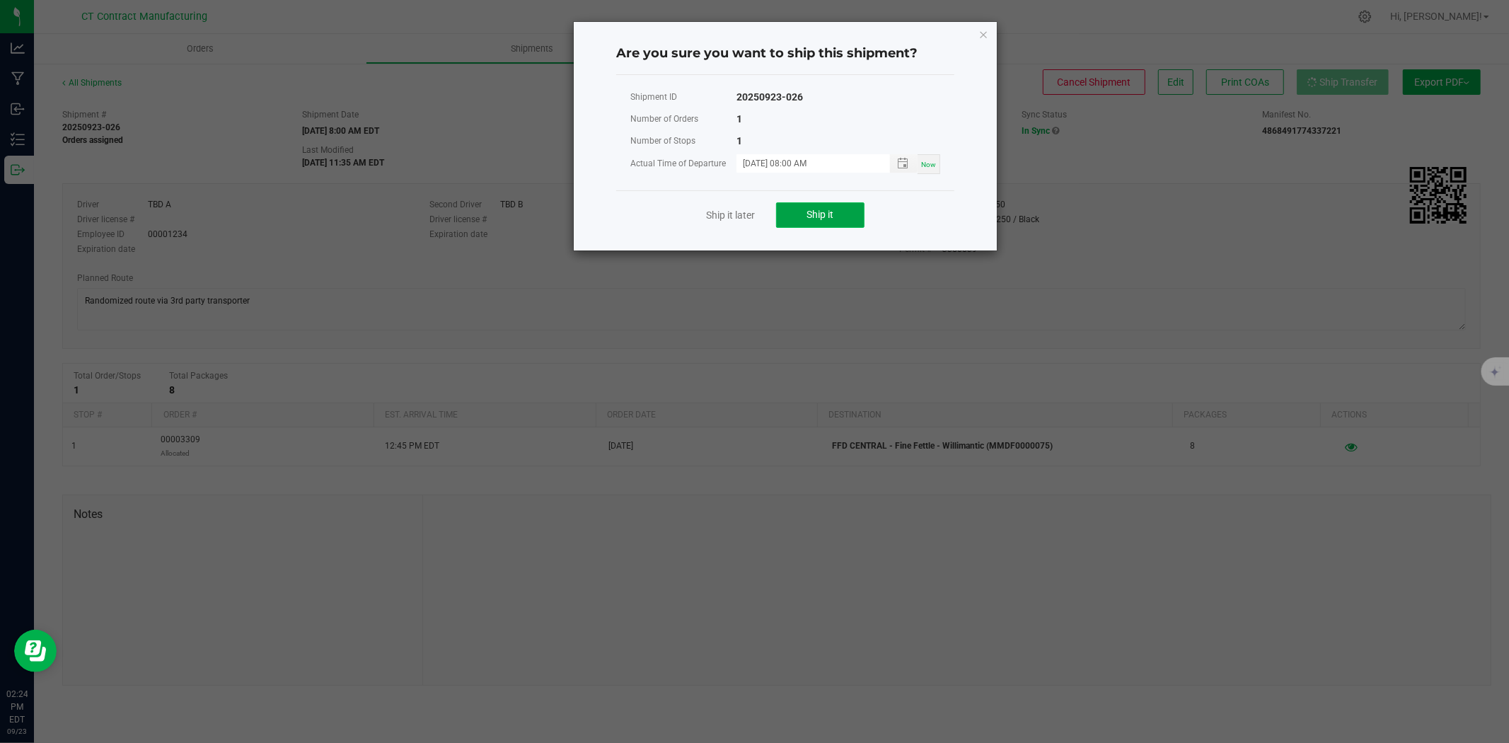
click at [828, 212] on span "Ship it" at bounding box center [820, 214] width 27 height 11
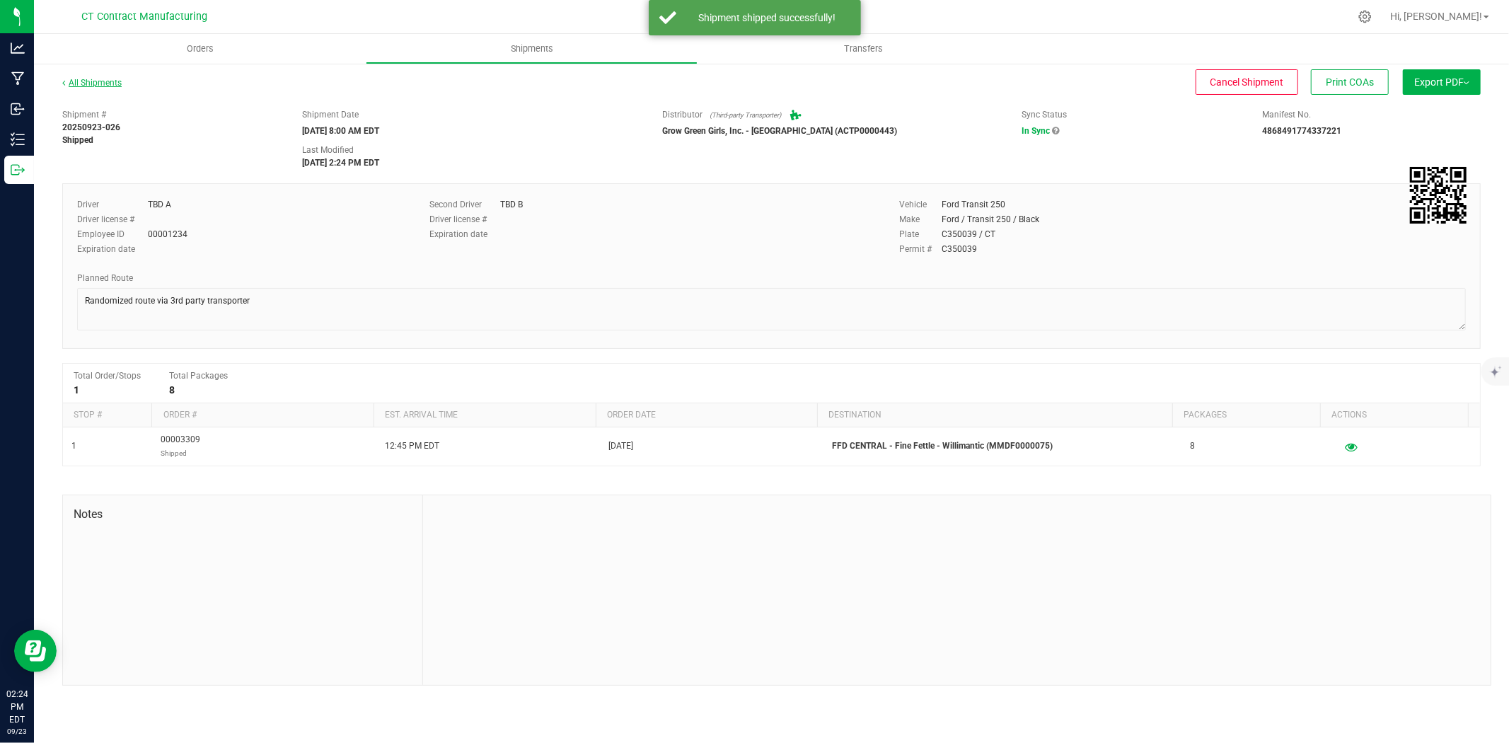
click at [86, 82] on link "All Shipments" at bounding box center [91, 83] width 59 height 10
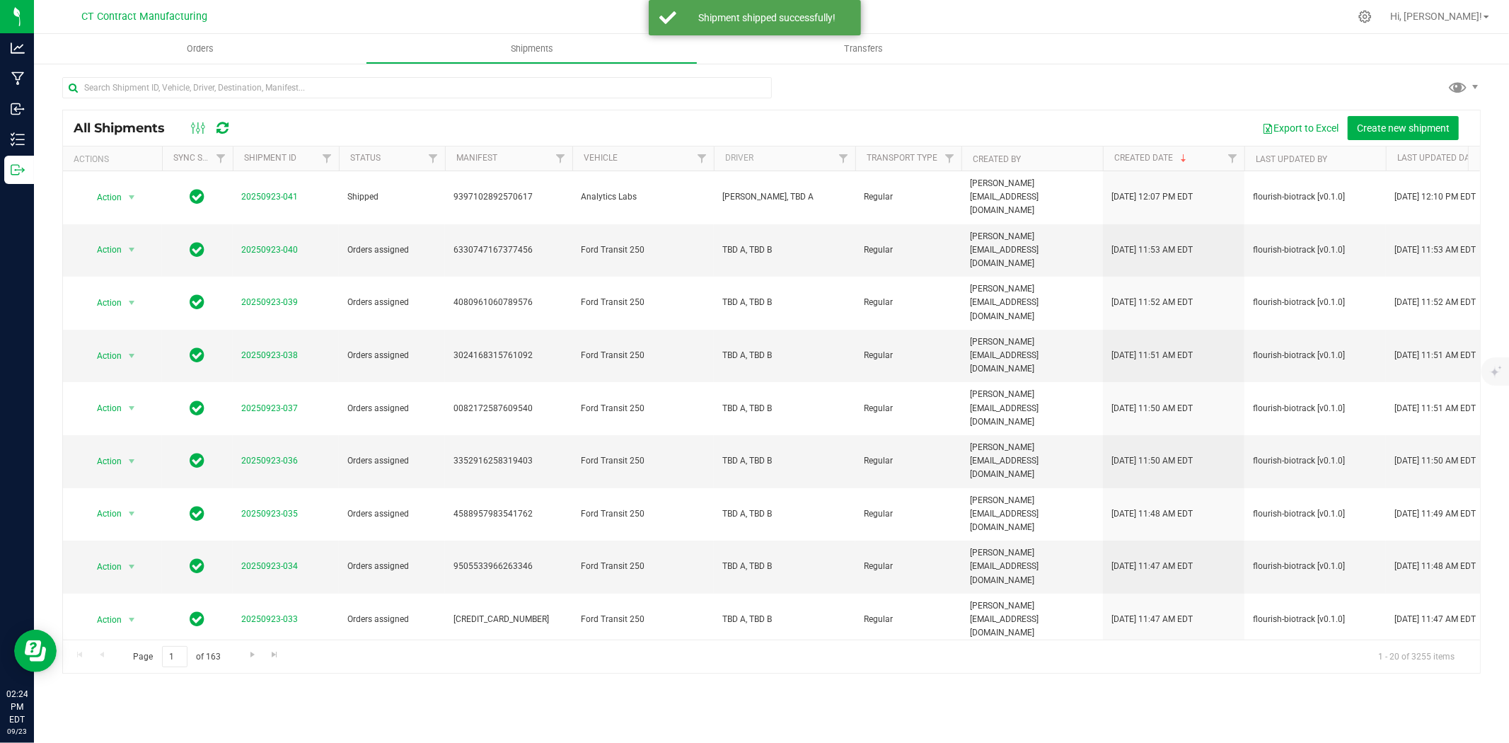
scroll to position [327, 0]
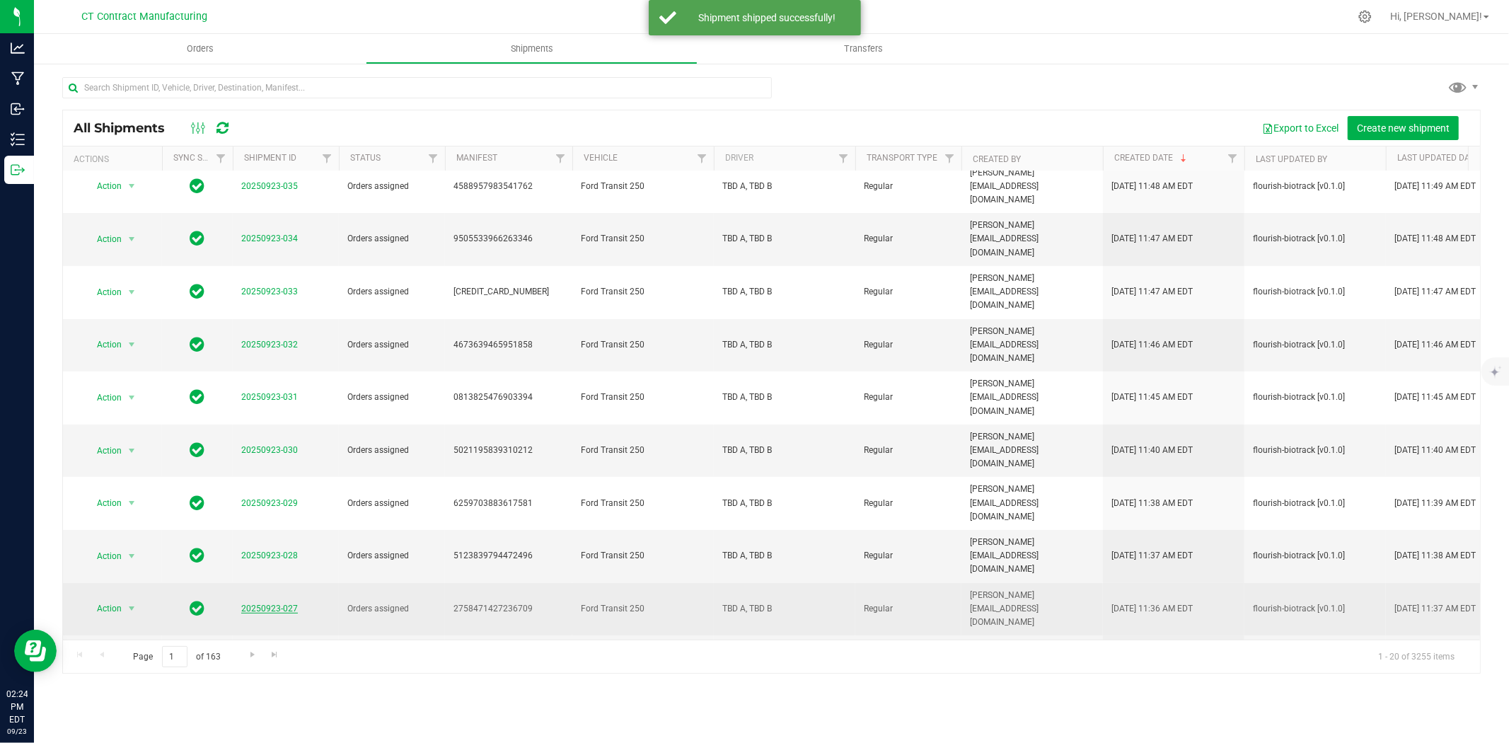
click at [287, 603] on link "20250923-027" at bounding box center [269, 608] width 57 height 10
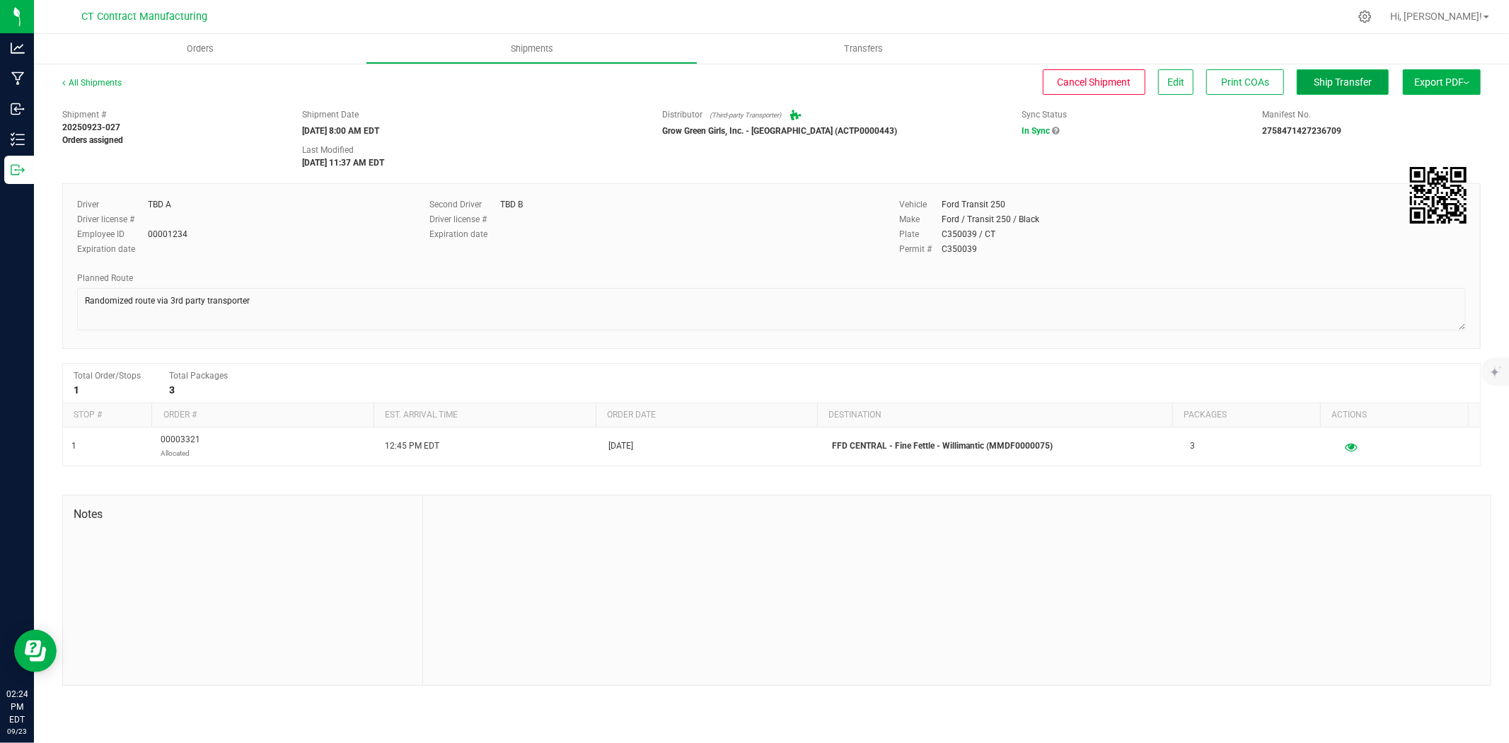
click at [1342, 74] on button "Ship Transfer" at bounding box center [1342, 81] width 92 height 25
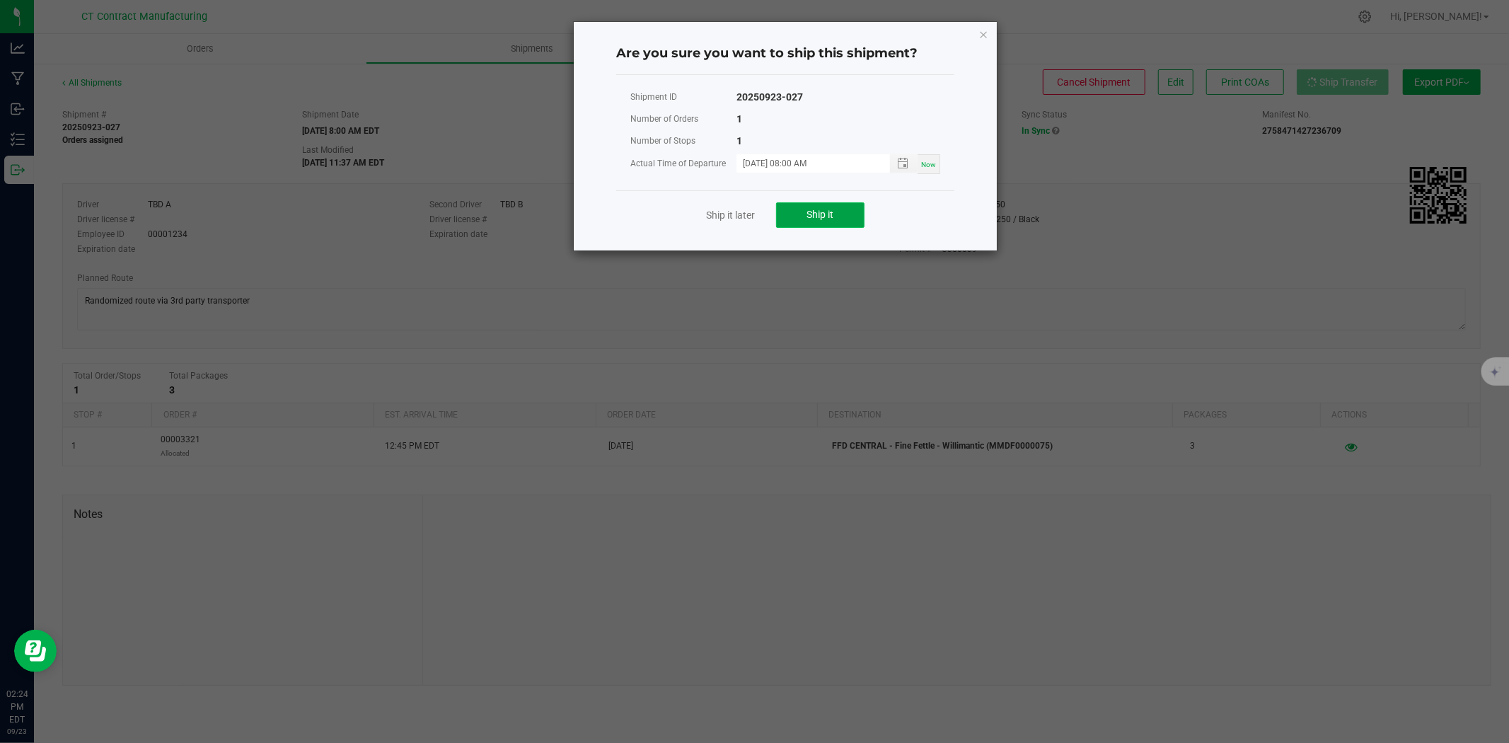
click at [811, 220] on button "Ship it" at bounding box center [820, 214] width 88 height 25
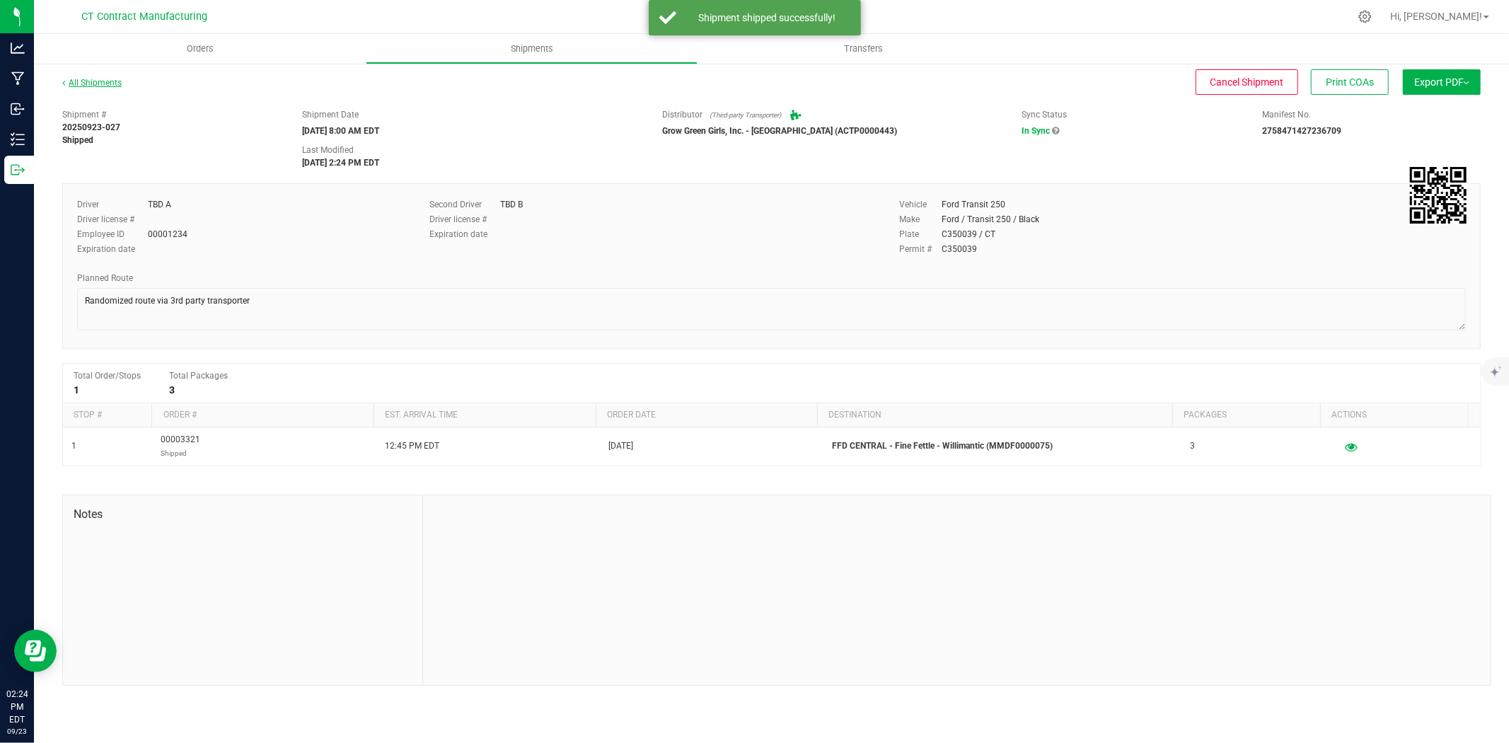
click at [112, 85] on link "All Shipments" at bounding box center [91, 83] width 59 height 10
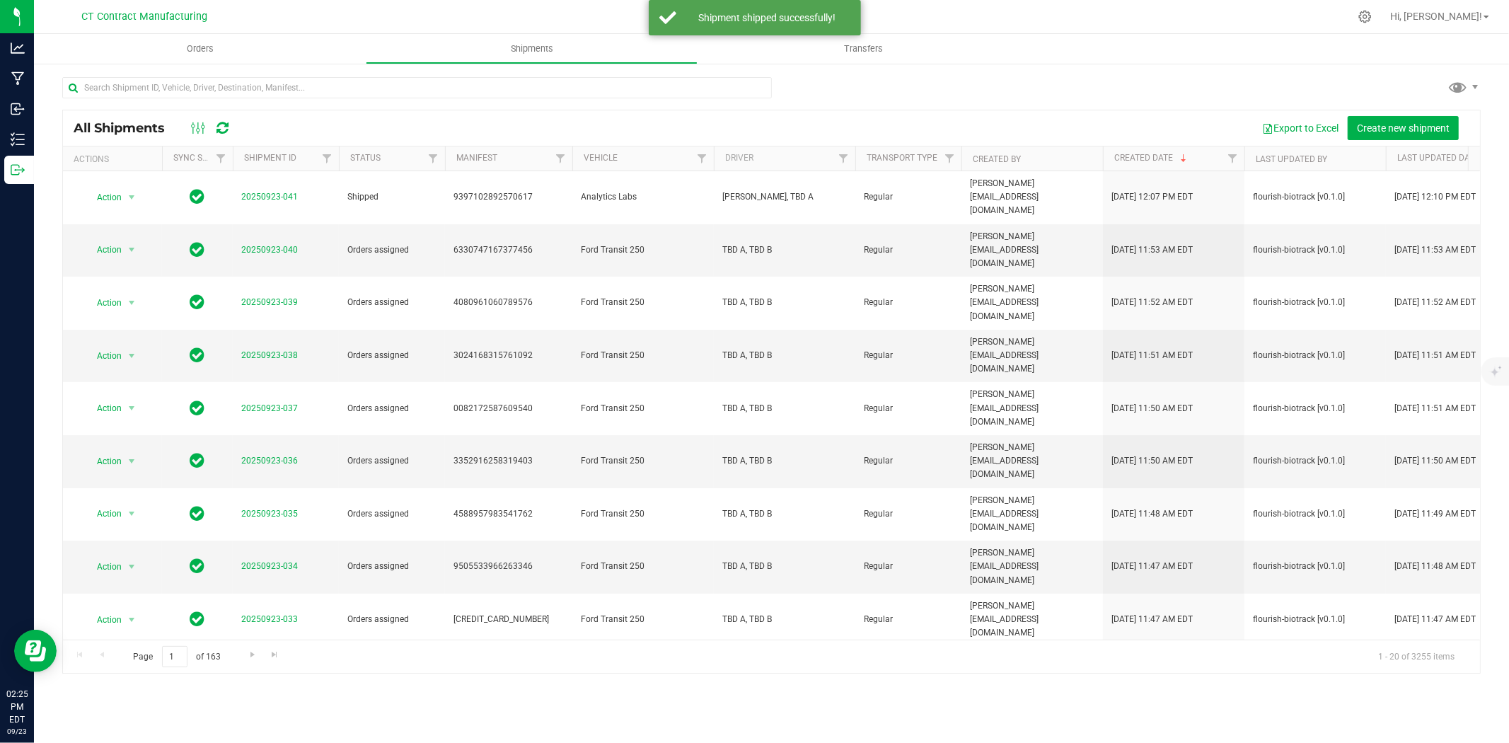
scroll to position [327, 0]
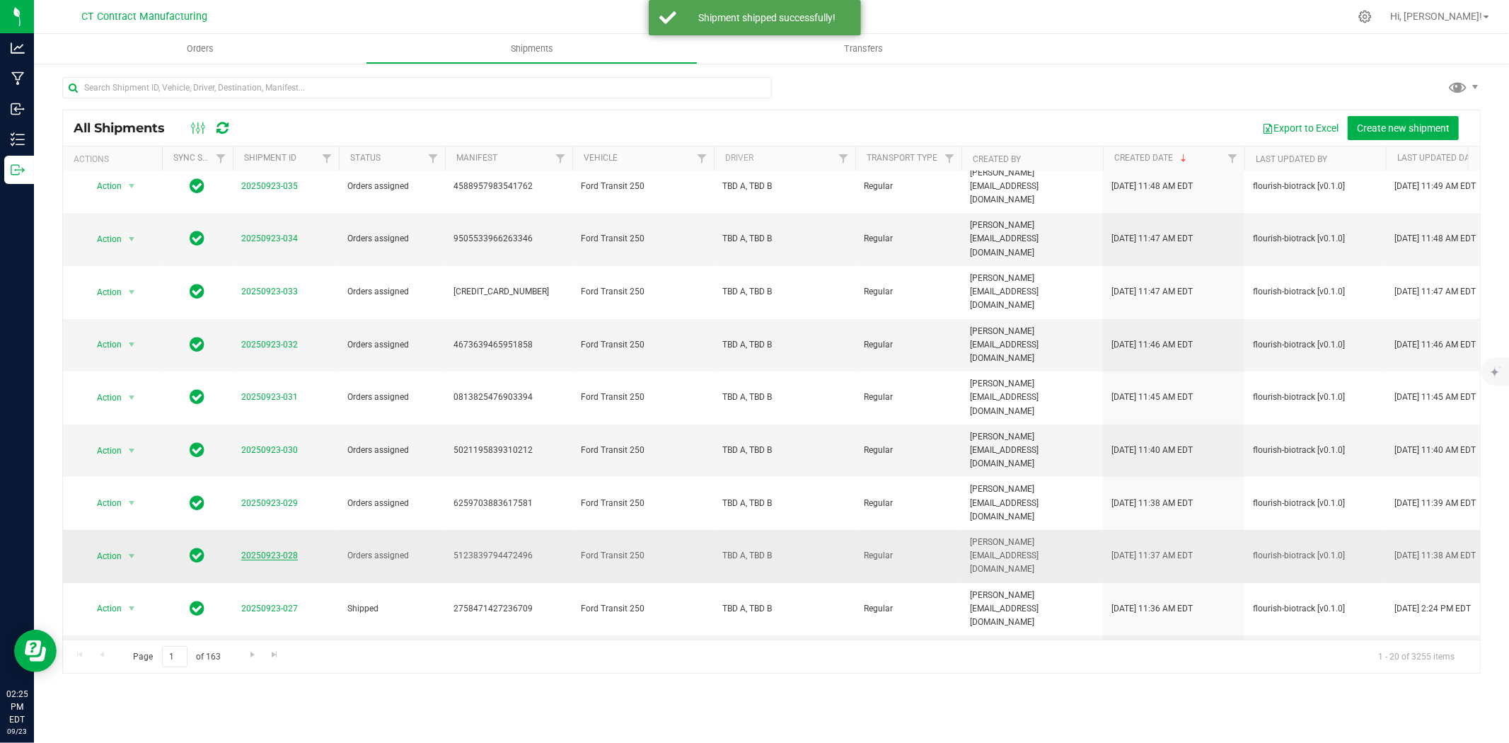
click at [253, 550] on link "20250923-028" at bounding box center [269, 555] width 57 height 10
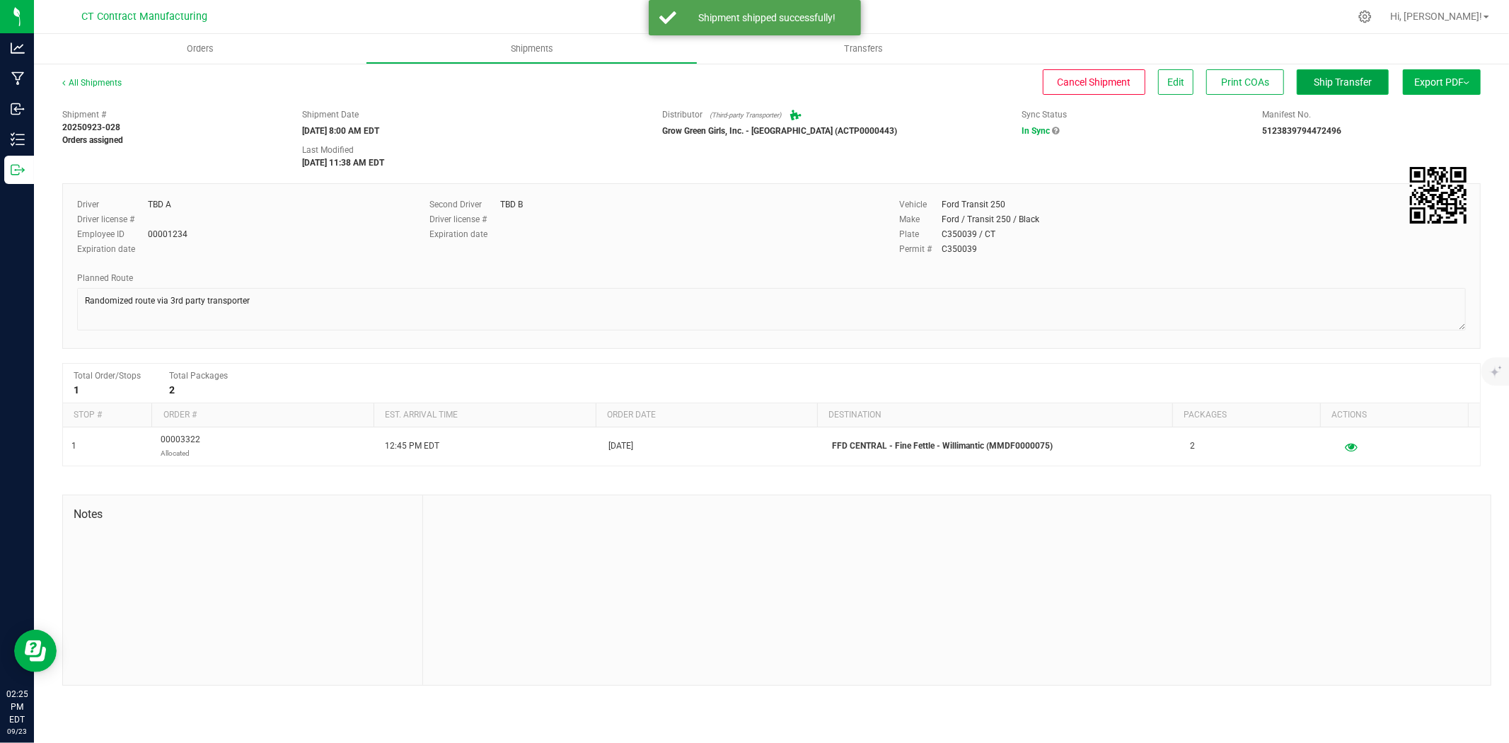
click at [1342, 76] on span "Ship Transfer" at bounding box center [1342, 81] width 58 height 11
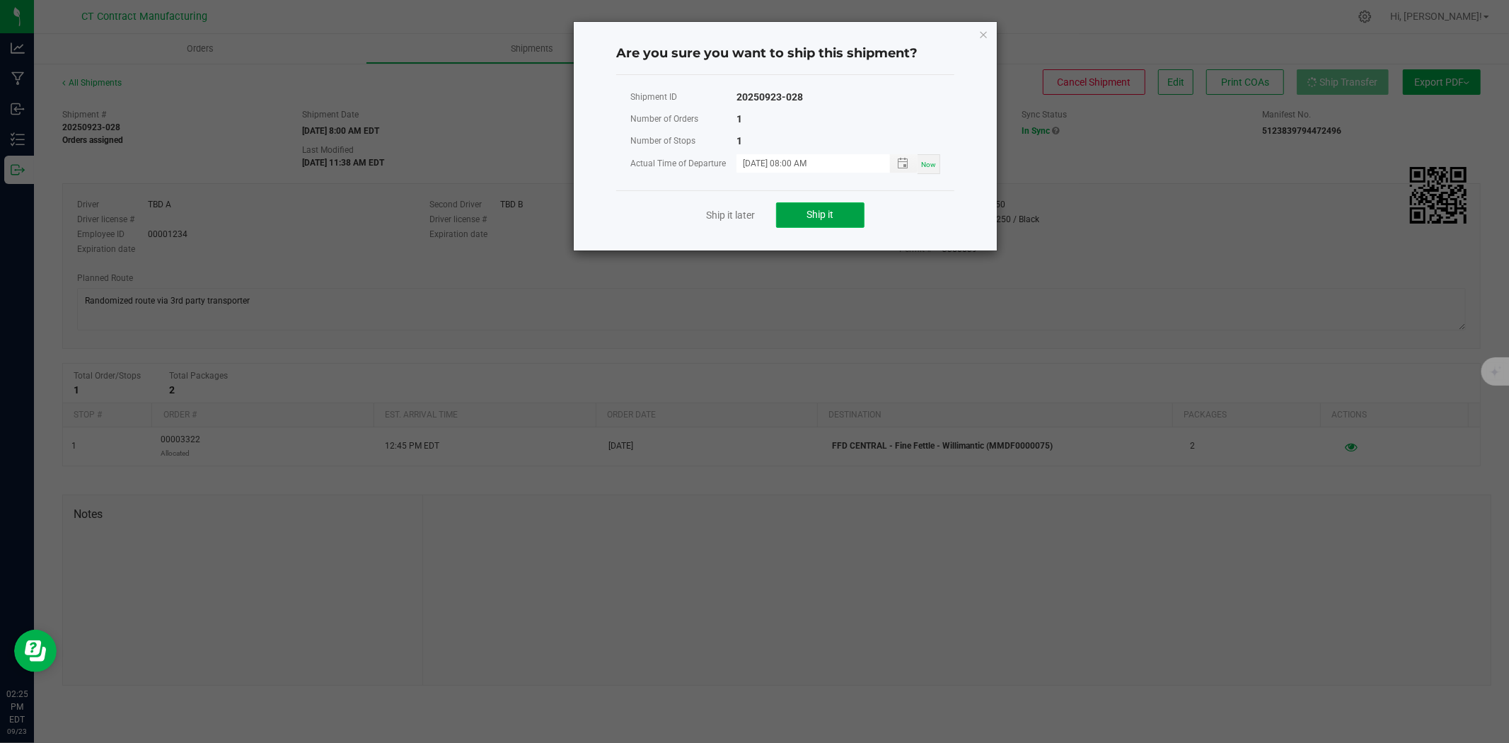
click at [823, 216] on span "Ship it" at bounding box center [820, 214] width 27 height 11
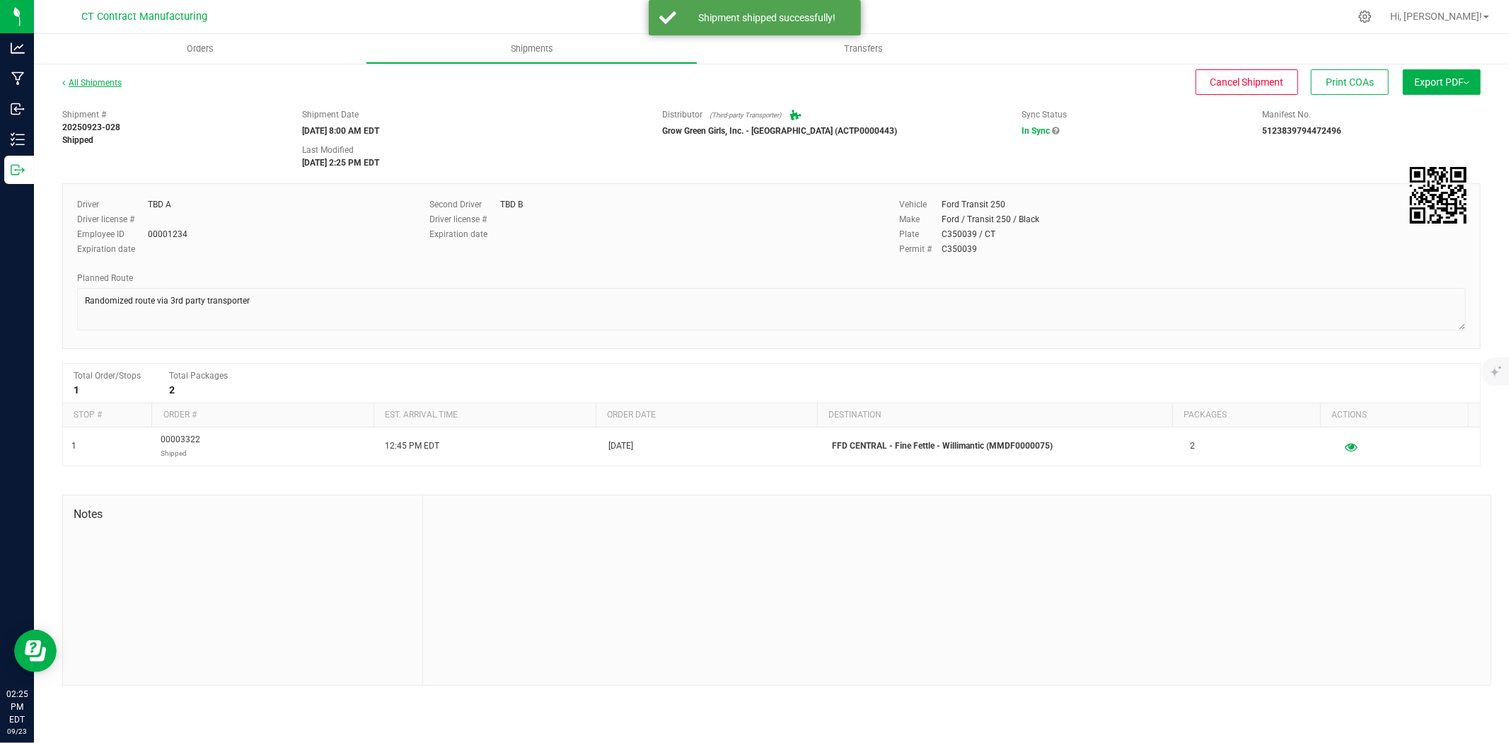
click at [93, 81] on link "All Shipments" at bounding box center [91, 83] width 59 height 10
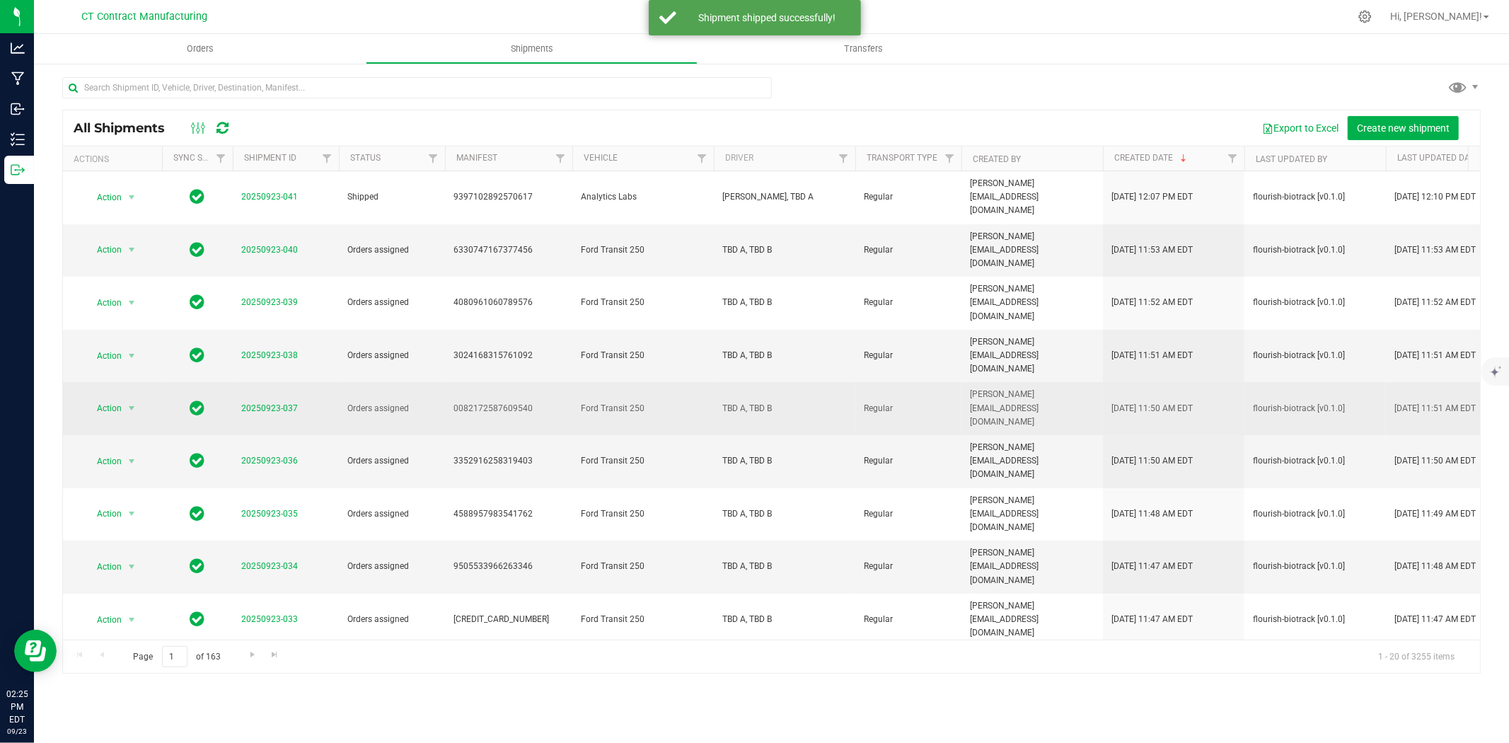
scroll to position [327, 0]
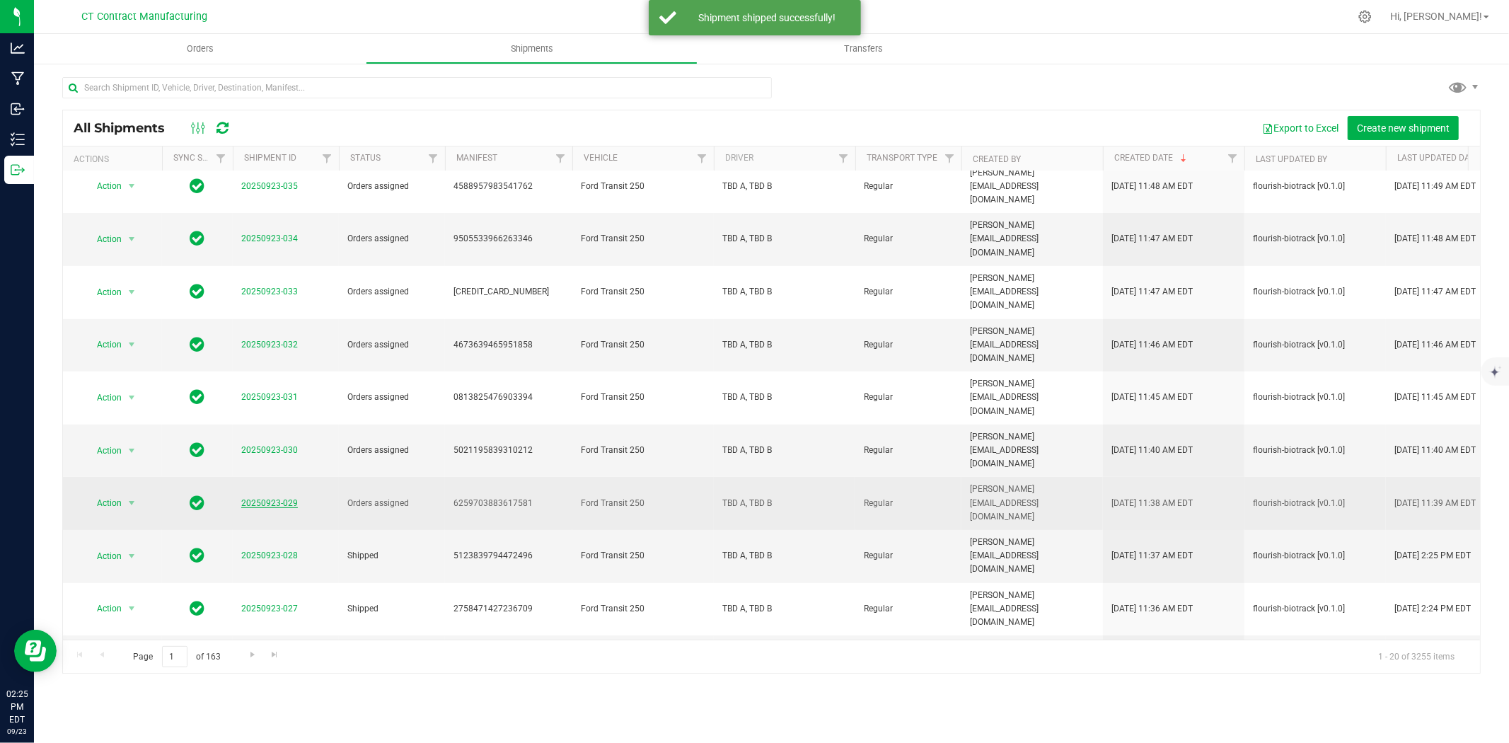
click at [265, 498] on link "20250923-029" at bounding box center [269, 503] width 57 height 10
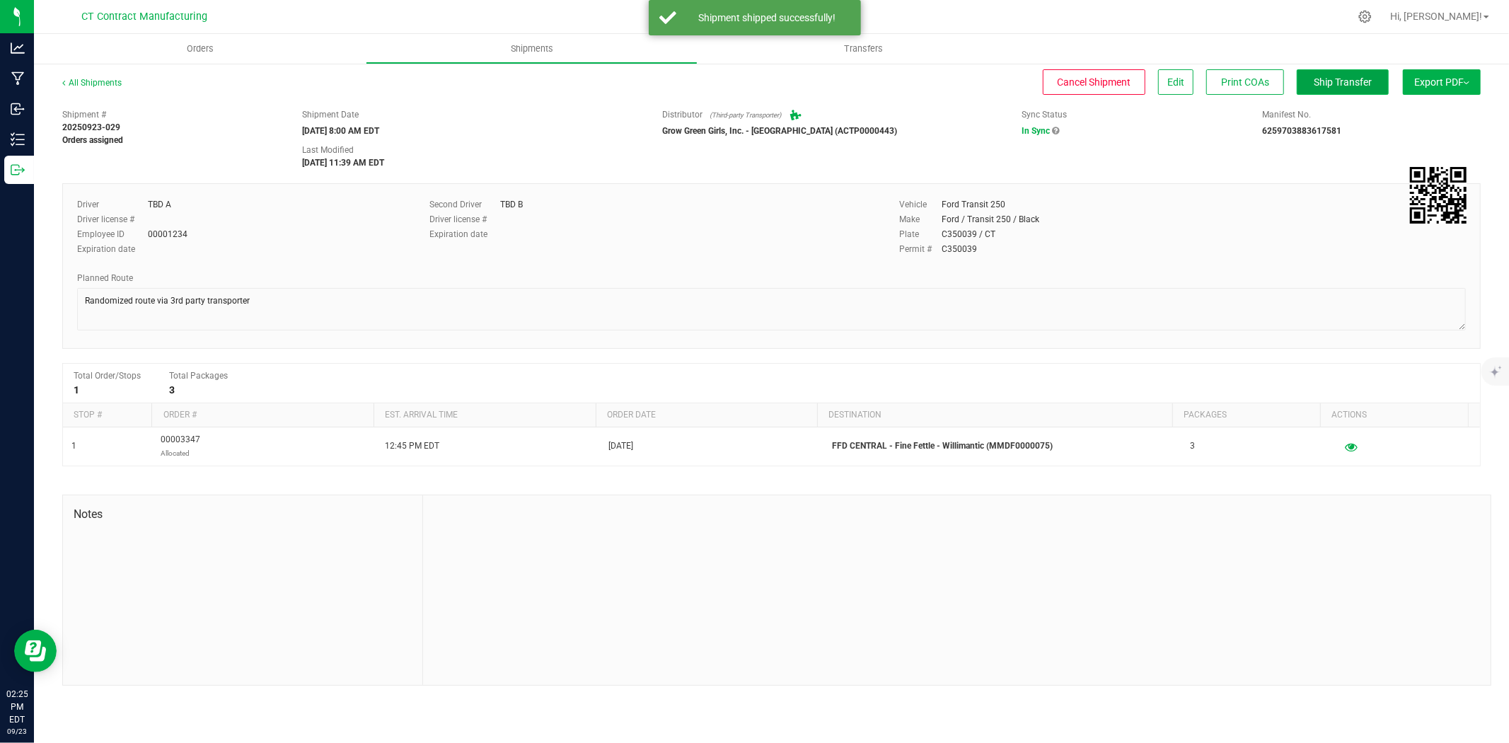
click at [1354, 69] on button "Ship Transfer" at bounding box center [1342, 81] width 92 height 25
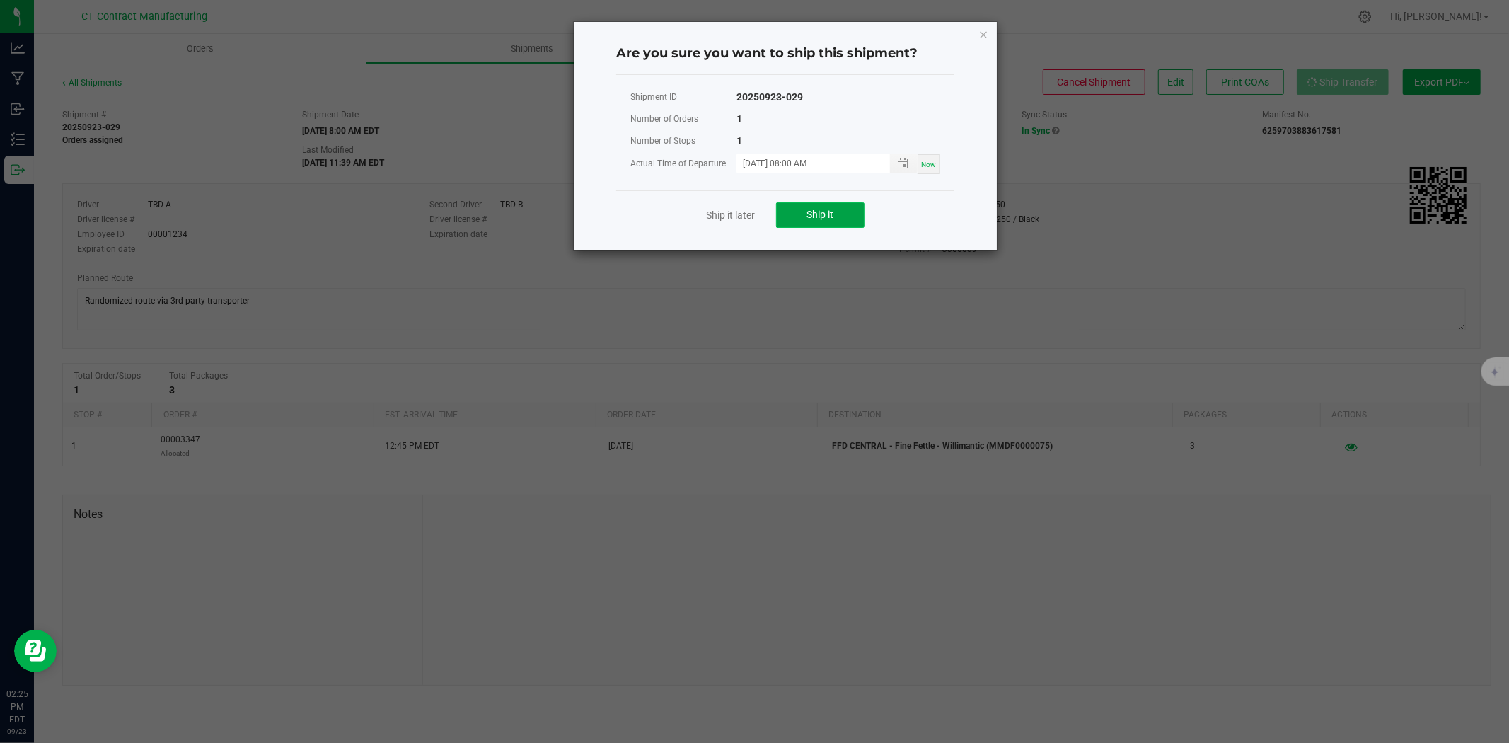
click at [847, 219] on button "Ship it" at bounding box center [820, 214] width 88 height 25
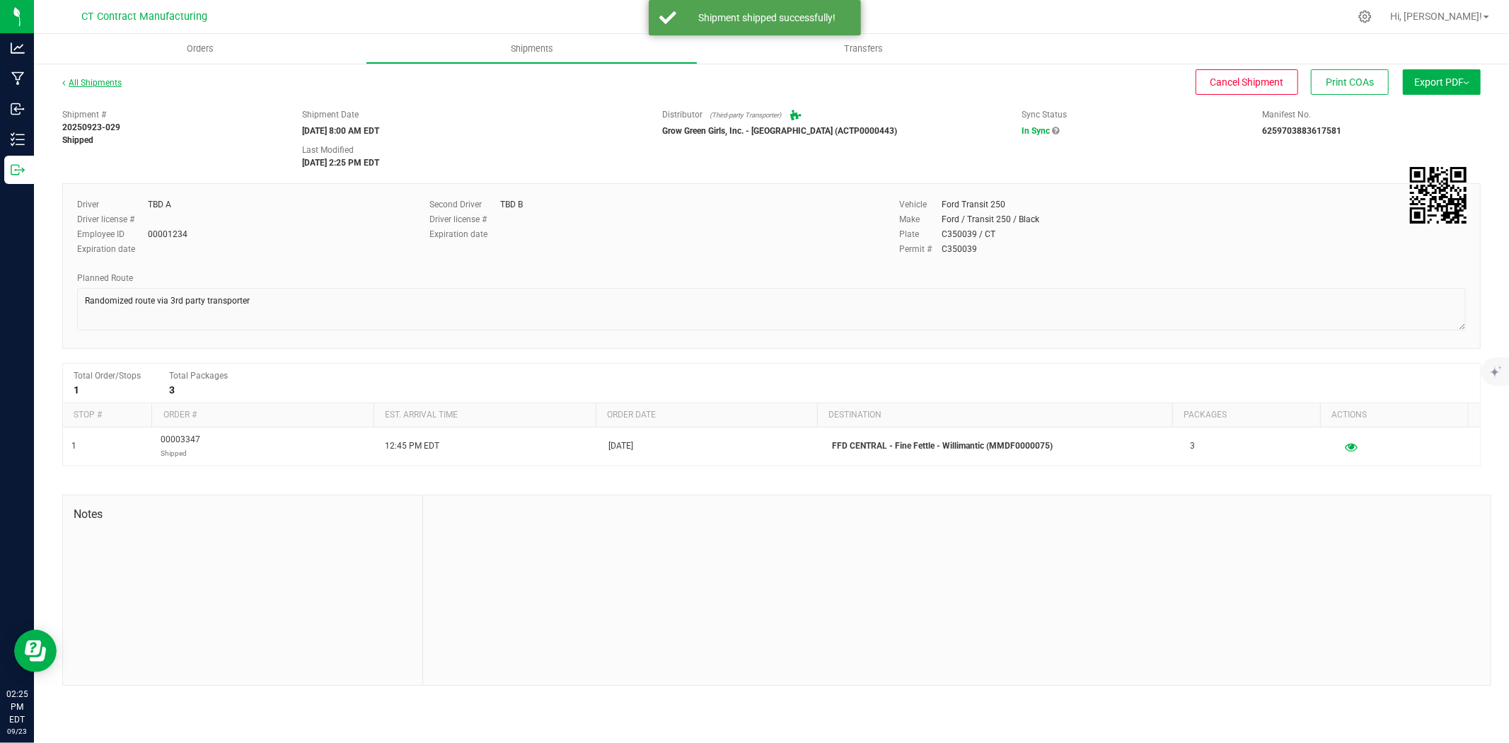
click at [81, 83] on link "All Shipments" at bounding box center [91, 83] width 59 height 10
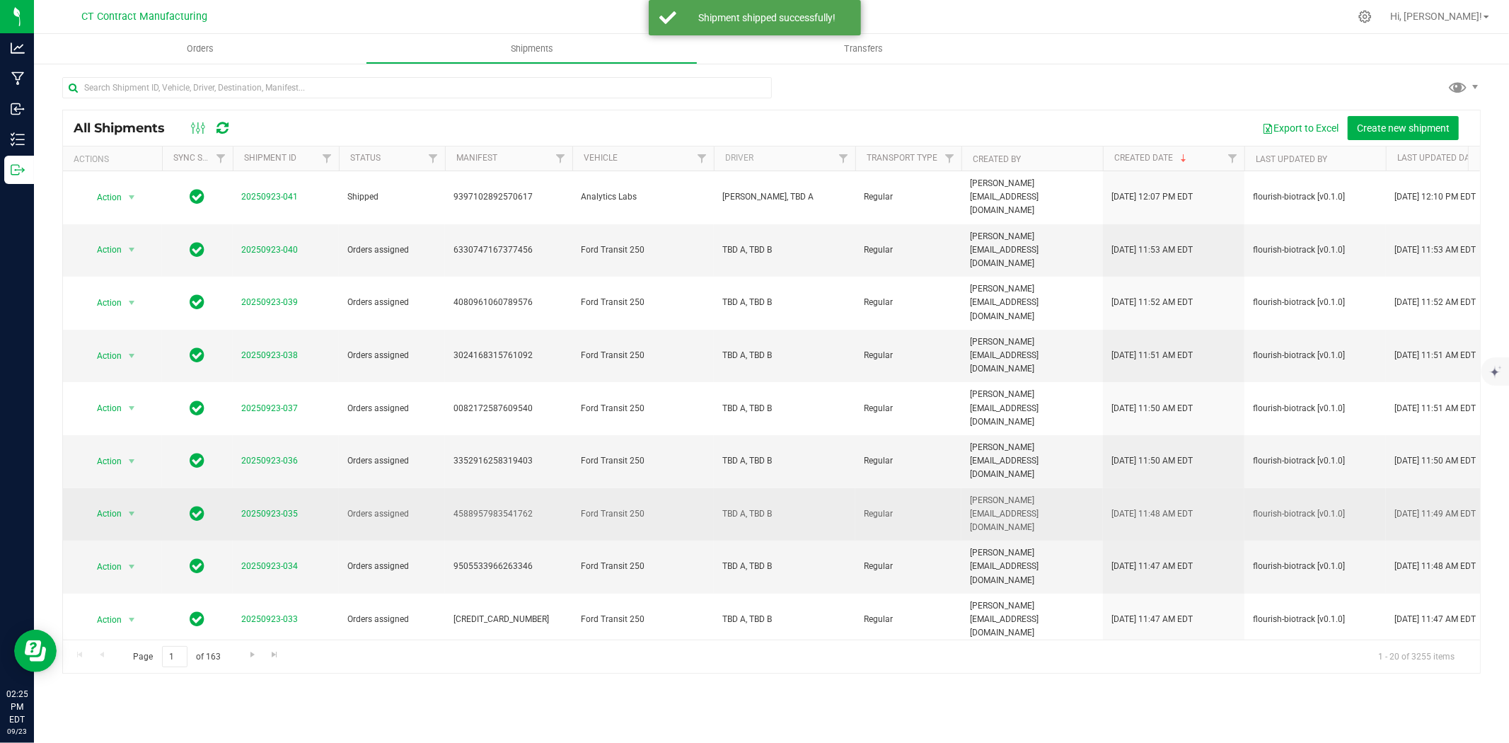
scroll to position [236, 0]
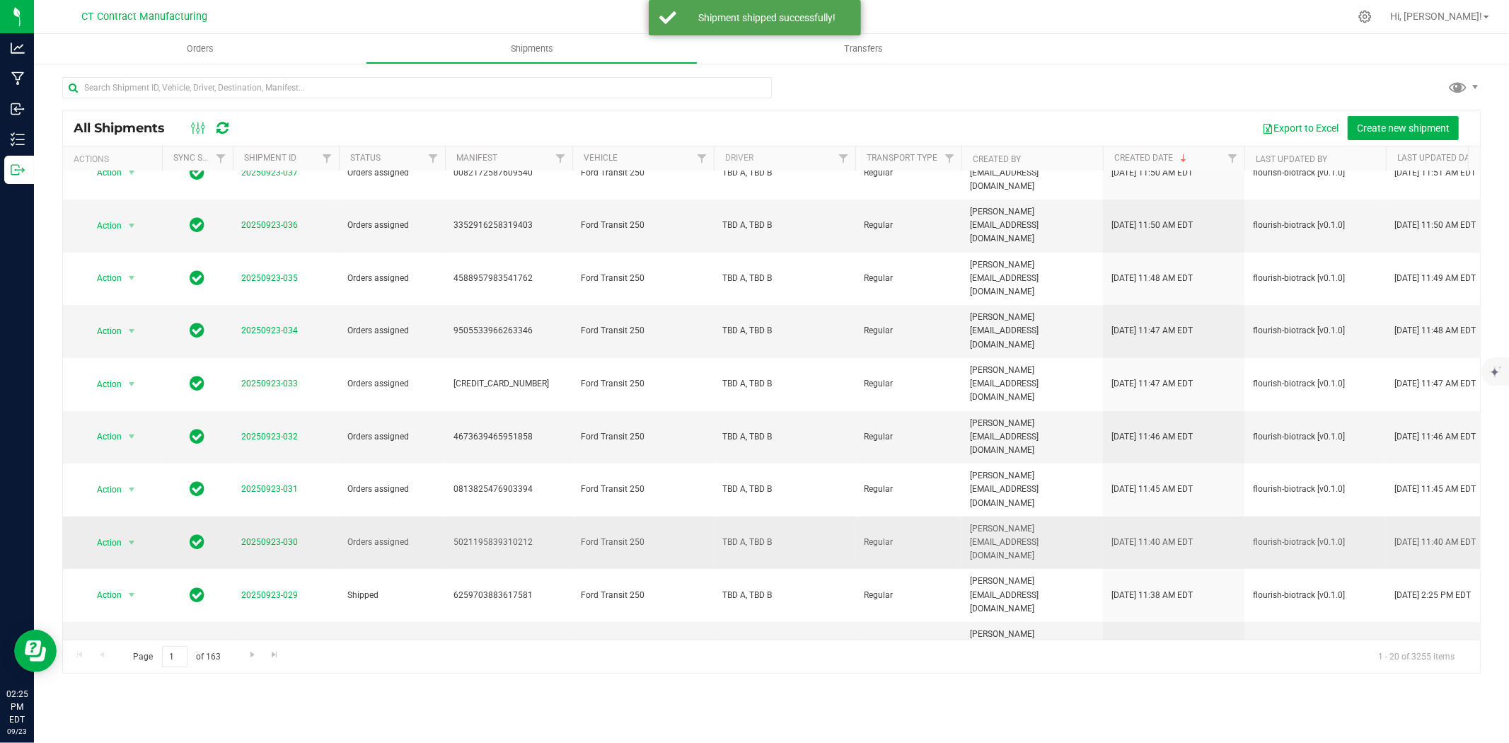
click at [280, 535] on span "20250923-030" at bounding box center [269, 541] width 57 height 13
click at [287, 537] on link "20250923-030" at bounding box center [269, 542] width 57 height 10
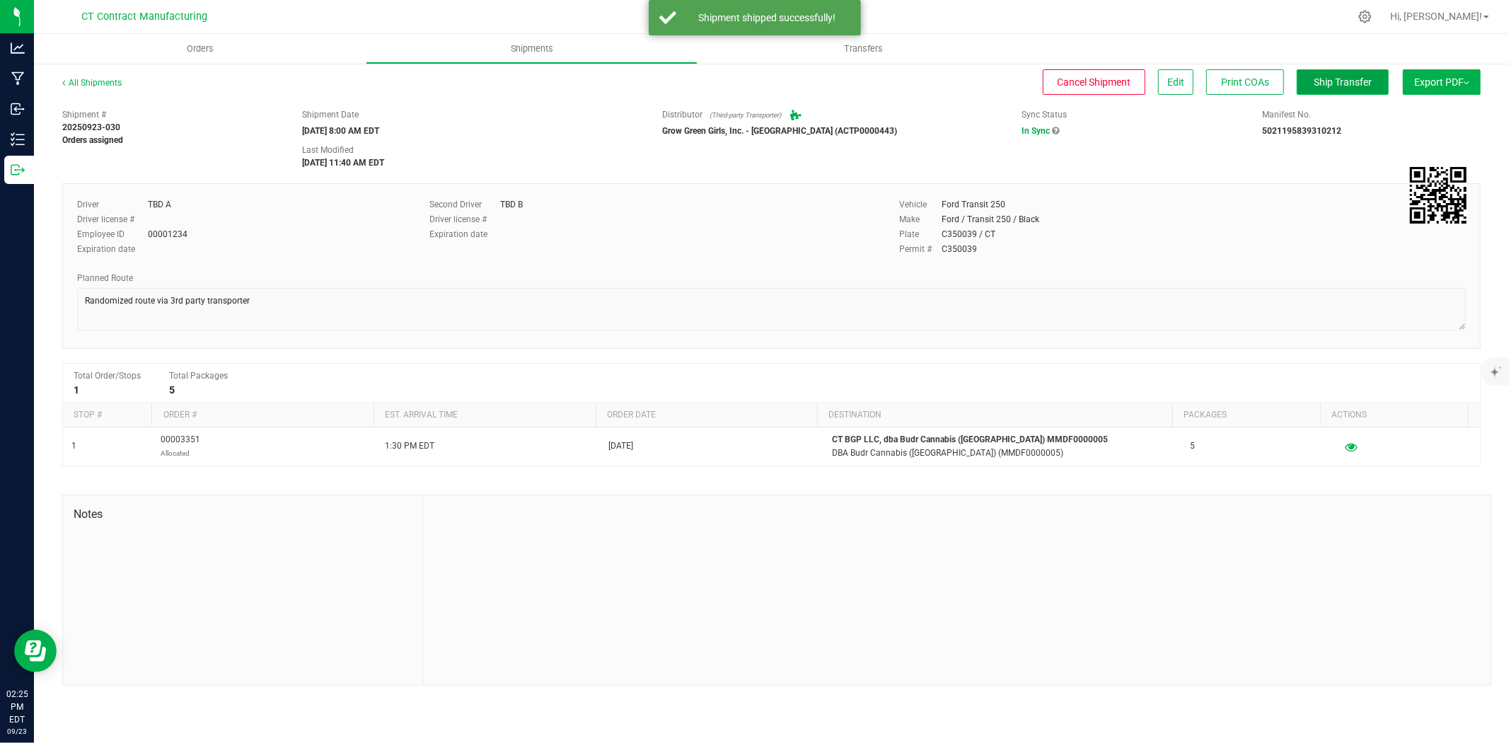
click at [1319, 91] on button "Ship Transfer" at bounding box center [1342, 81] width 92 height 25
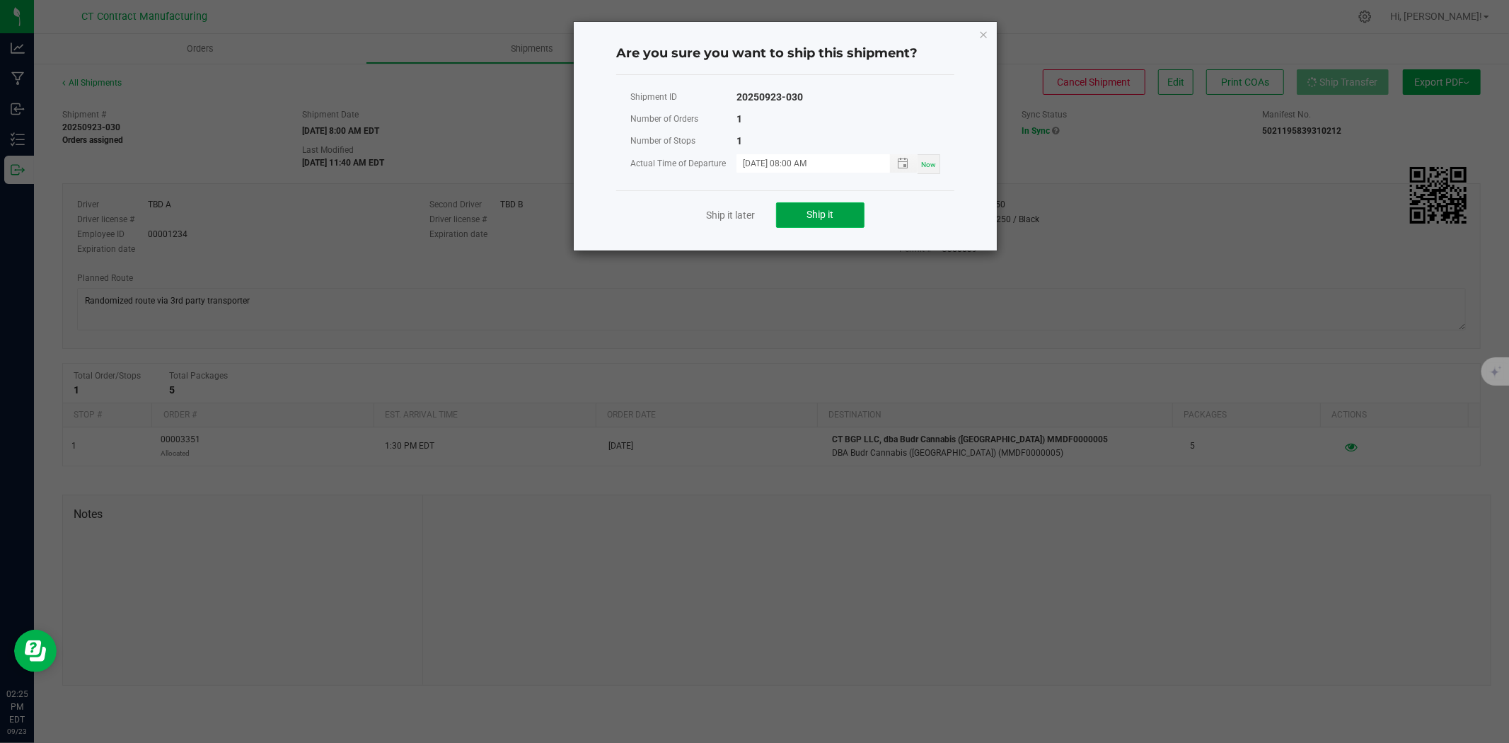
click at [833, 217] on button "Ship it" at bounding box center [820, 214] width 88 height 25
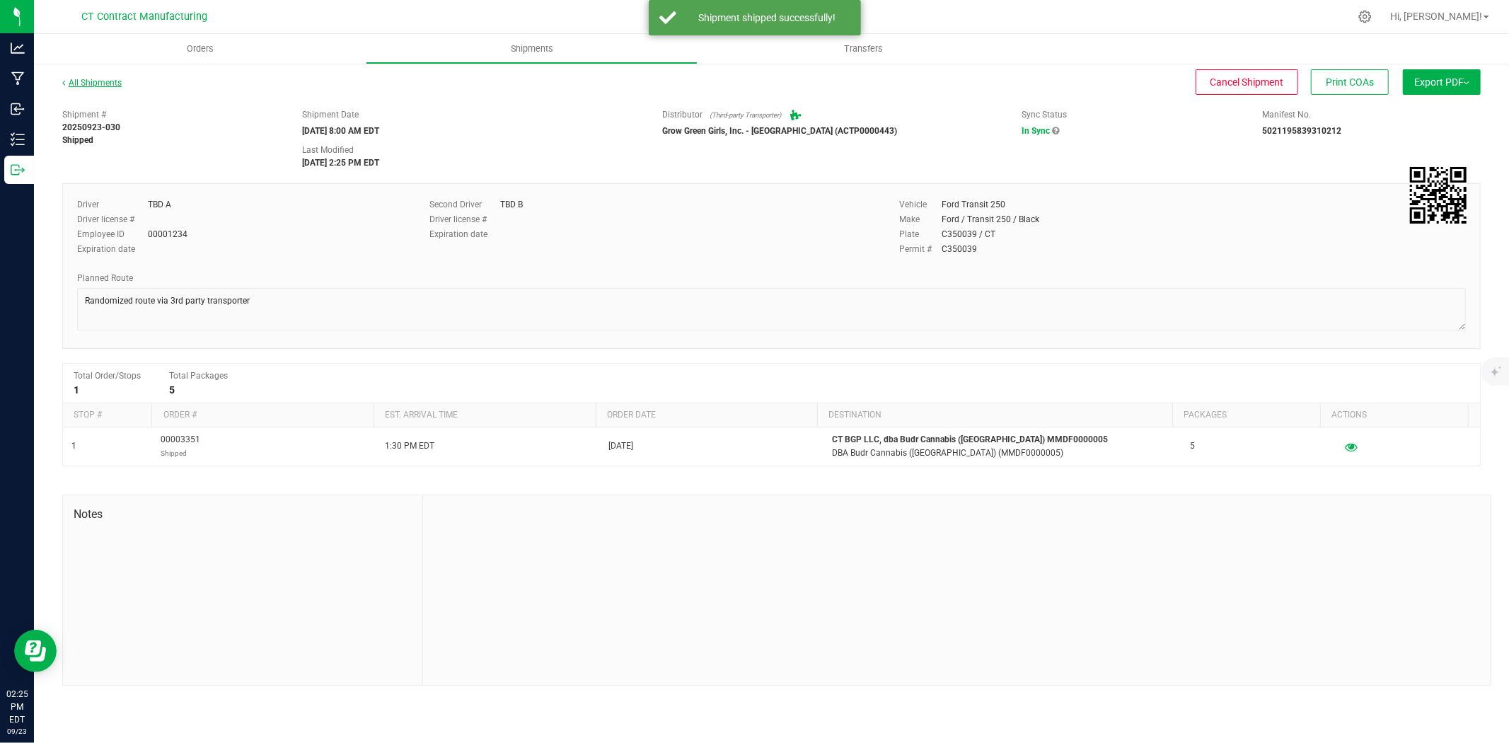
click at [110, 86] on link "All Shipments" at bounding box center [91, 83] width 59 height 10
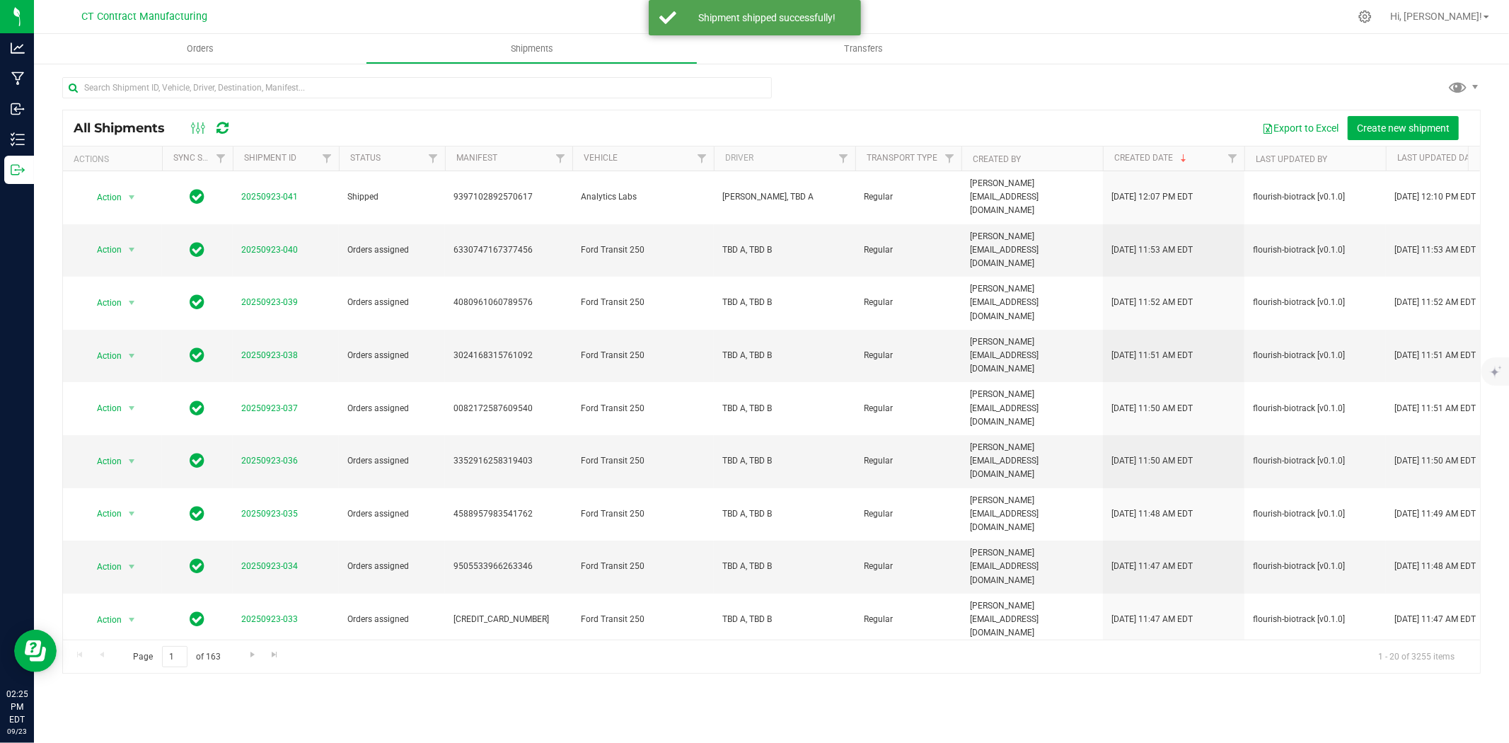
click at [285, 719] on link "20250923-031" at bounding box center [269, 724] width 57 height 10
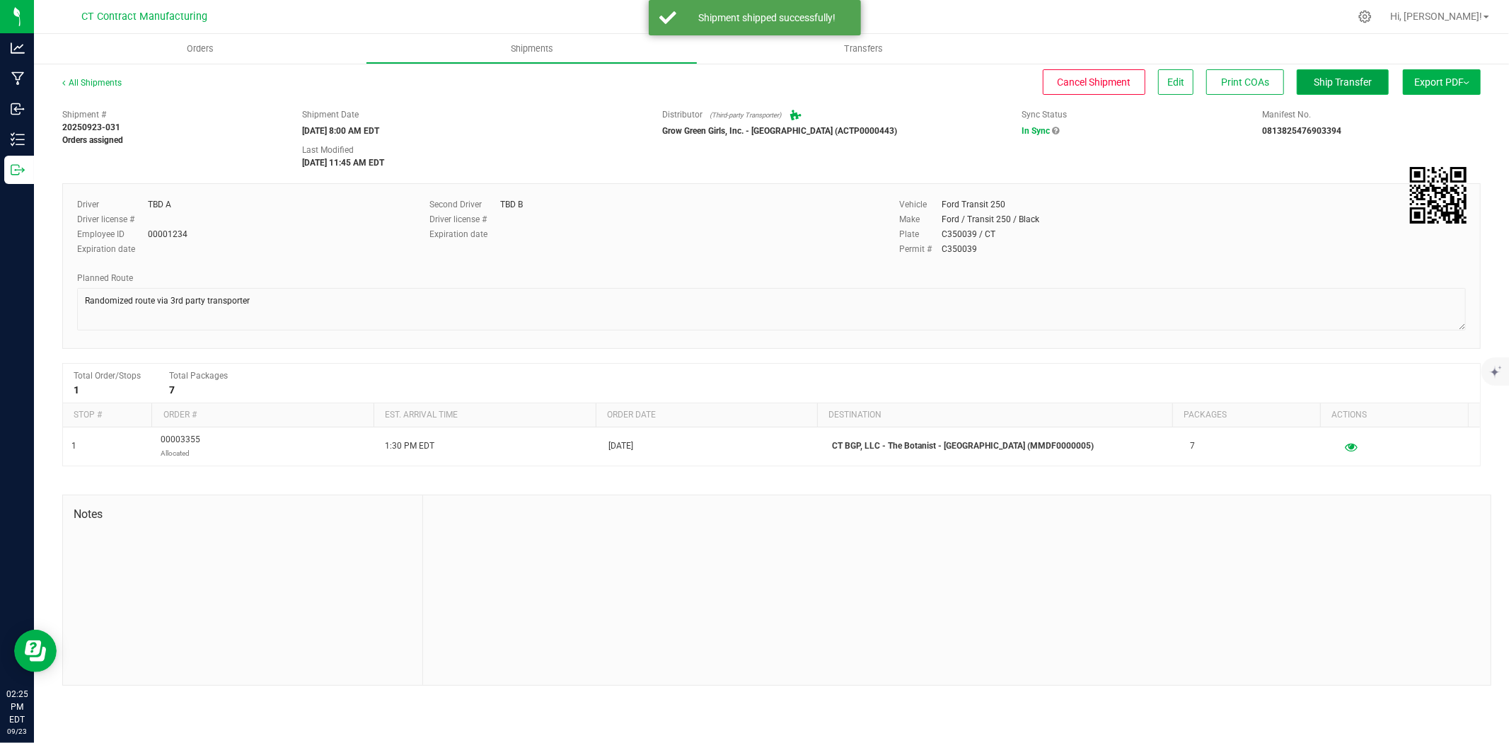
click at [1335, 87] on span "Ship Transfer" at bounding box center [1342, 81] width 58 height 11
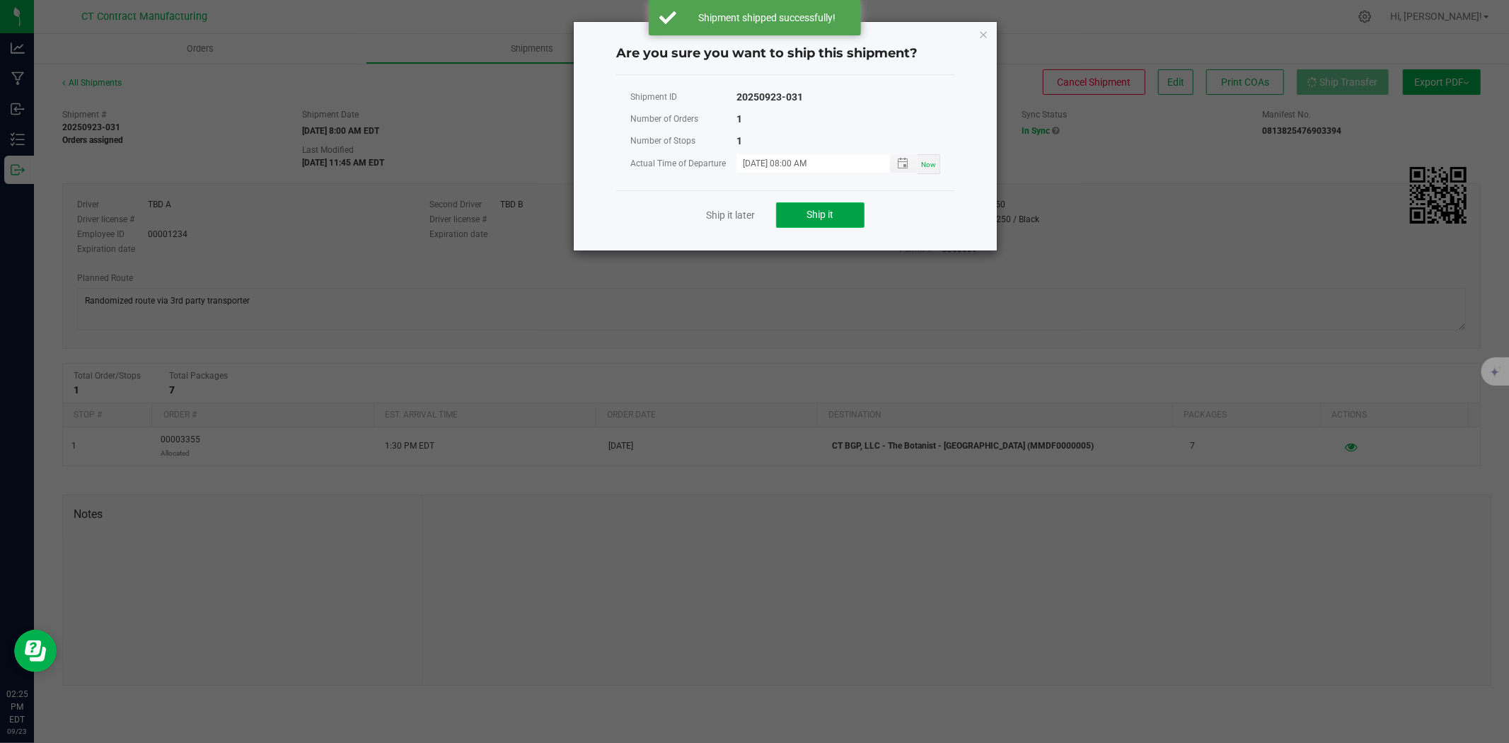
click at [802, 212] on button "Ship it" at bounding box center [820, 214] width 88 height 25
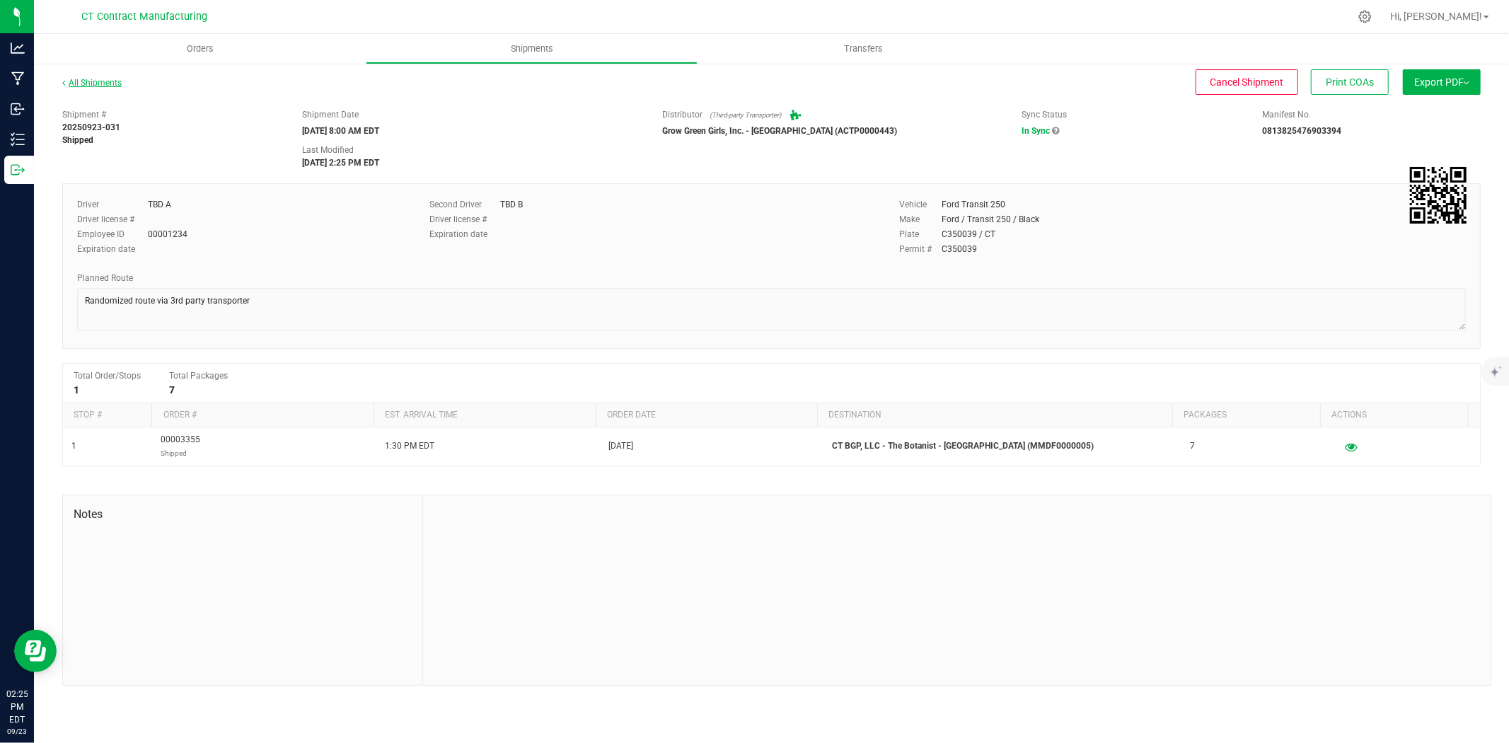
click at [98, 80] on link "All Shipments" at bounding box center [91, 83] width 59 height 10
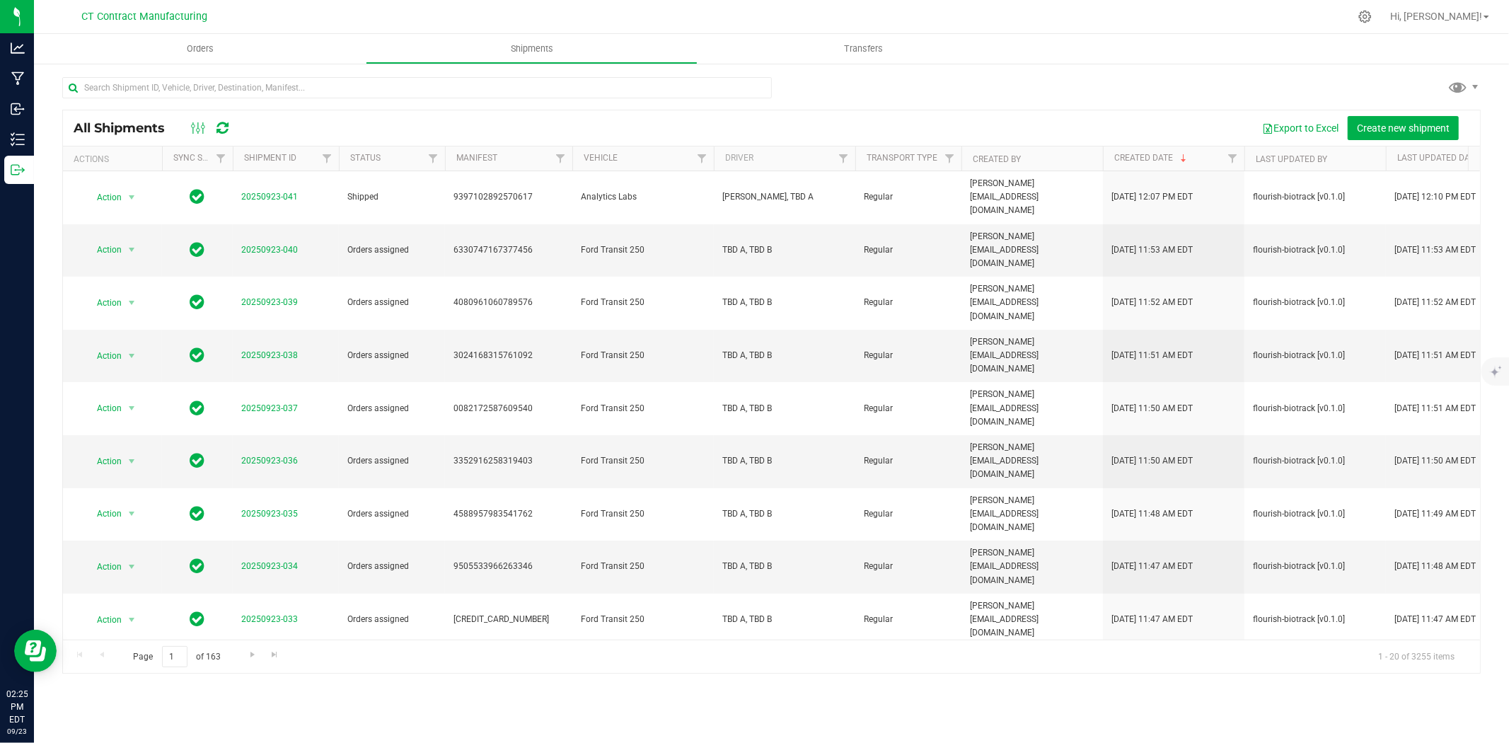
click at [272, 666] on span "20250923-032" at bounding box center [269, 672] width 57 height 13
click at [287, 667] on link "20250923-032" at bounding box center [269, 672] width 57 height 10
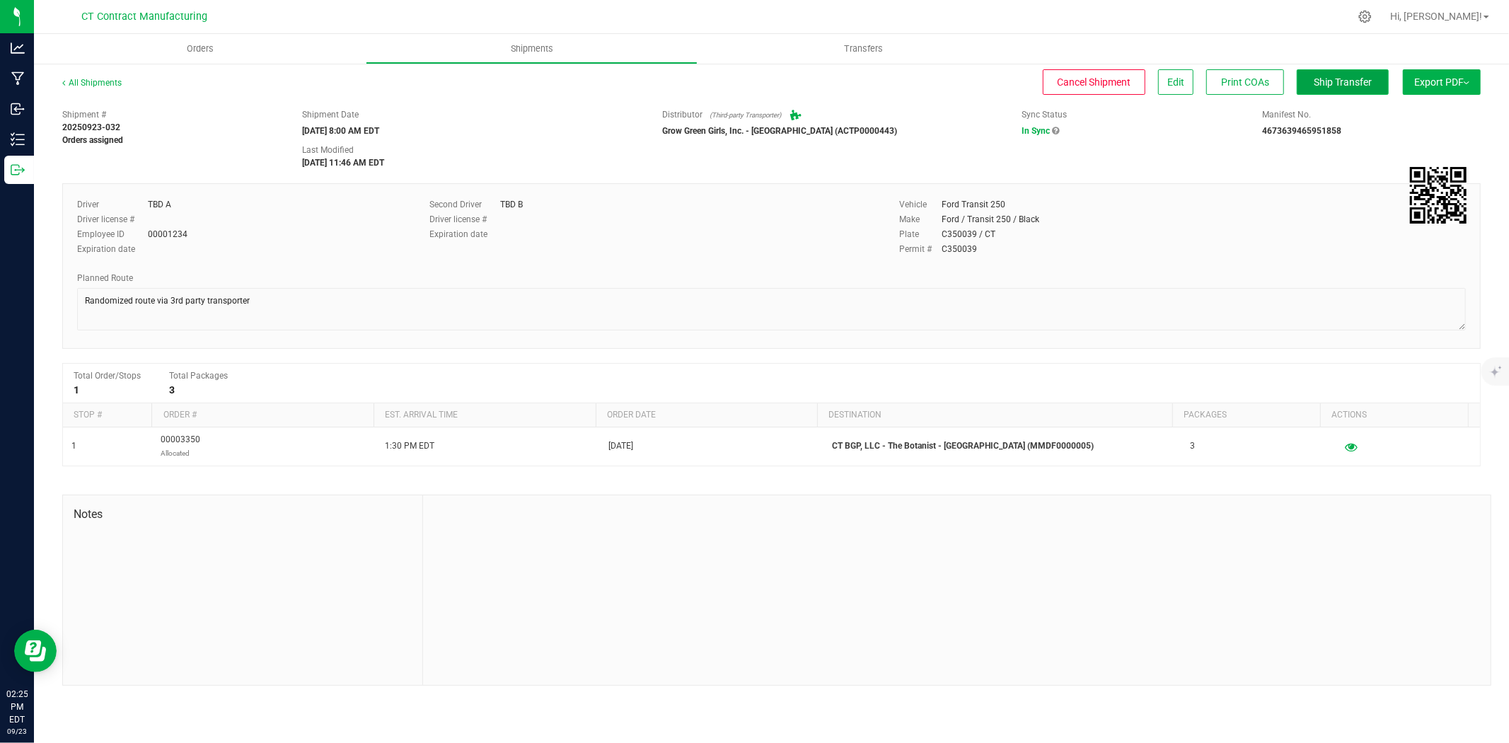
click at [1357, 79] on span "Ship Transfer" at bounding box center [1342, 81] width 58 height 11
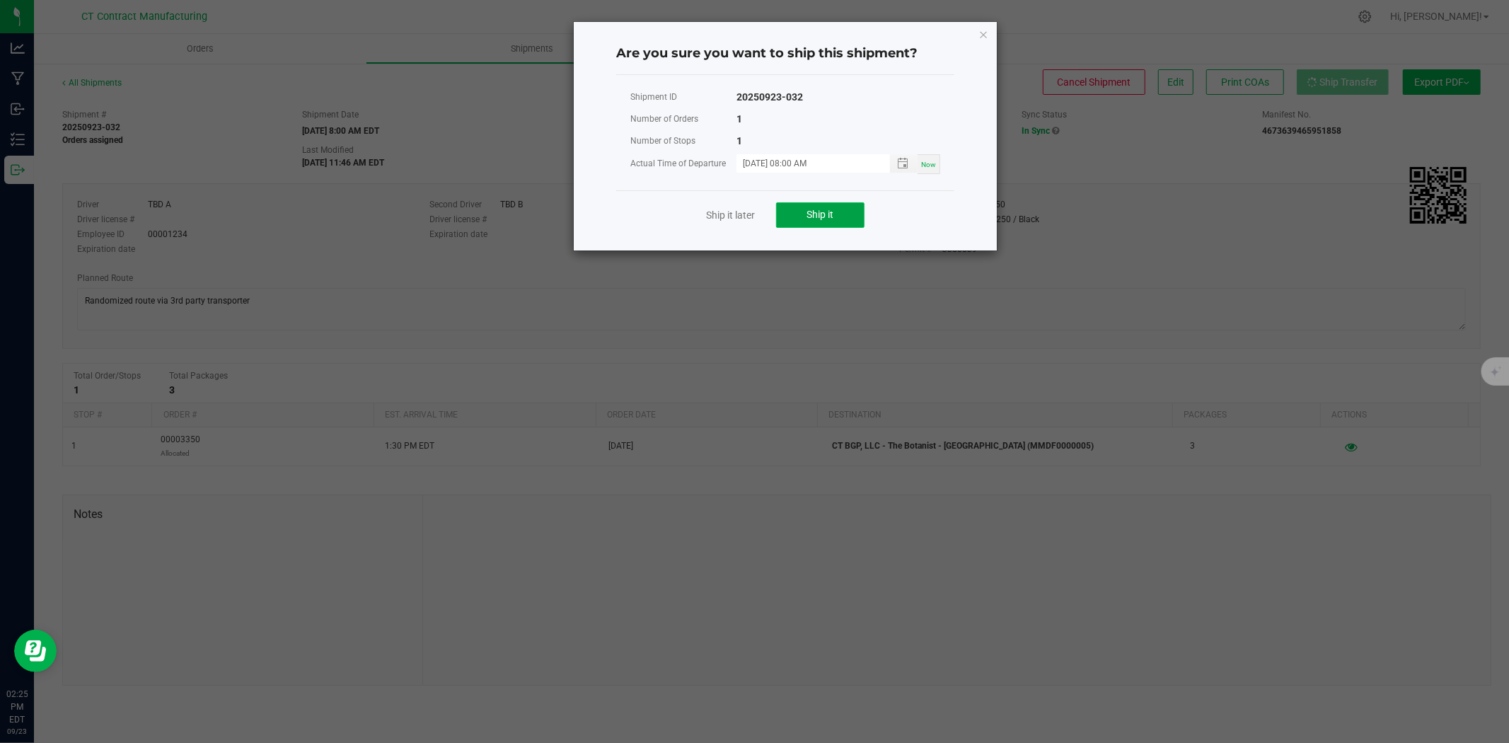
click at [837, 224] on button "Ship it" at bounding box center [820, 214] width 88 height 25
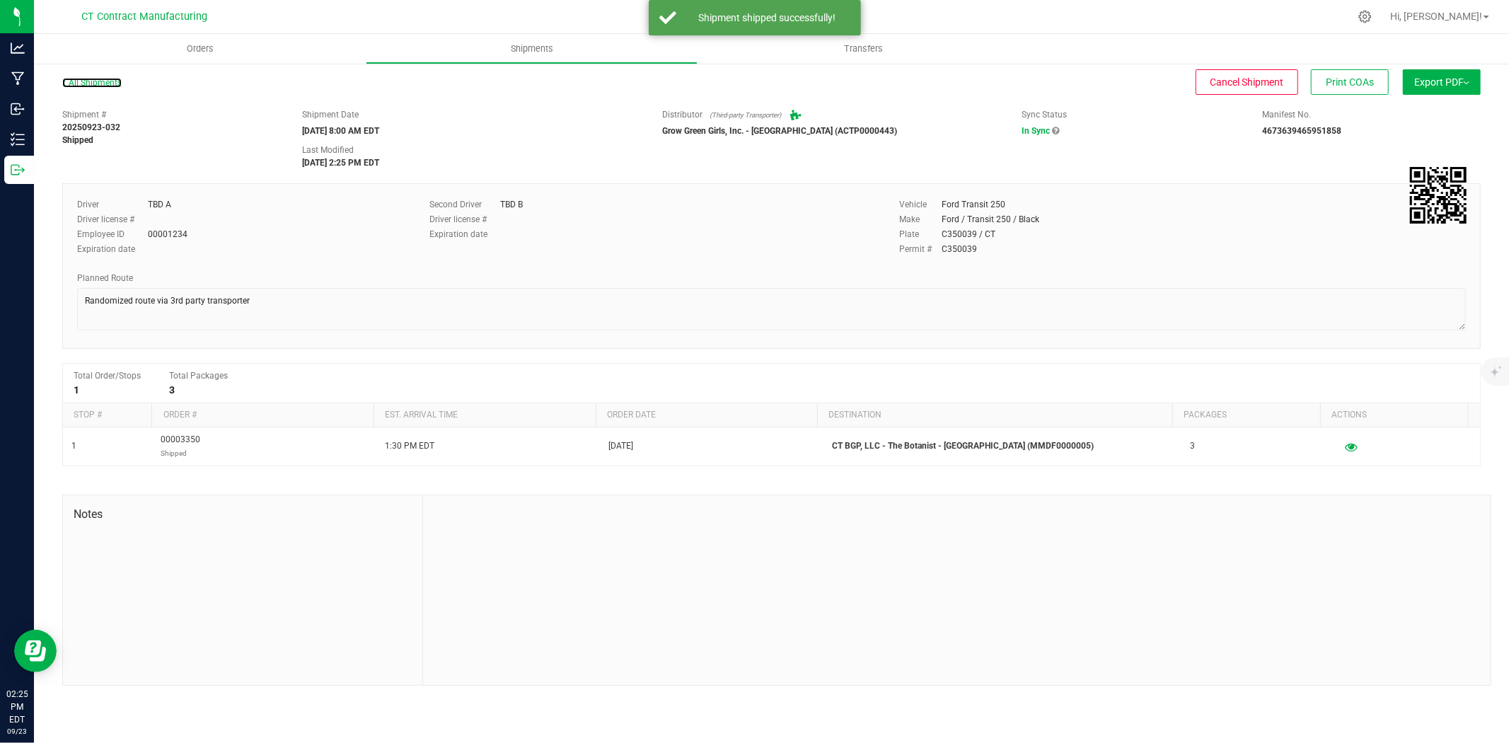
click at [115, 86] on link "All Shipments" at bounding box center [91, 83] width 59 height 10
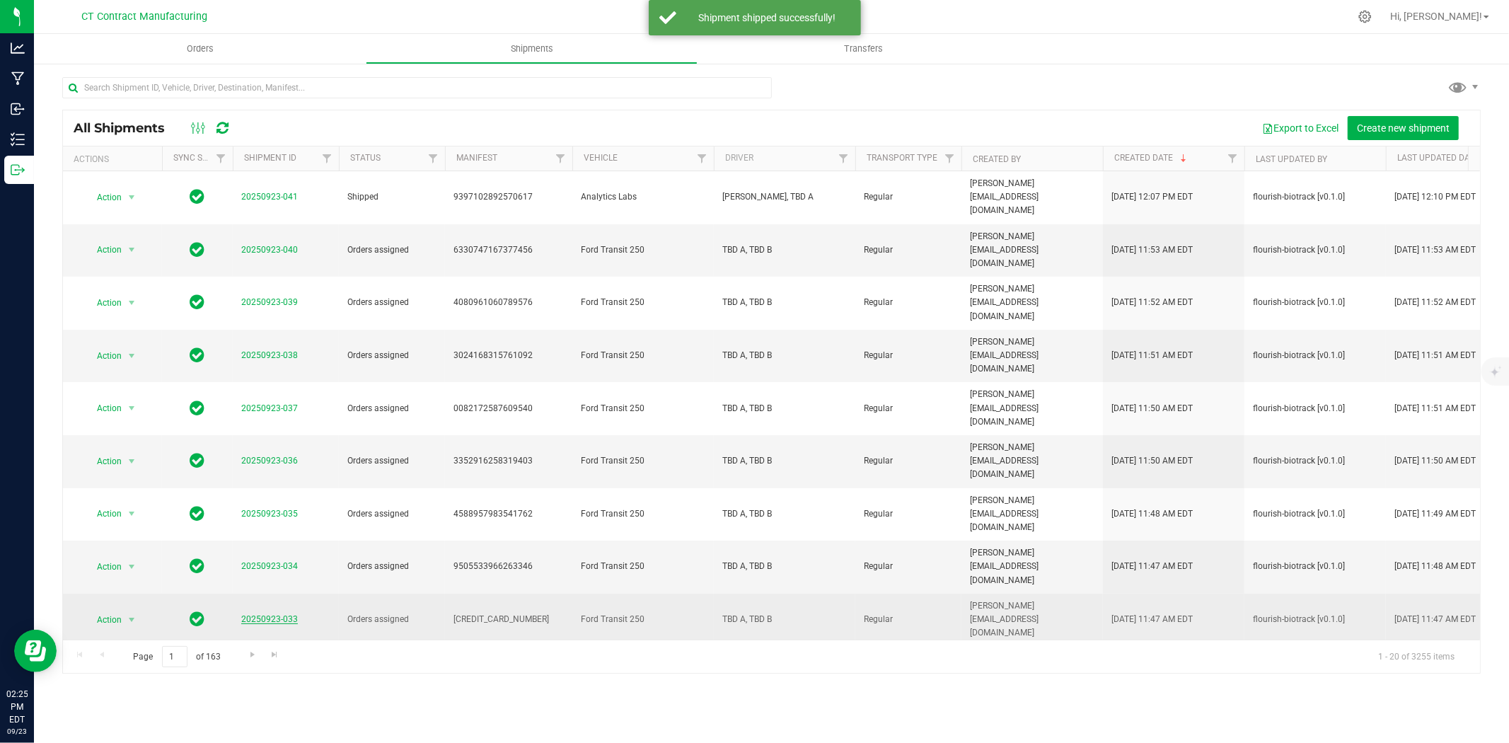
click at [249, 614] on link "20250923-033" at bounding box center [269, 619] width 57 height 10
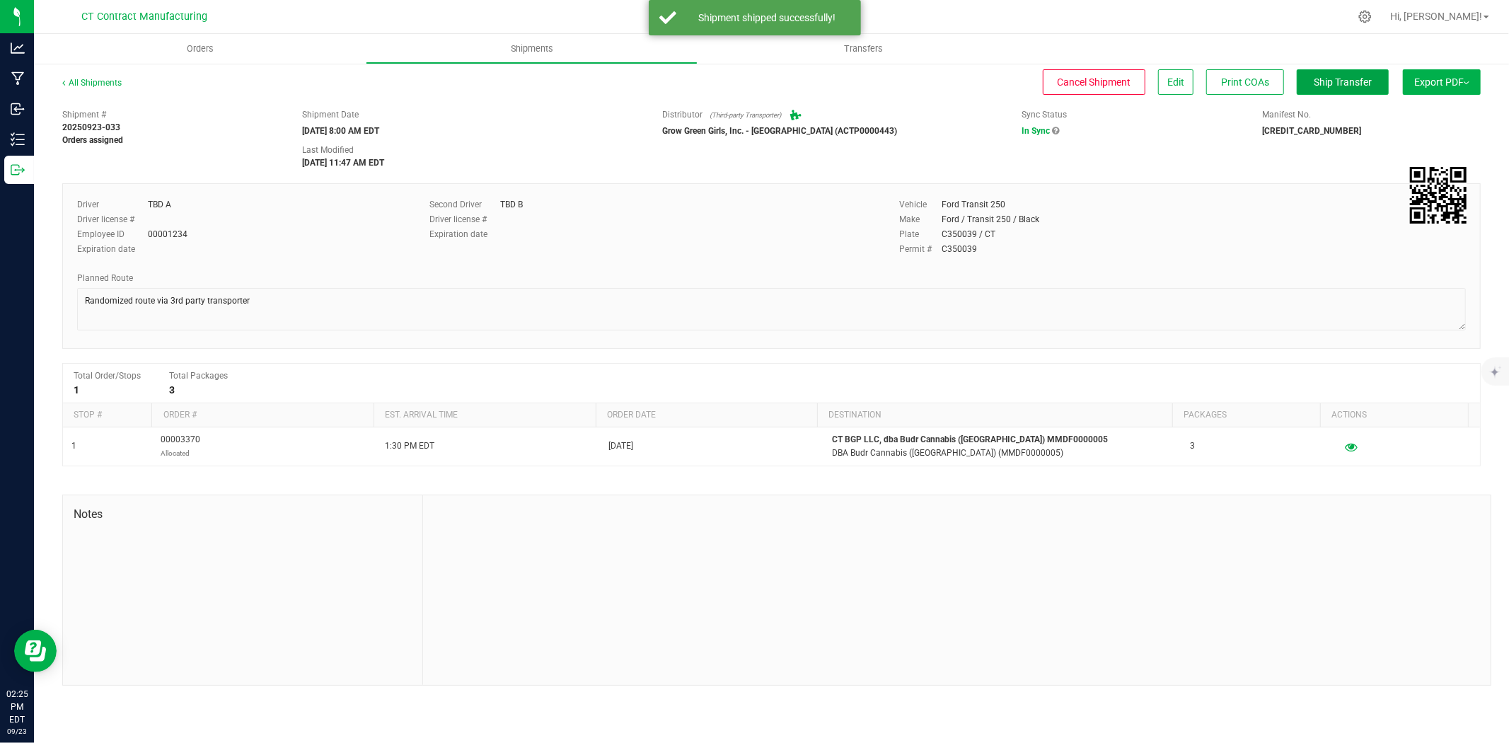
click at [1357, 85] on span "Ship Transfer" at bounding box center [1342, 81] width 58 height 11
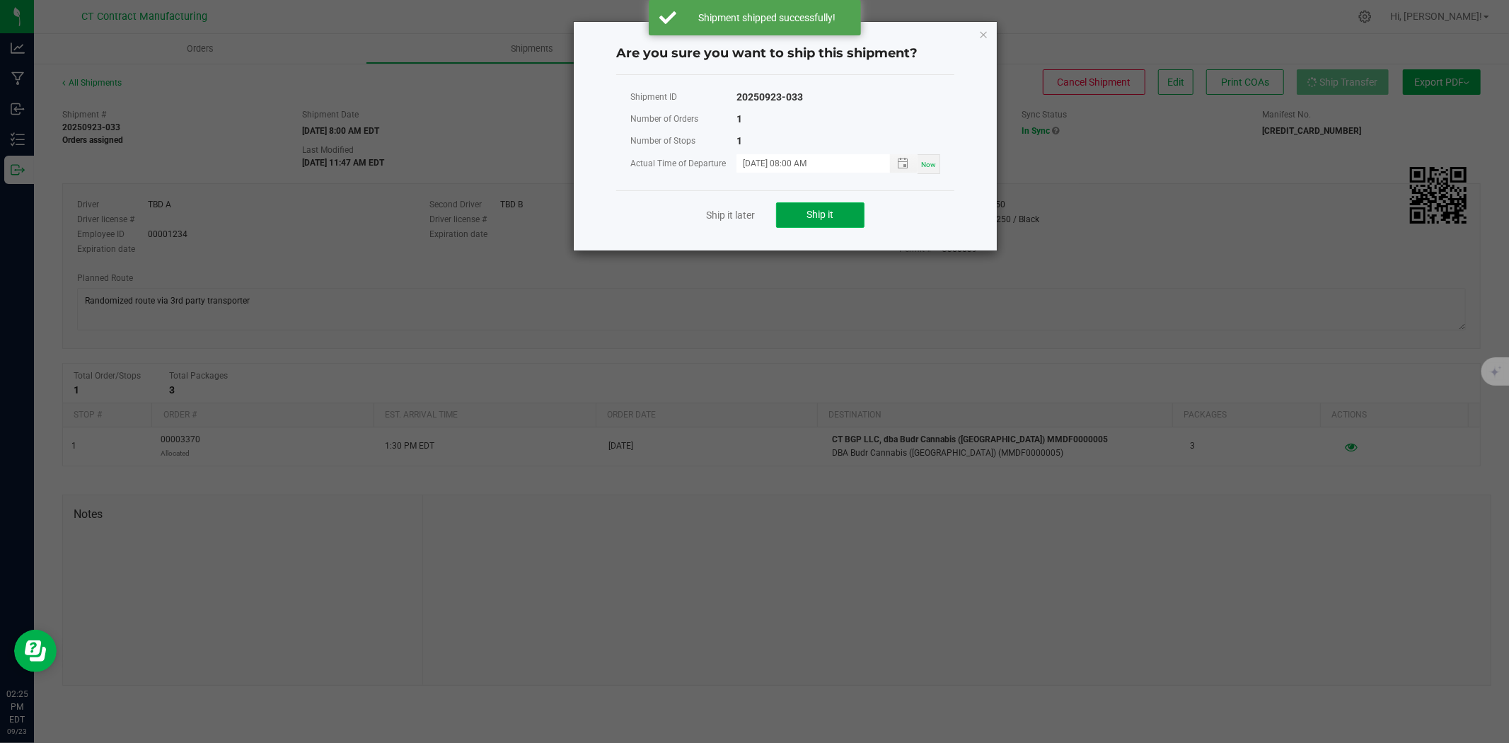
click at [849, 207] on button "Ship it" at bounding box center [820, 214] width 88 height 25
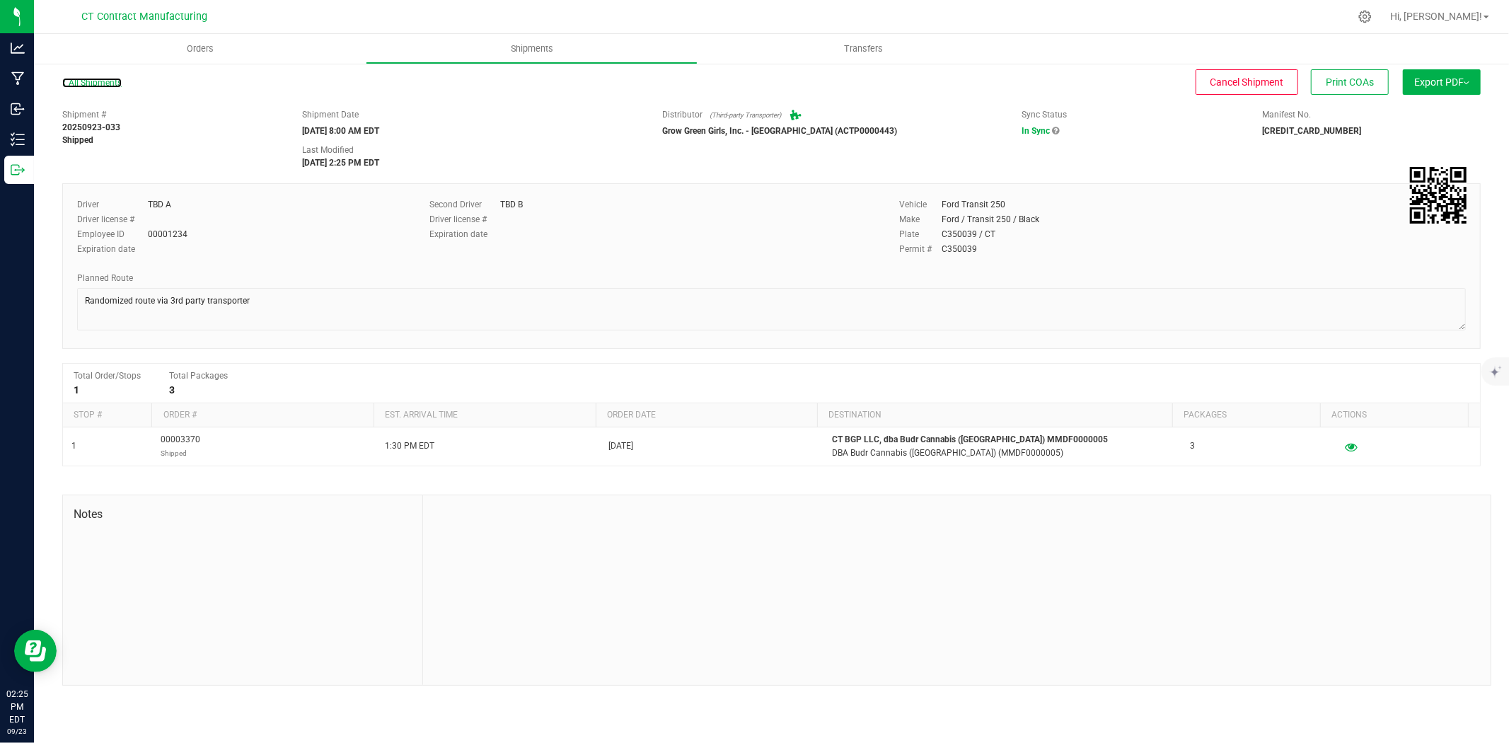
click at [90, 86] on link "All Shipments" at bounding box center [91, 83] width 59 height 10
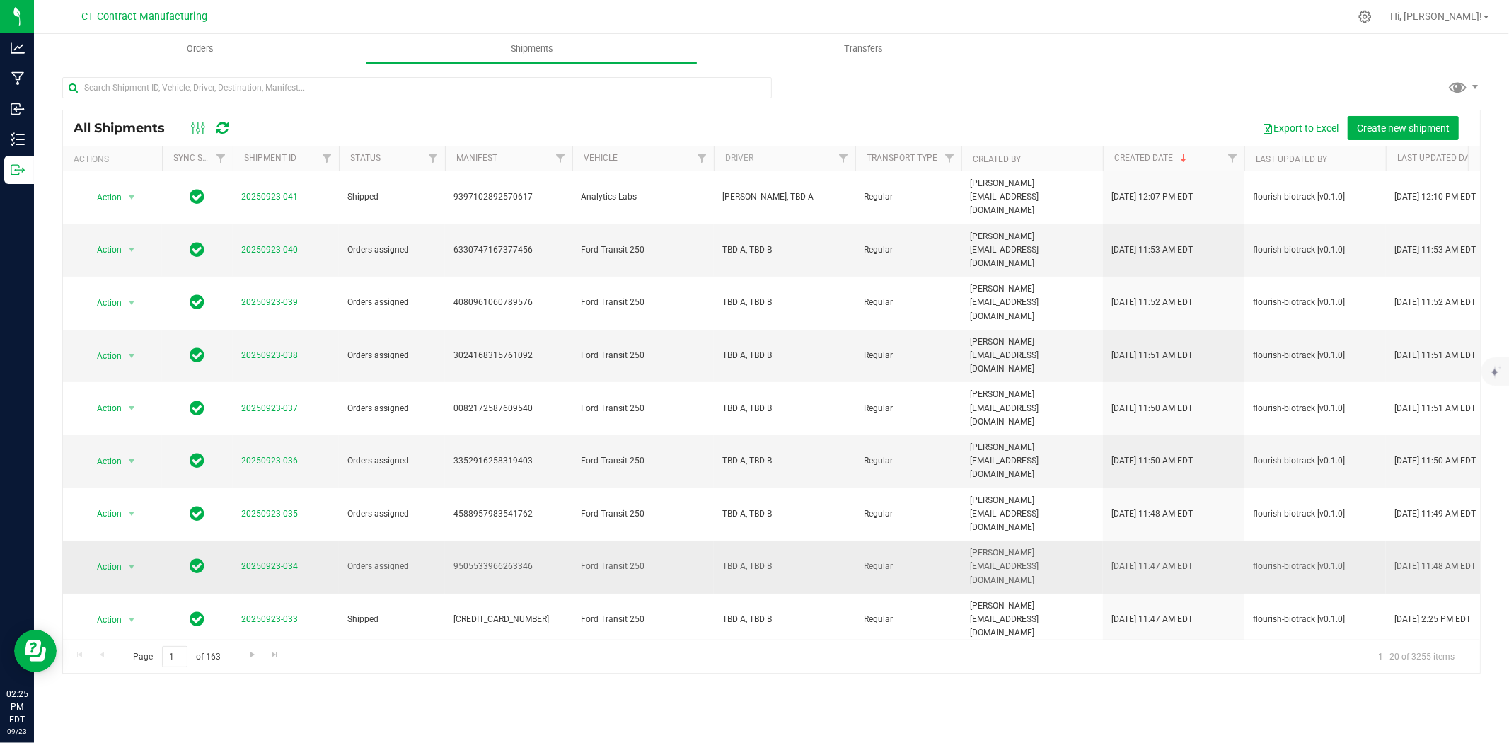
click at [239, 540] on td "20250923-034" at bounding box center [286, 566] width 106 height 53
click at [272, 561] on link "20250923-034" at bounding box center [269, 566] width 57 height 10
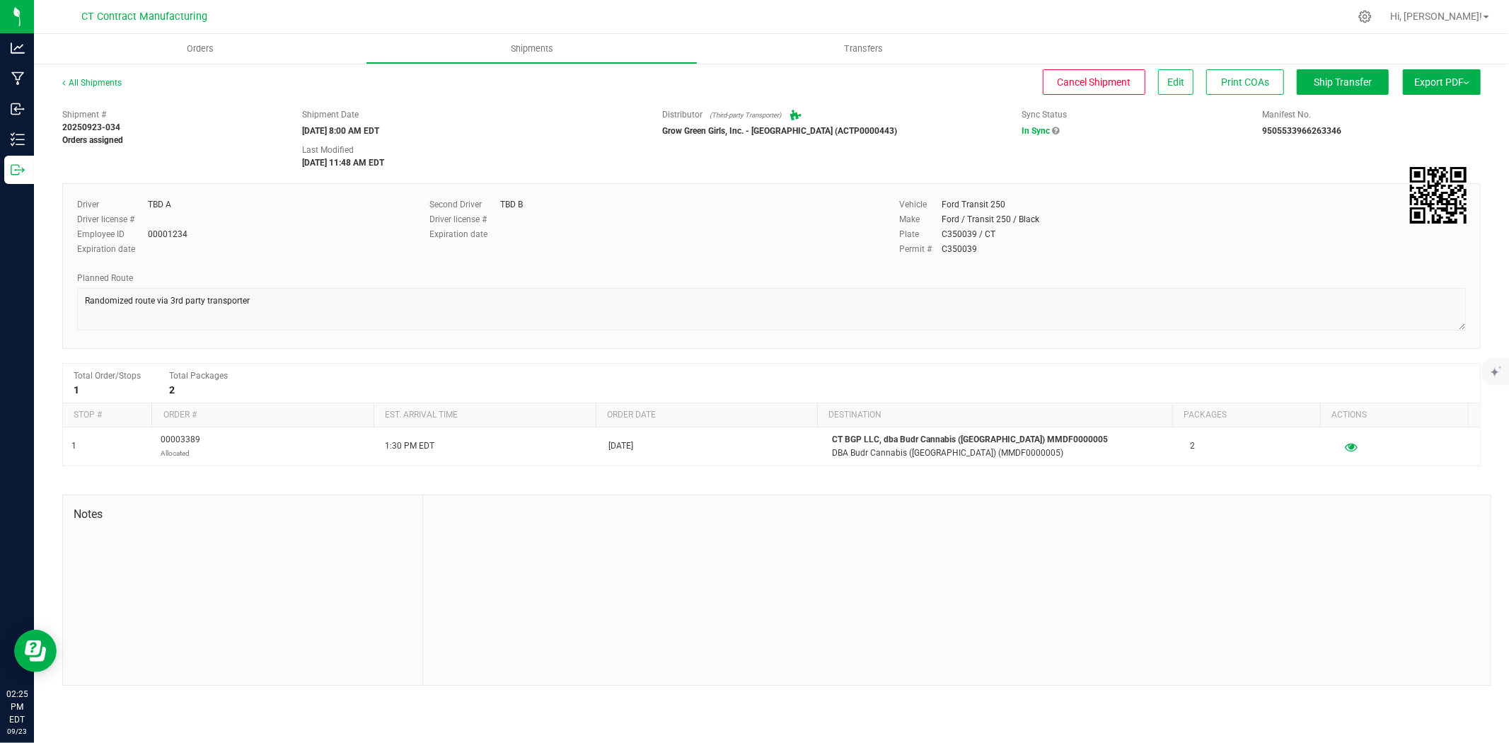
click at [1325, 68] on div "All Shipments Cancel Shipment Edit Print COAs Ship Transfer Export PDF Manifest…" at bounding box center [771, 380] width 1475 height 637
click at [1327, 76] on span "Ship Transfer" at bounding box center [1342, 81] width 58 height 11
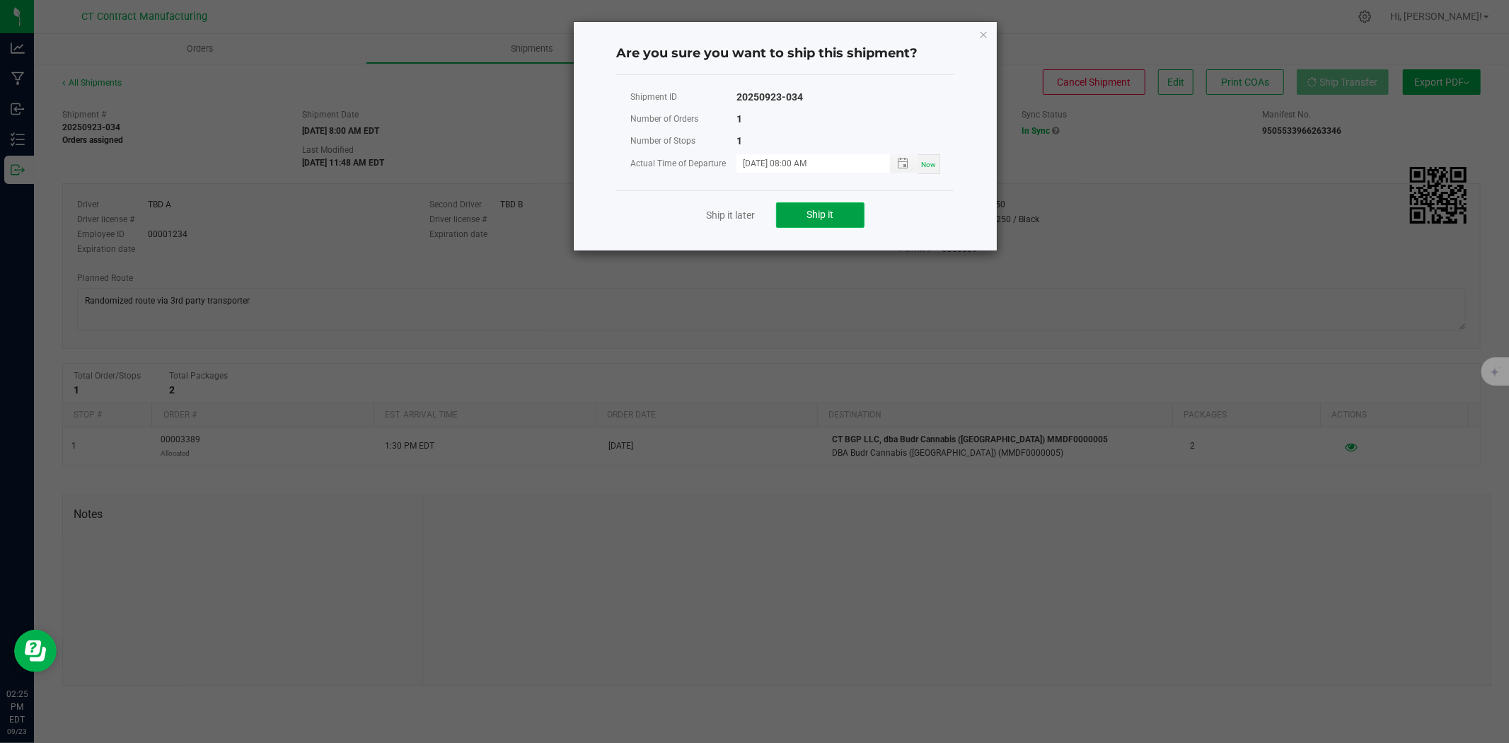
click at [796, 212] on button "Ship it" at bounding box center [820, 214] width 88 height 25
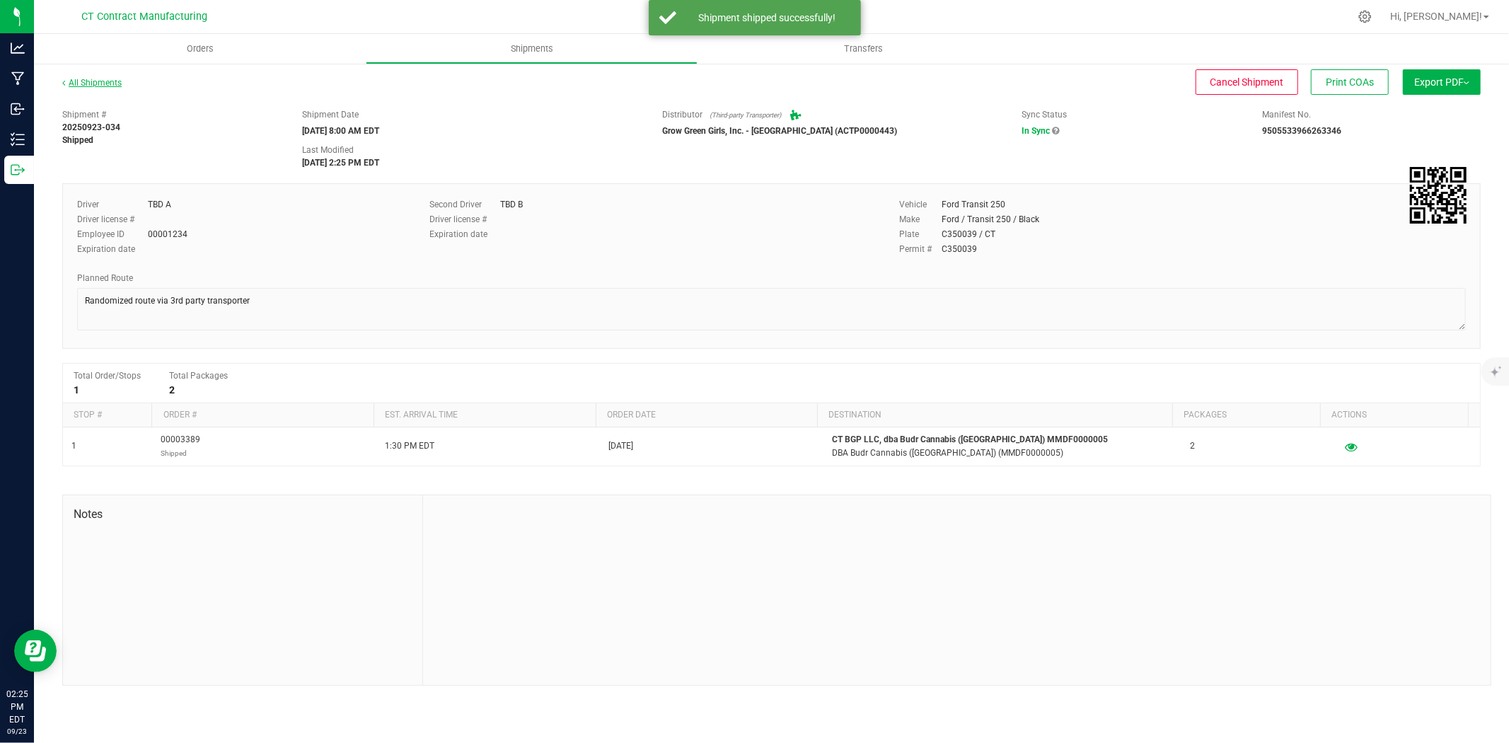
click at [99, 86] on link "All Shipments" at bounding box center [91, 83] width 59 height 10
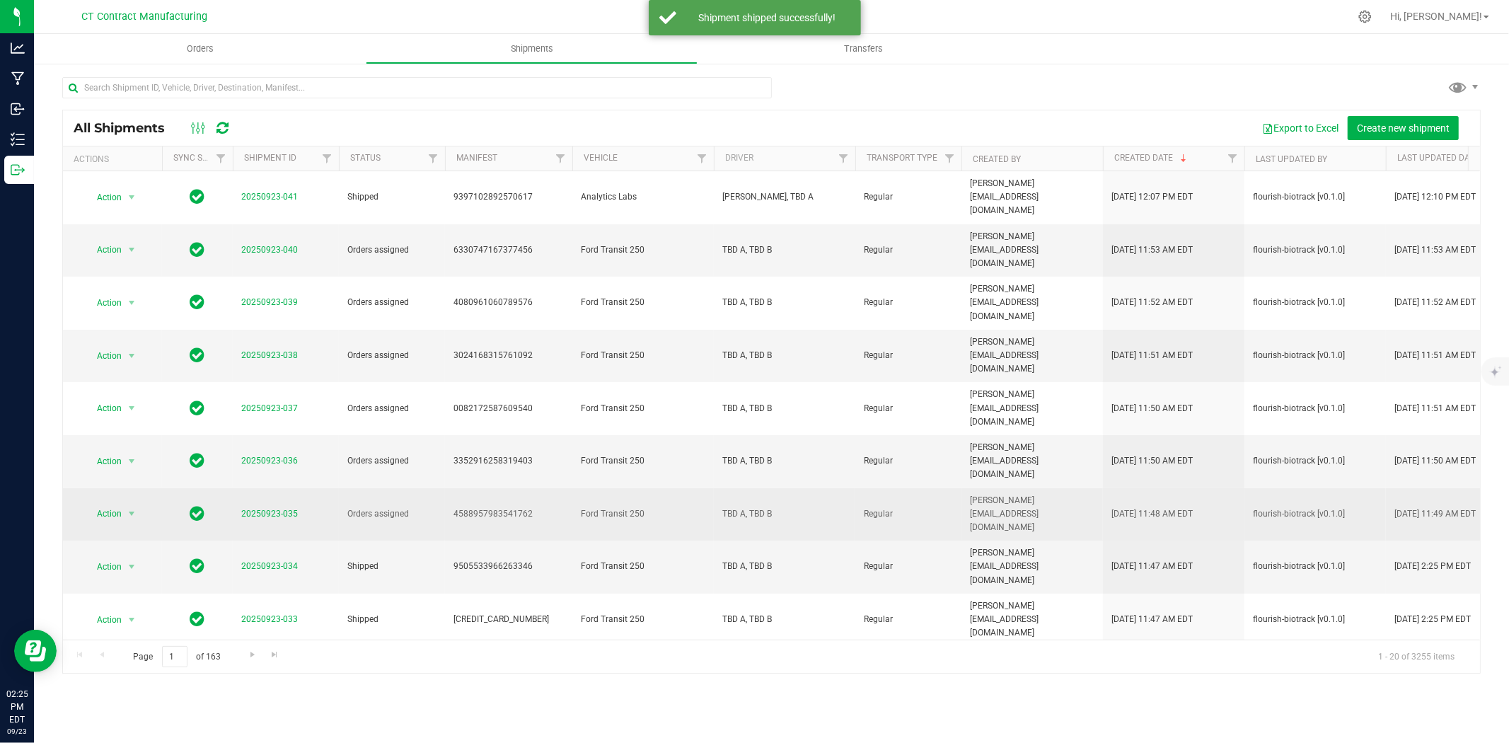
click at [284, 507] on span "20250923-035" at bounding box center [269, 513] width 57 height 13
click at [284, 509] on link "20250923-035" at bounding box center [269, 514] width 57 height 10
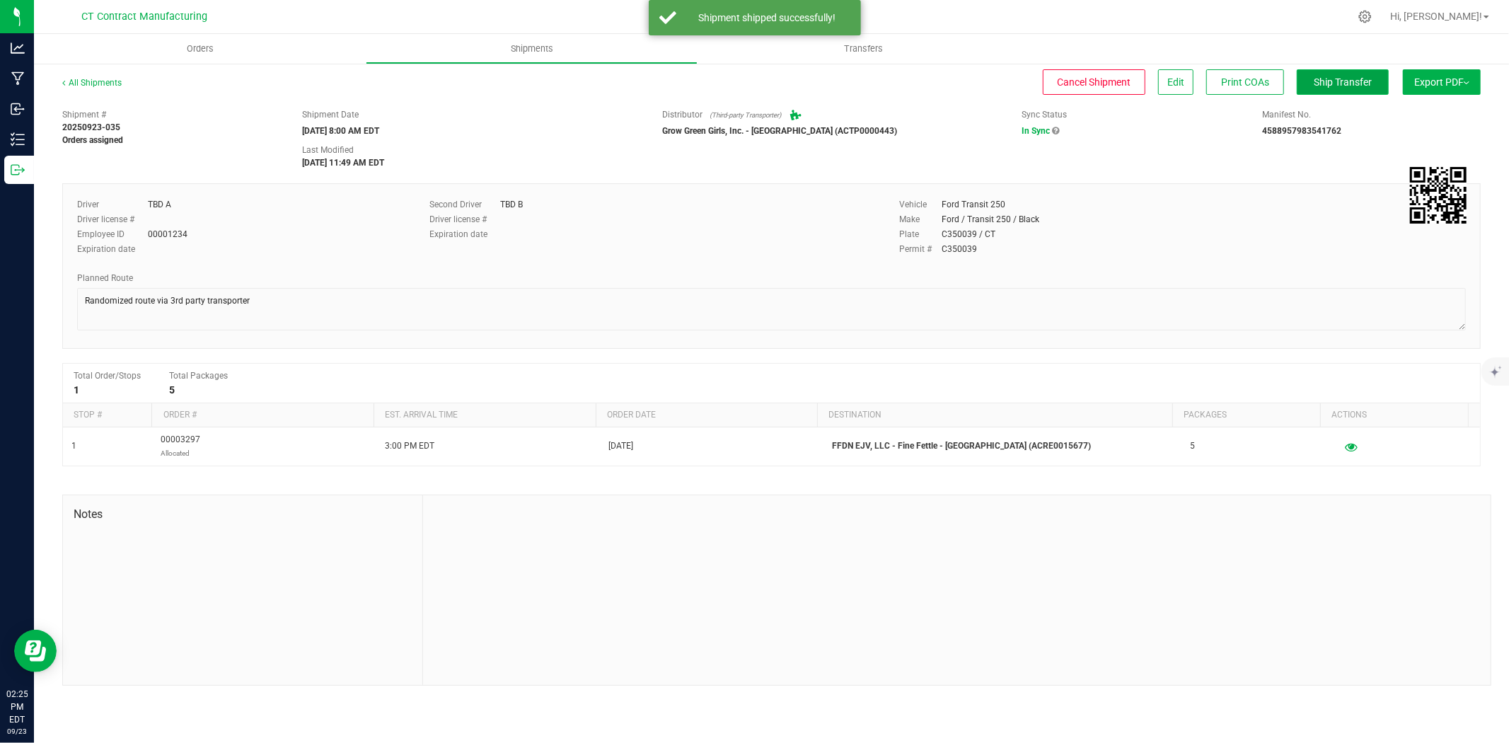
click at [1362, 89] on button "Ship Transfer" at bounding box center [1342, 81] width 92 height 25
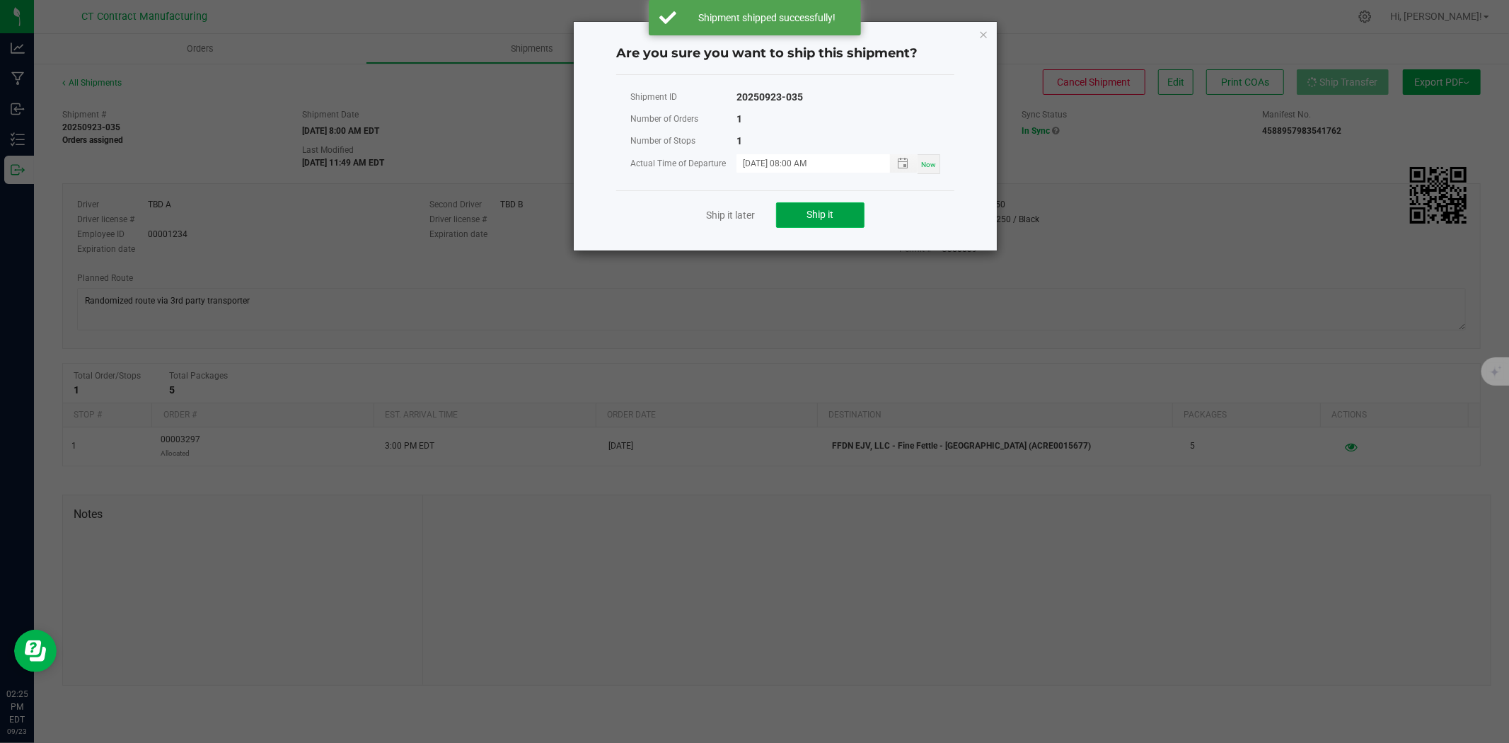
click at [811, 216] on span "Ship it" at bounding box center [820, 214] width 27 height 11
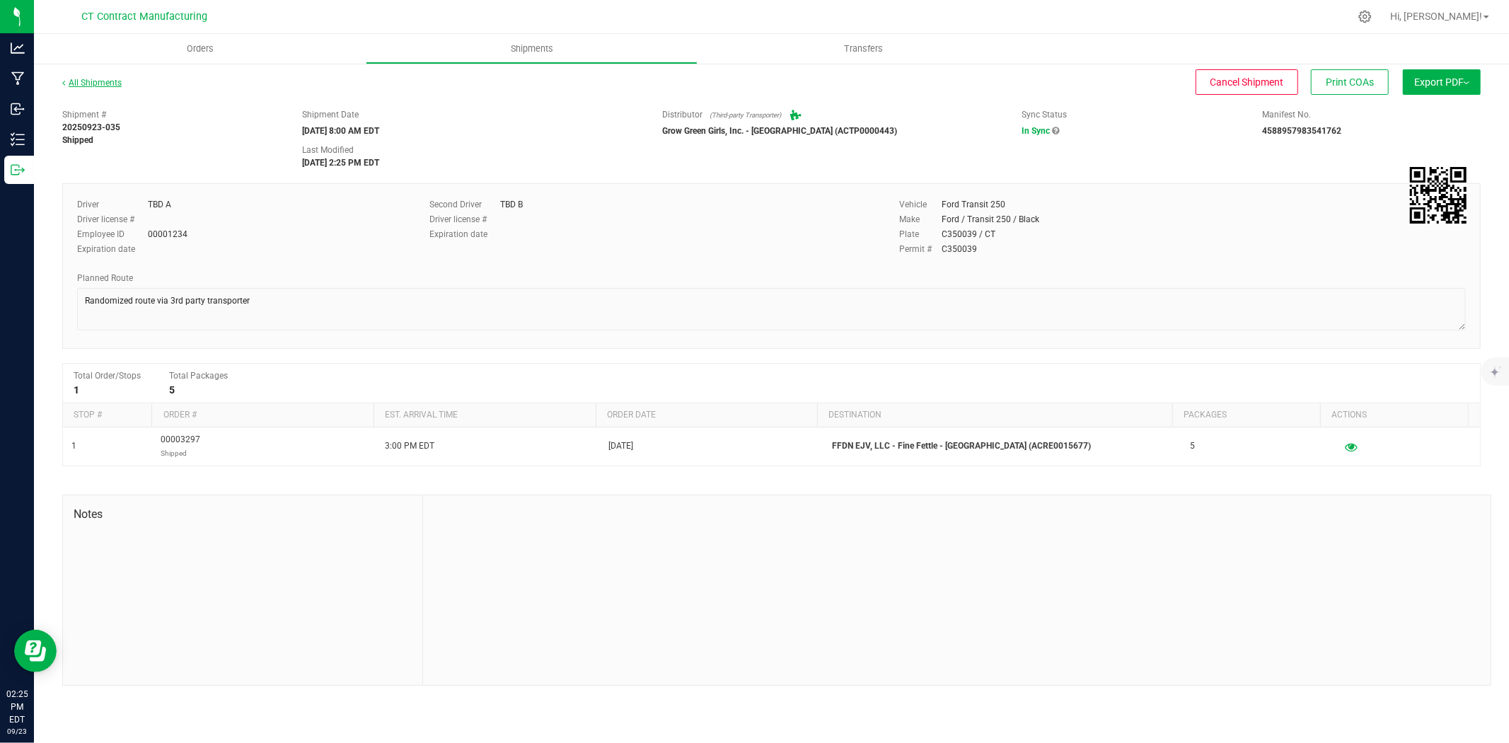
click at [101, 83] on link "All Shipments" at bounding box center [91, 83] width 59 height 10
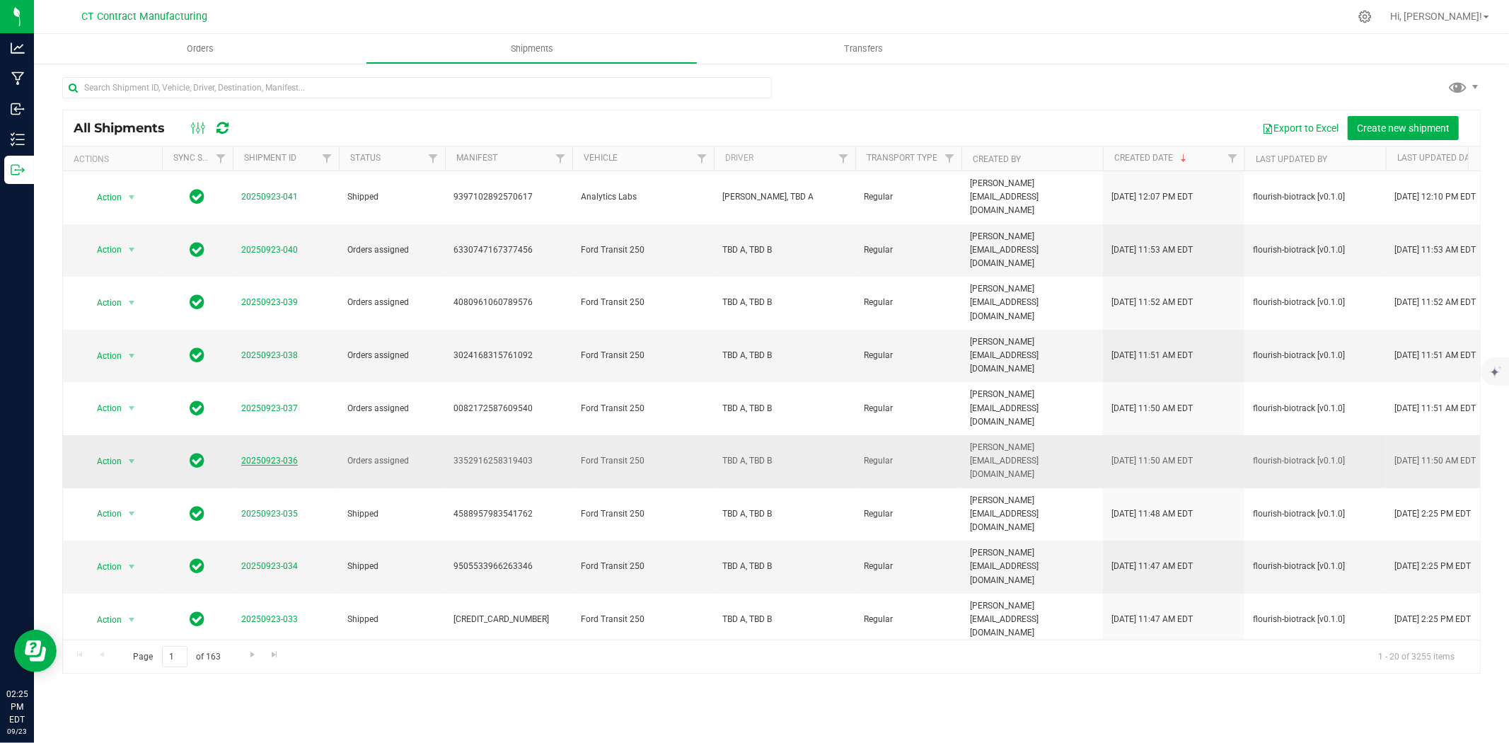
click at [256, 455] on link "20250923-036" at bounding box center [269, 460] width 57 height 10
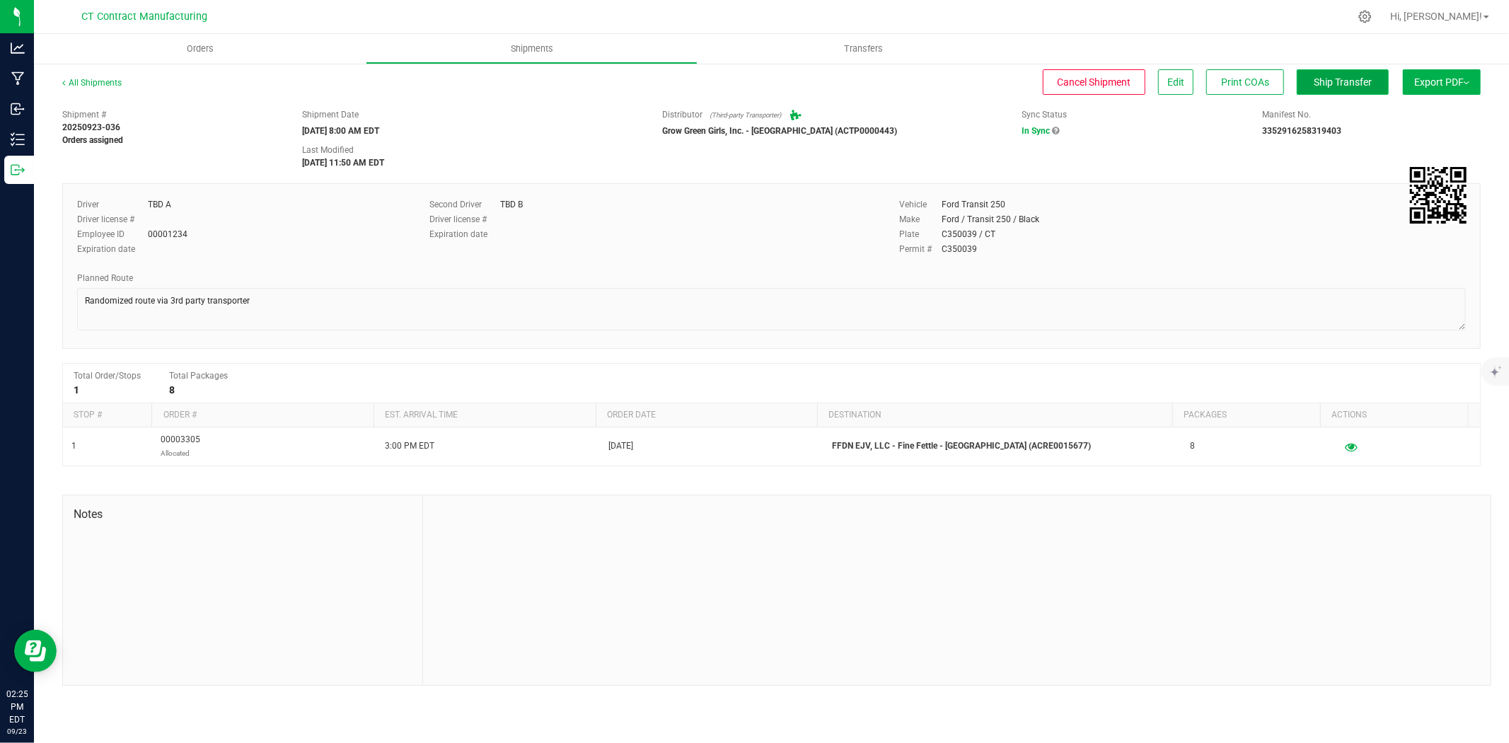
click at [1352, 89] on button "Ship Transfer" at bounding box center [1342, 81] width 92 height 25
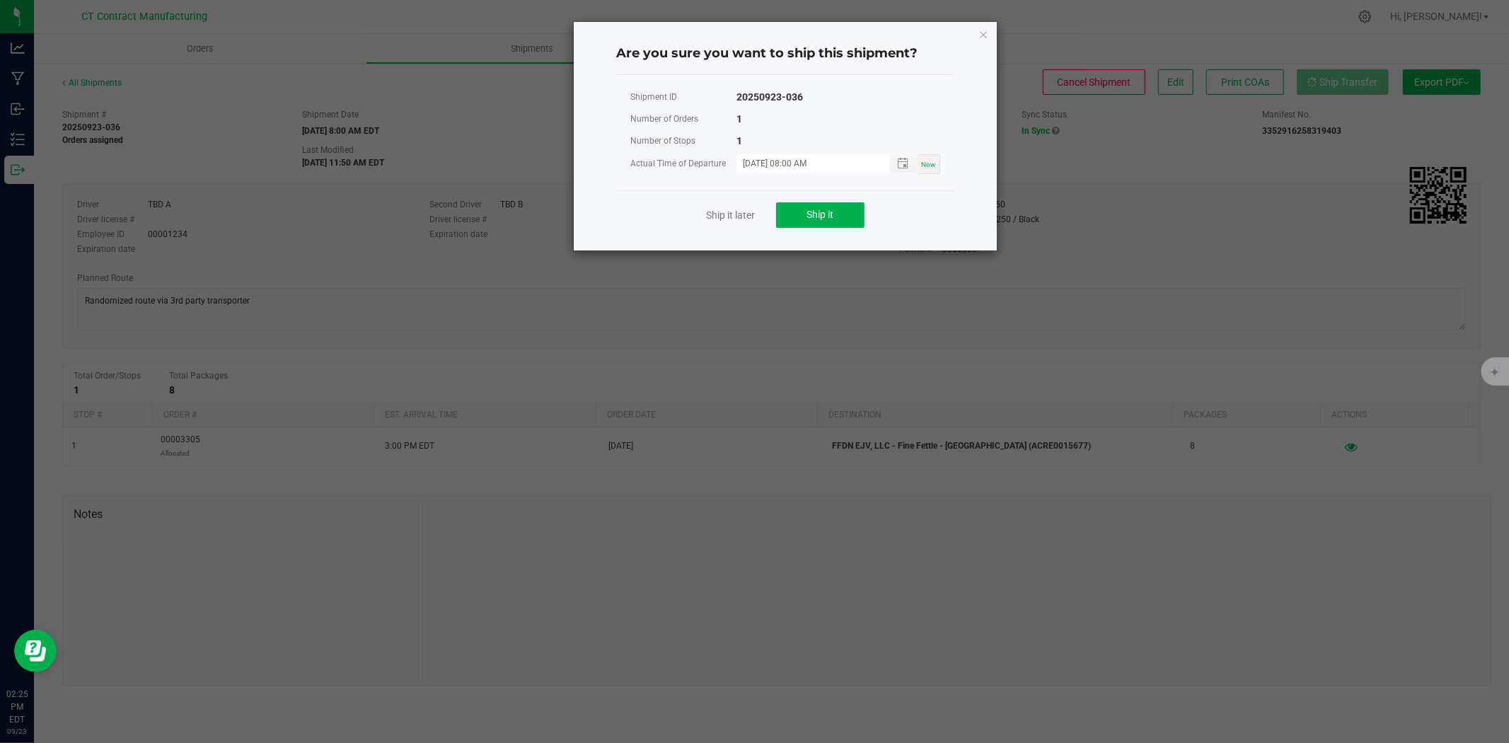
click at [867, 224] on div "Ship it later Ship it" at bounding box center [785, 214] width 338 height 49
click at [823, 219] on span "Ship it" at bounding box center [820, 214] width 27 height 11
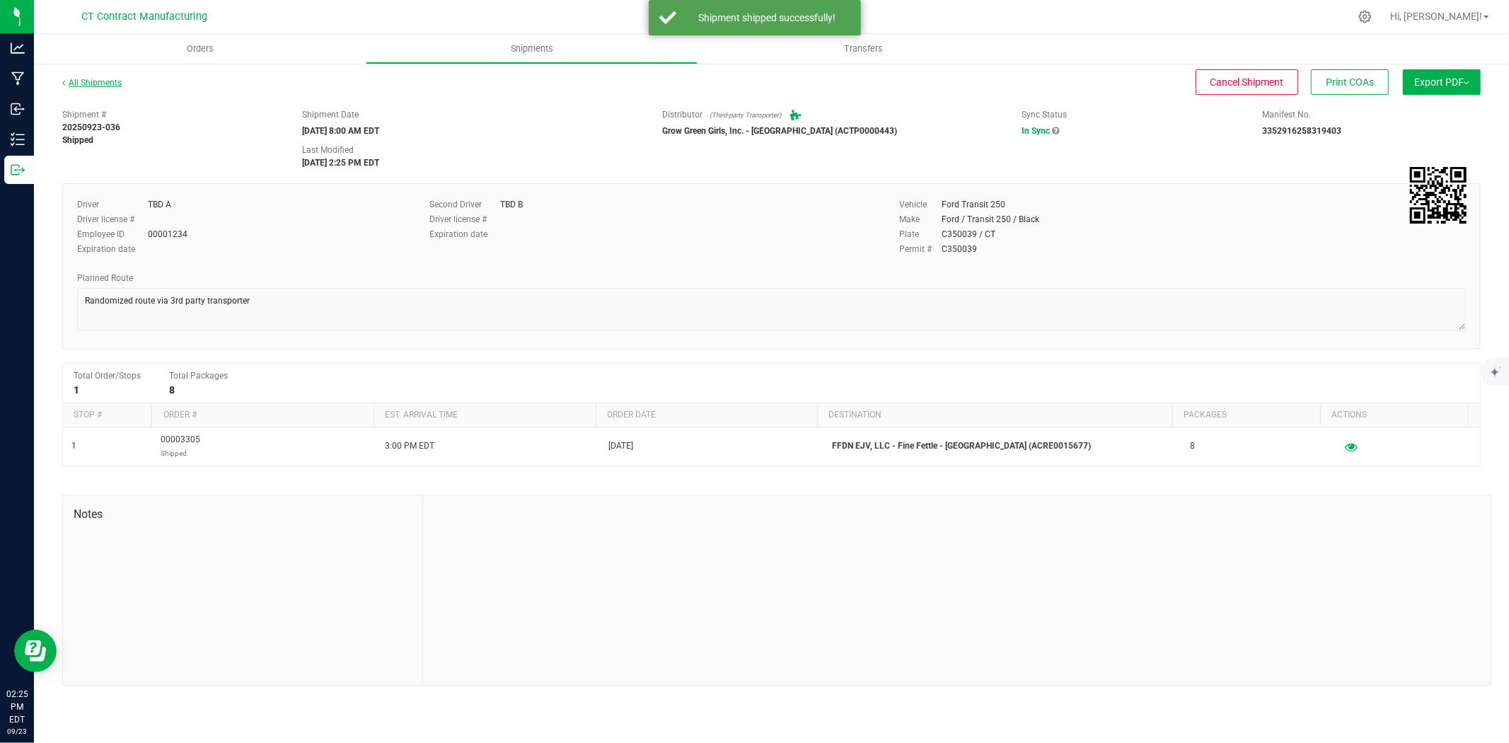
click at [104, 81] on link "All Shipments" at bounding box center [91, 83] width 59 height 10
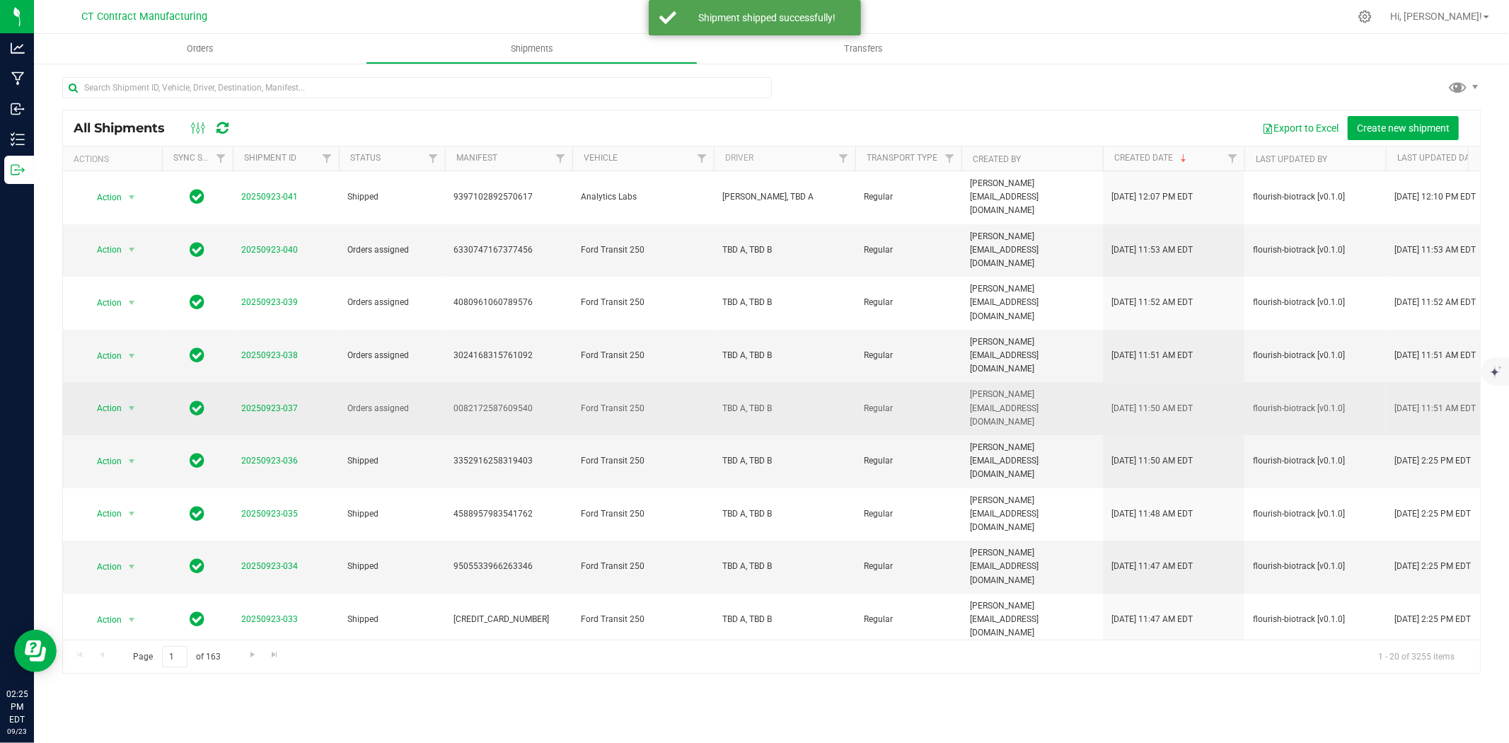
click at [279, 402] on span "20250923-037" at bounding box center [269, 408] width 57 height 13
click at [291, 403] on link "20250923-037" at bounding box center [269, 408] width 57 height 10
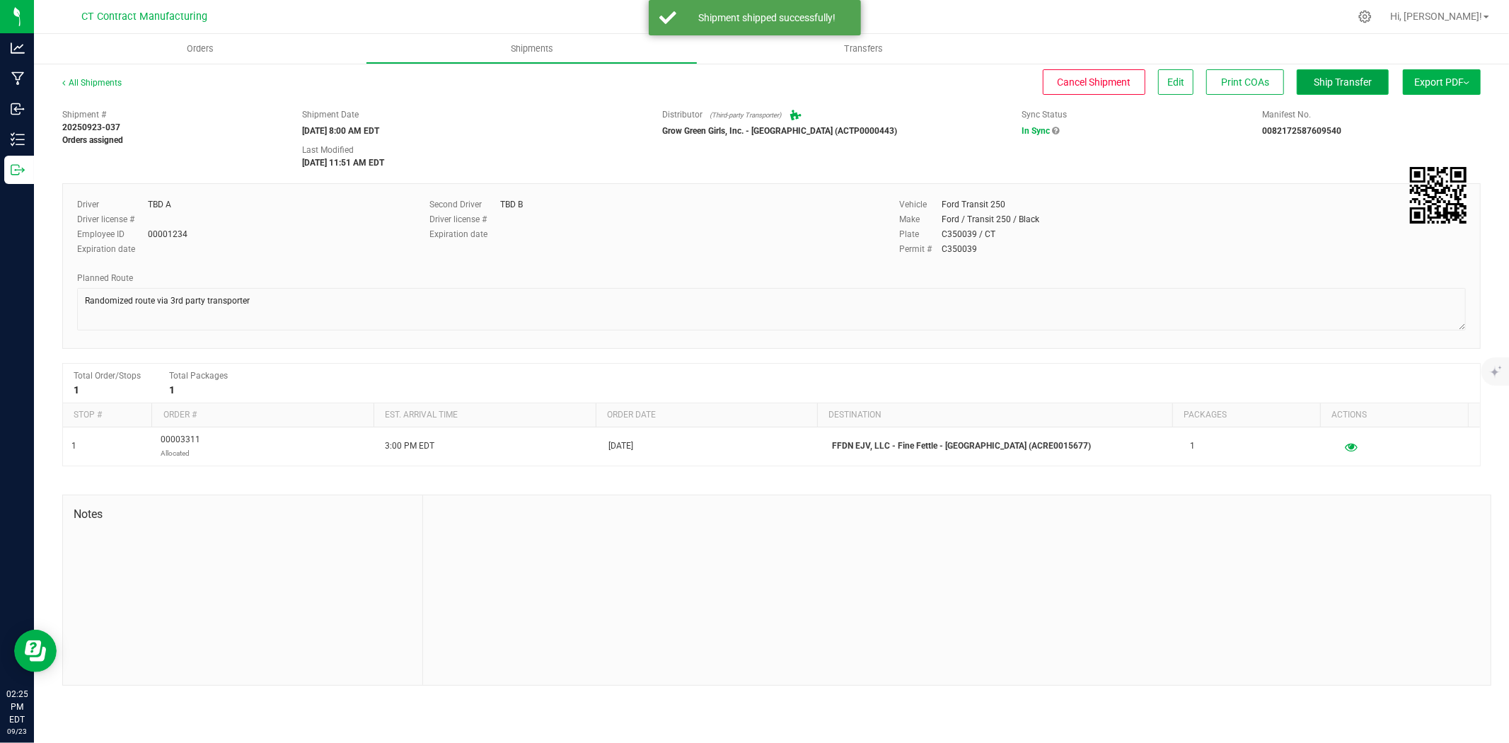
click at [1350, 83] on span "Ship Transfer" at bounding box center [1342, 81] width 58 height 11
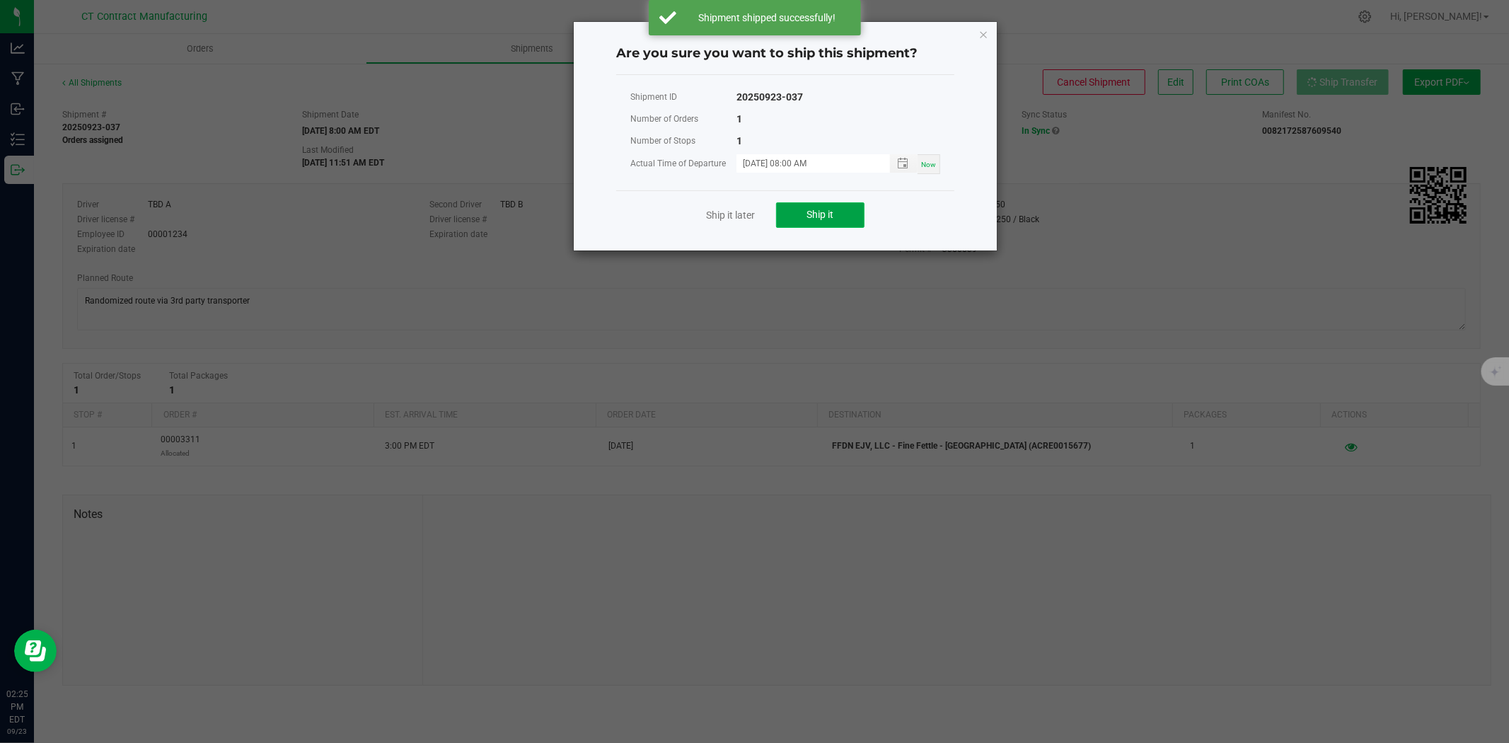
click at [807, 211] on span "Ship it" at bounding box center [820, 214] width 27 height 11
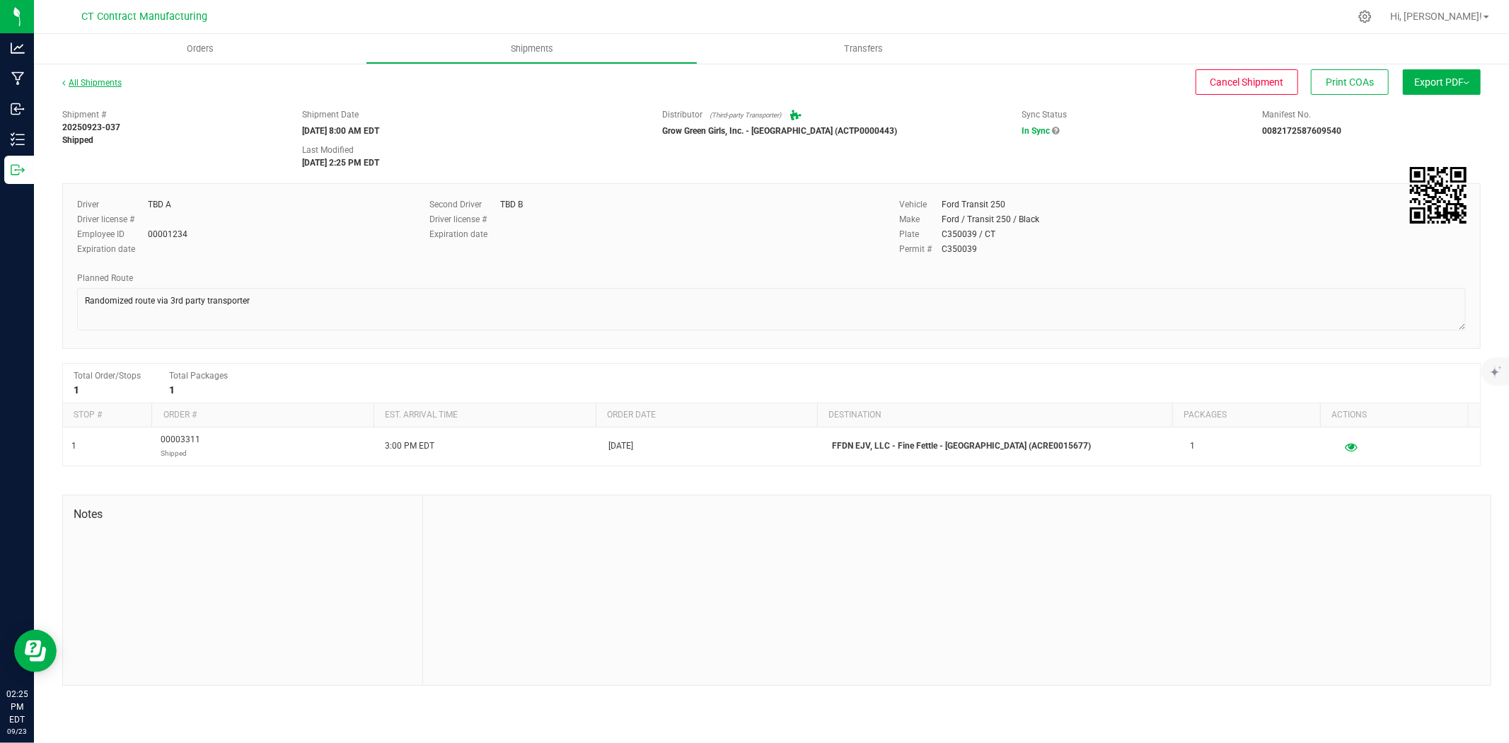
click at [104, 81] on link "All Shipments" at bounding box center [91, 83] width 59 height 10
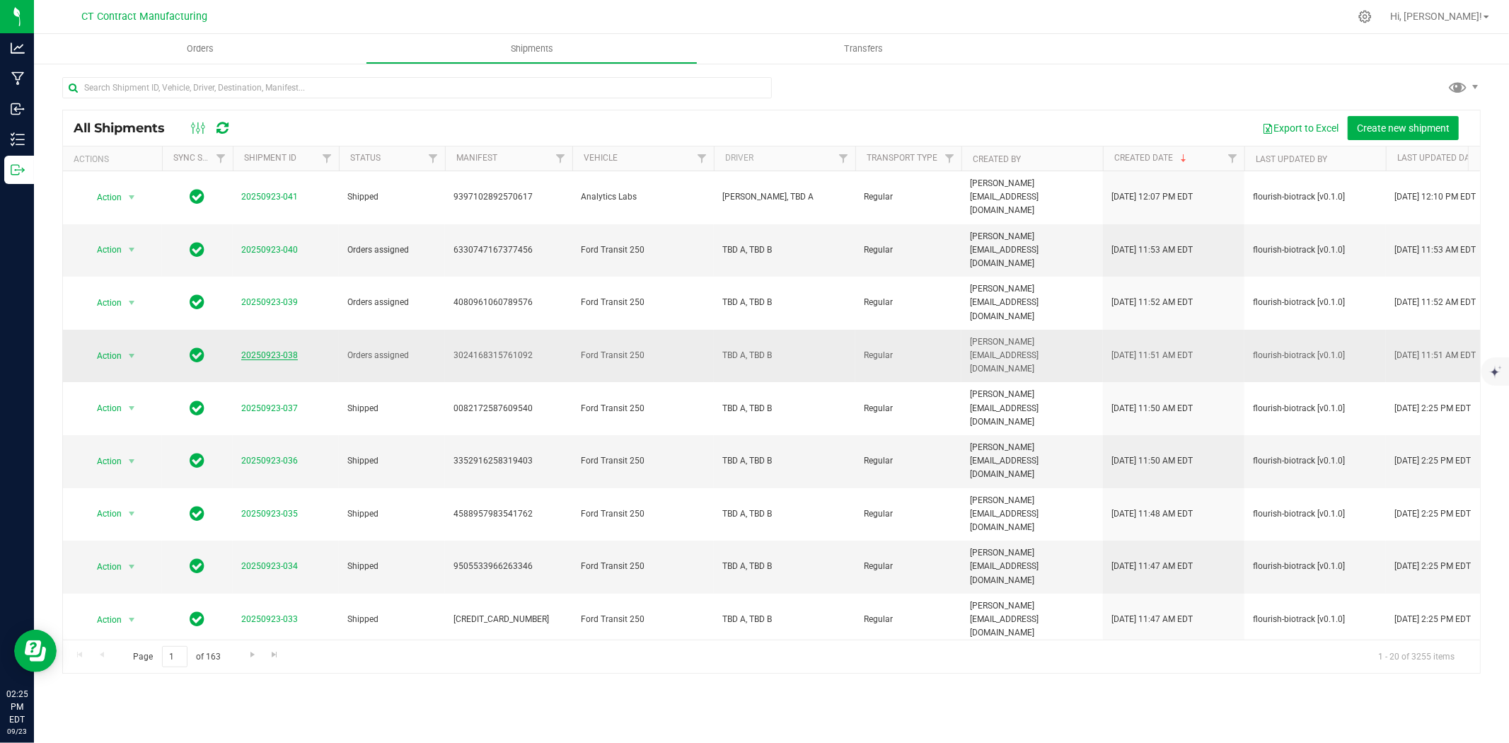
click at [267, 350] on link "20250923-038" at bounding box center [269, 355] width 57 height 10
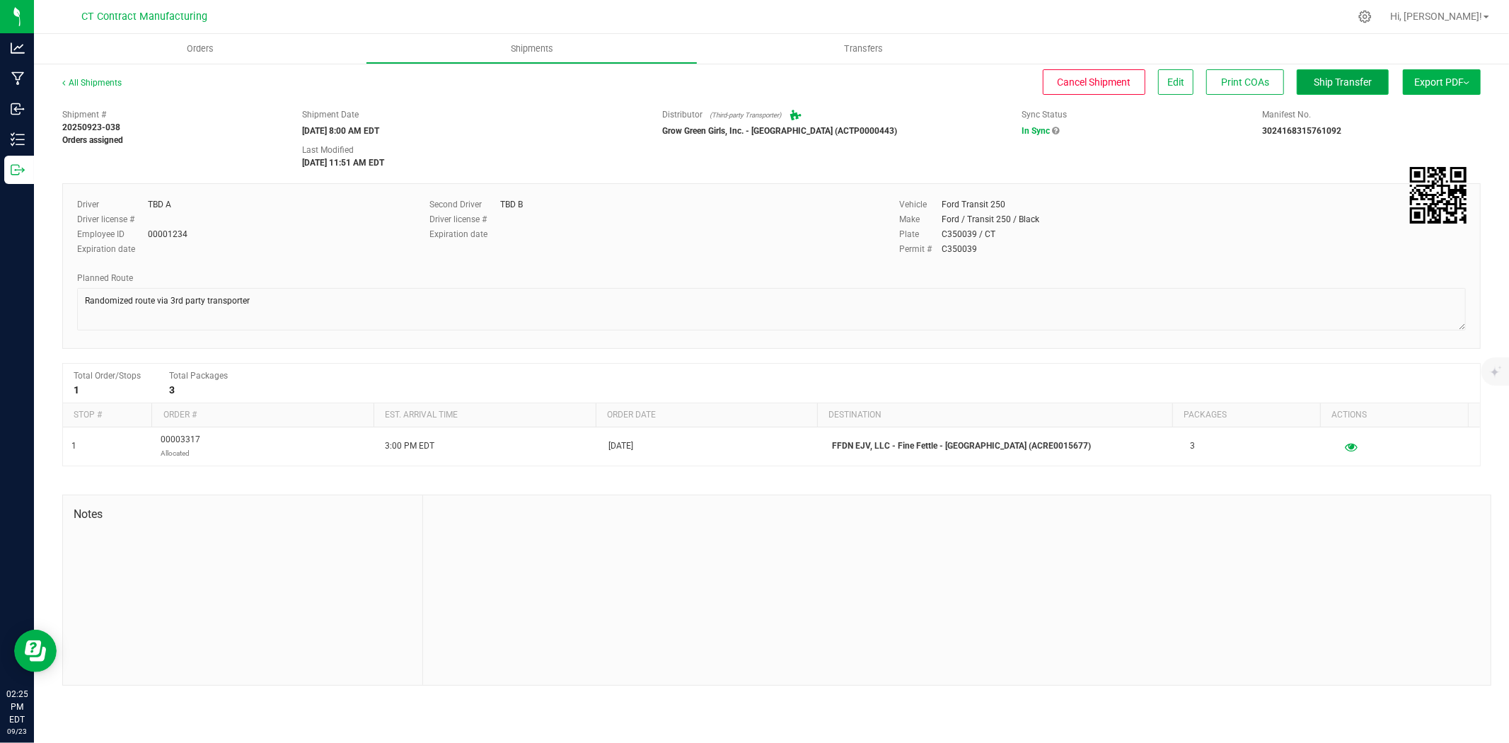
click at [1347, 72] on button "Ship Transfer" at bounding box center [1342, 81] width 92 height 25
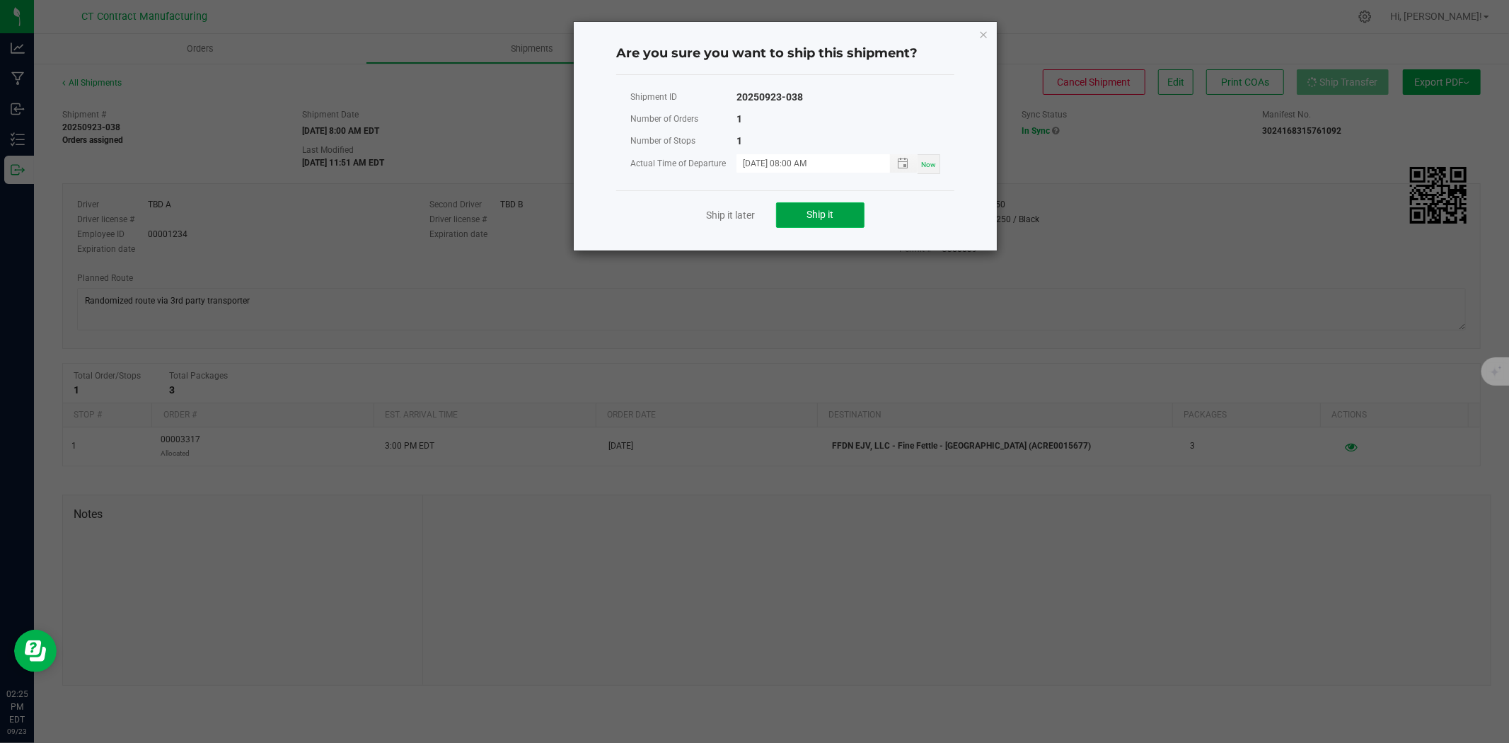
click at [814, 213] on span "Ship it" at bounding box center [820, 214] width 27 height 11
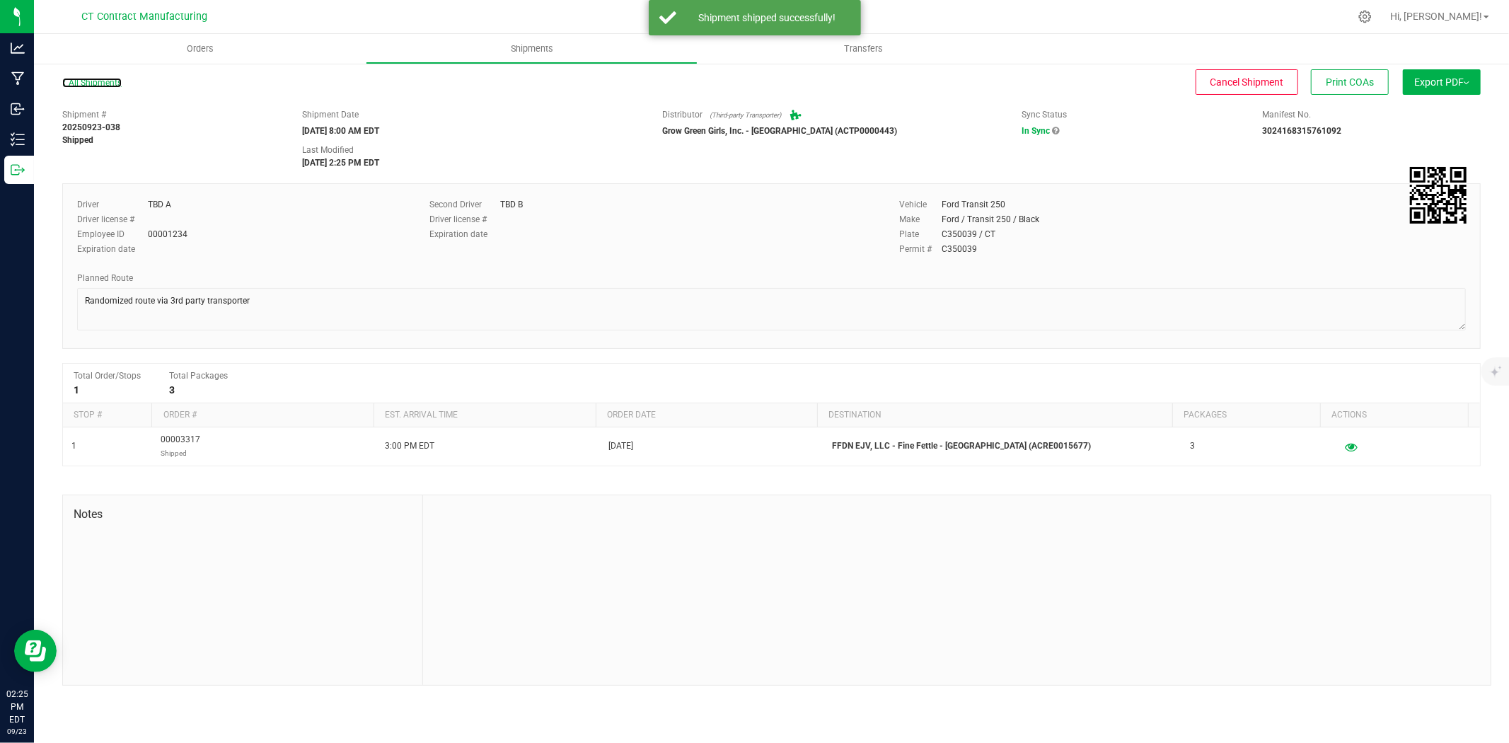
click at [110, 82] on link "All Shipments" at bounding box center [91, 83] width 59 height 10
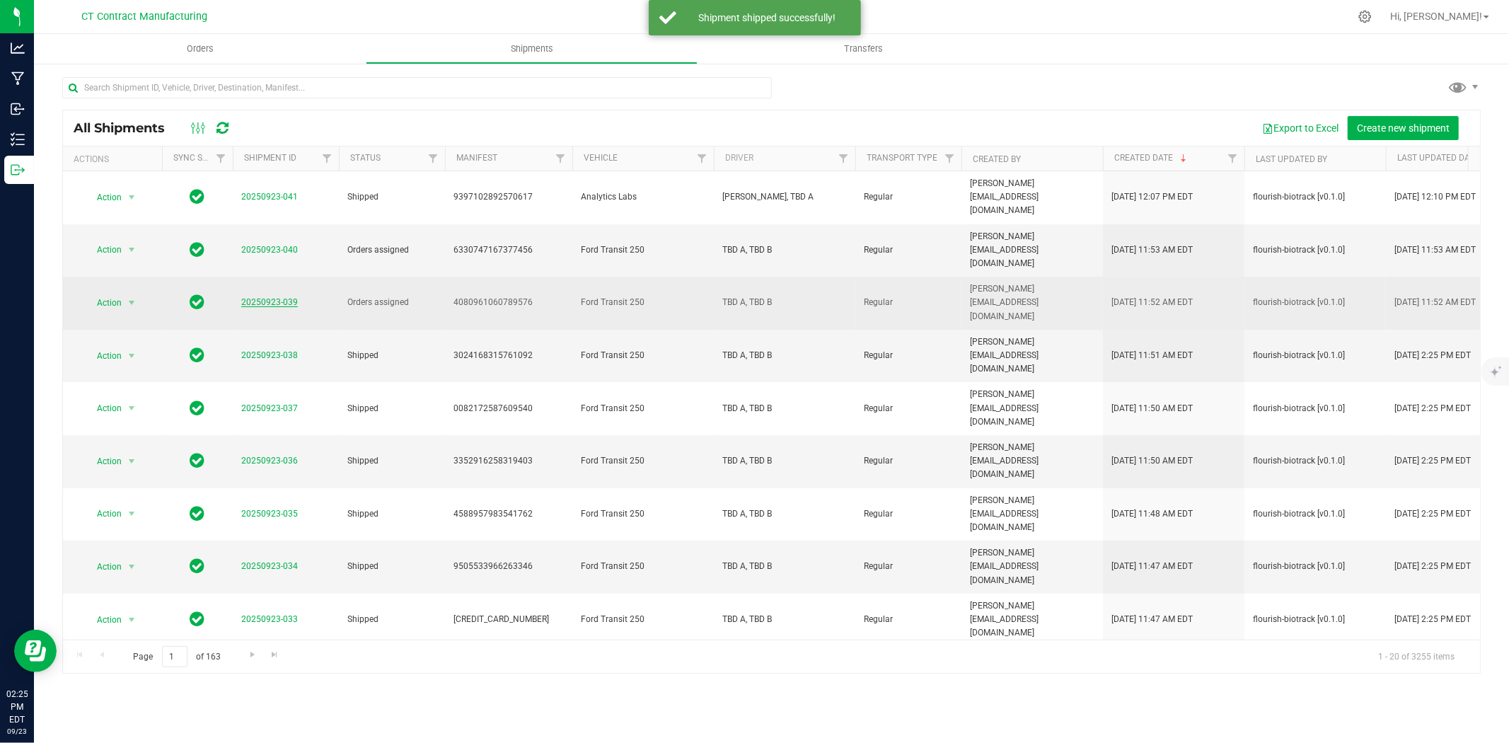
click at [266, 297] on link "20250923-039" at bounding box center [269, 302] width 57 height 10
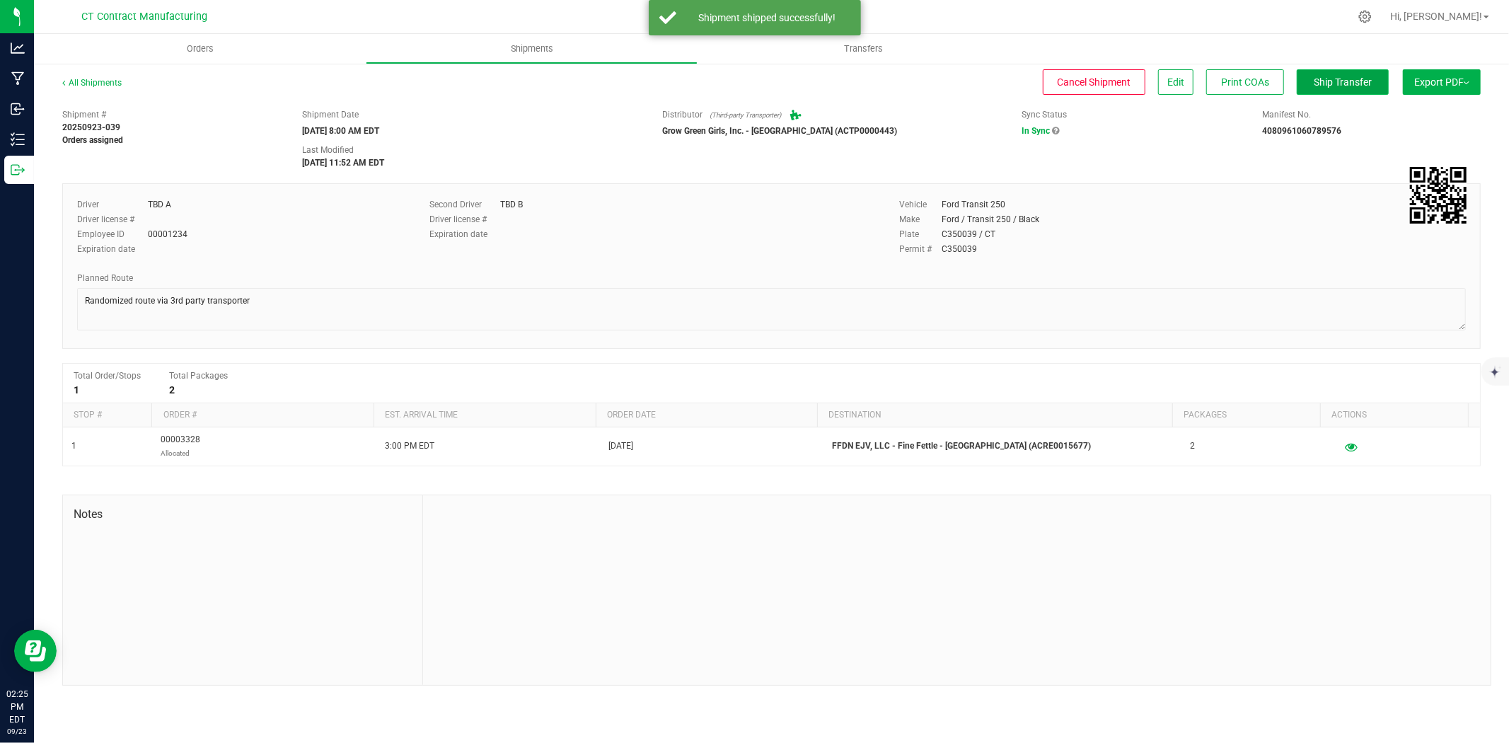
click at [1340, 71] on button "Ship Transfer" at bounding box center [1342, 81] width 92 height 25
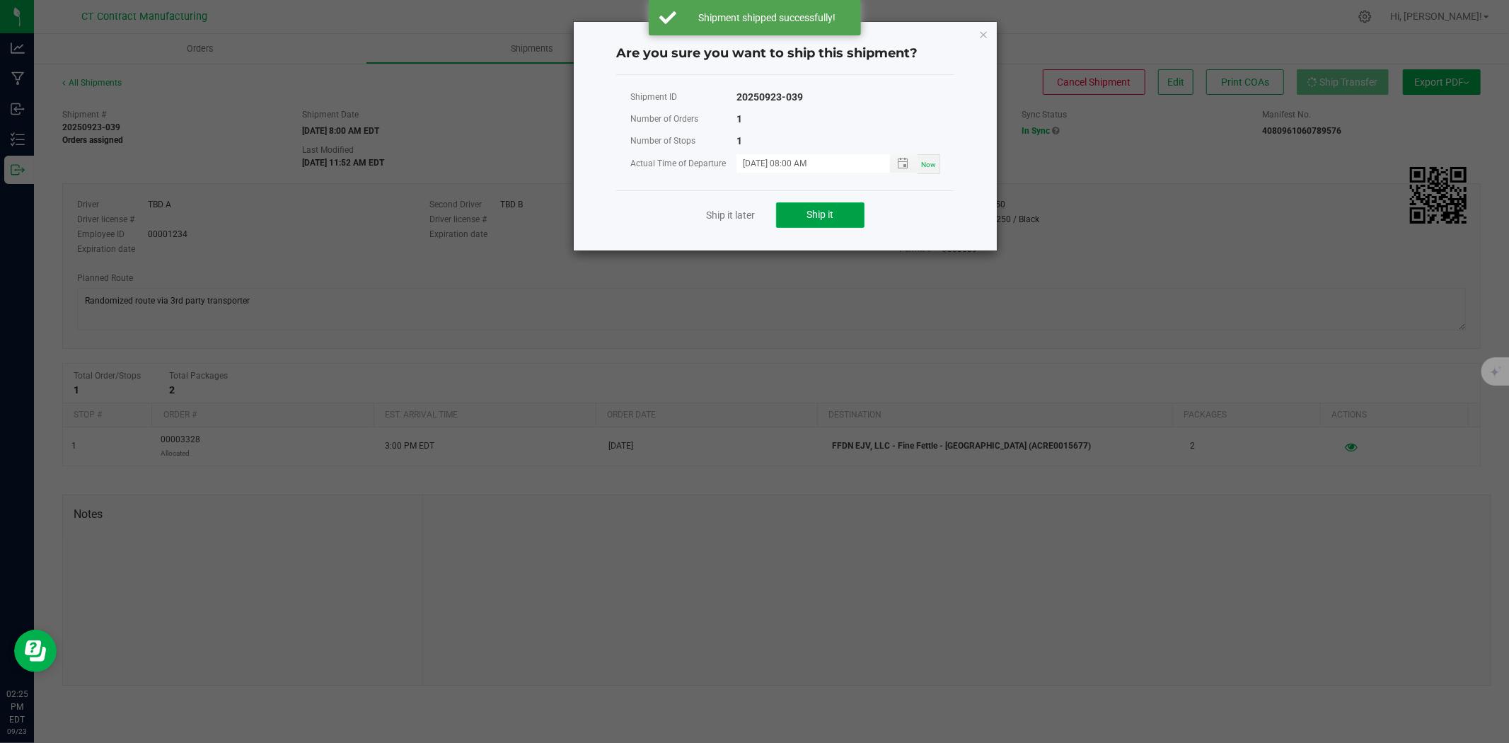
click at [819, 214] on span "Ship it" at bounding box center [820, 214] width 27 height 11
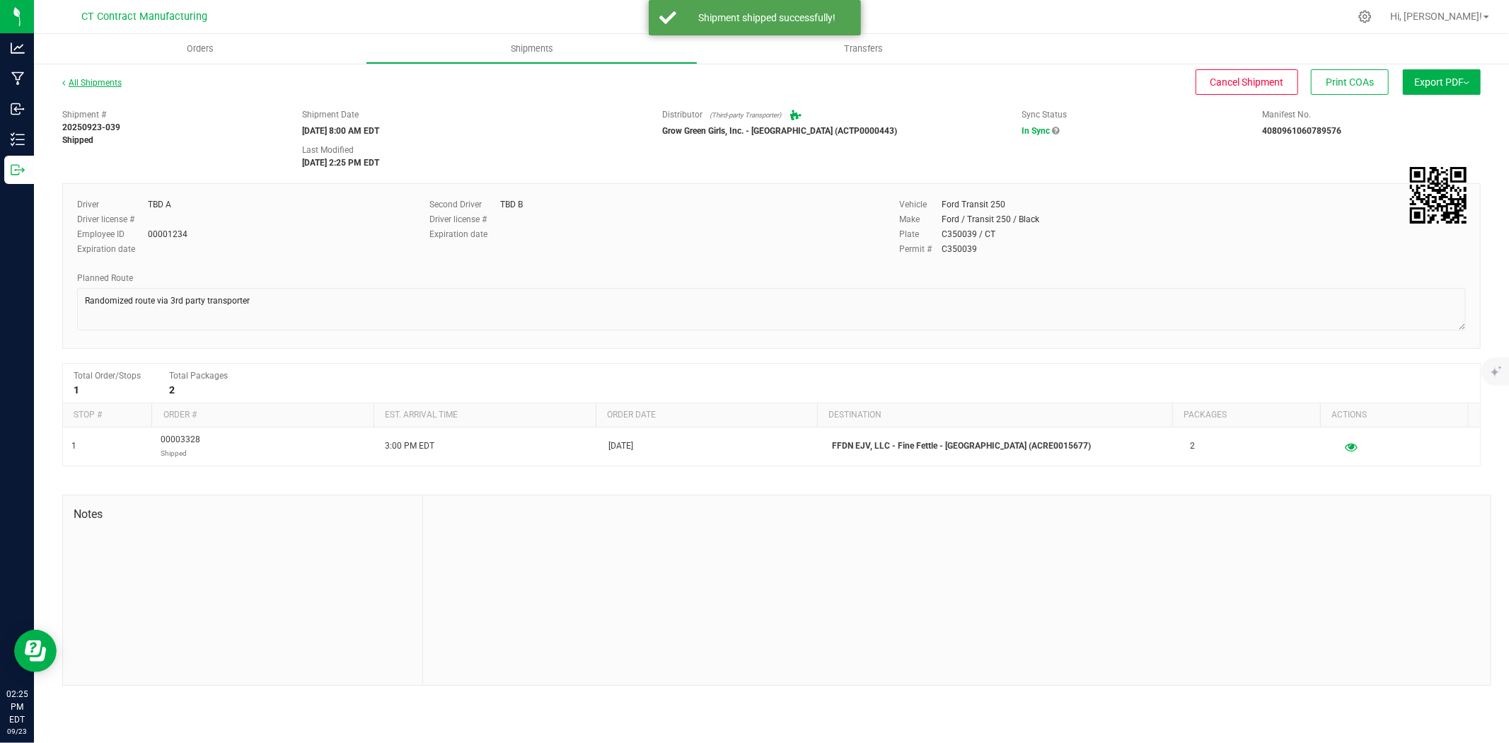
click at [110, 83] on link "All Shipments" at bounding box center [91, 83] width 59 height 10
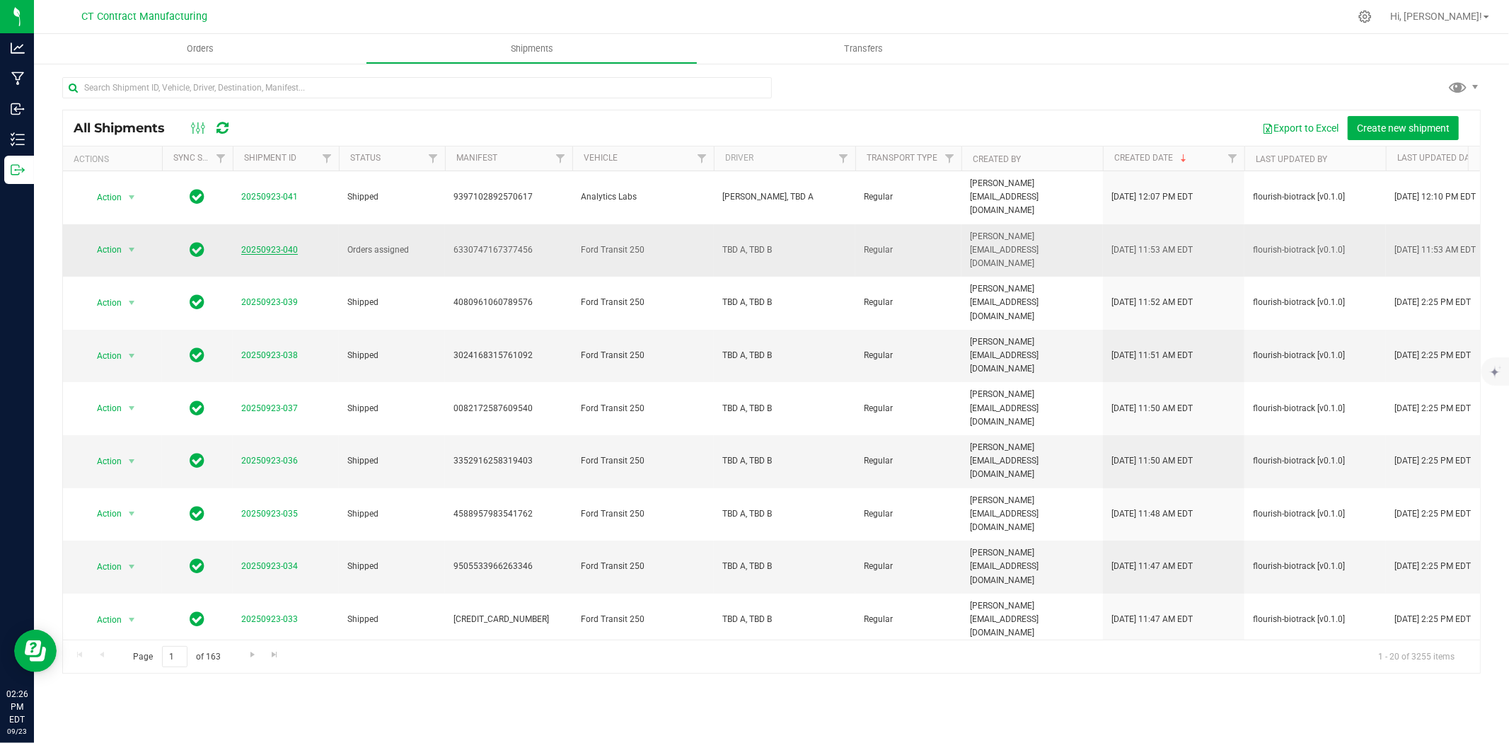
click at [294, 245] on link "20250923-040" at bounding box center [269, 250] width 57 height 10
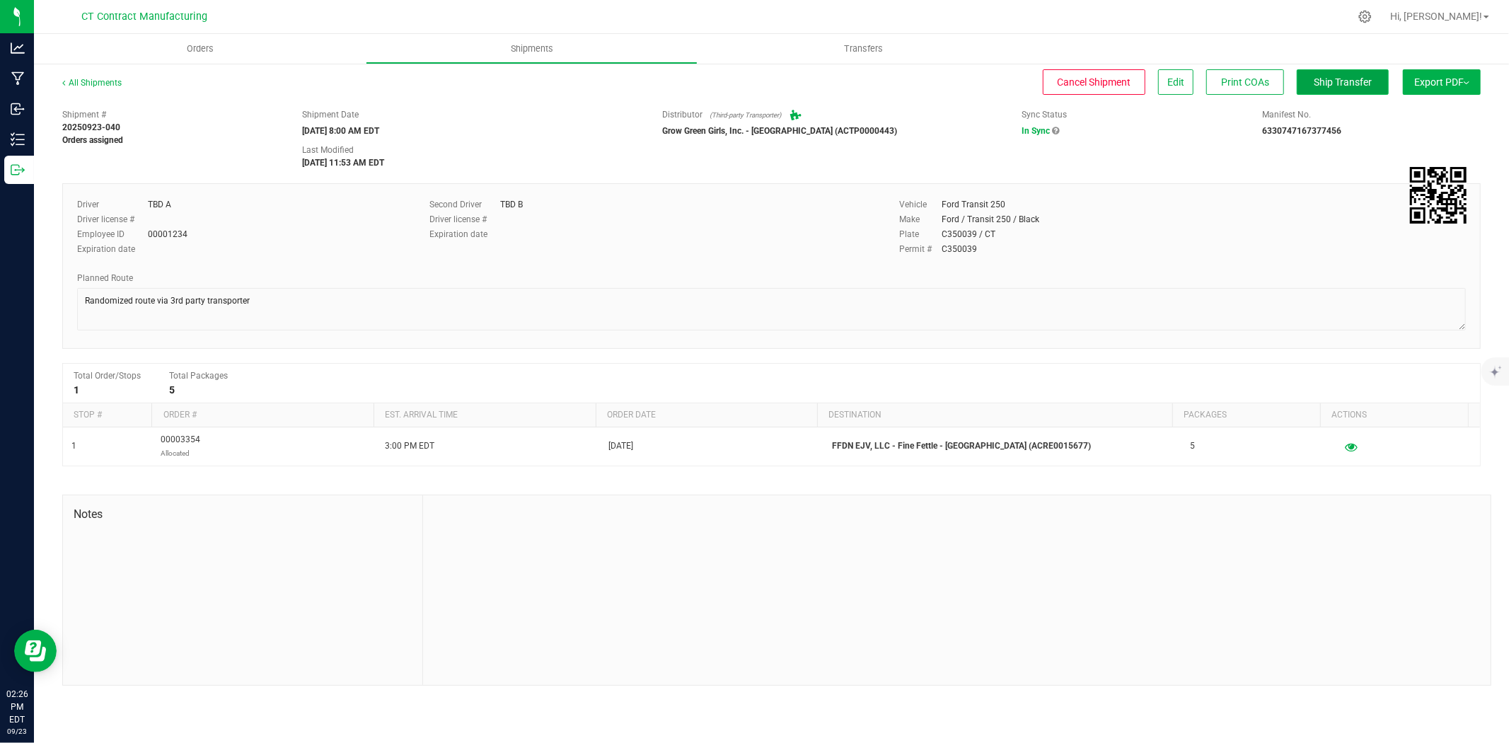
click at [1337, 76] on span "Ship Transfer" at bounding box center [1342, 81] width 58 height 11
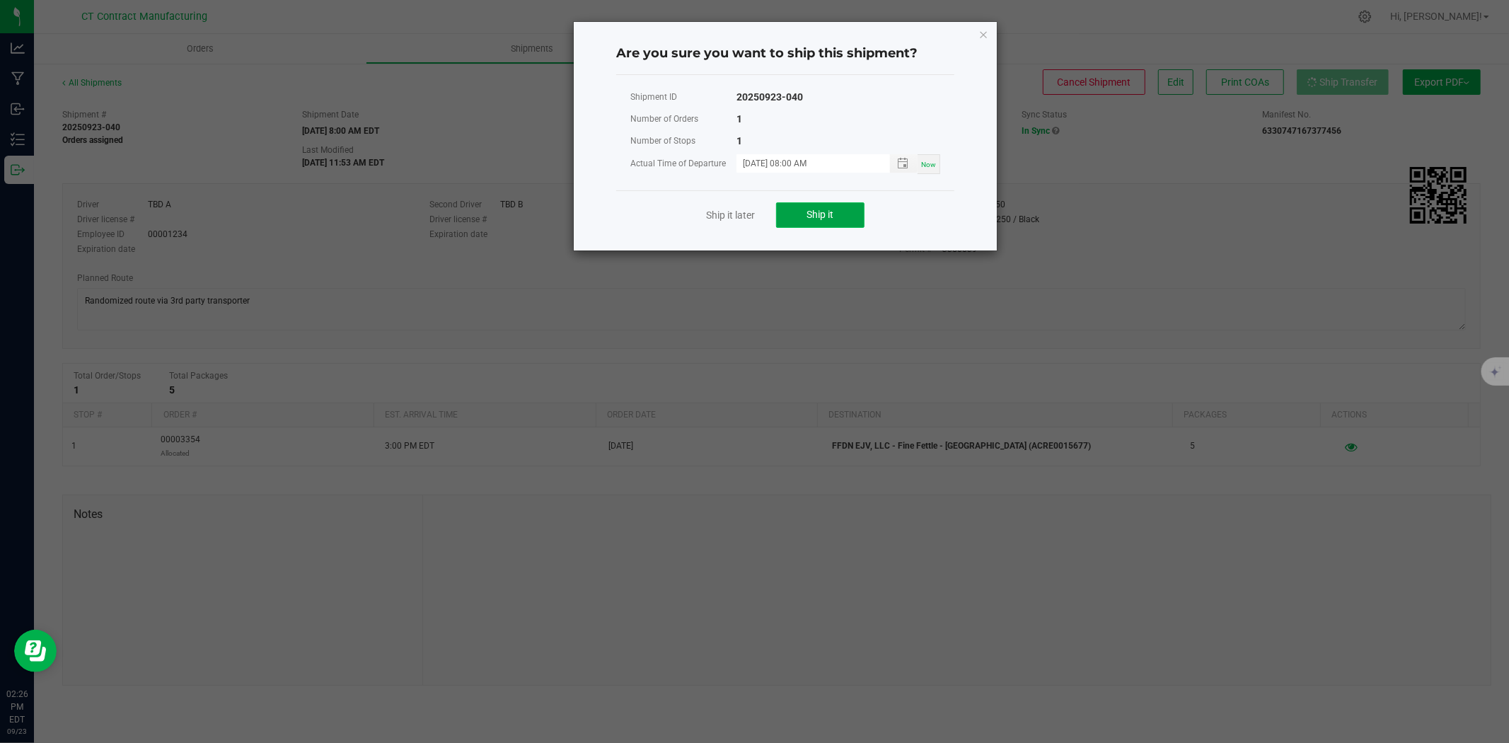
click at [860, 209] on button "Ship it" at bounding box center [820, 214] width 88 height 25
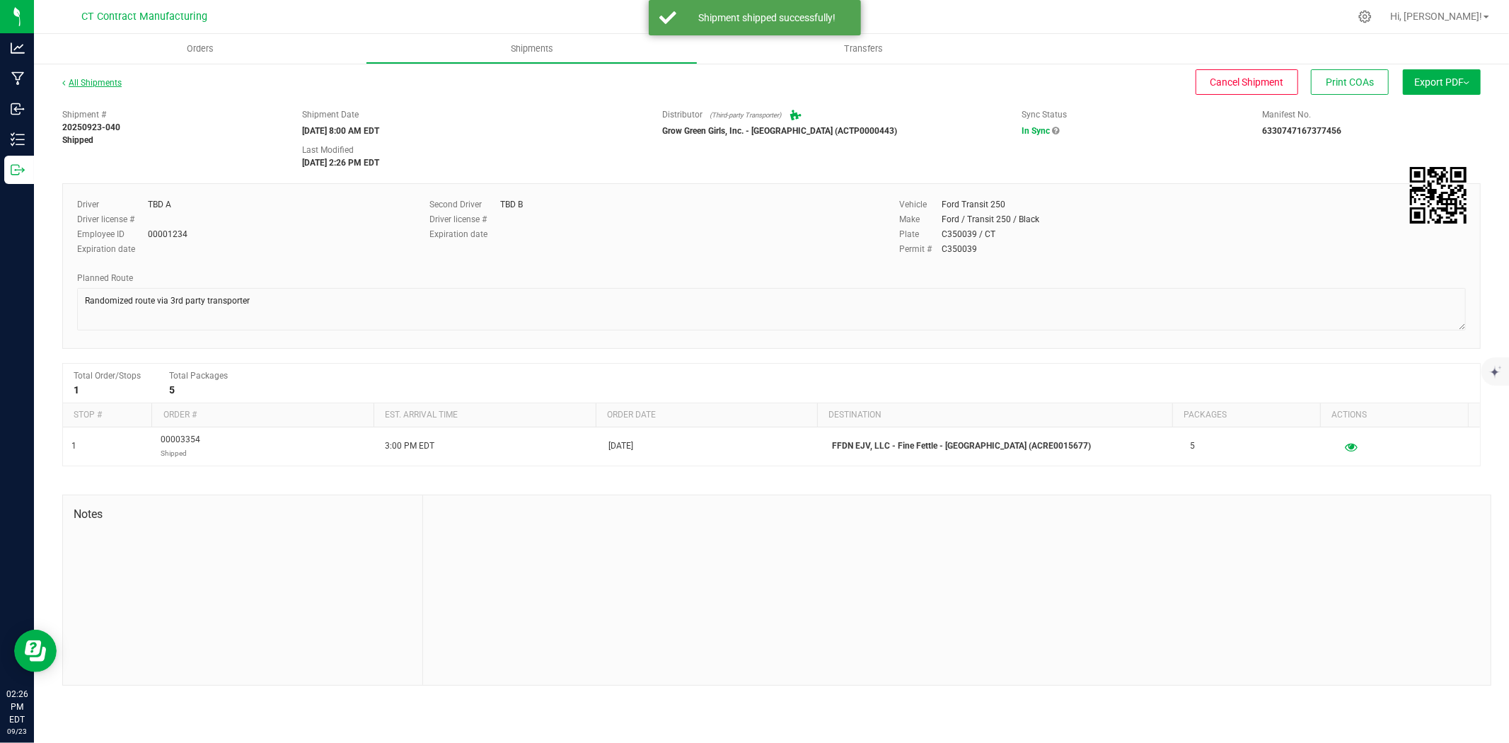
click at [103, 80] on link "All Shipments" at bounding box center [91, 83] width 59 height 10
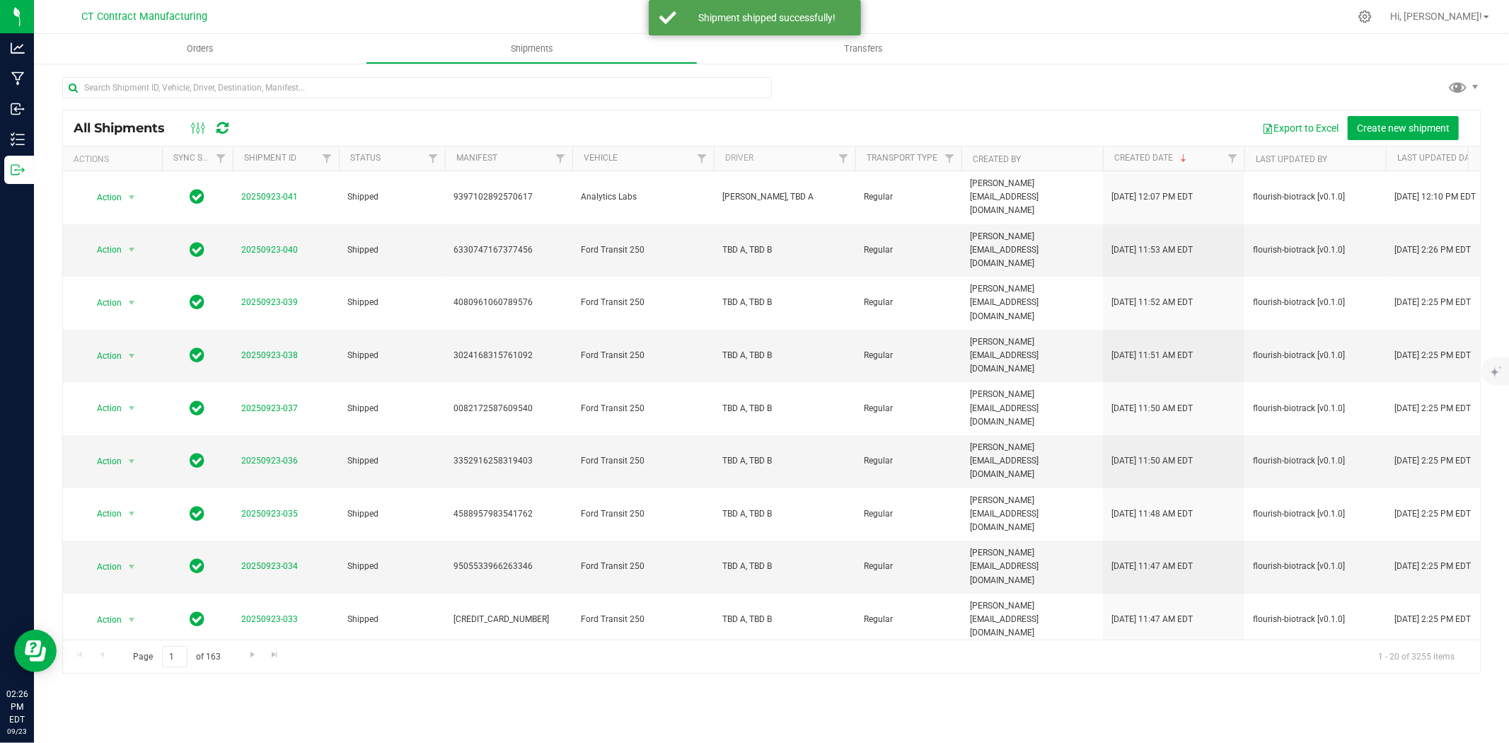
click at [1118, 18] on div at bounding box center [801, 17] width 1096 height 28
click at [195, 58] on uib-tab-heading "Orders" at bounding box center [200, 49] width 332 height 30
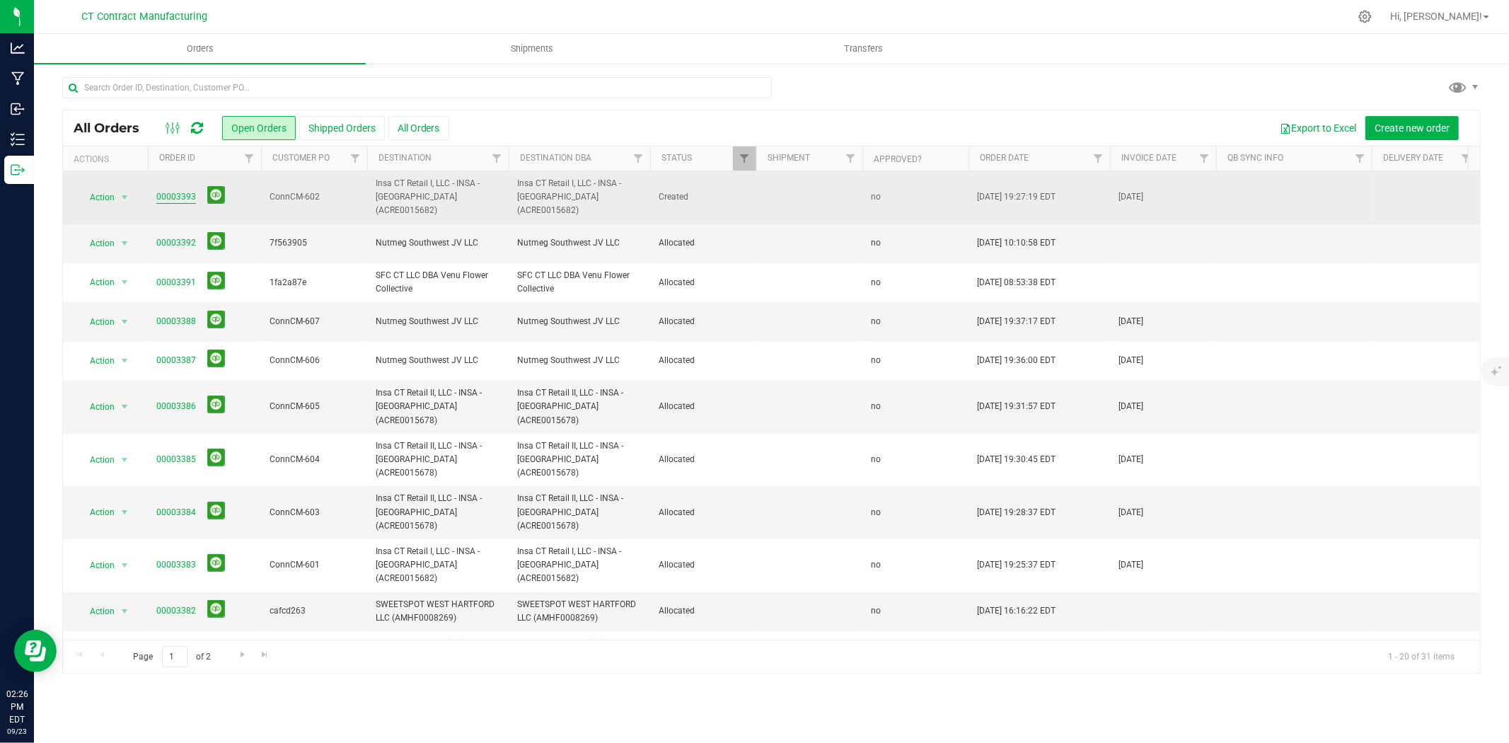
click at [178, 190] on link "00003393" at bounding box center [176, 196] width 40 height 13
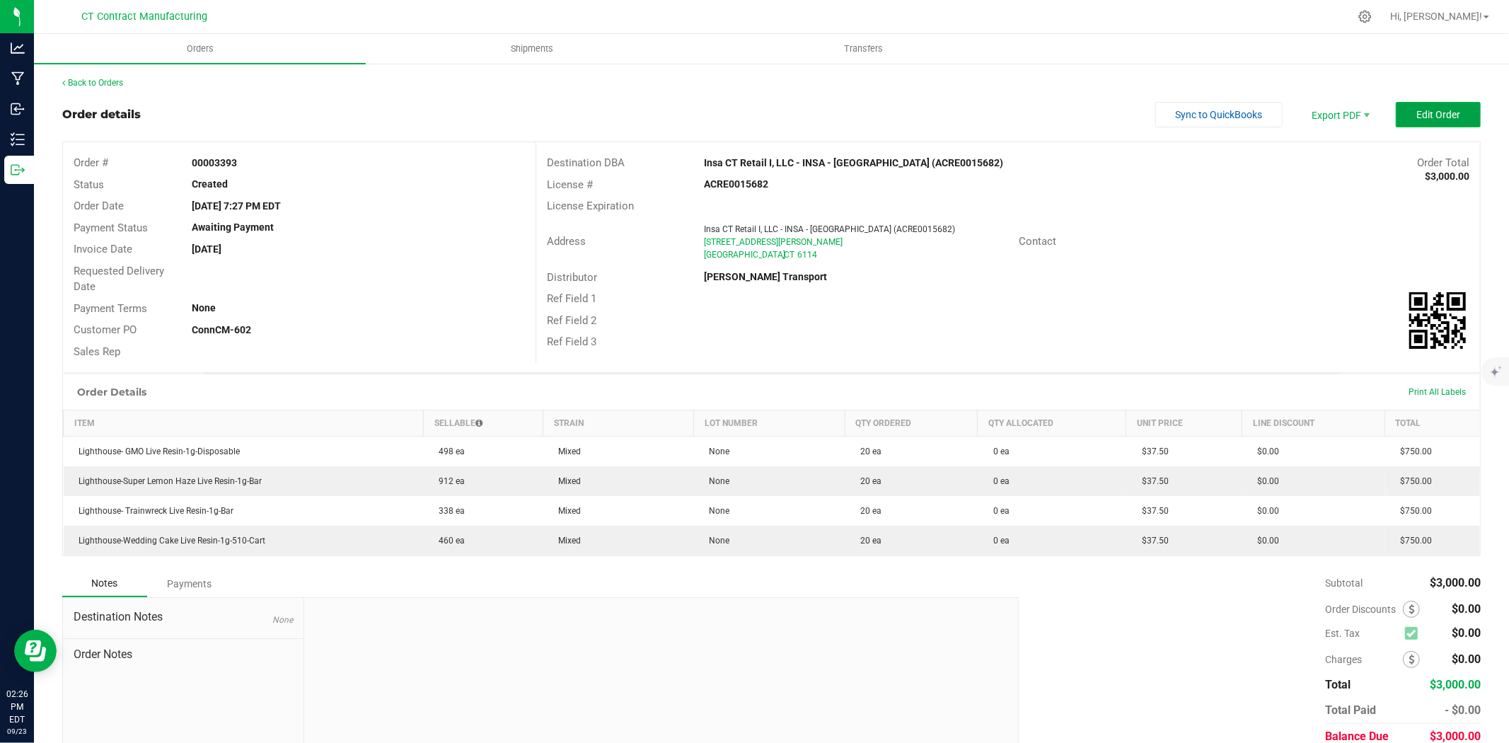
click at [1419, 102] on button "Edit Order" at bounding box center [1437, 114] width 85 height 25
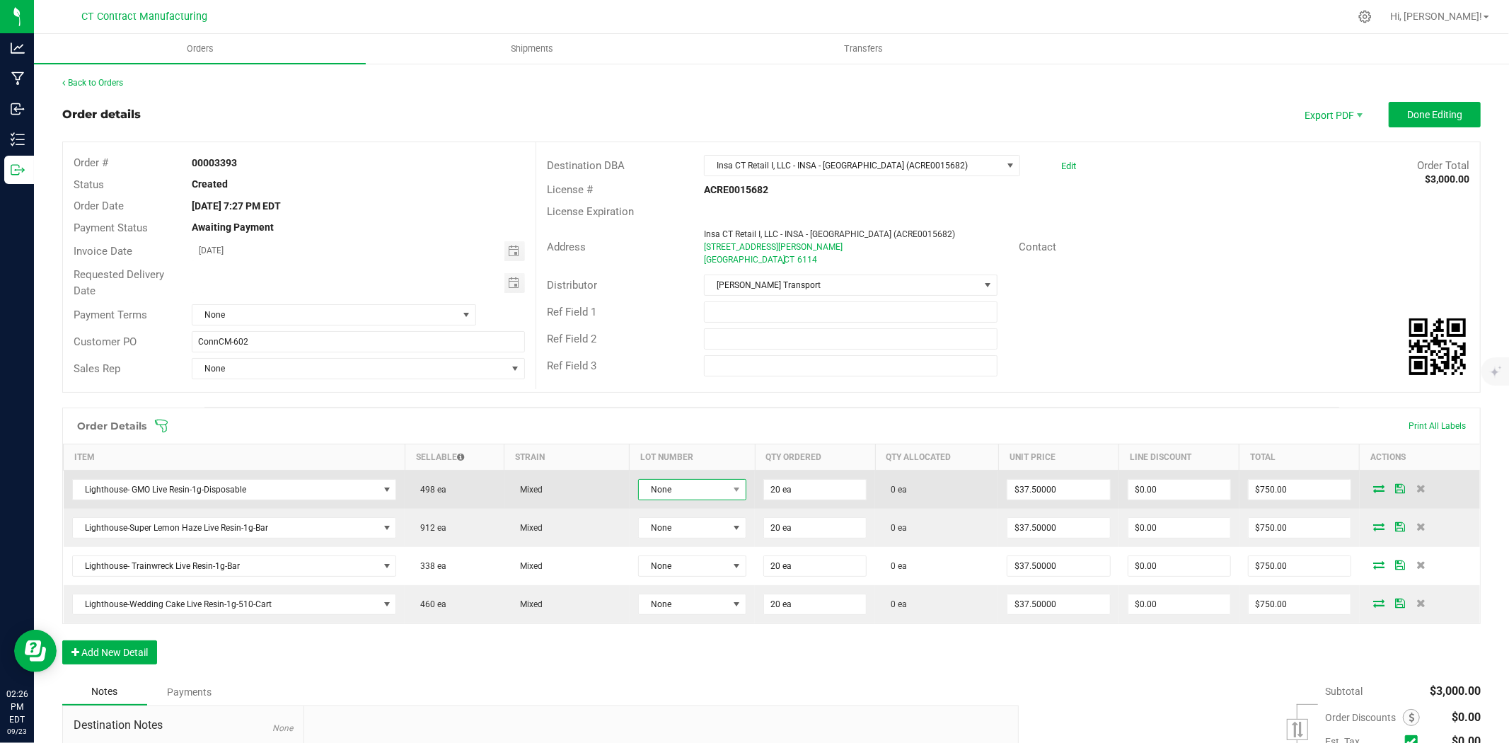
click at [728, 485] on span at bounding box center [737, 490] width 18 height 20
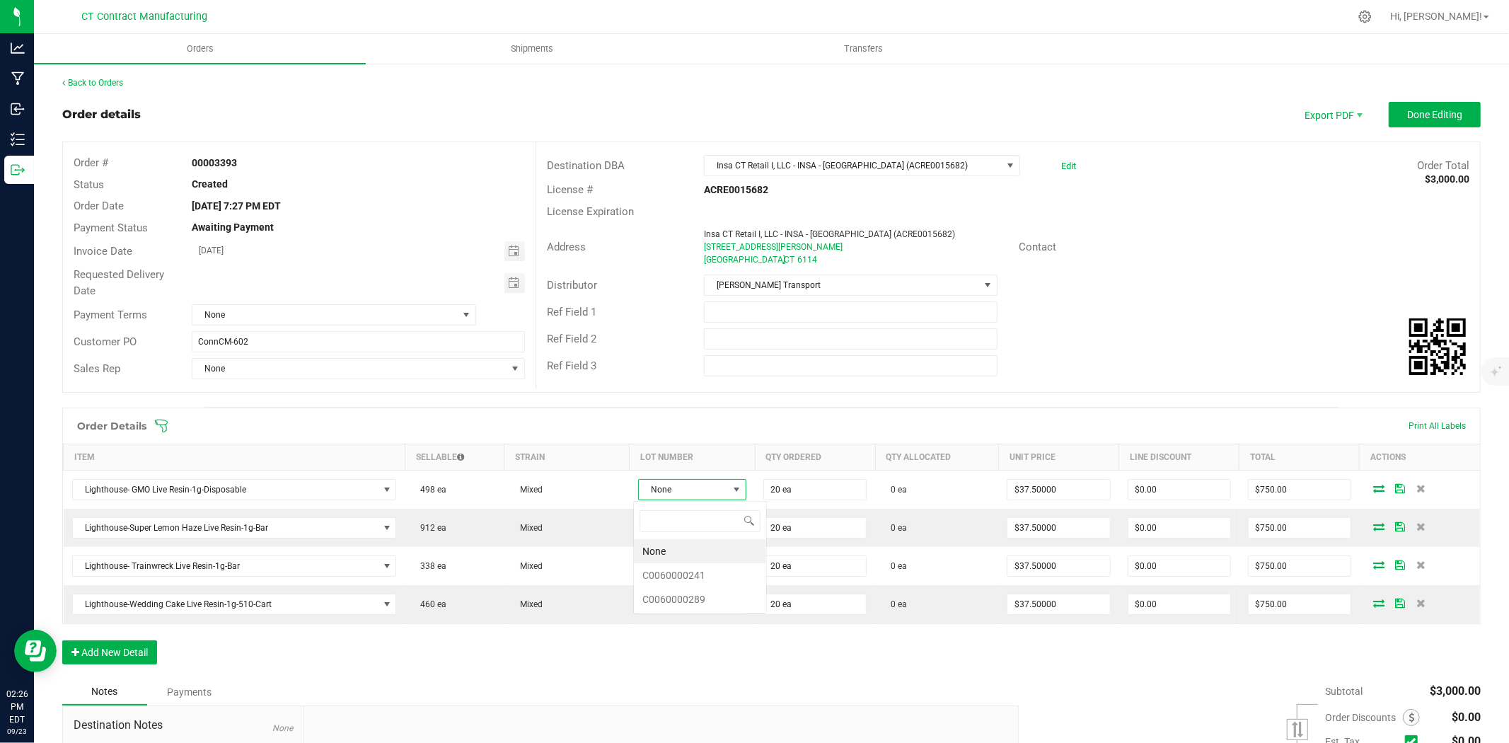
scroll to position [21, 107]
click at [698, 598] on li "C0060000289" at bounding box center [700, 599] width 132 height 24
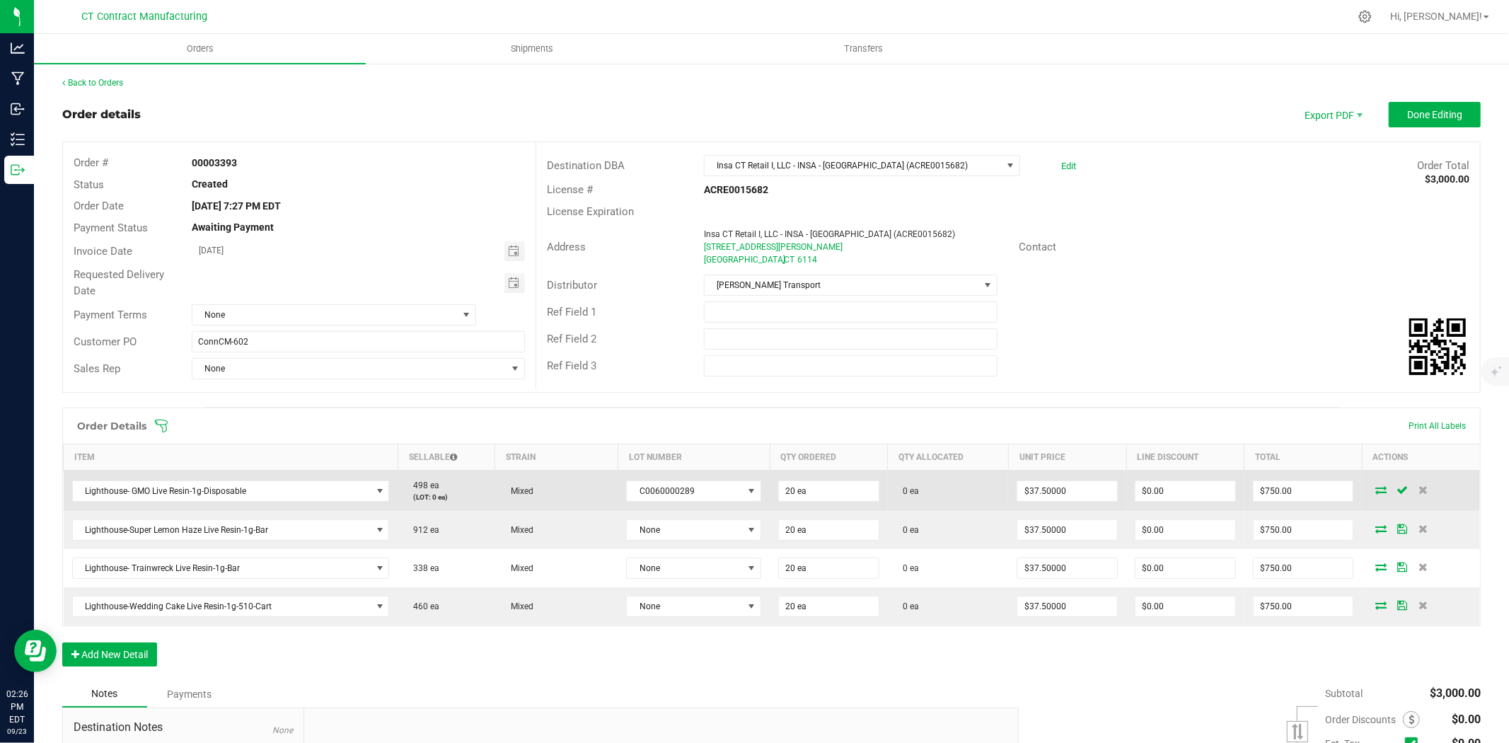
click at [1375, 489] on icon at bounding box center [1380, 489] width 11 height 8
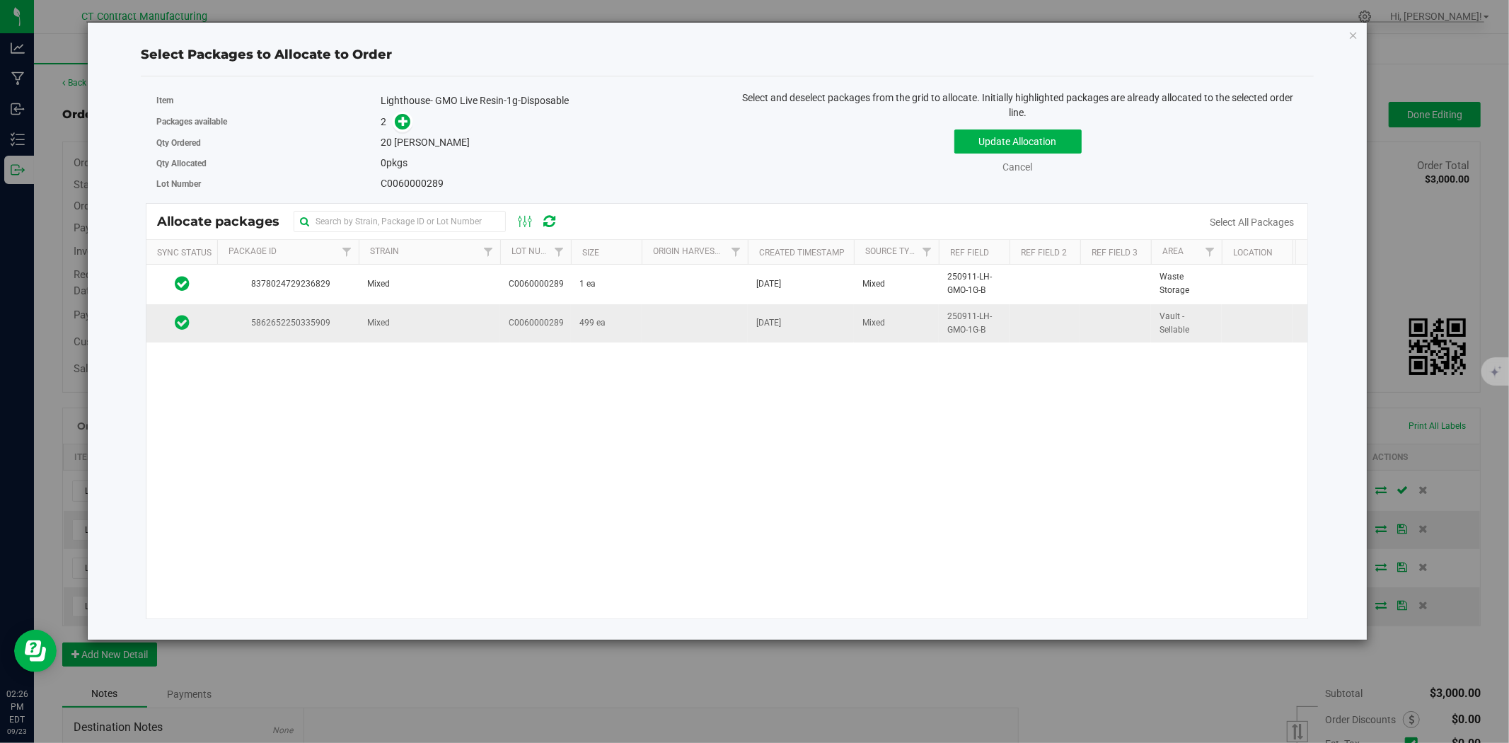
click at [422, 329] on td "Mixed" at bounding box center [429, 323] width 141 height 38
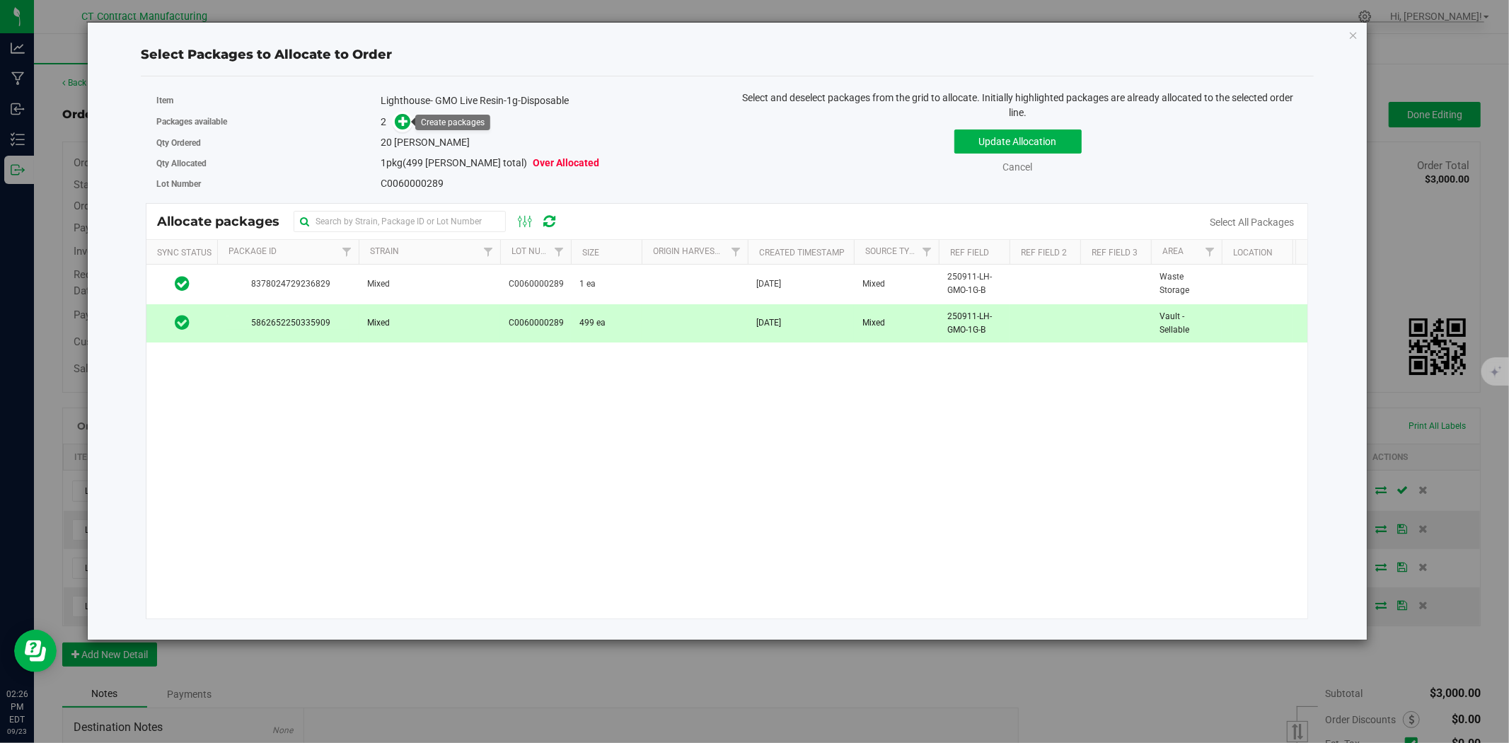
click at [412, 118] on div "2" at bounding box center [549, 122] width 336 height 16
click at [403, 121] on icon at bounding box center [403, 121] width 10 height 10
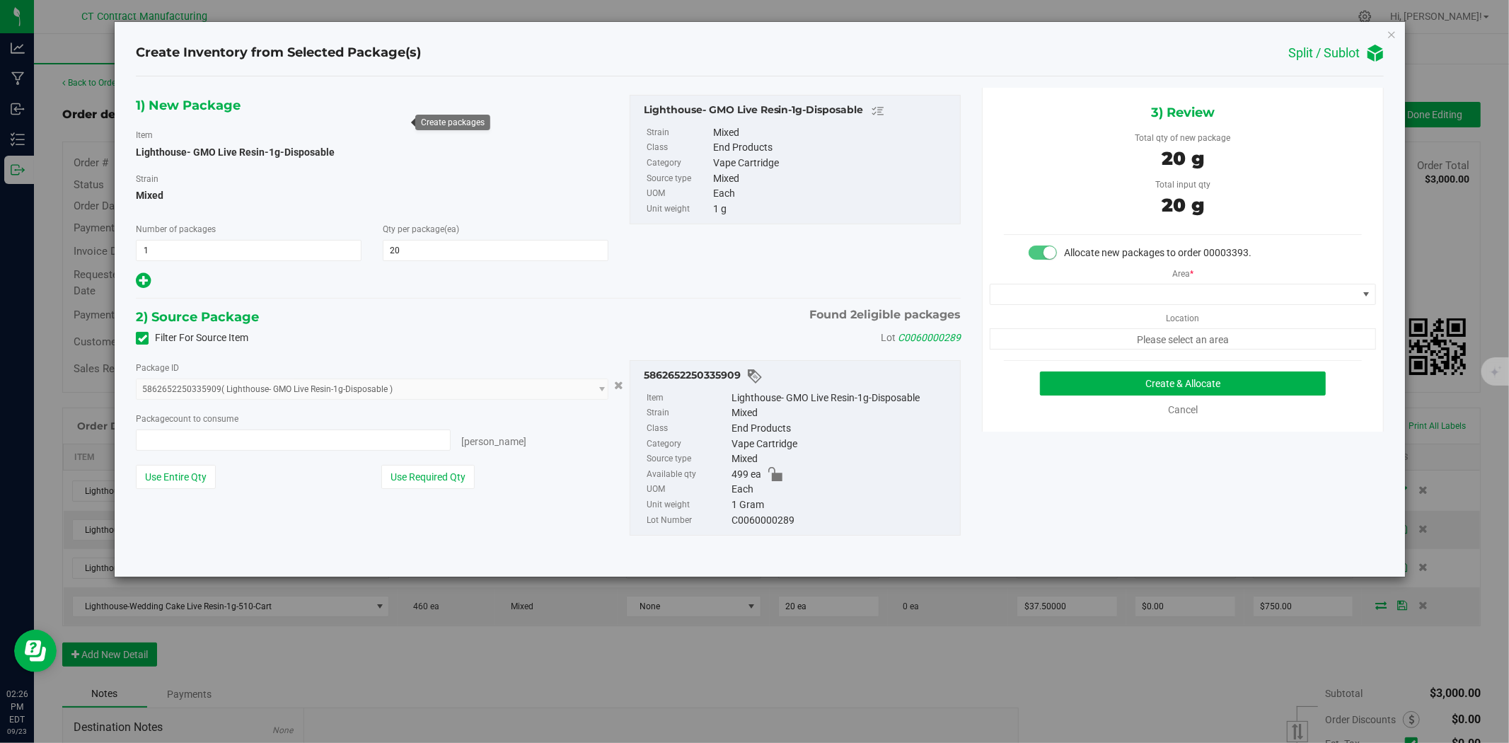
type input "20 ea"
click at [1033, 291] on span at bounding box center [1173, 294] width 367 height 20
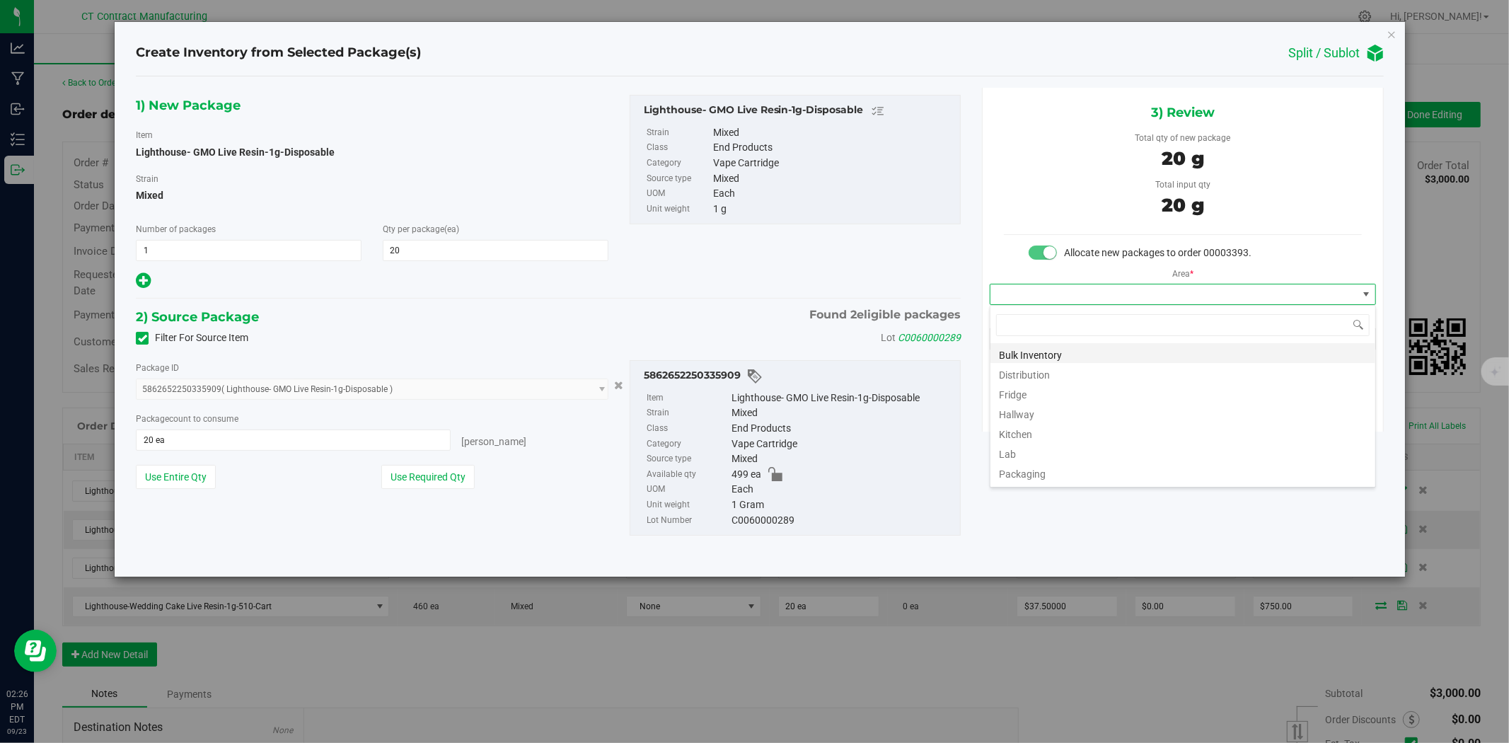
scroll to position [21, 385]
click at [1031, 369] on li "Distribution" at bounding box center [1182, 373] width 385 height 20
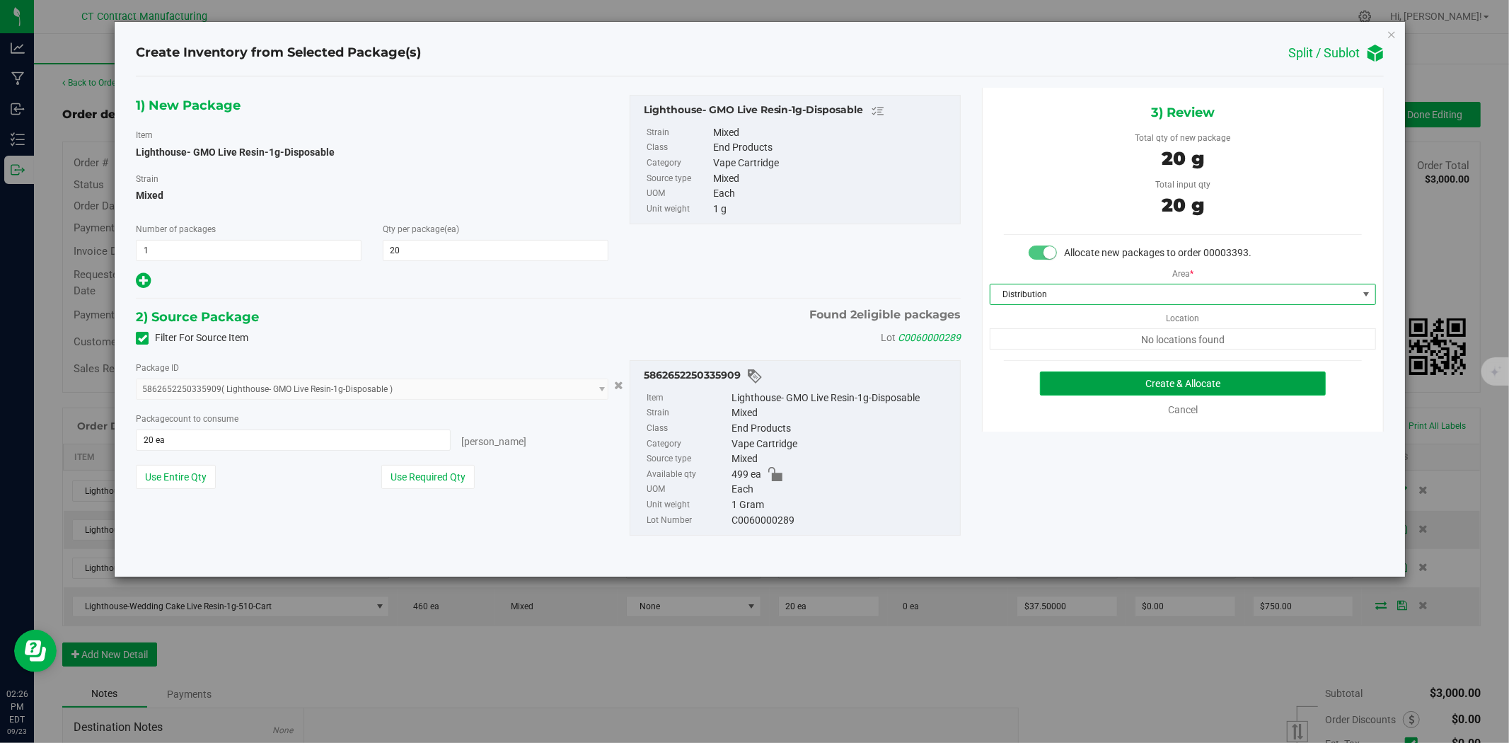
click at [1045, 378] on button "Create & Allocate" at bounding box center [1183, 383] width 286 height 24
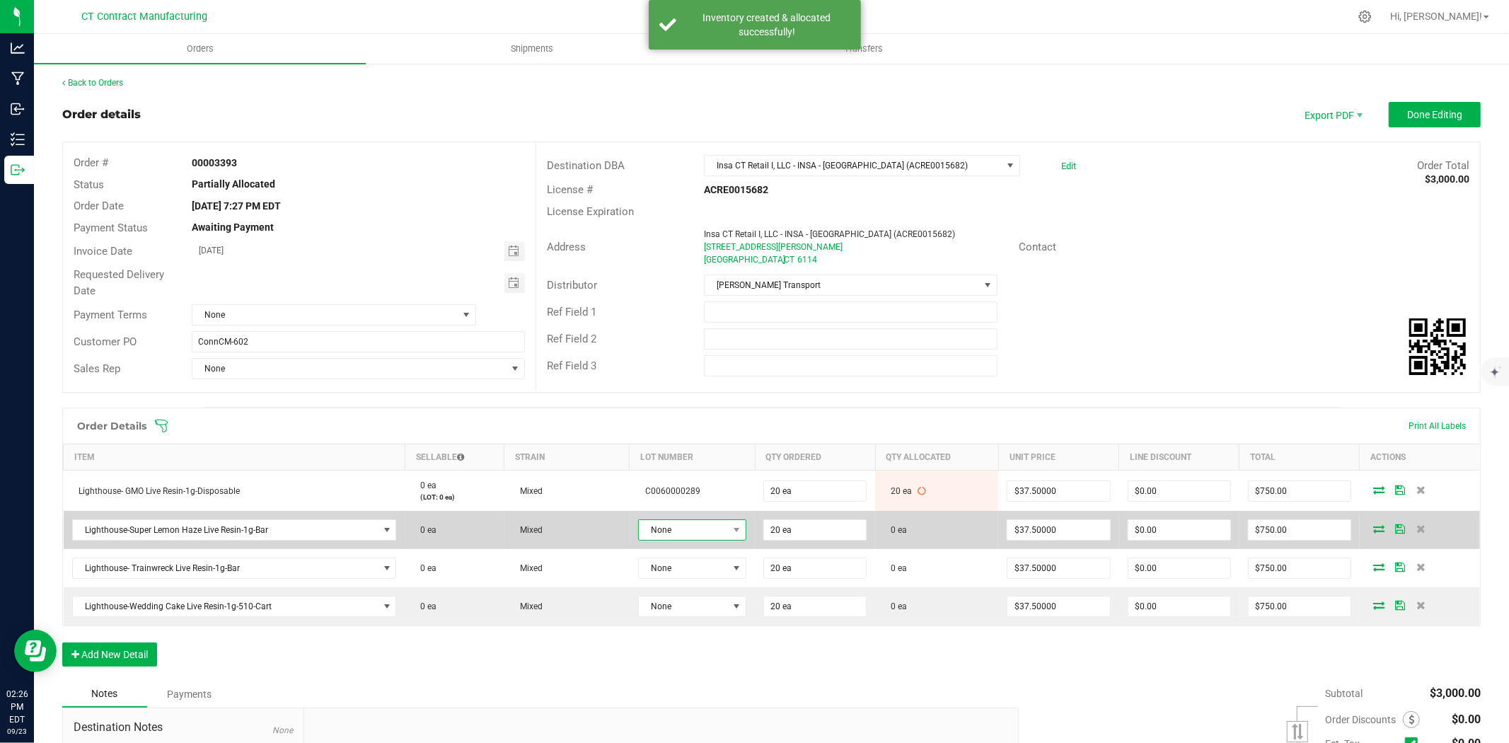
click at [701, 530] on span "None" at bounding box center [683, 530] width 89 height 20
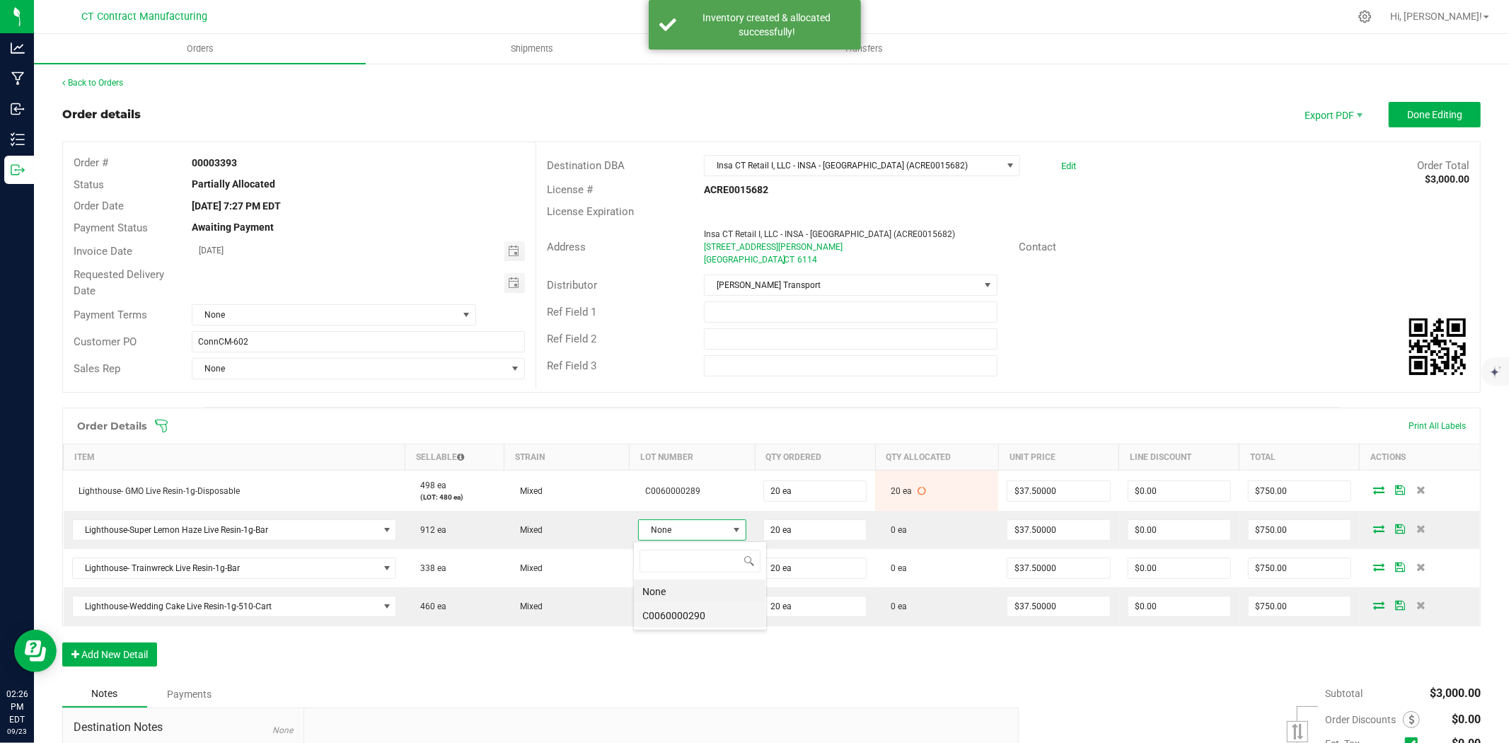
click at [701, 625] on li "C0060000290" at bounding box center [700, 615] width 132 height 24
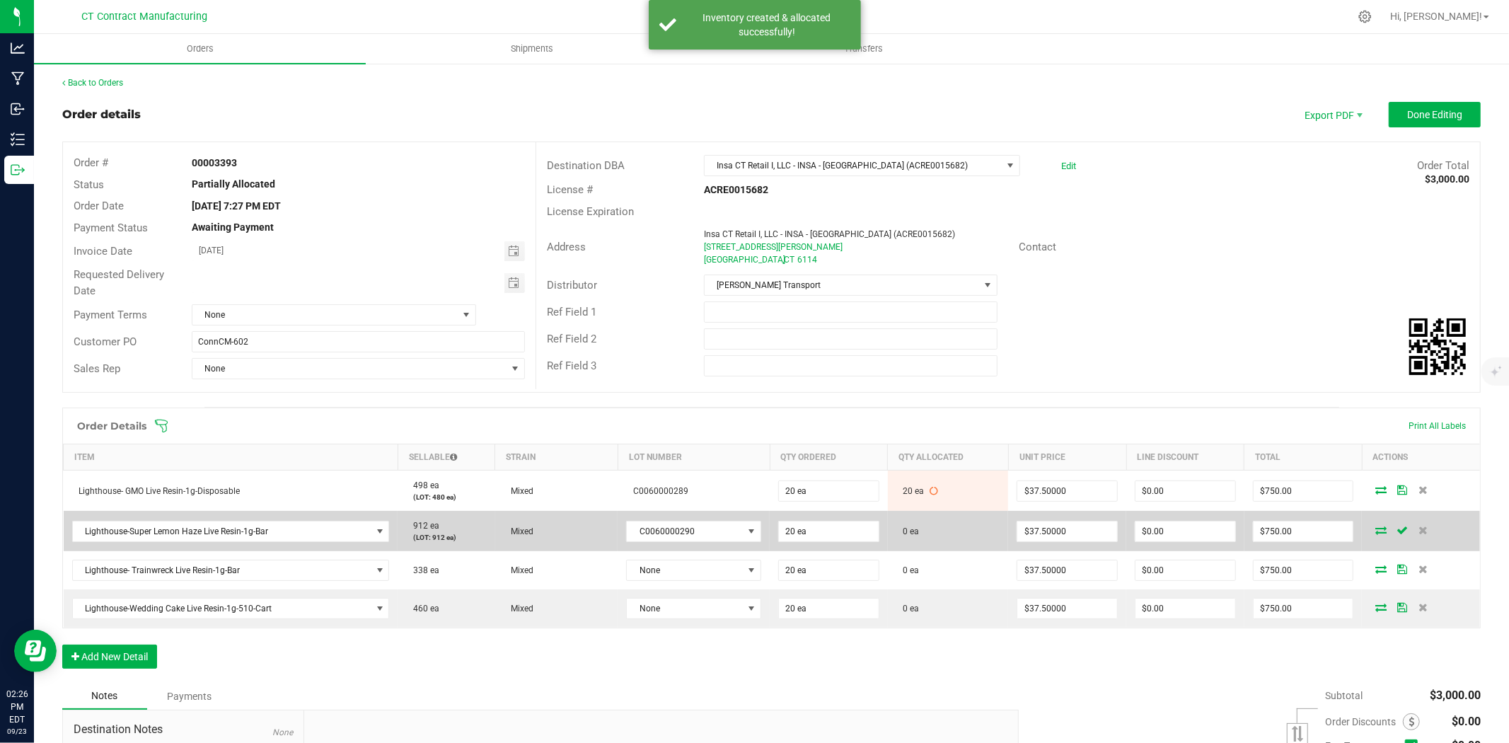
click at [1375, 529] on icon at bounding box center [1380, 530] width 11 height 8
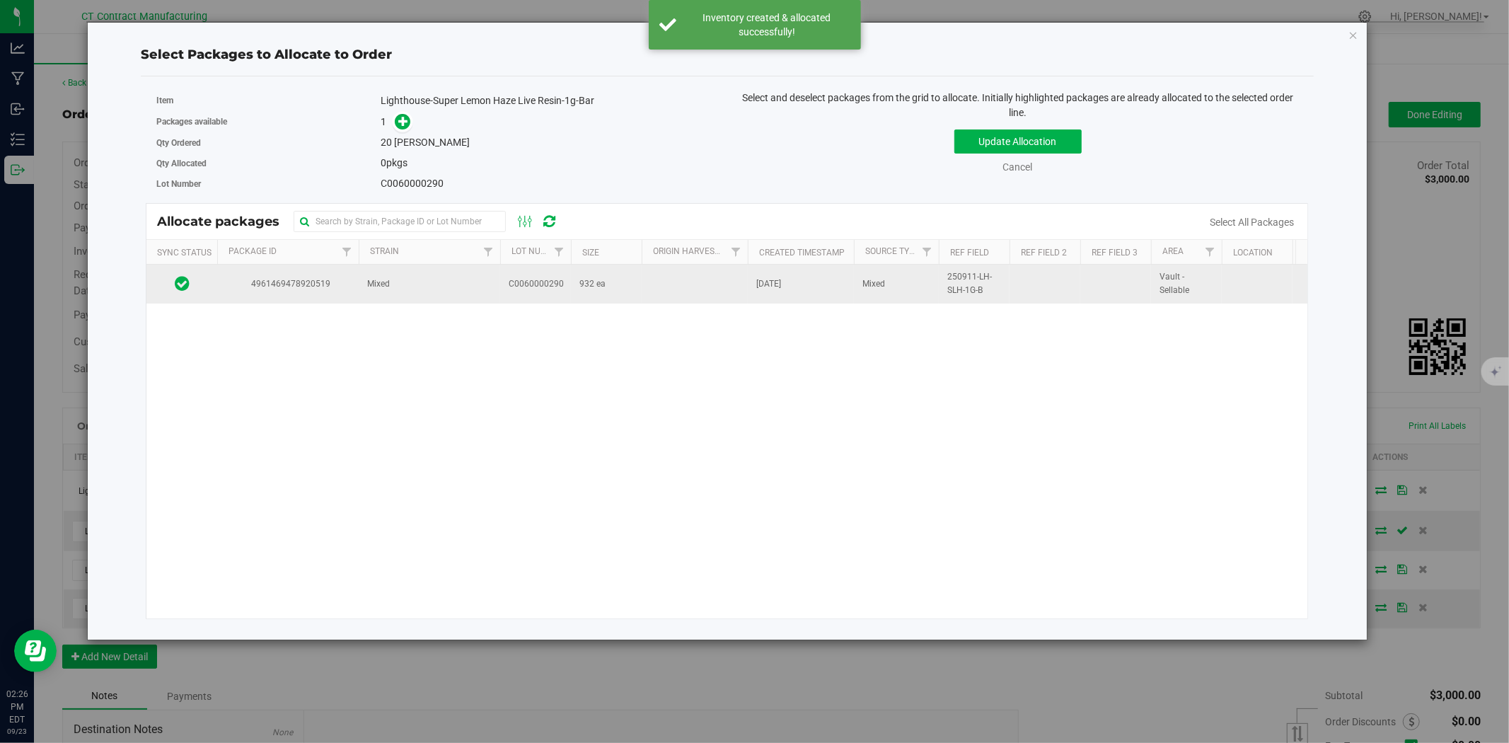
click at [559, 301] on td "C0060000290" at bounding box center [535, 284] width 71 height 38
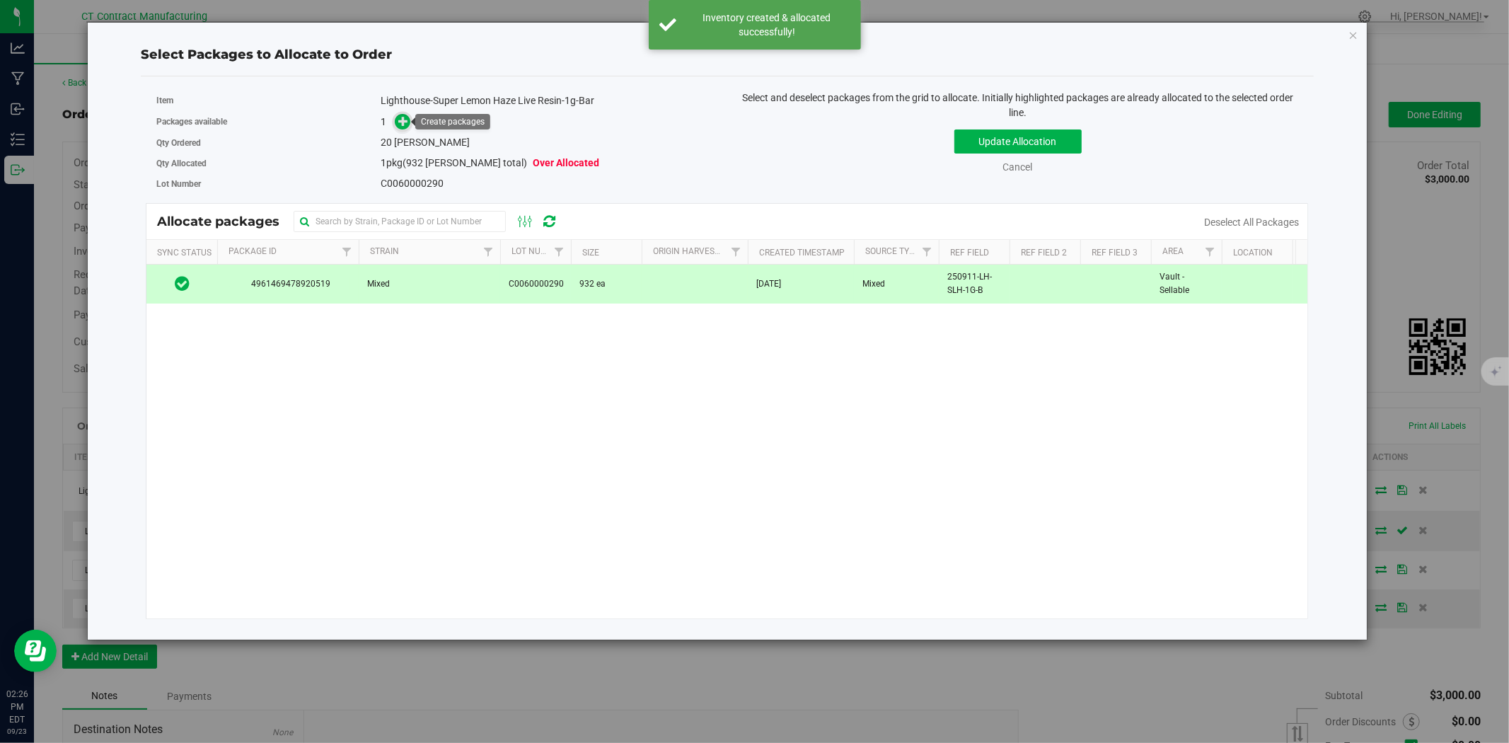
click at [400, 122] on icon at bounding box center [403, 121] width 10 height 10
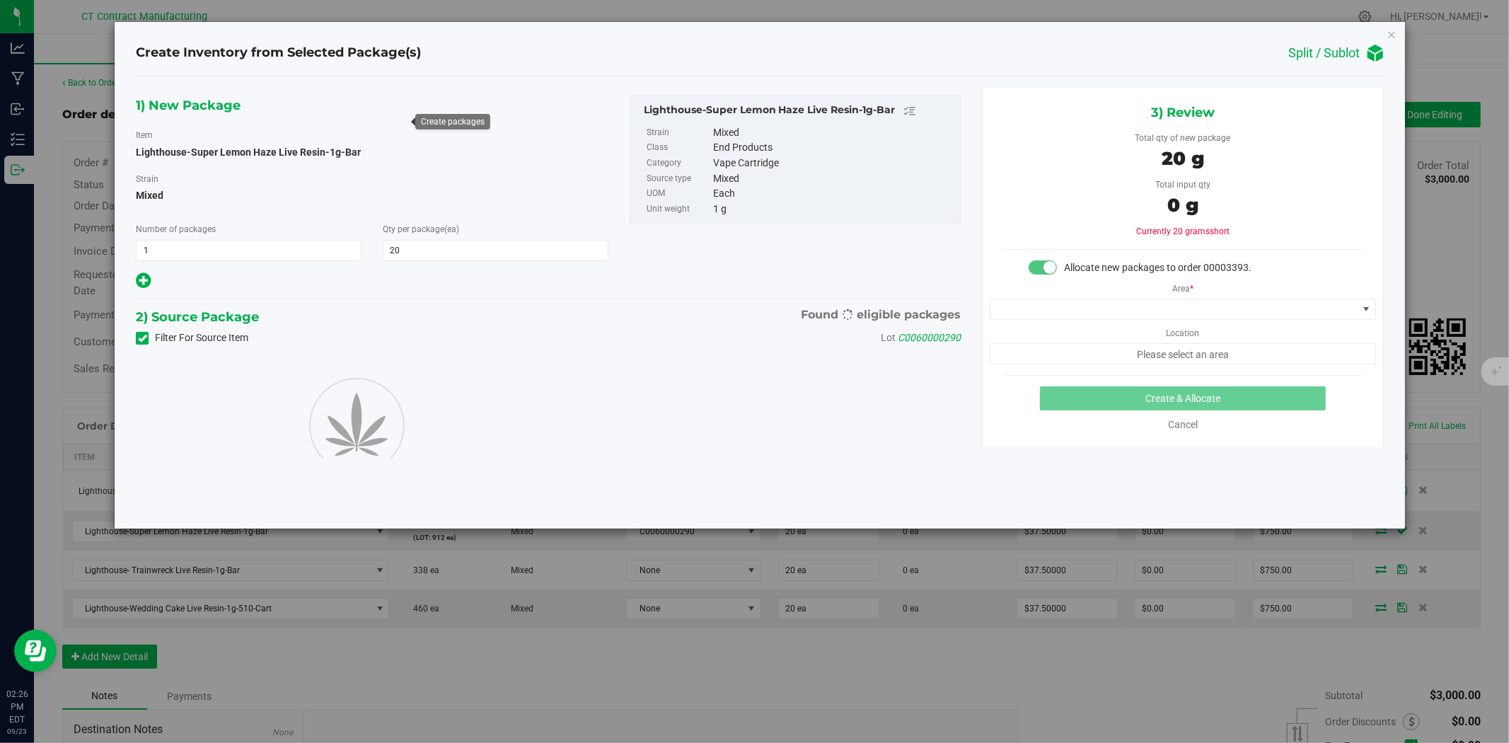
type input "20"
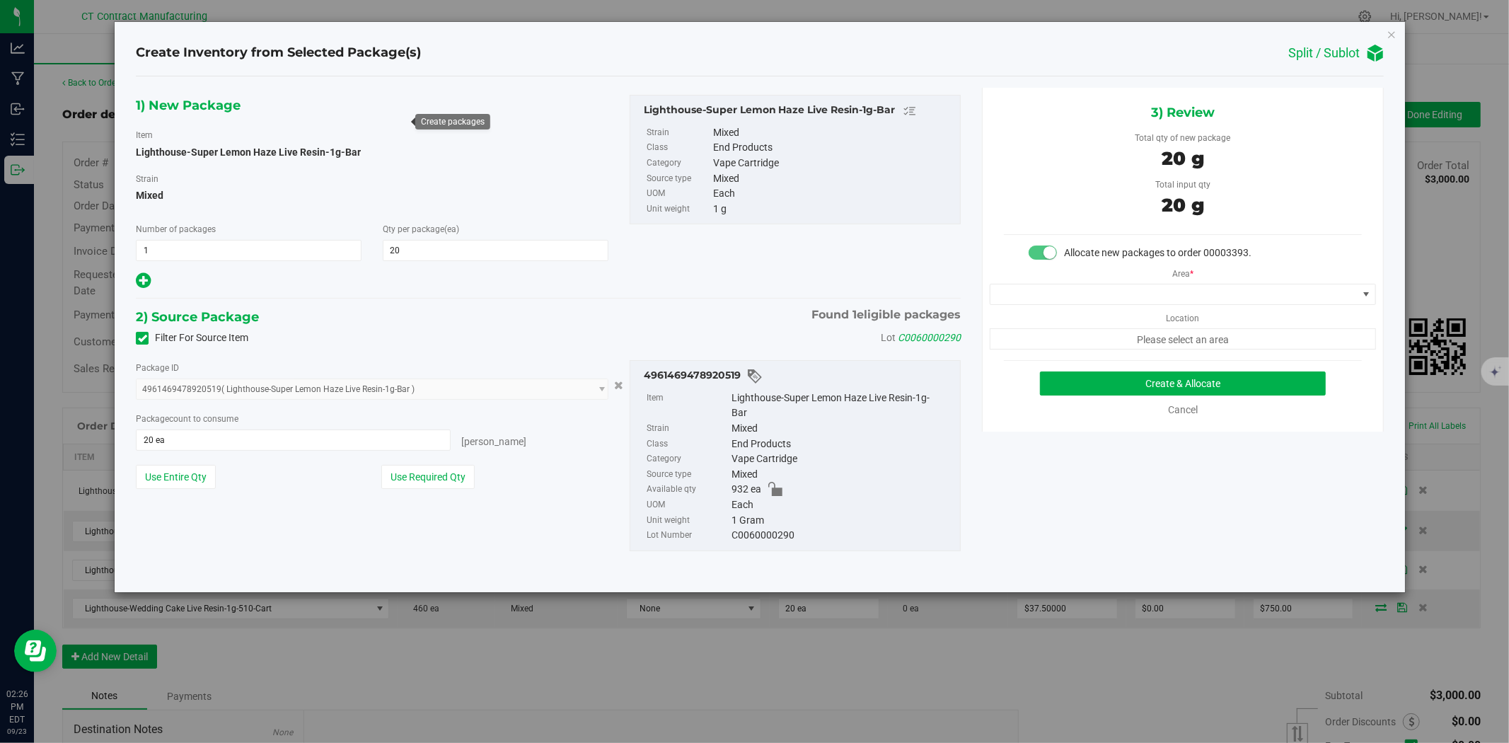
click at [1166, 307] on label "Location" at bounding box center [1182, 315] width 33 height 20
click at [1168, 296] on span at bounding box center [1173, 294] width 367 height 20
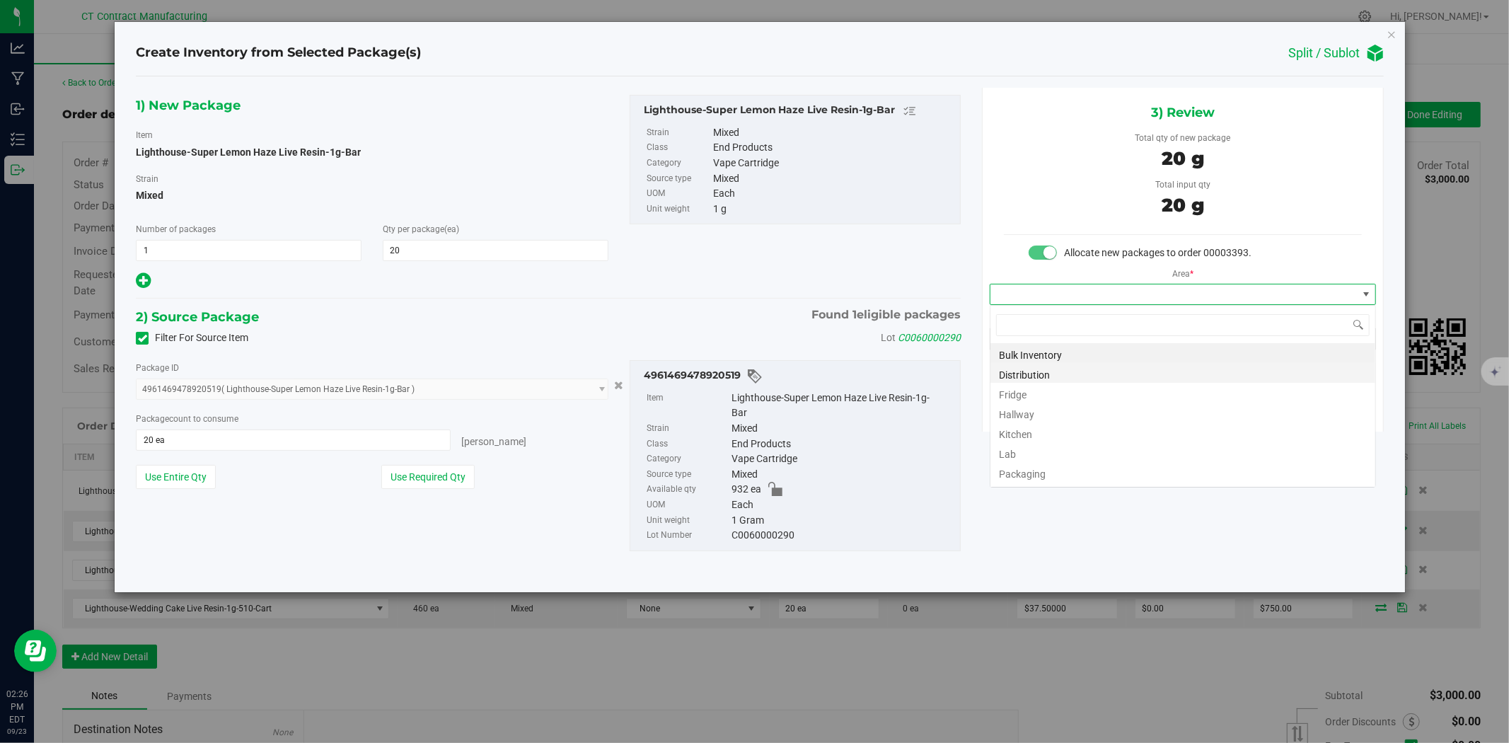
scroll to position [21, 385]
click at [1114, 373] on li "Distribution" at bounding box center [1182, 373] width 385 height 20
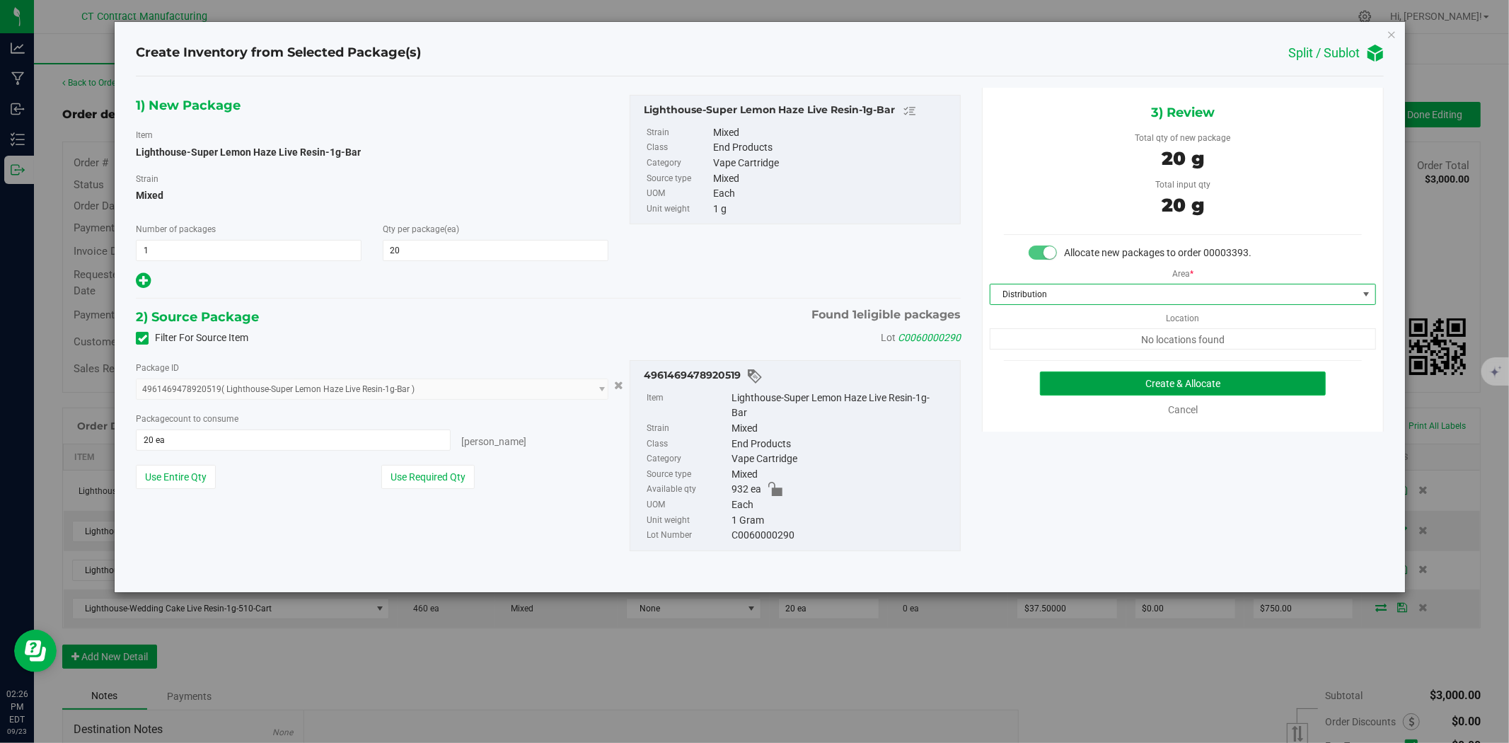
click at [1122, 382] on button "Create & Allocate" at bounding box center [1183, 383] width 286 height 24
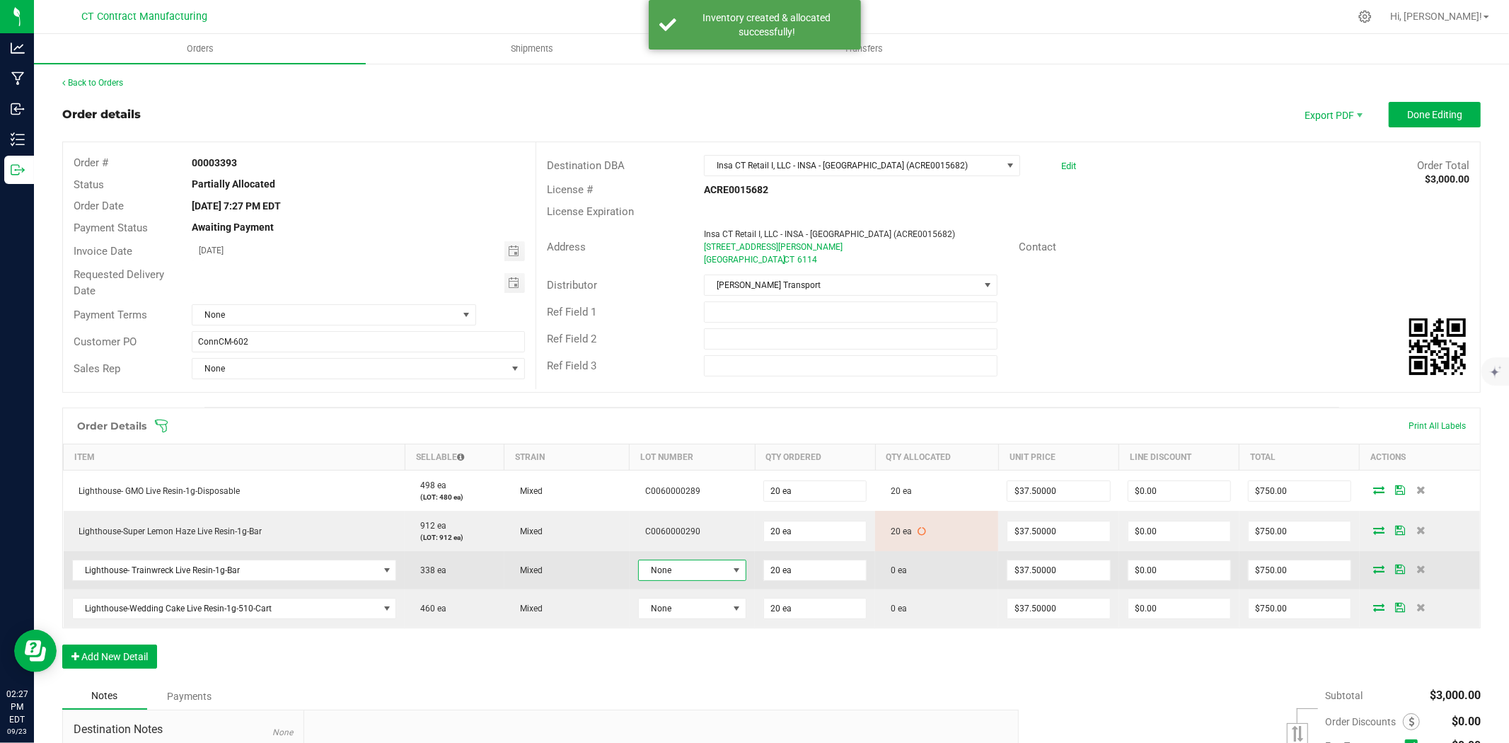
click at [731, 568] on span at bounding box center [736, 569] width 11 height 11
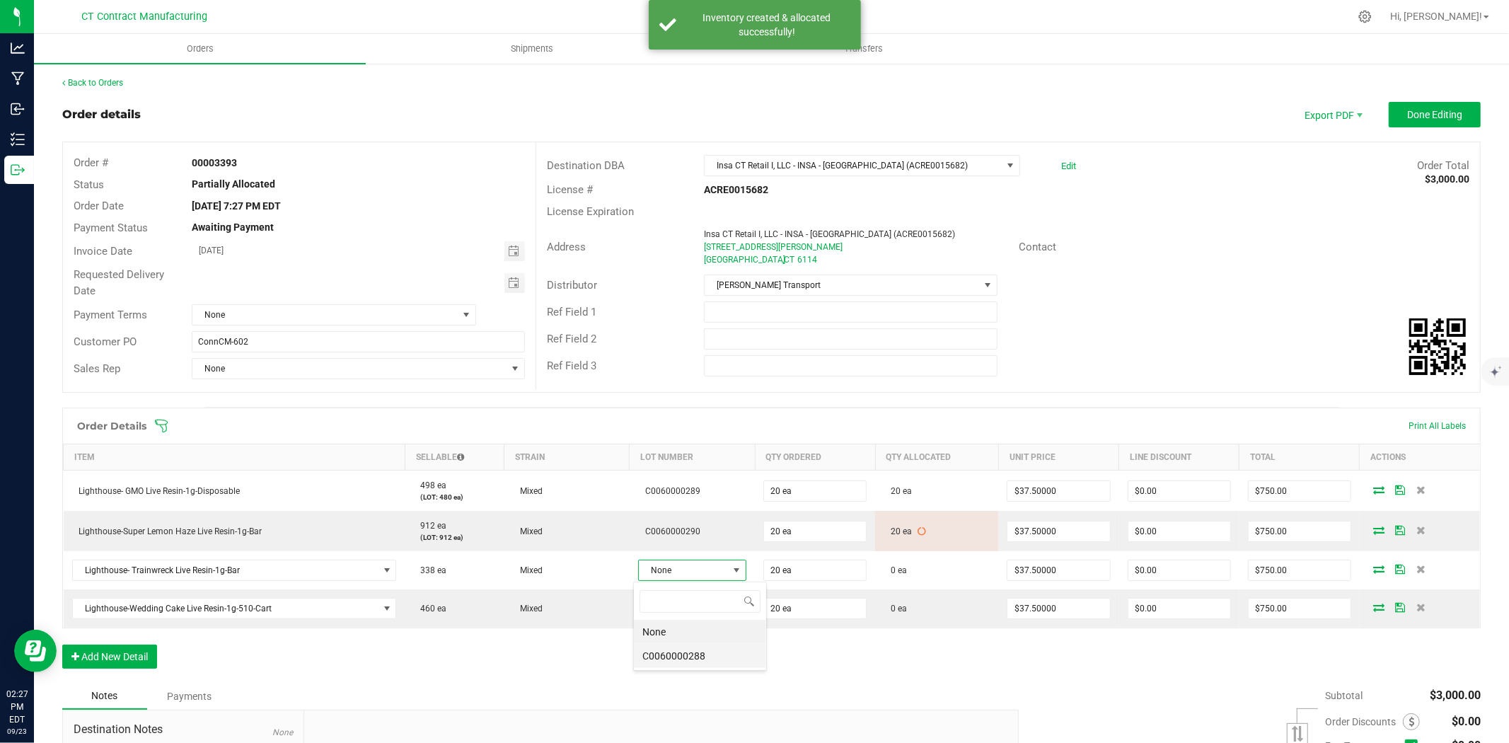
click at [724, 658] on li "C0060000288" at bounding box center [700, 656] width 132 height 24
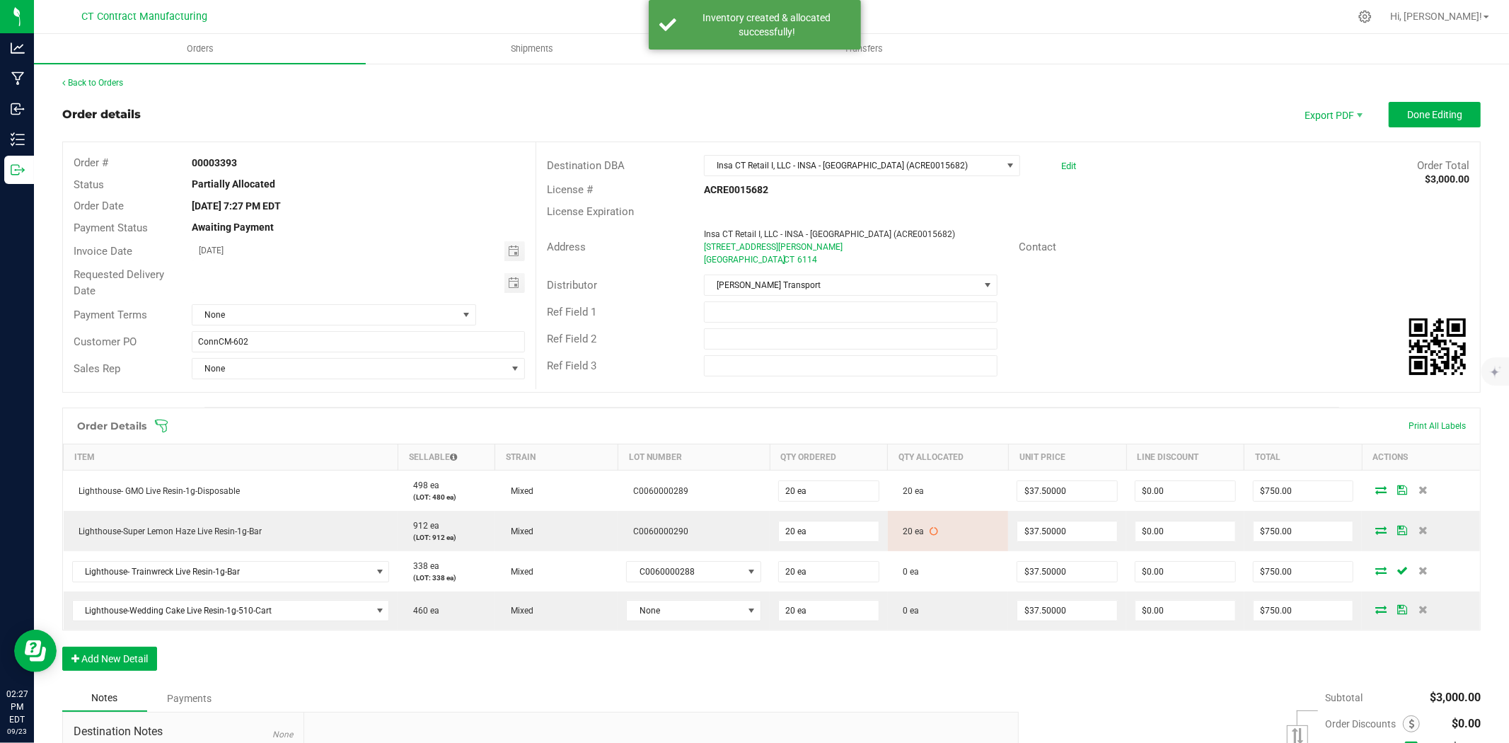
click at [1375, 569] on icon at bounding box center [1380, 570] width 11 height 8
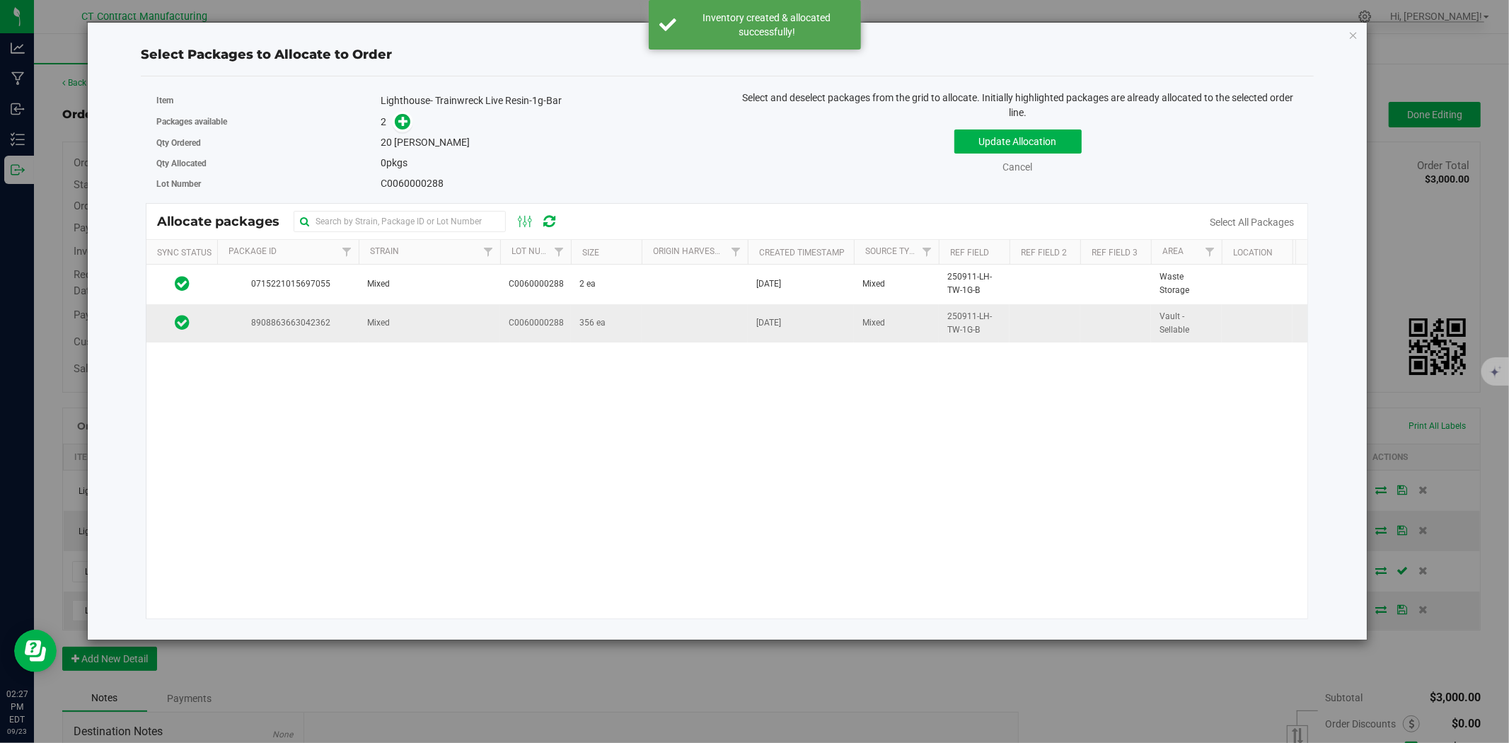
click at [512, 322] on span "C0060000288" at bounding box center [536, 322] width 55 height 13
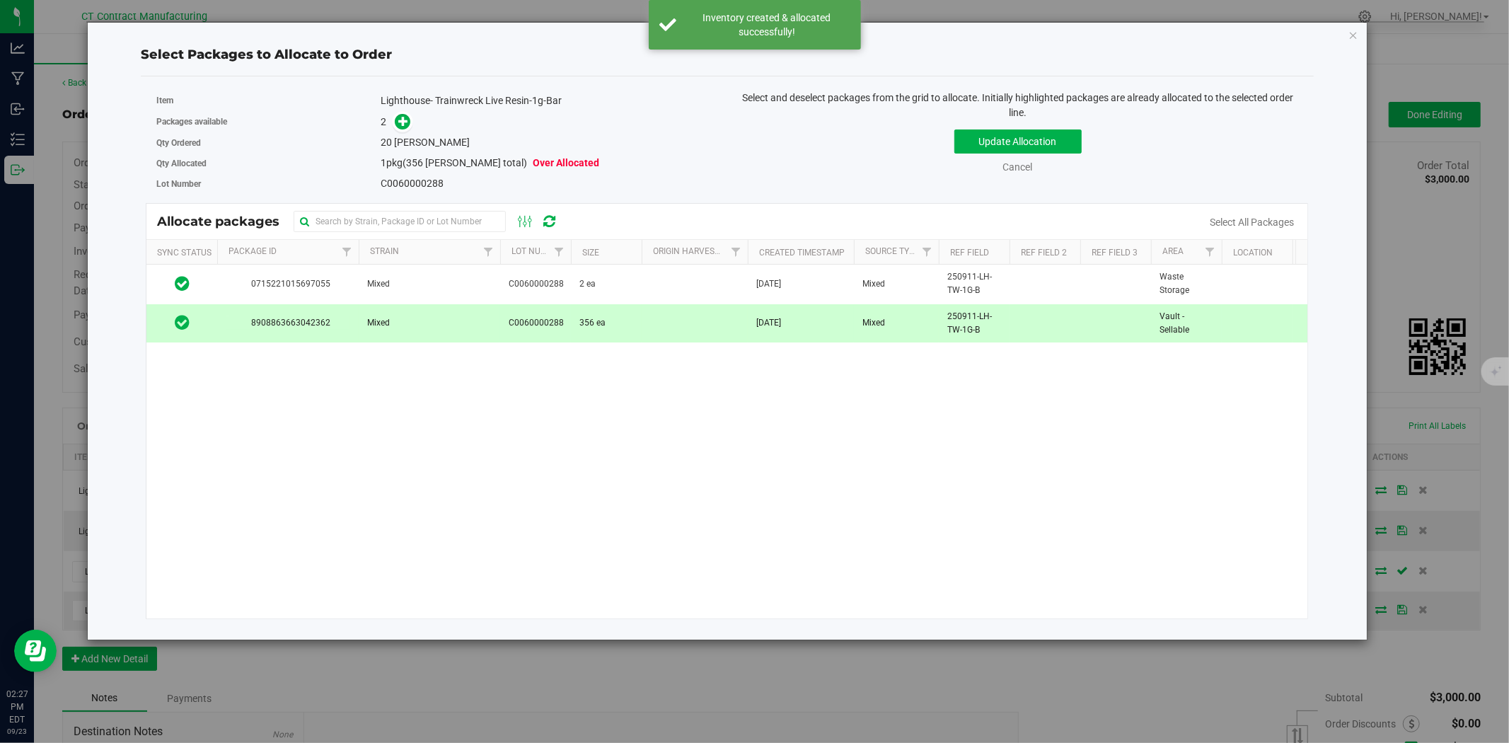
click at [395, 114] on span at bounding box center [399, 122] width 23 height 16
click at [399, 117] on icon at bounding box center [403, 121] width 10 height 10
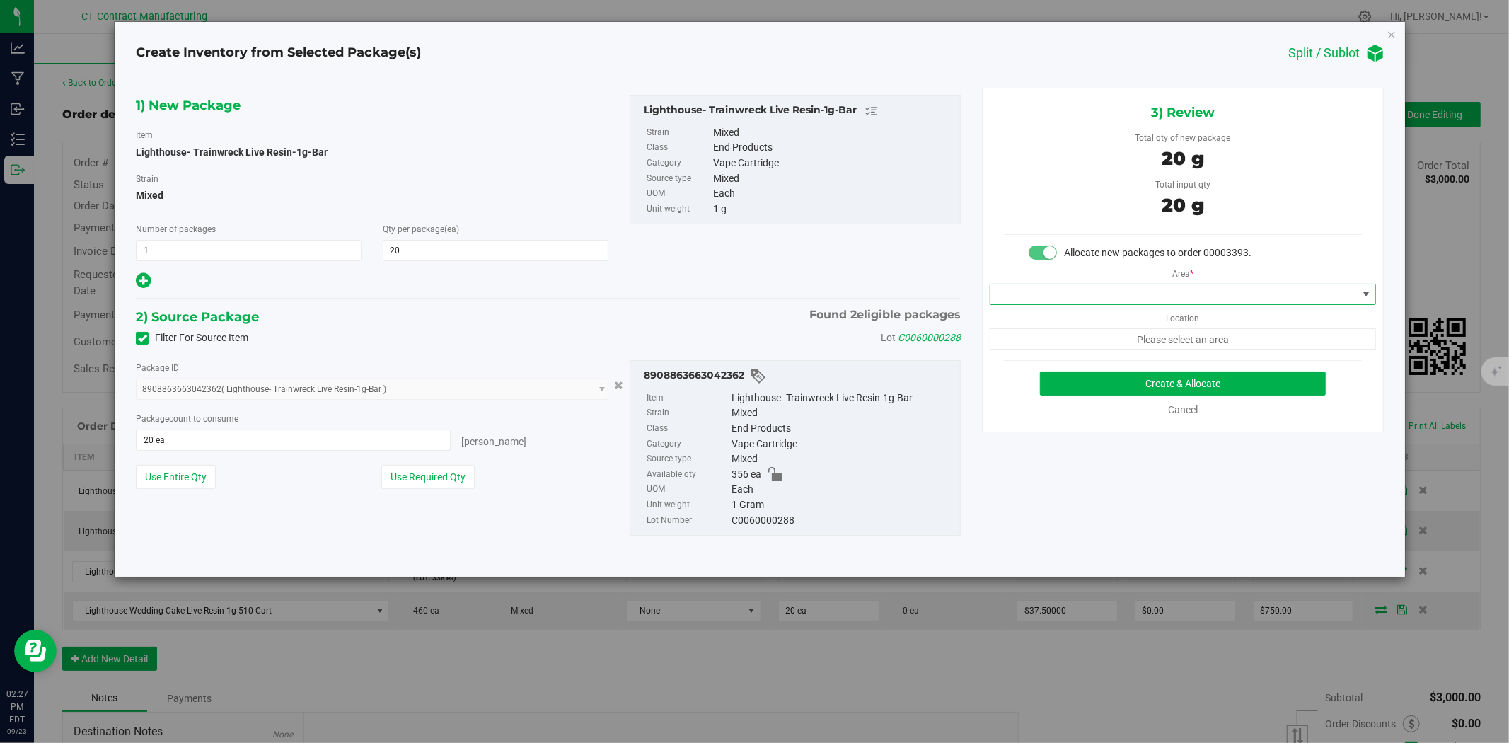
click at [1156, 296] on span at bounding box center [1173, 294] width 367 height 20
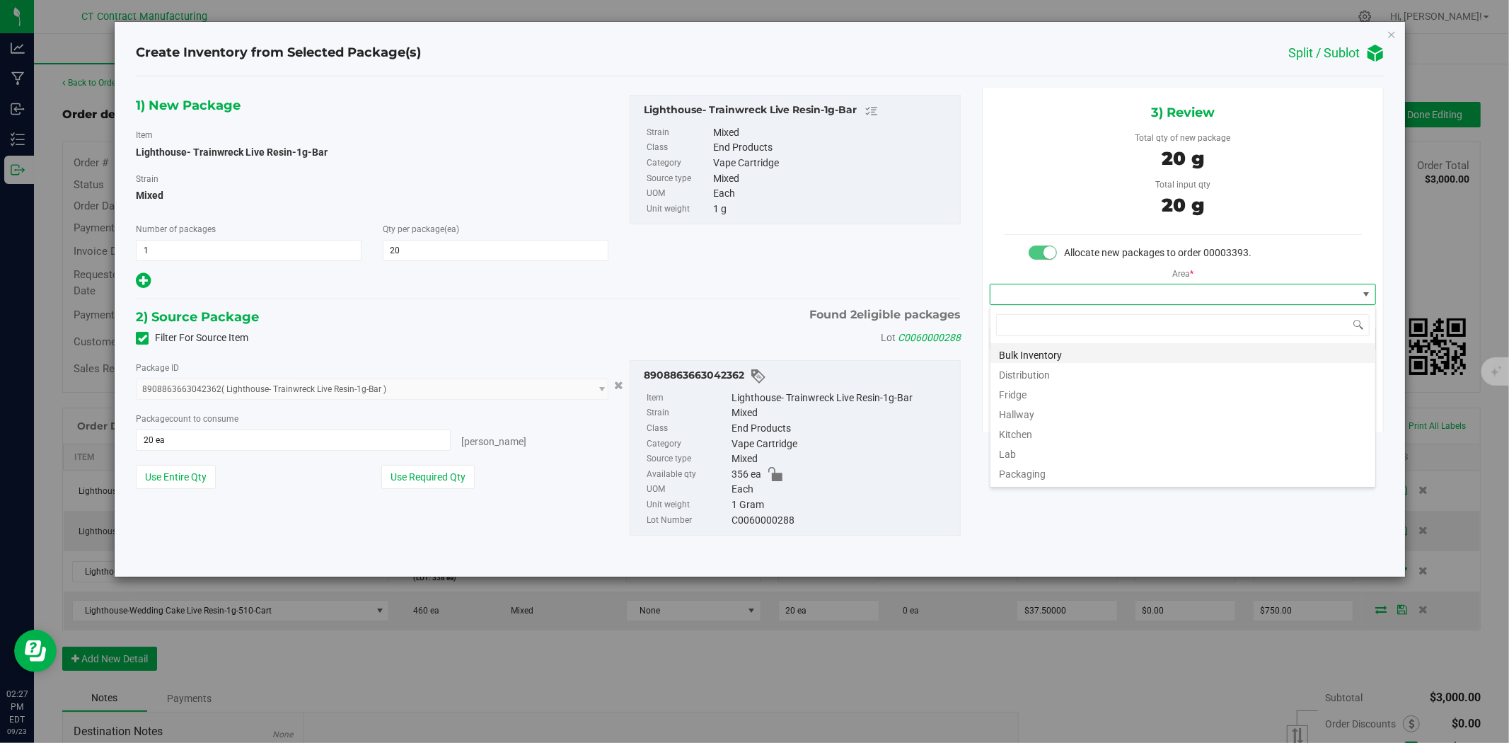
scroll to position [21, 385]
click at [1101, 372] on li "Distribution" at bounding box center [1182, 373] width 385 height 20
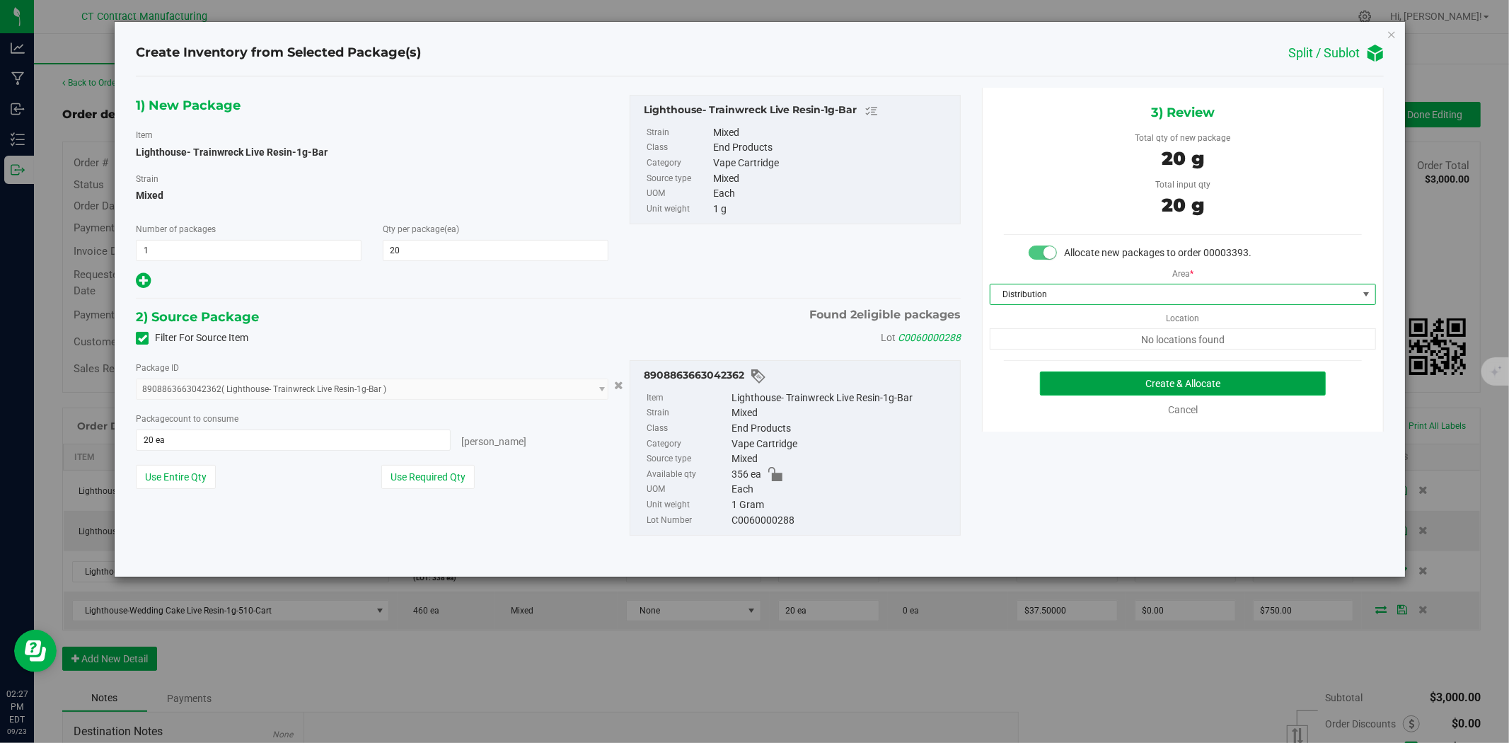
click at [1105, 385] on button "Create & Allocate" at bounding box center [1183, 383] width 286 height 24
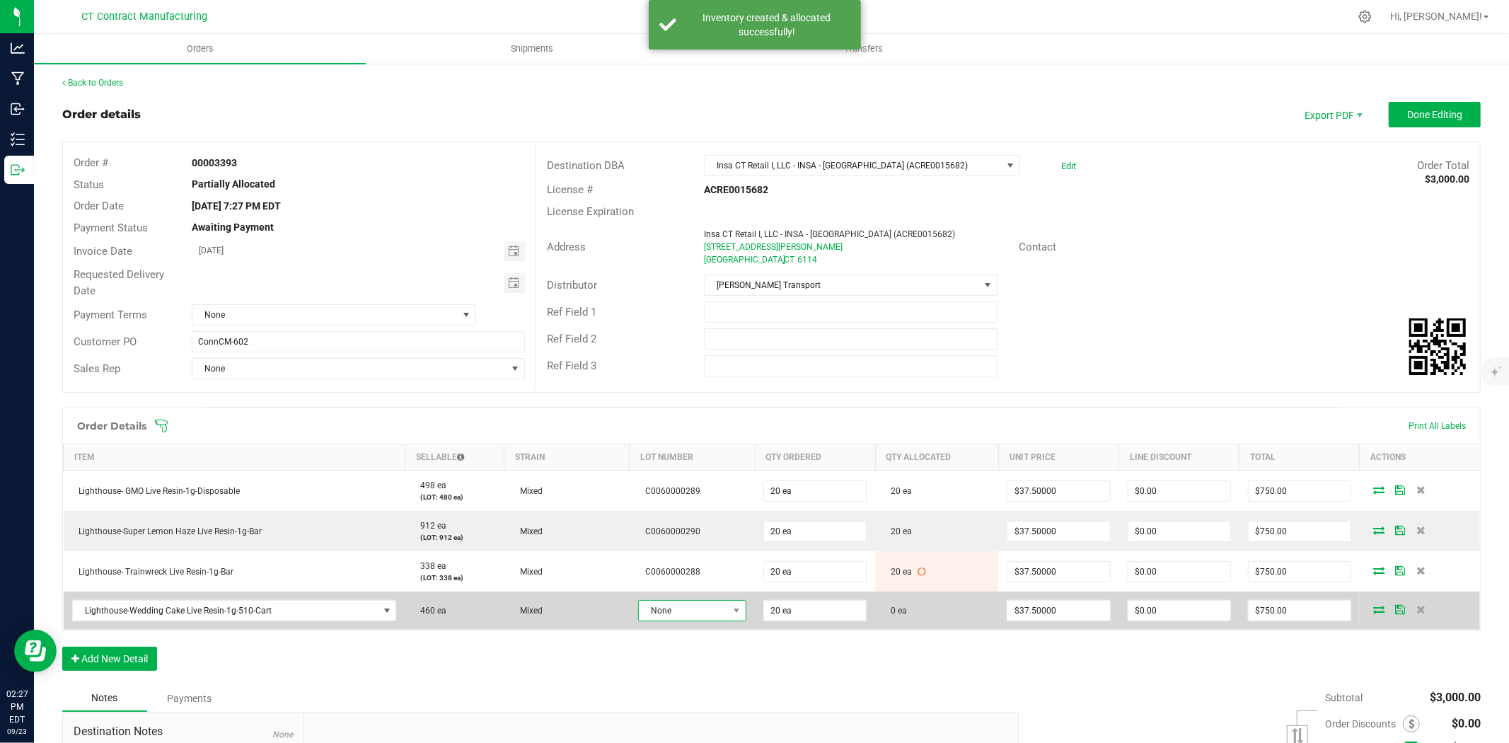
click at [715, 610] on span "None" at bounding box center [683, 610] width 89 height 20
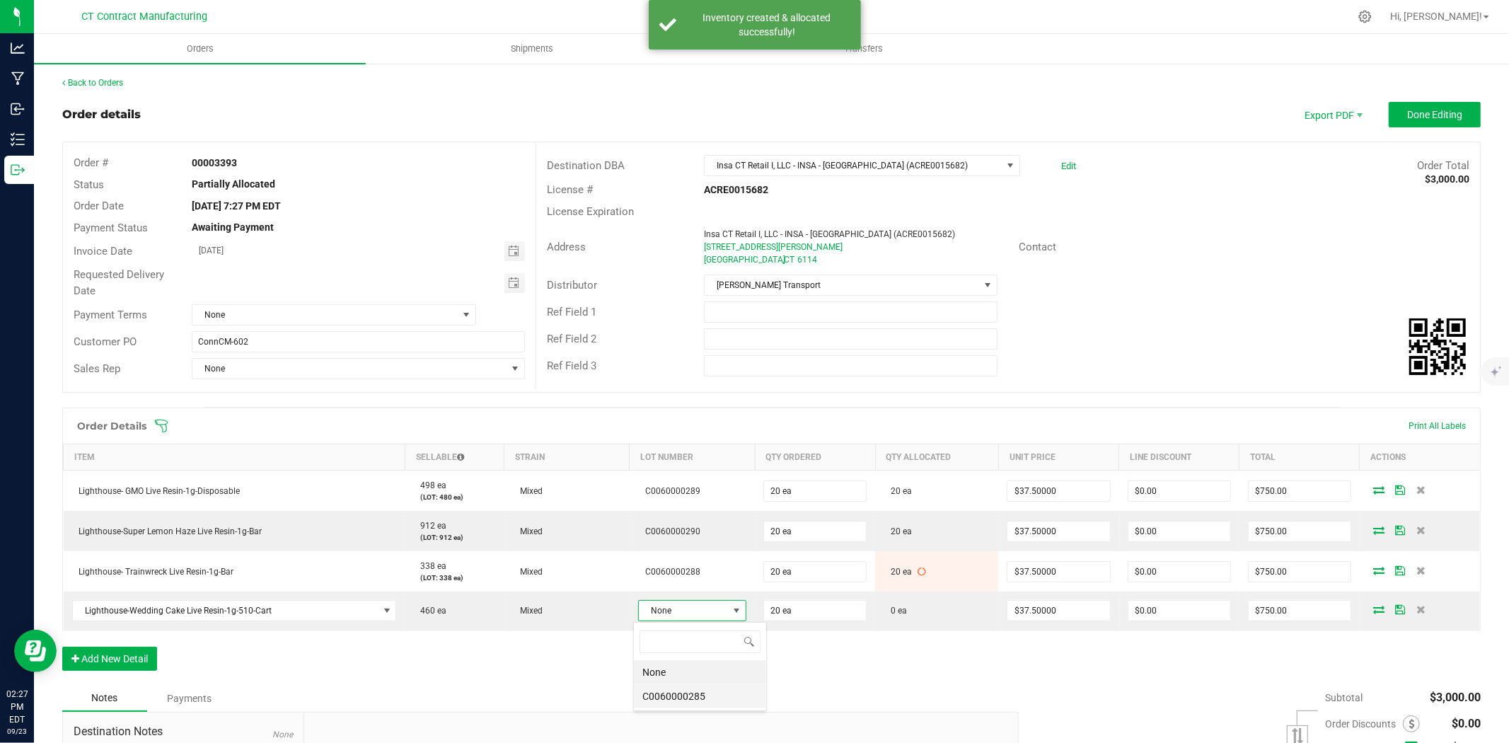
click at [701, 705] on li "C0060000285" at bounding box center [700, 696] width 132 height 24
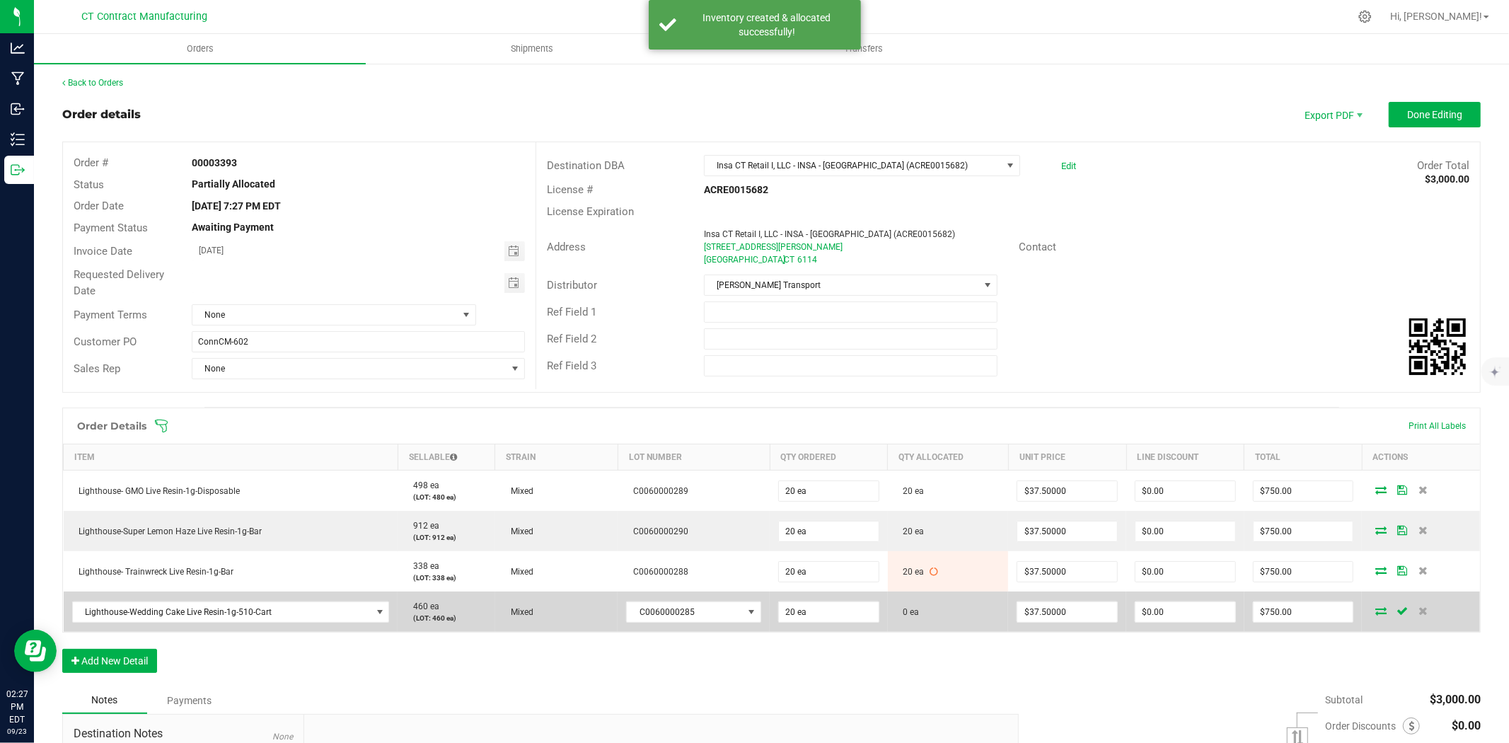
click at [1370, 612] on span at bounding box center [1380, 610] width 21 height 8
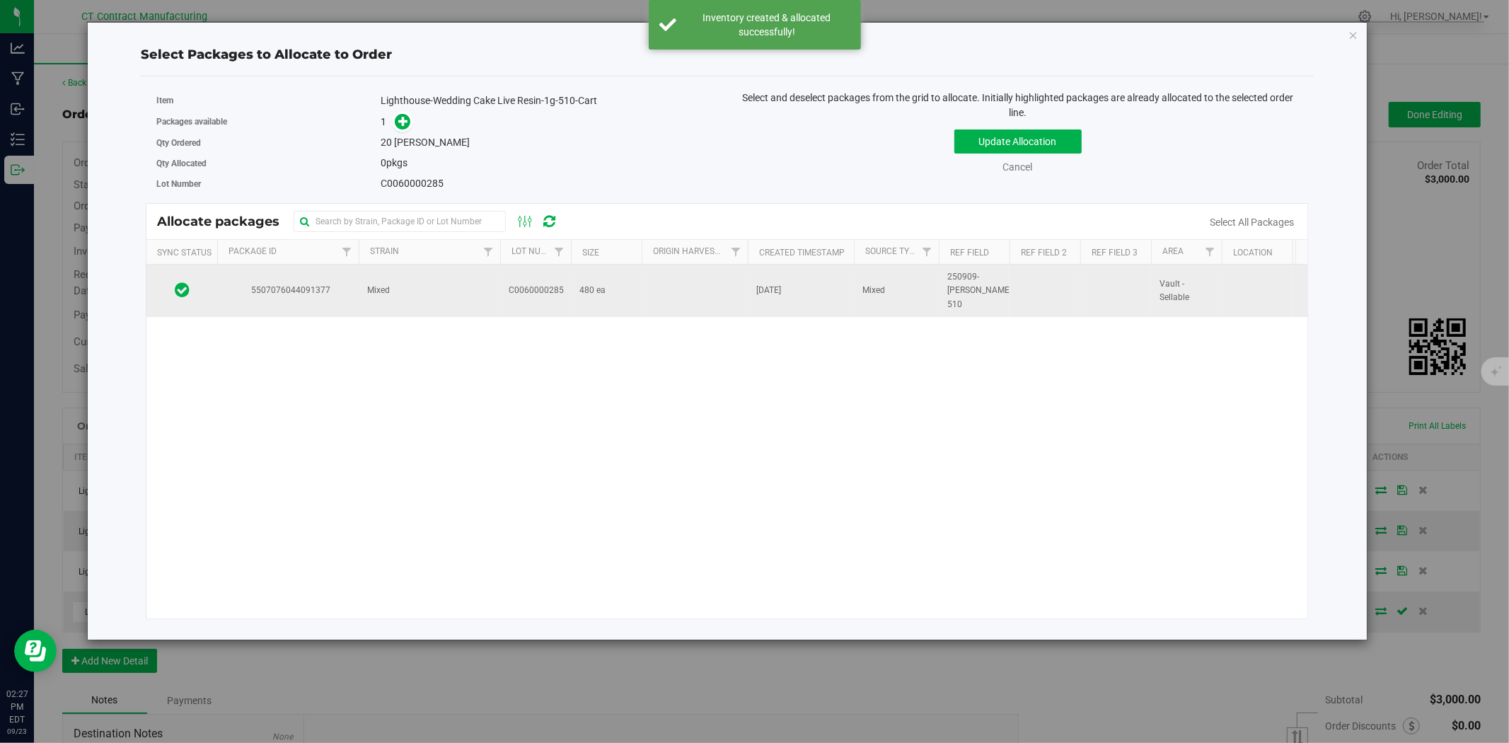
click at [482, 284] on td "Mixed" at bounding box center [429, 291] width 141 height 52
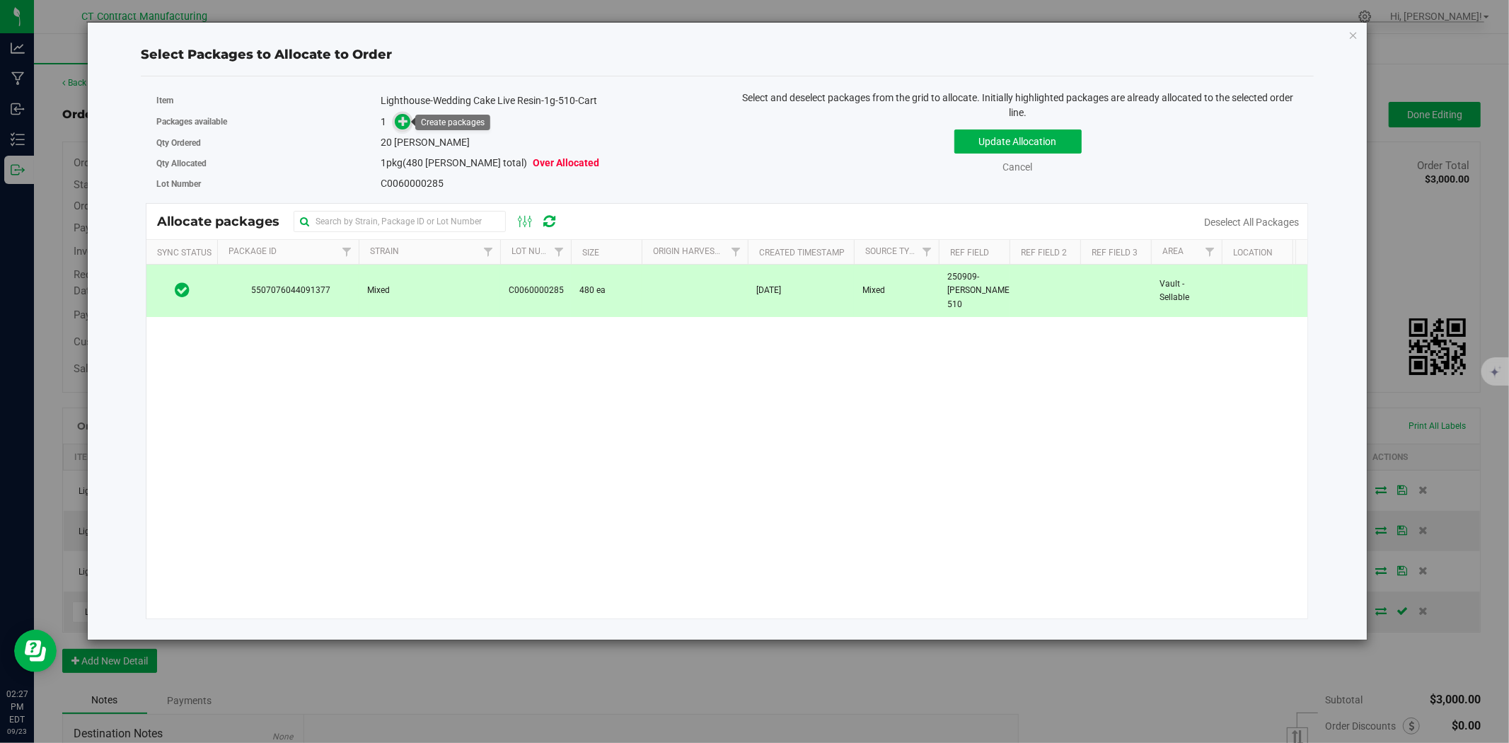
click at [407, 121] on icon at bounding box center [403, 121] width 10 height 10
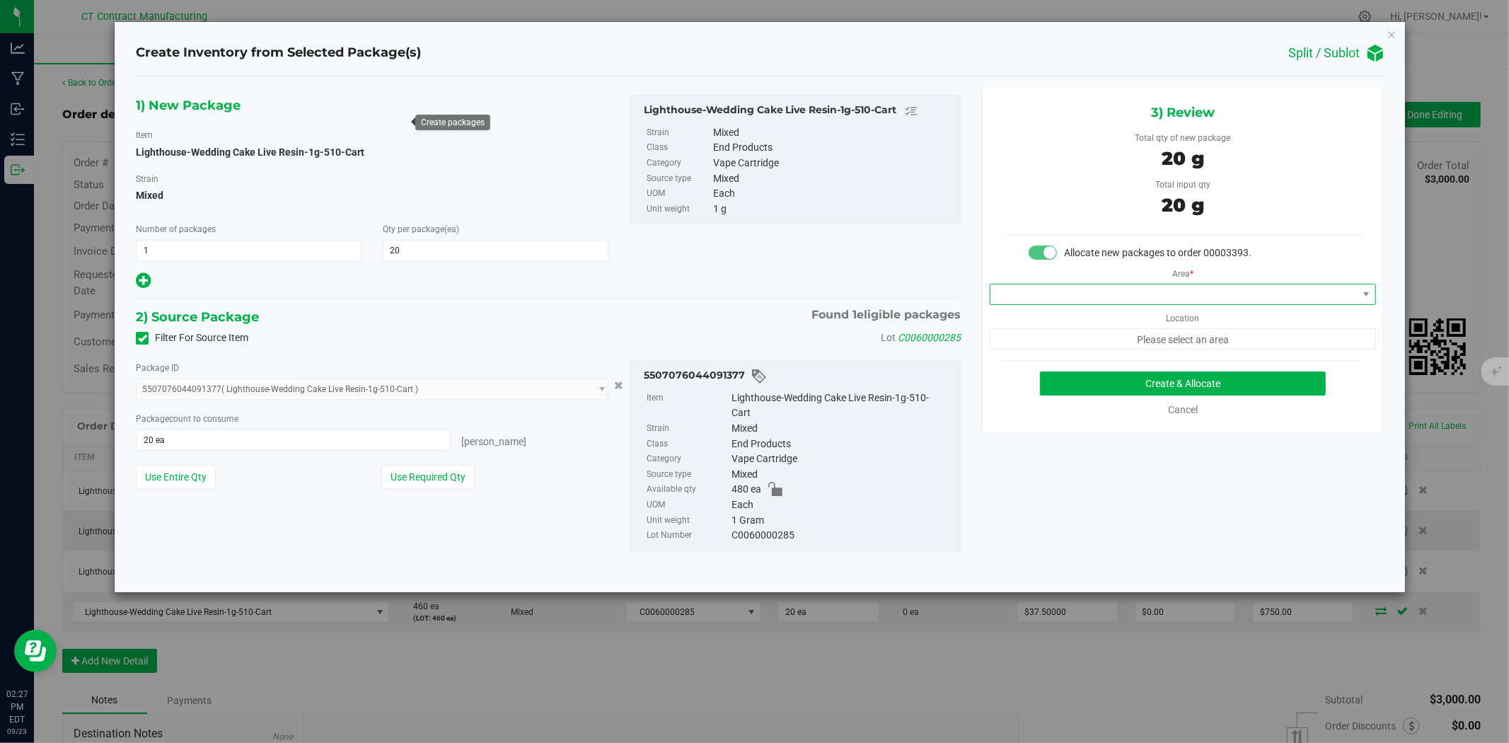
click at [1091, 294] on span at bounding box center [1173, 294] width 367 height 20
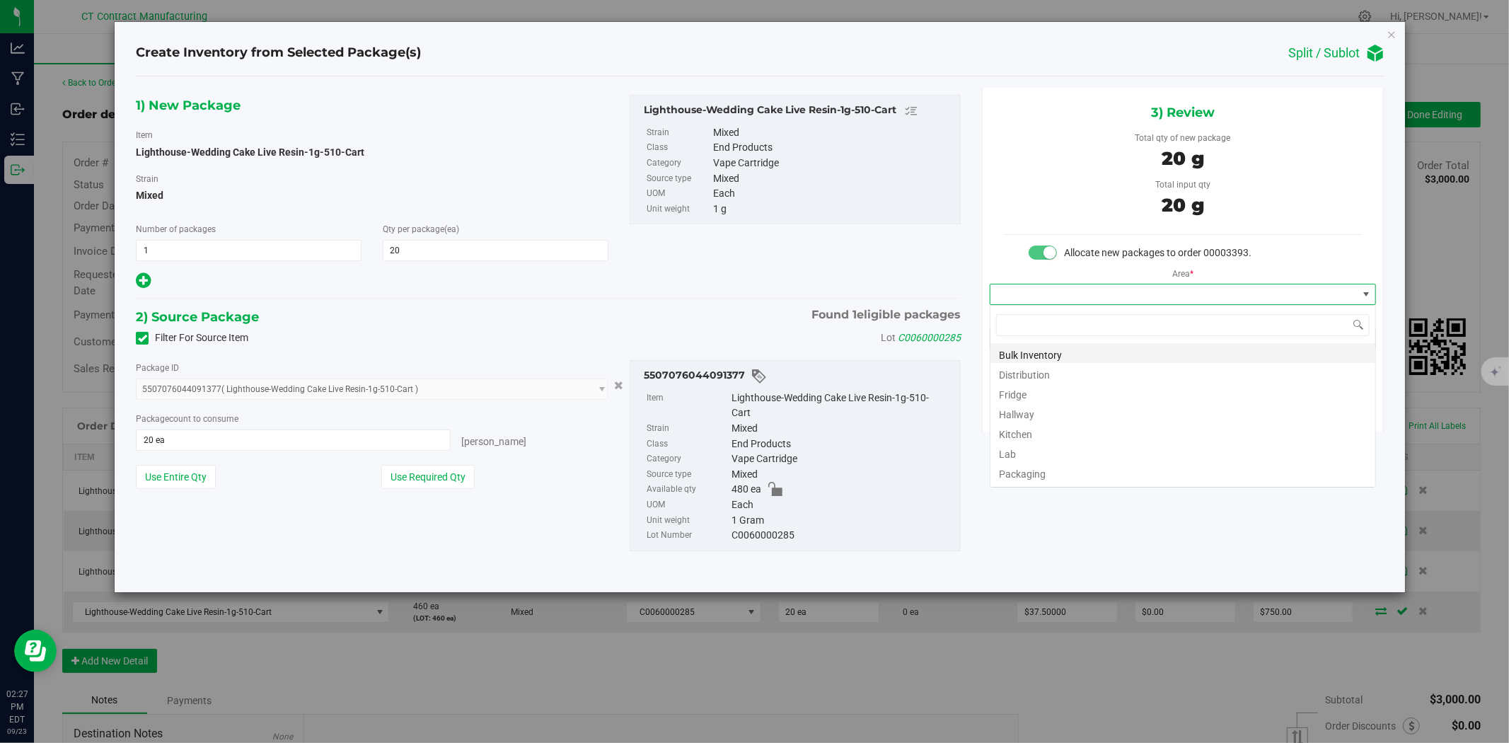
scroll to position [21, 385]
click at [1026, 376] on li "Distribution" at bounding box center [1182, 373] width 385 height 20
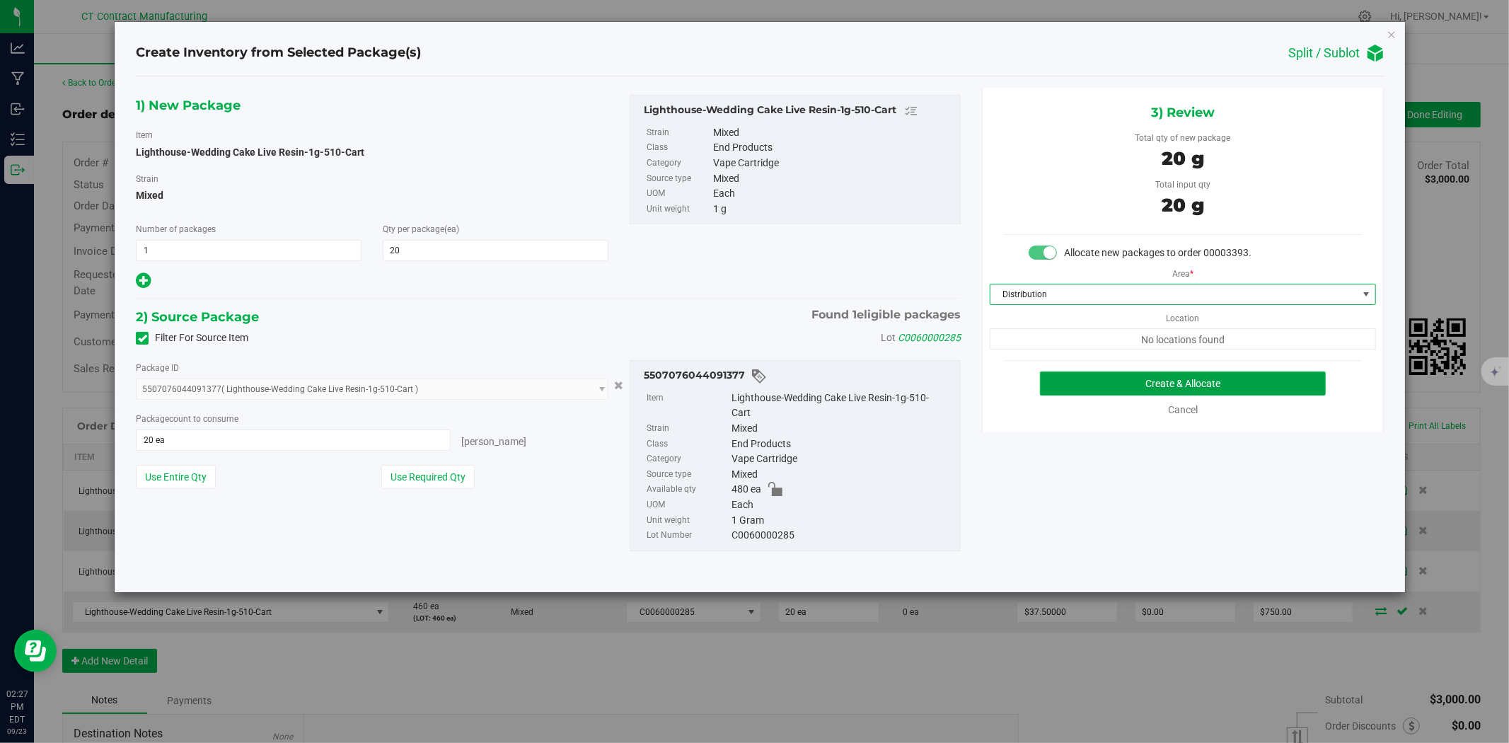
click at [1093, 377] on button "Create & Allocate" at bounding box center [1183, 383] width 286 height 24
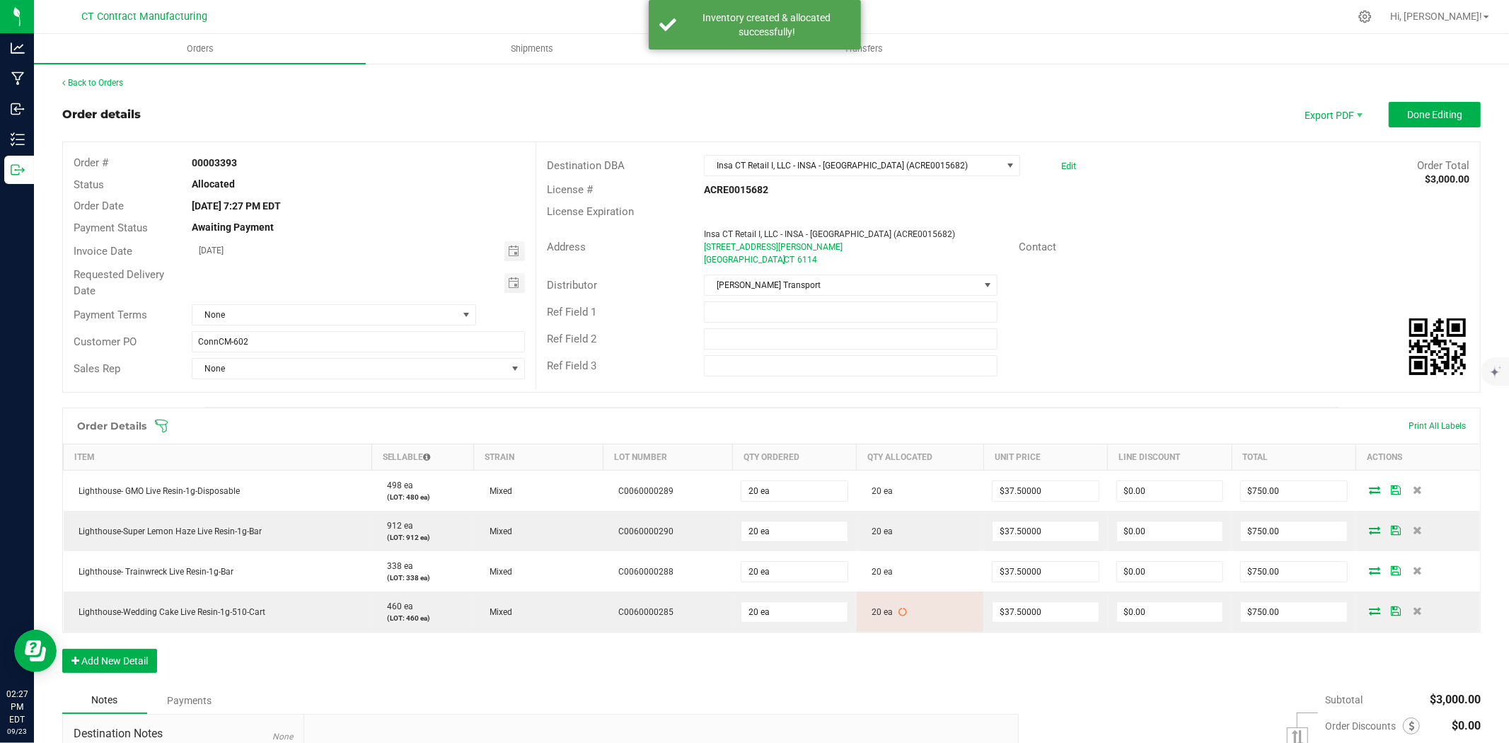
drag, startPoint x: 417, startPoint y: 100, endPoint x: 411, endPoint y: 105, distance: 7.7
click at [417, 100] on div "Back to Orders Order details Export PDF Done Editing Order # 00003393 Status Al…" at bounding box center [771, 490] width 1418 height 828
click at [80, 81] on link "Back to Orders" at bounding box center [92, 83] width 61 height 10
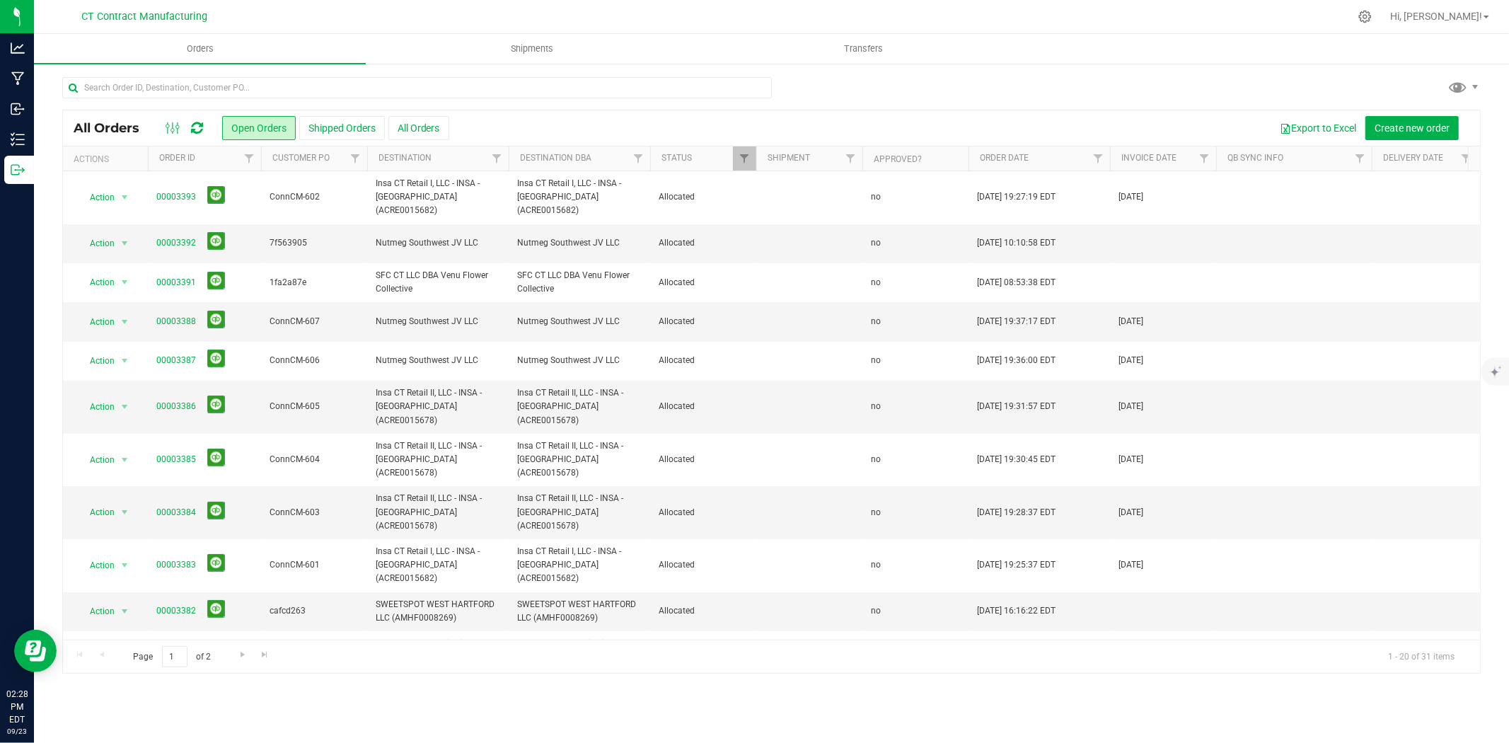
click at [740, 12] on div at bounding box center [801, 17] width 1096 height 28
click at [187, 86] on input "text" at bounding box center [416, 87] width 709 height 21
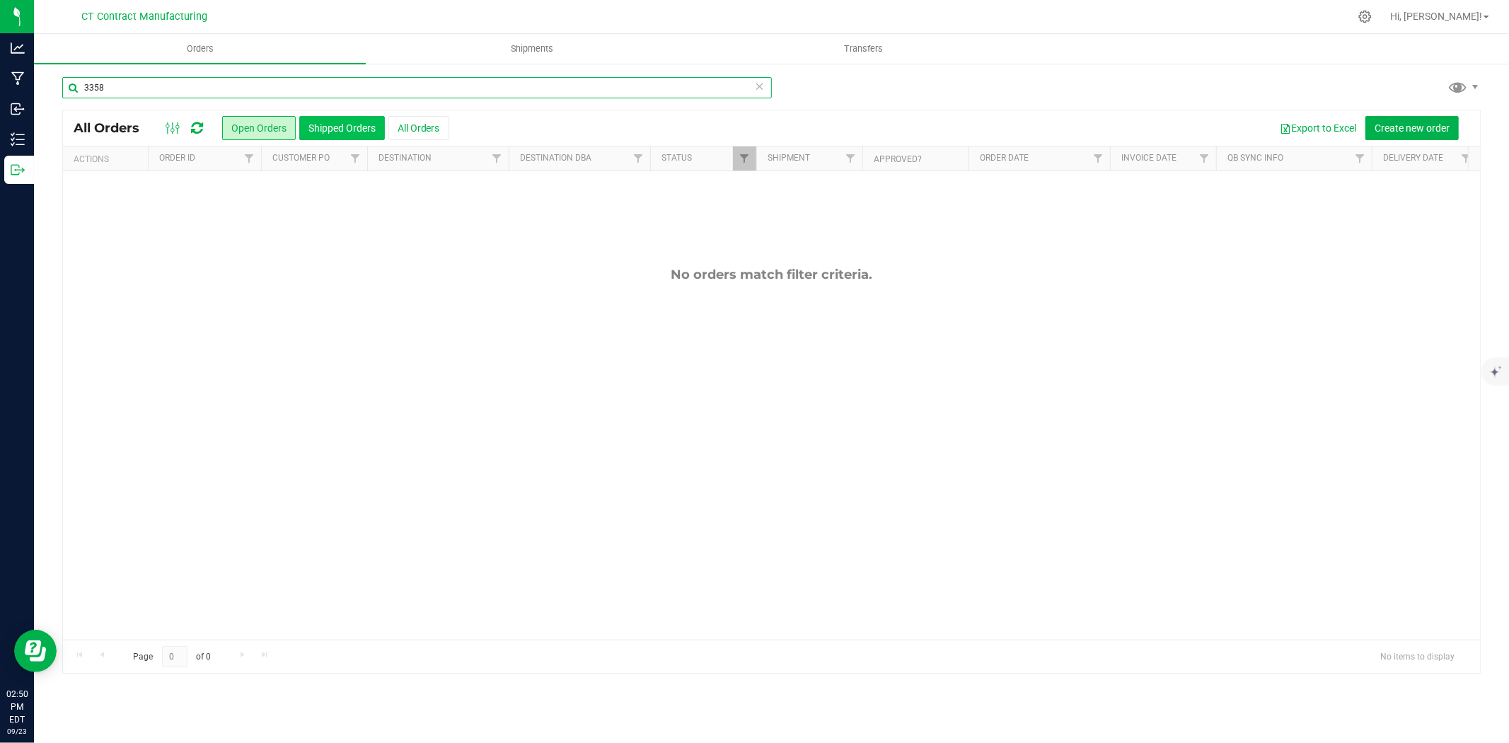
type input "3358"
click at [336, 129] on button "Shipped Orders" at bounding box center [342, 128] width 86 height 24
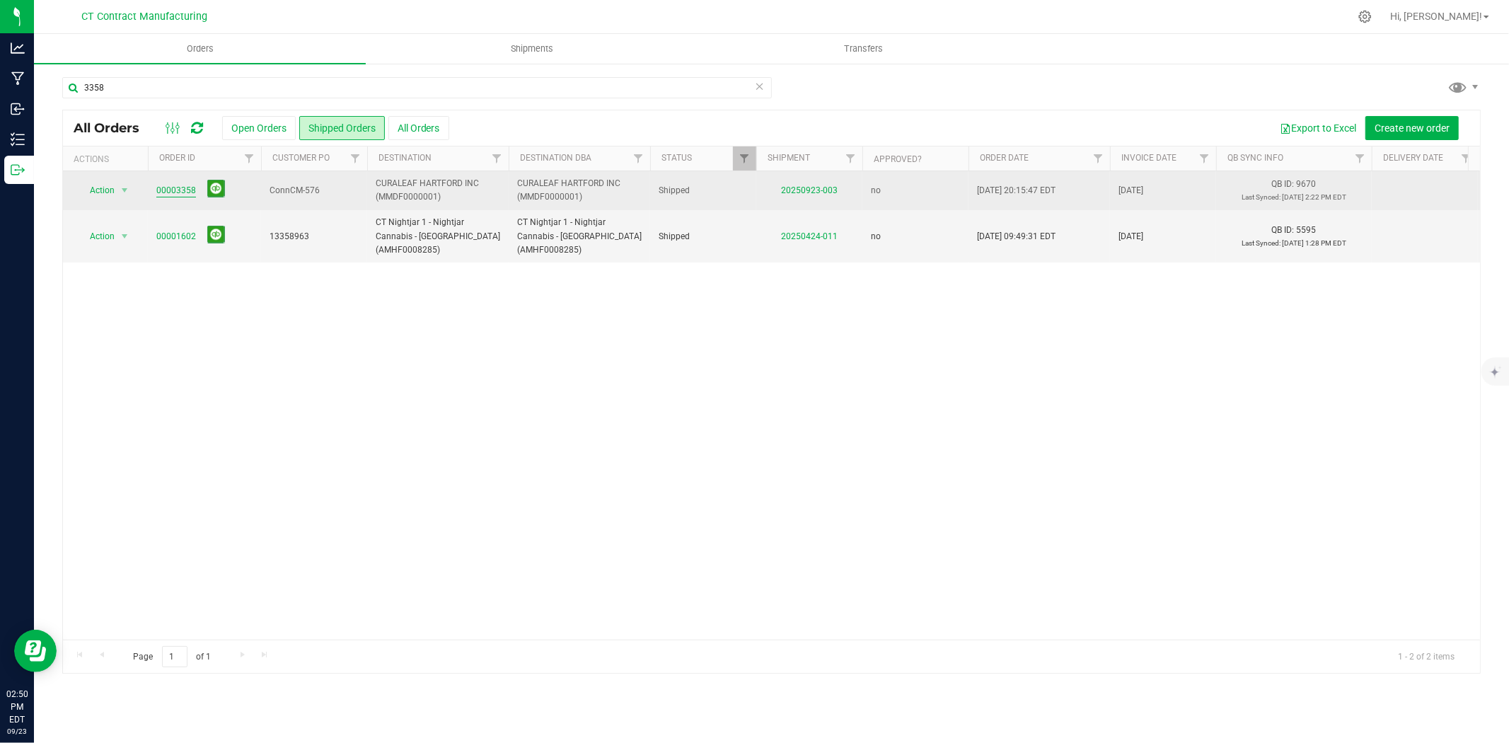
click at [187, 192] on link "00003358" at bounding box center [176, 190] width 40 height 13
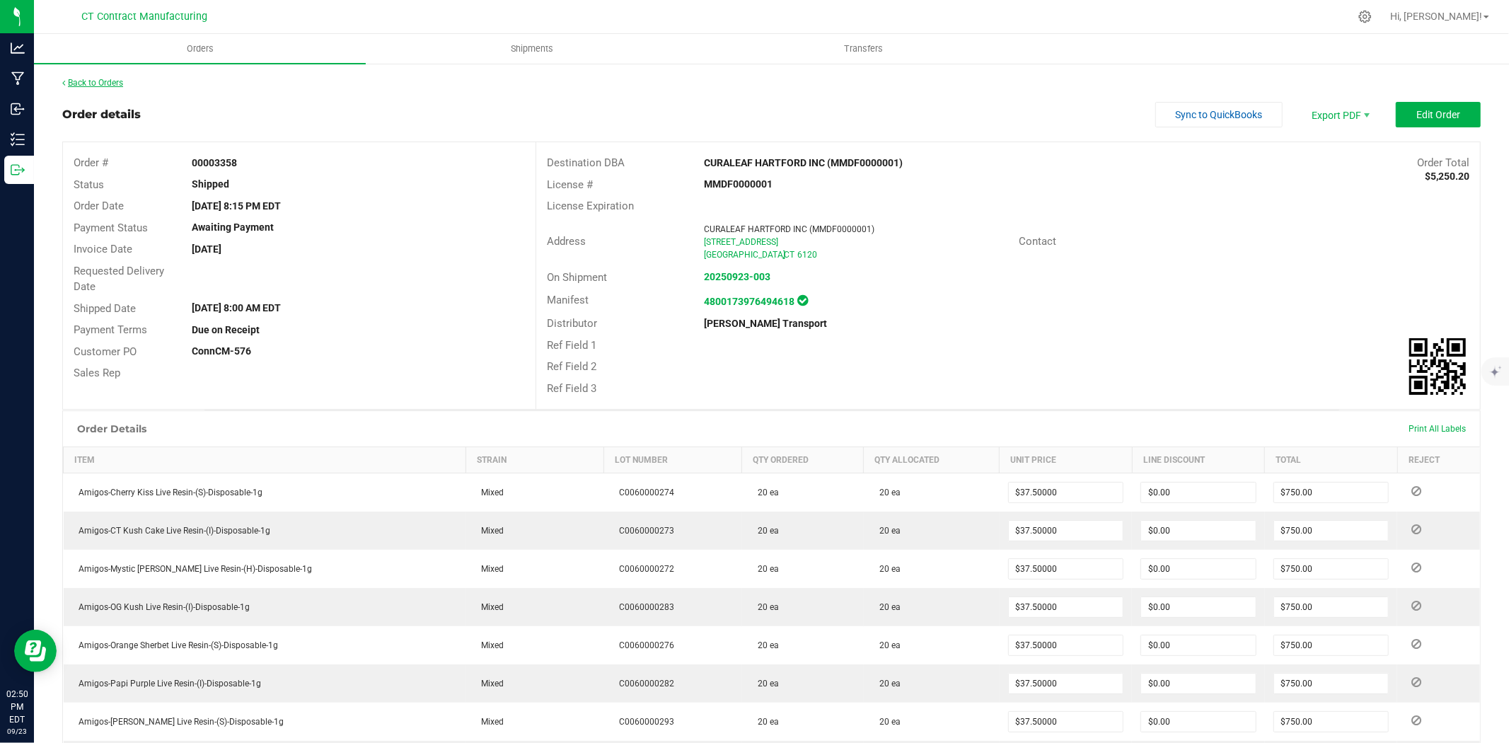
click at [101, 78] on link "Back to Orders" at bounding box center [92, 83] width 61 height 10
